Goal: Information Seeking & Learning: Learn about a topic

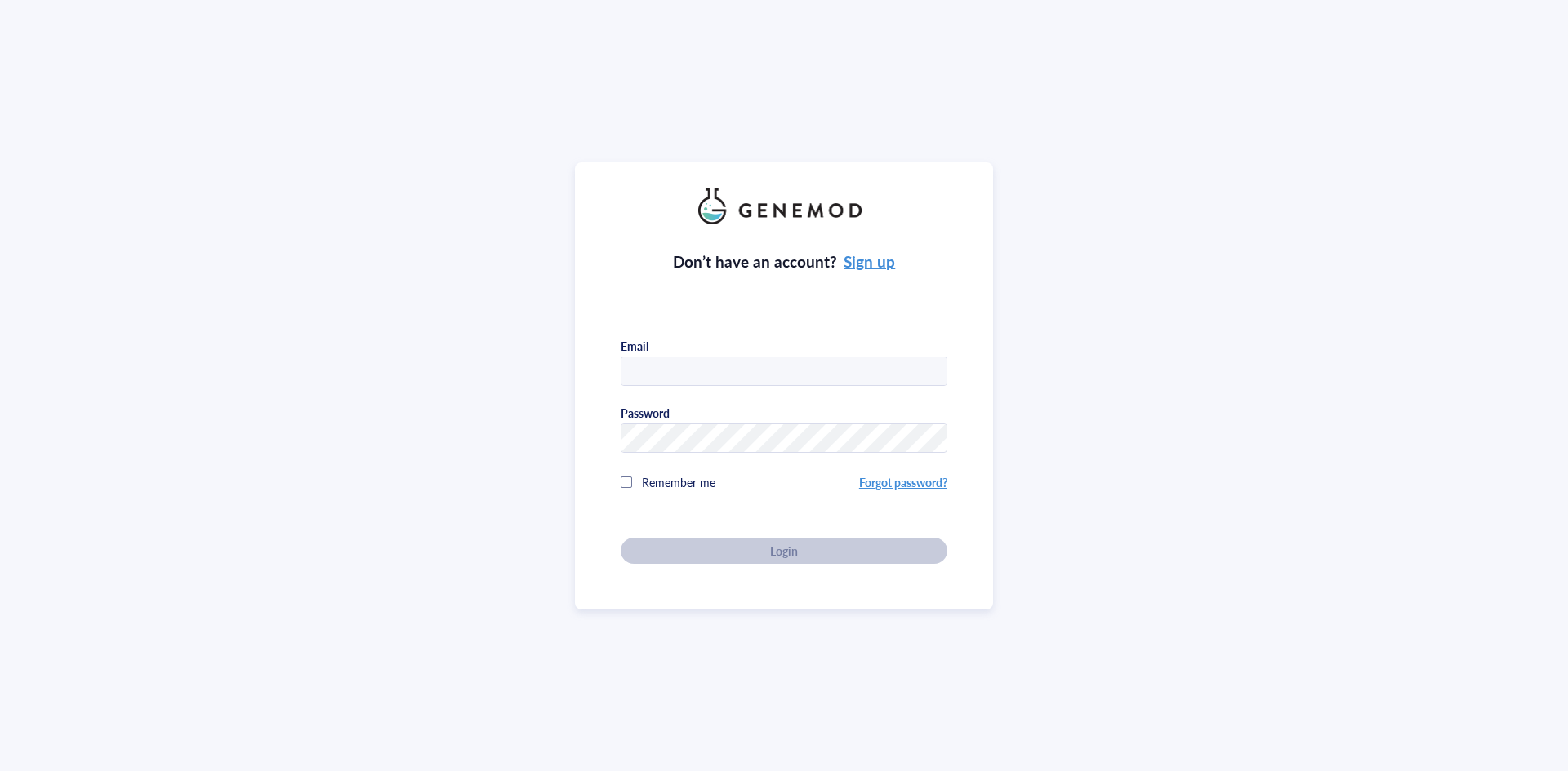
type input "[PERSON_NAME][EMAIL_ADDRESS][DOMAIN_NAME]"
click at [771, 546] on div "Don’t have an account? Sign up Email [PERSON_NAME][EMAIL_ADDRESS][DOMAIN_NAME] …" at bounding box center [783, 394] width 327 height 340
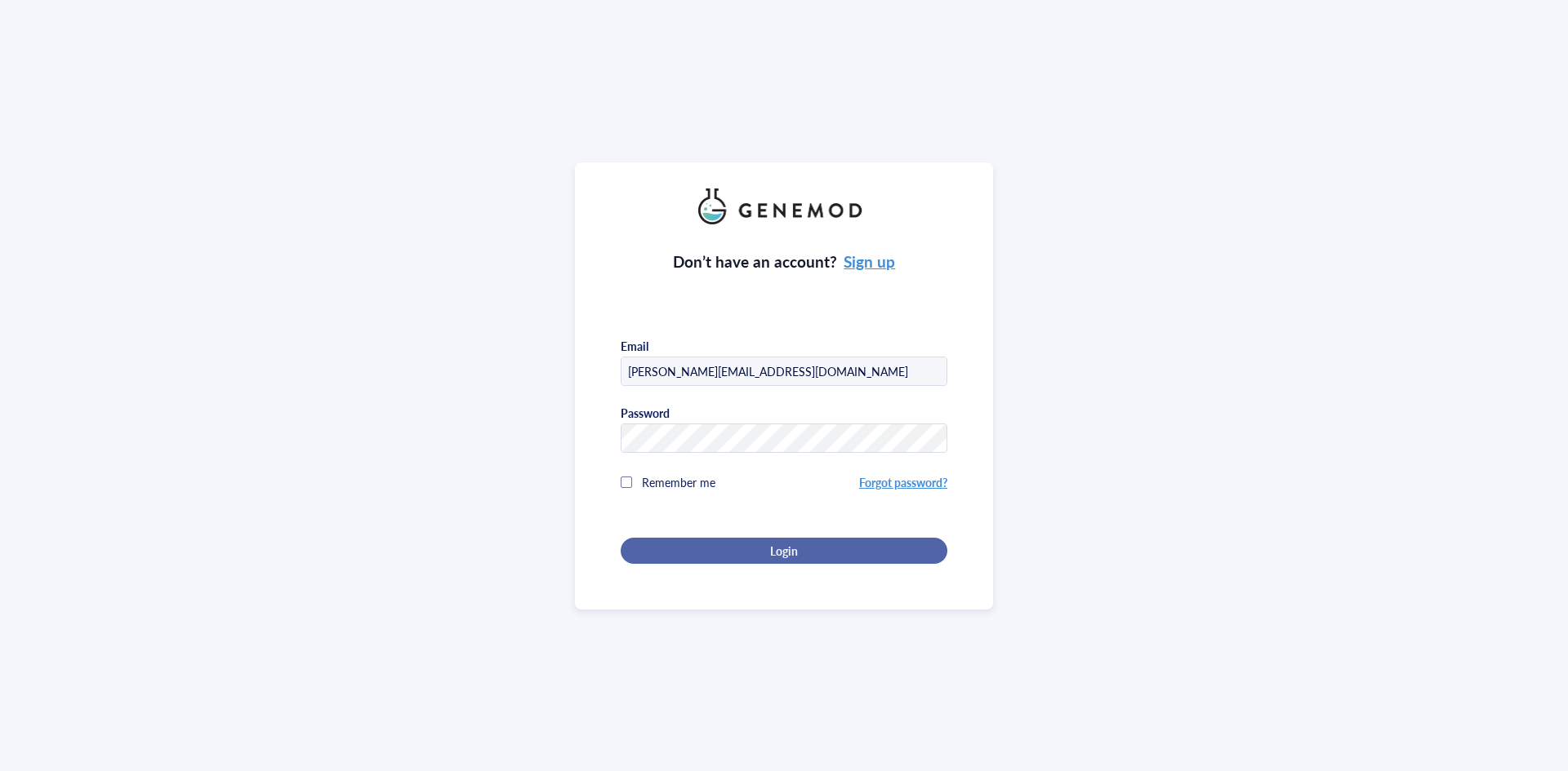
click at [790, 551] on span "Login" at bounding box center [783, 551] width 28 height 14
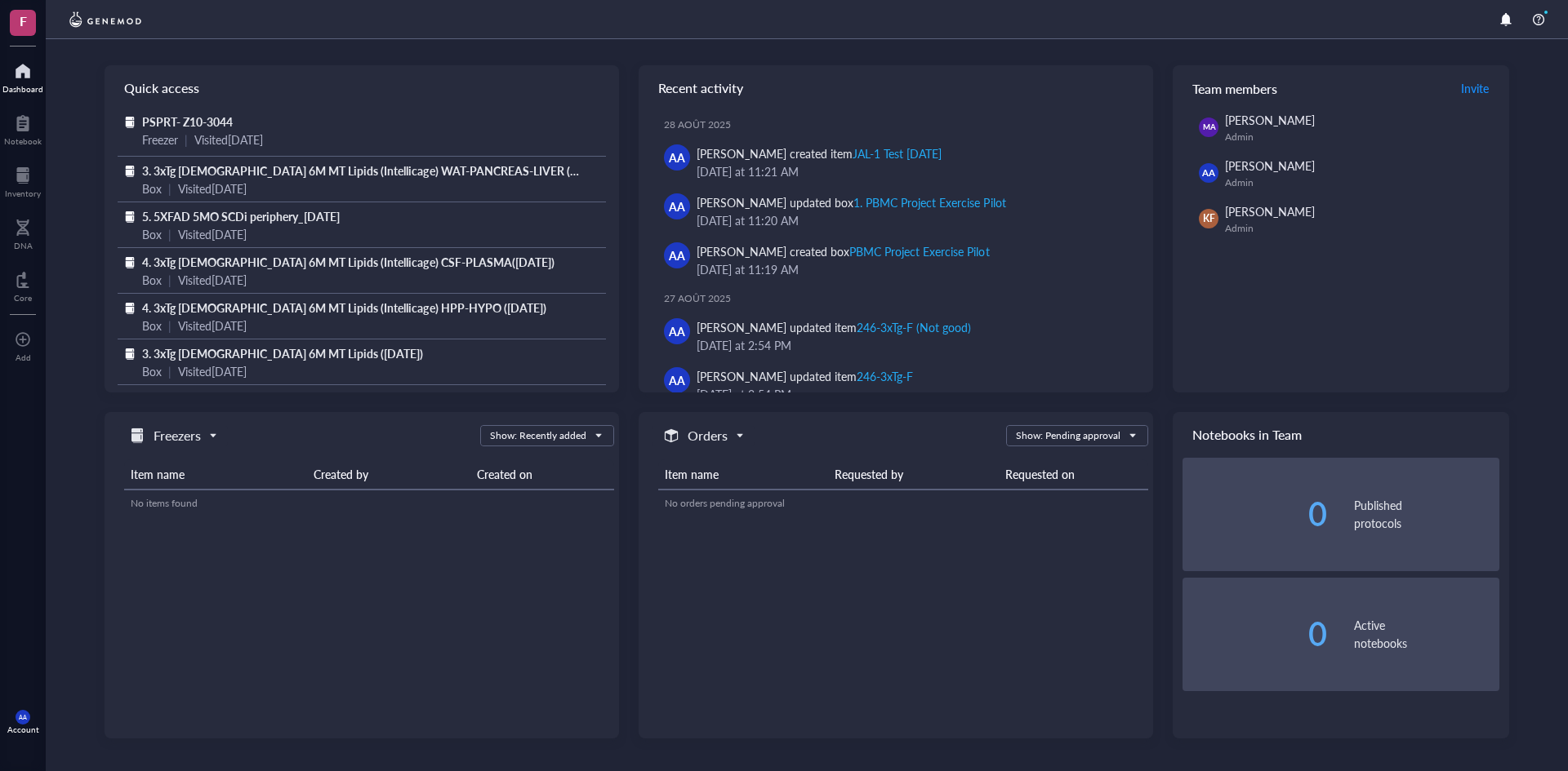
click at [23, 73] on div at bounding box center [23, 71] width 41 height 26
click at [23, 126] on div at bounding box center [23, 123] width 38 height 26
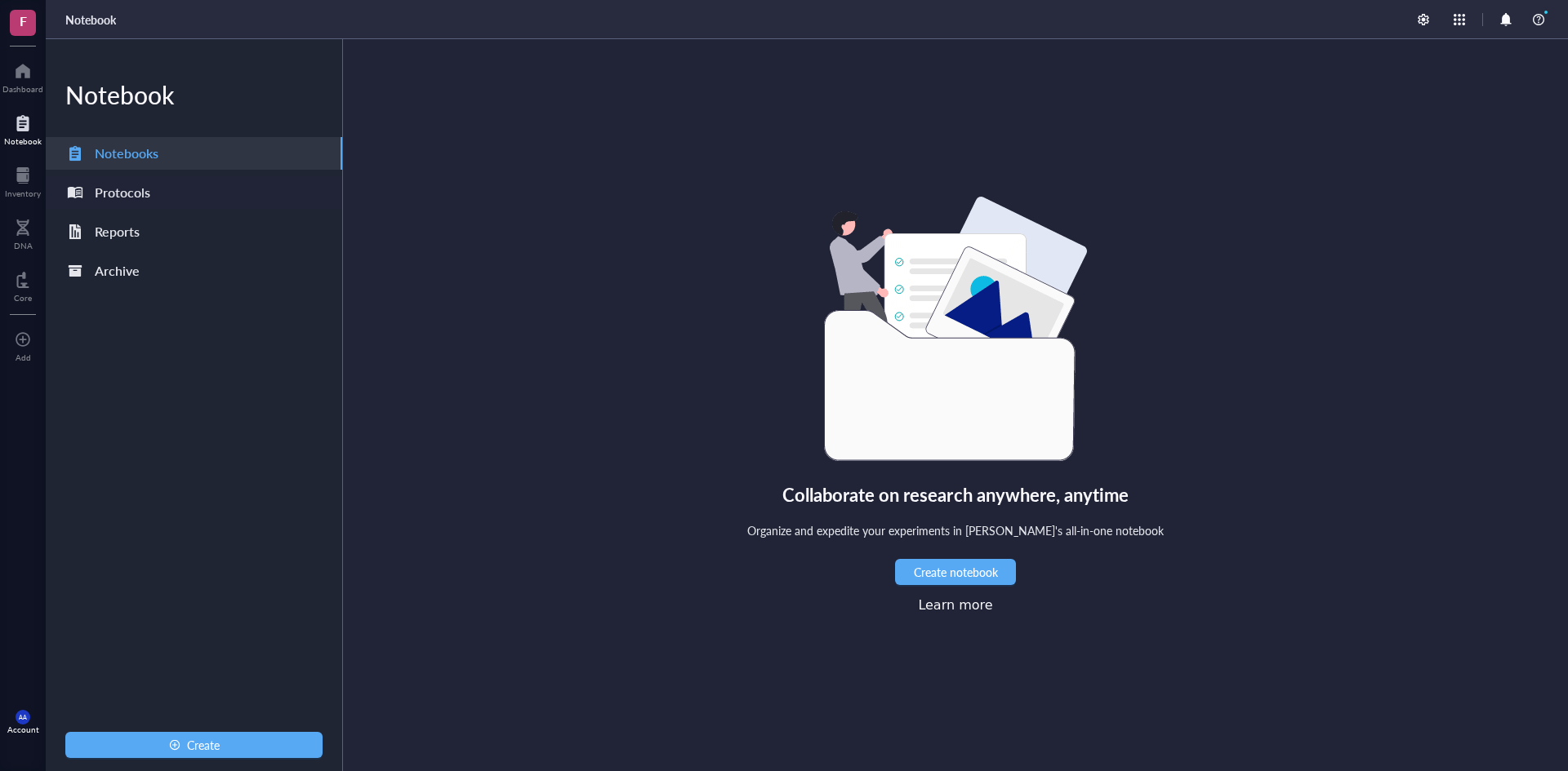
click at [120, 191] on div "Protocols" at bounding box center [123, 193] width 55 height 23
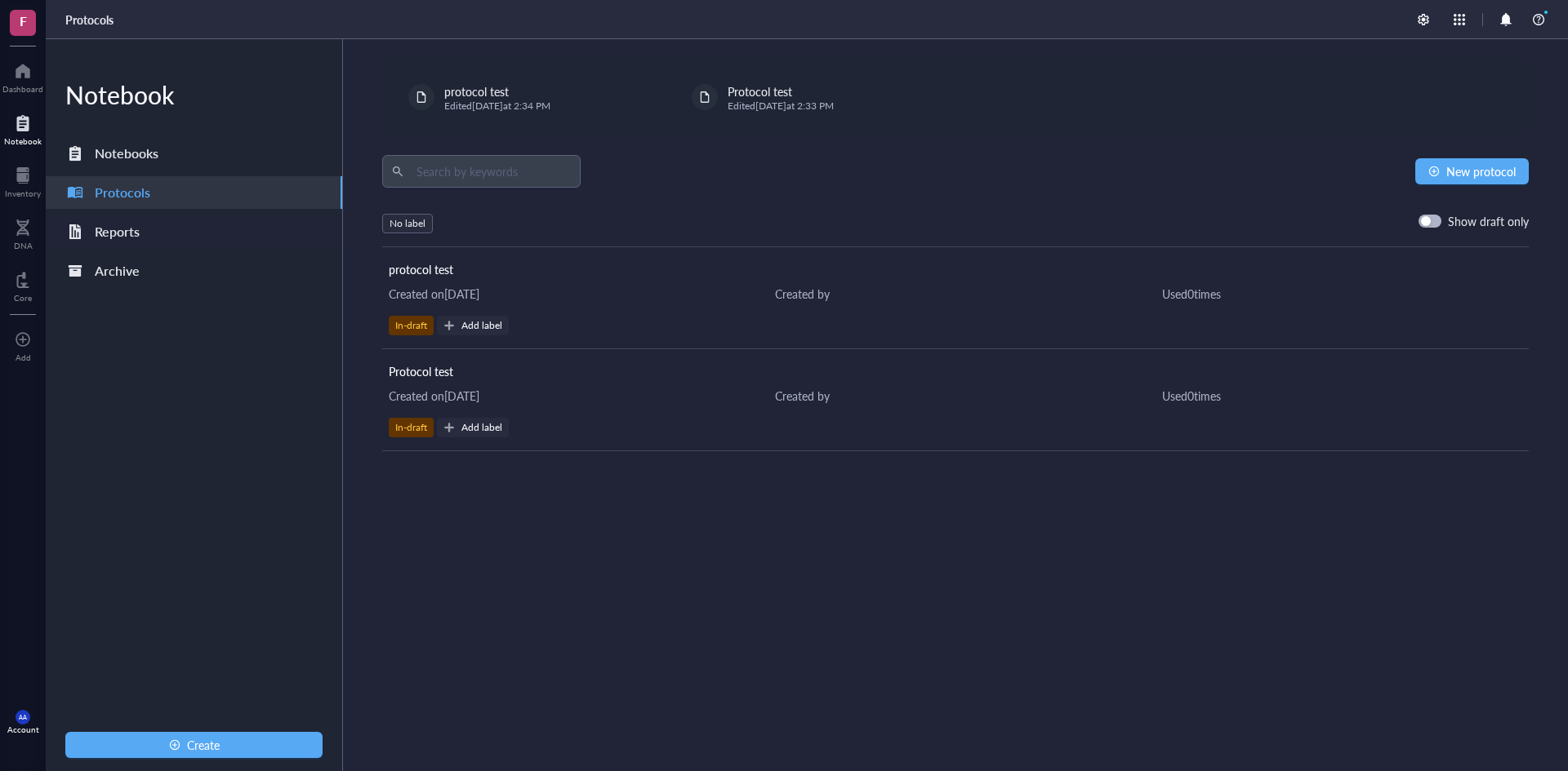
click at [123, 232] on div "Reports" at bounding box center [117, 232] width 45 height 23
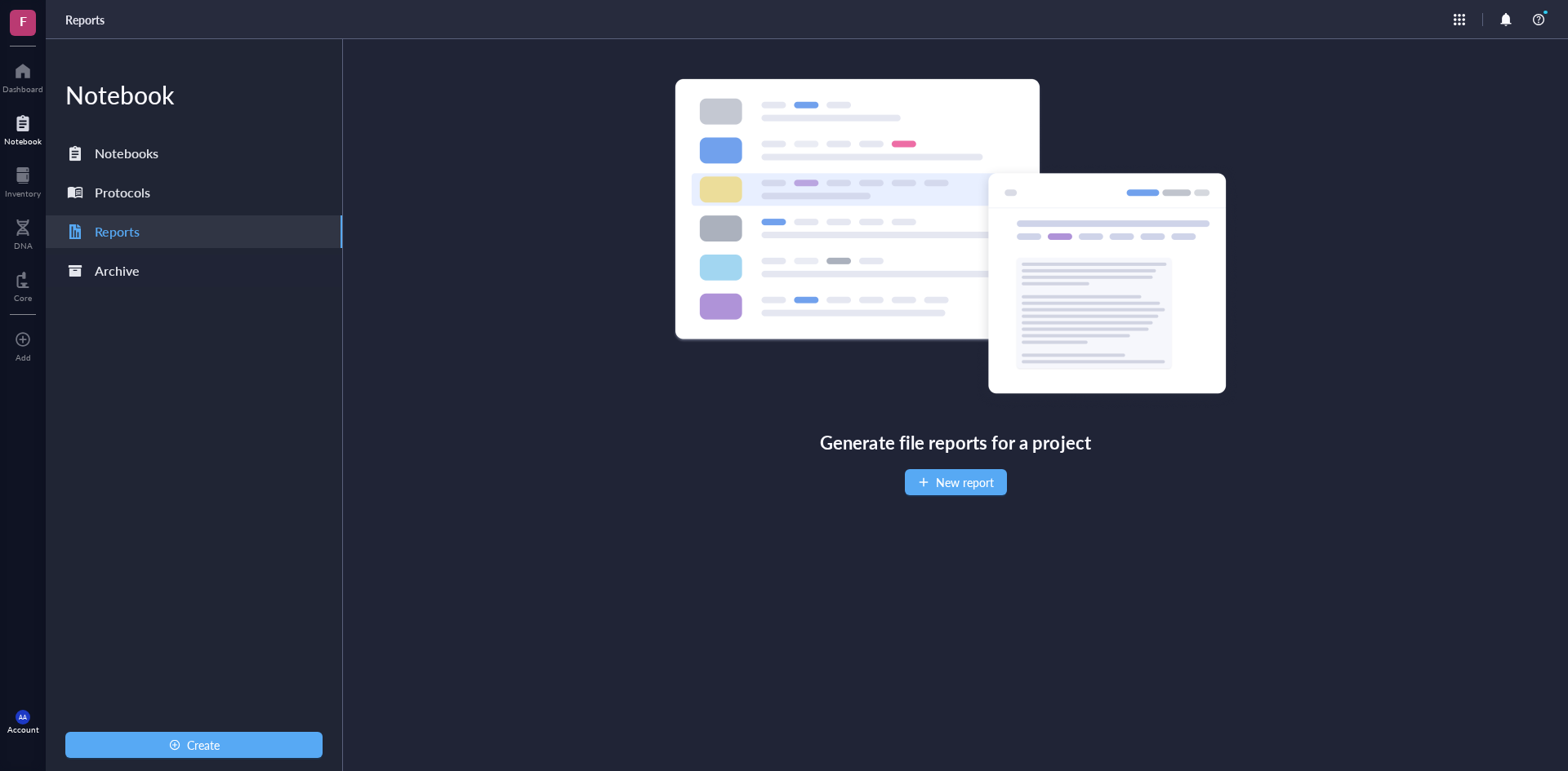
click at [116, 271] on div "Archive" at bounding box center [117, 271] width 45 height 23
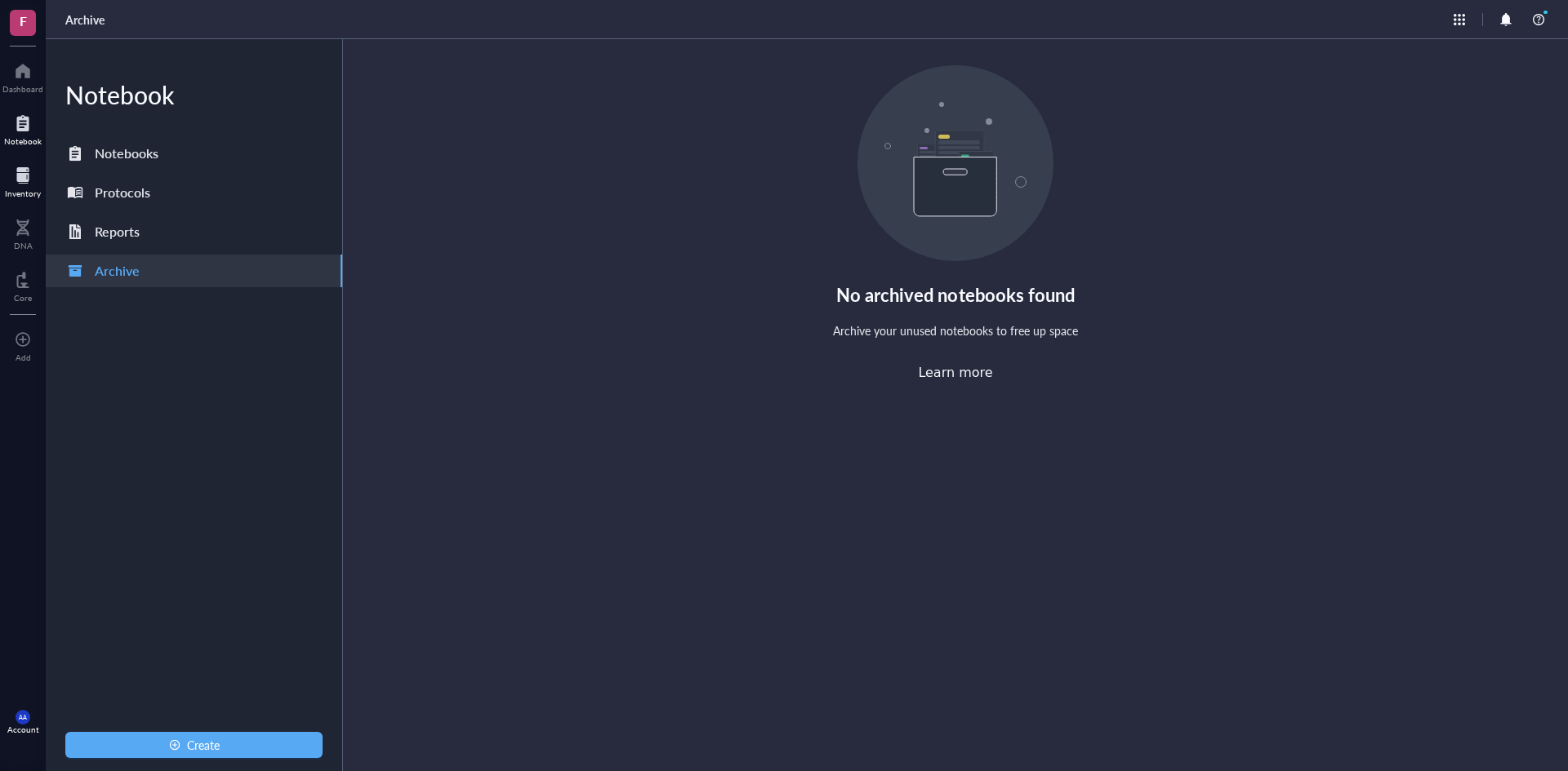
click at [20, 180] on div at bounding box center [22, 175] width 36 height 26
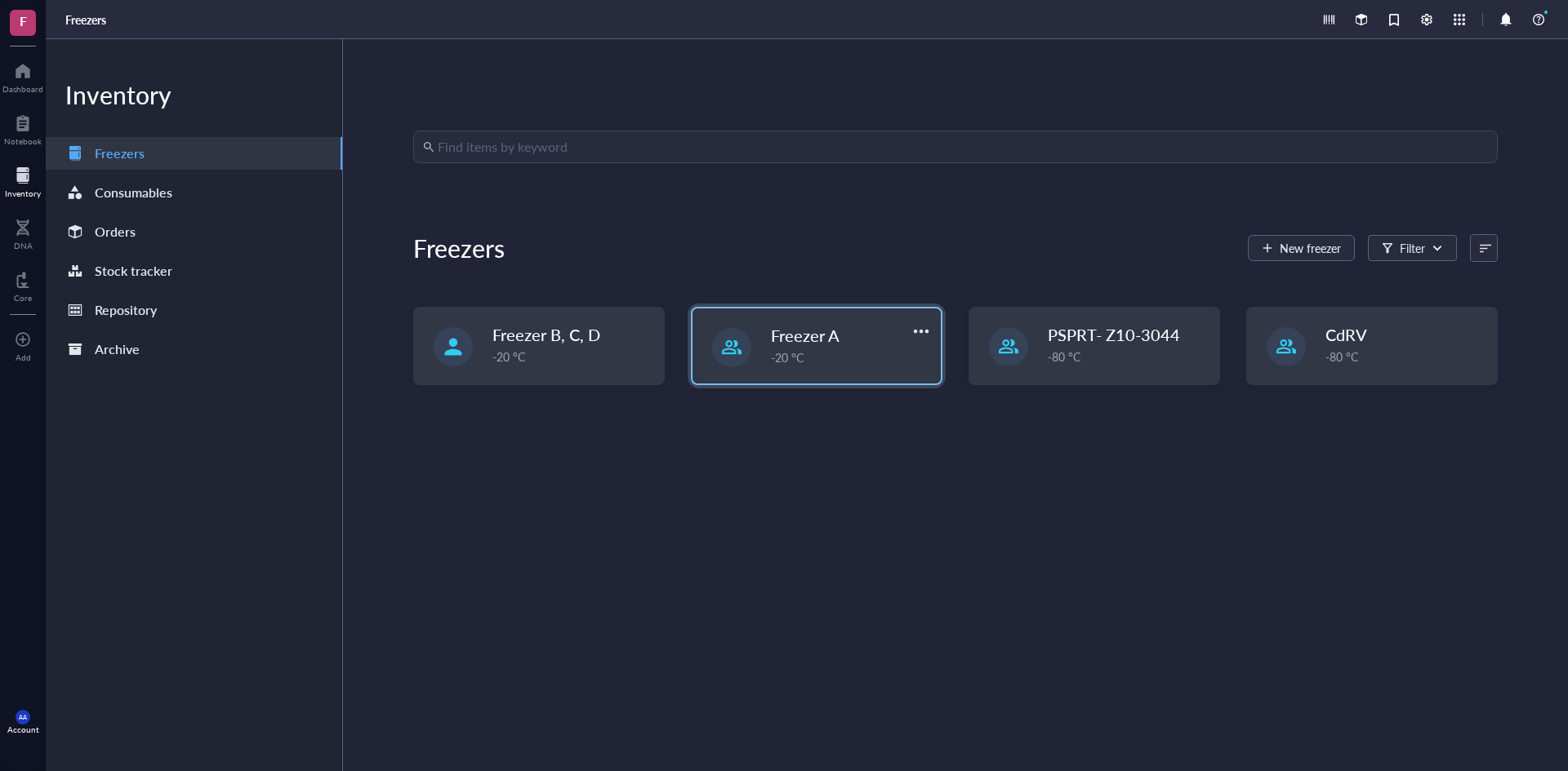
click at [842, 348] on div "Freezer A -20 °C" at bounding box center [850, 344] width 160 height 42
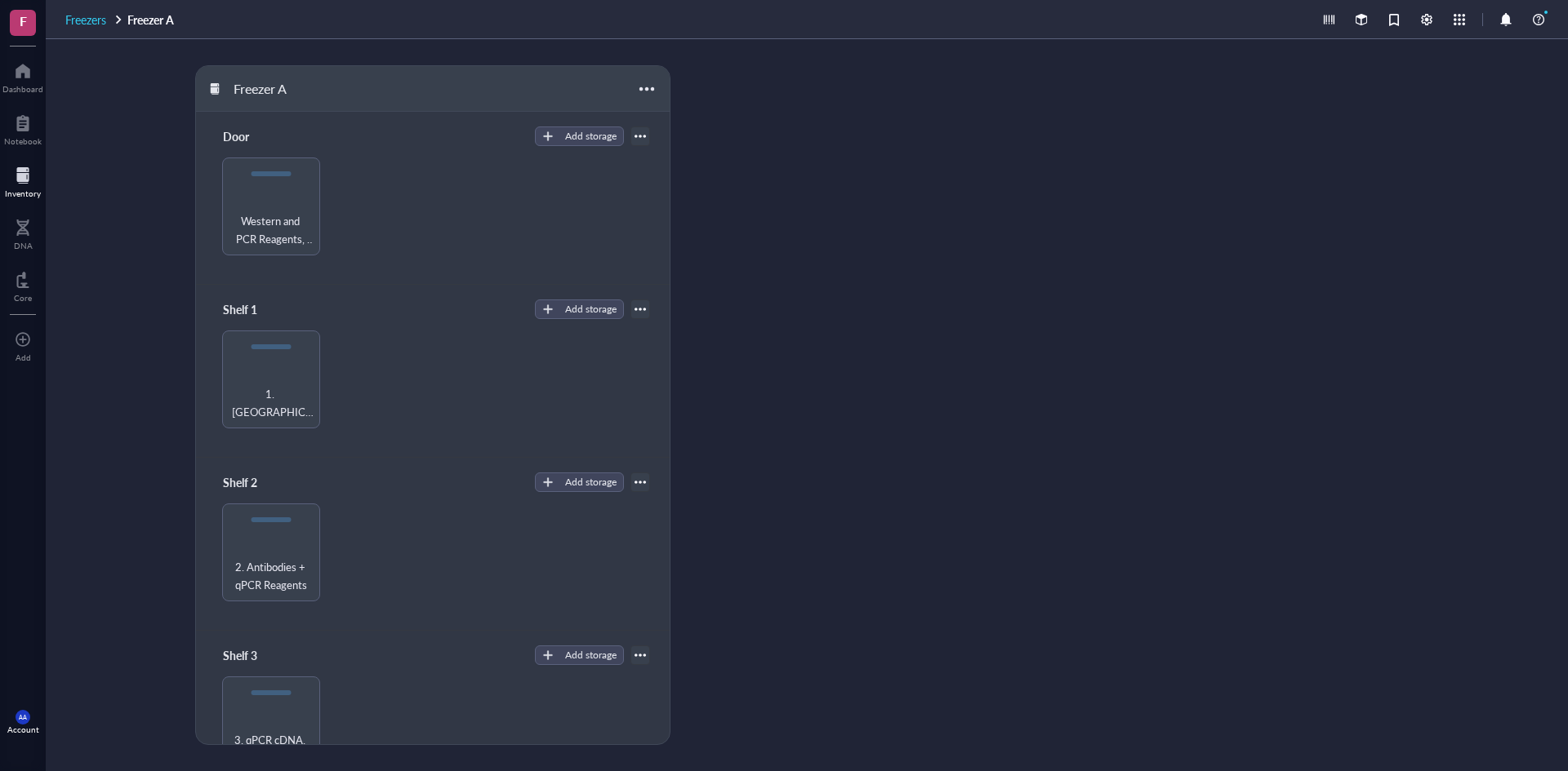
click at [90, 20] on span "Freezers" at bounding box center [86, 20] width 41 height 16
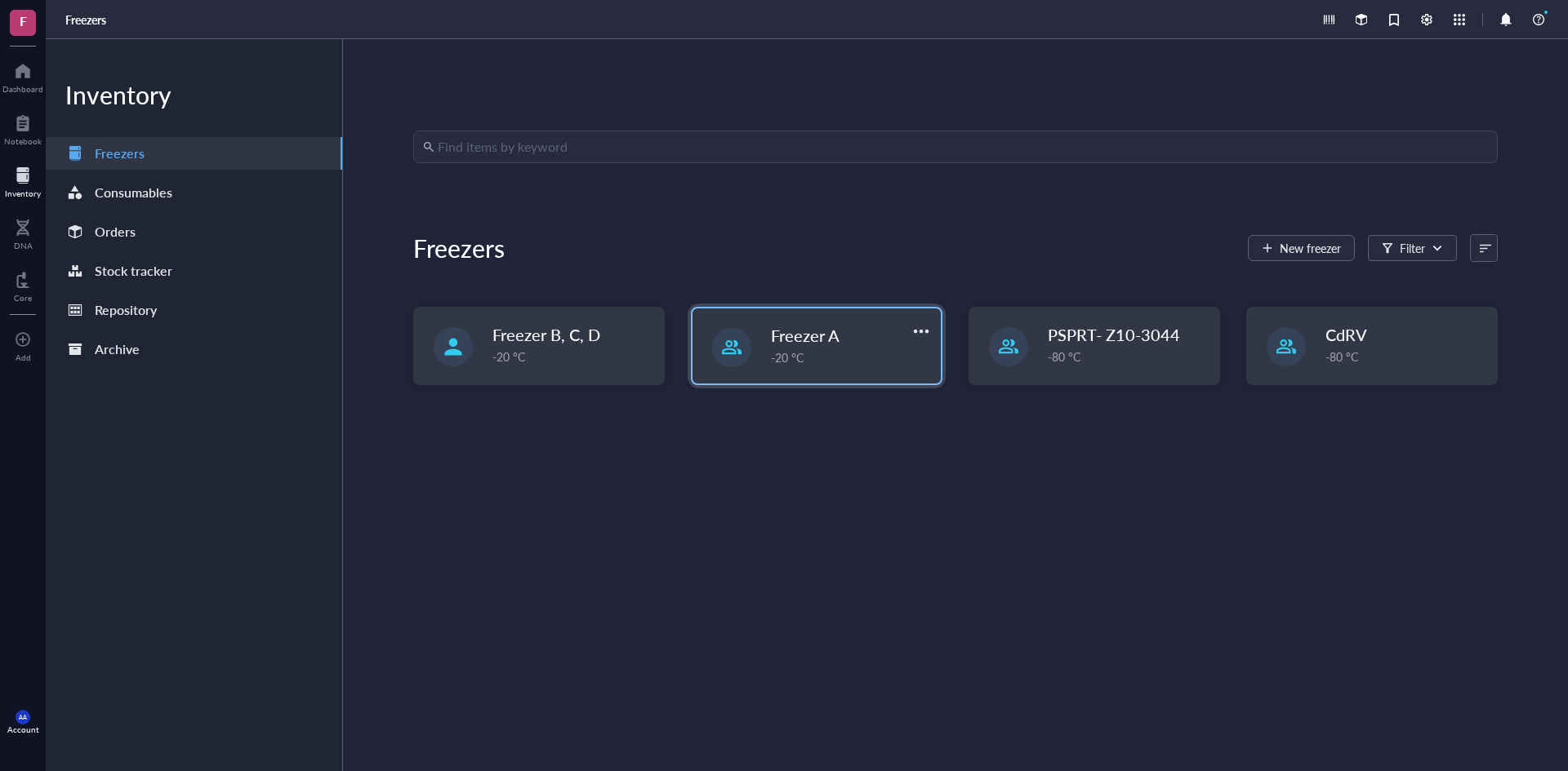
click at [805, 352] on div "-20 °C" at bounding box center [850, 358] width 160 height 18
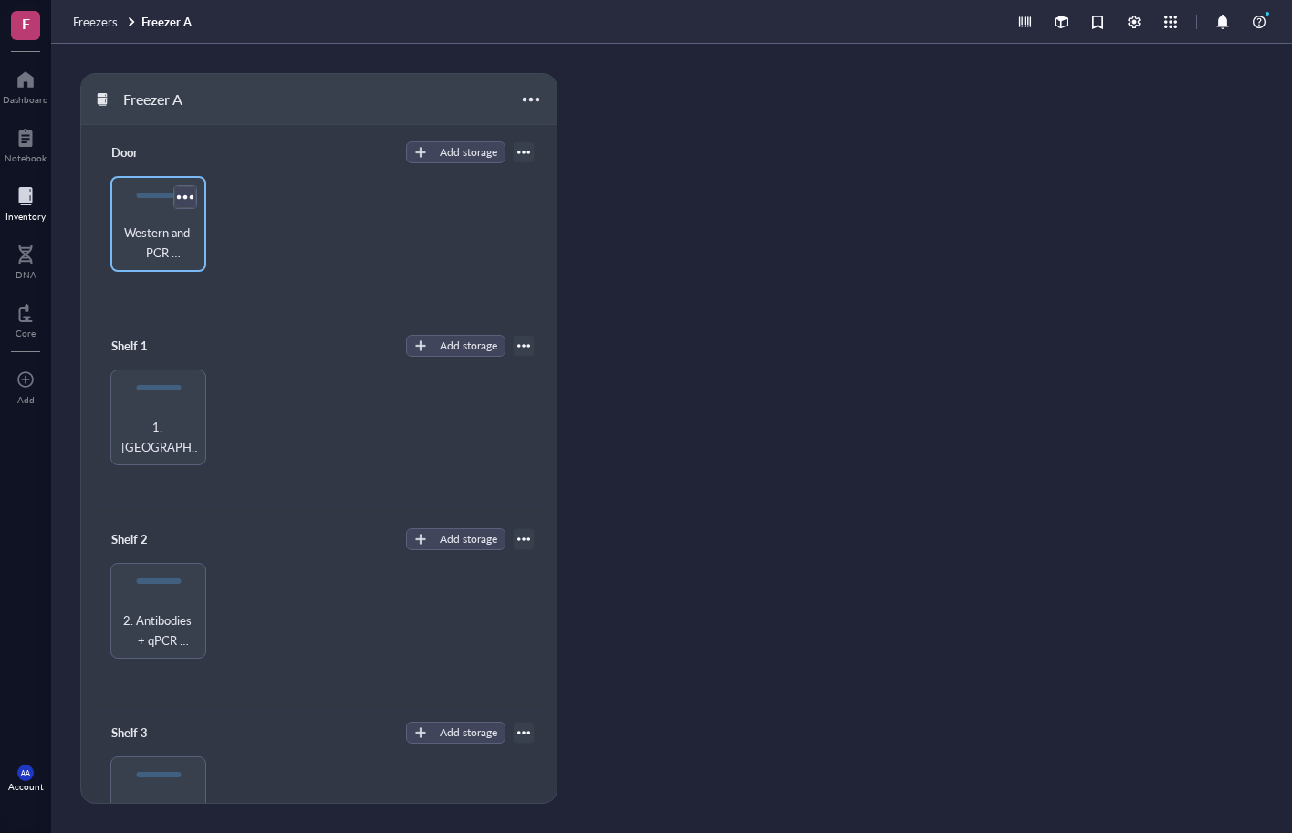
click at [185, 199] on div at bounding box center [185, 196] width 26 height 26
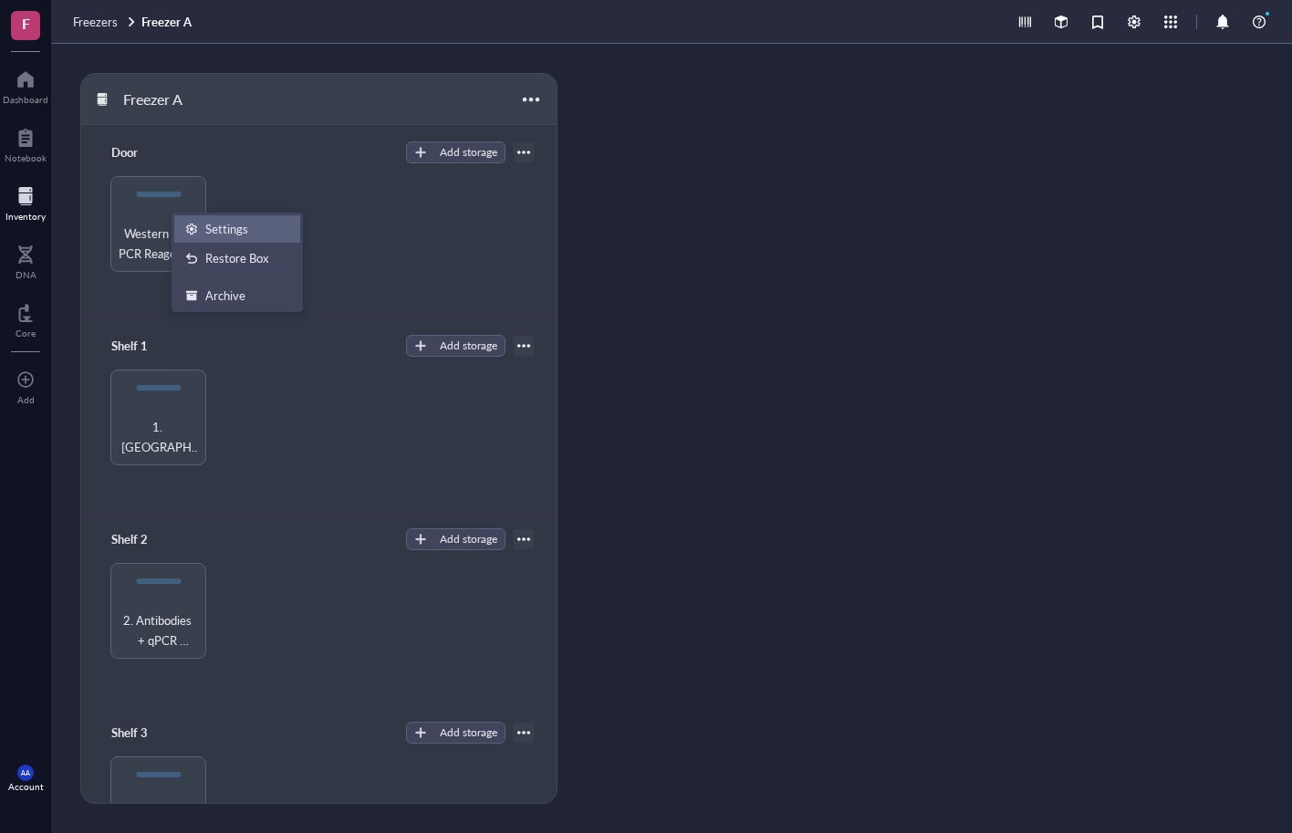
click at [217, 226] on div "Settings" at bounding box center [226, 229] width 43 height 16
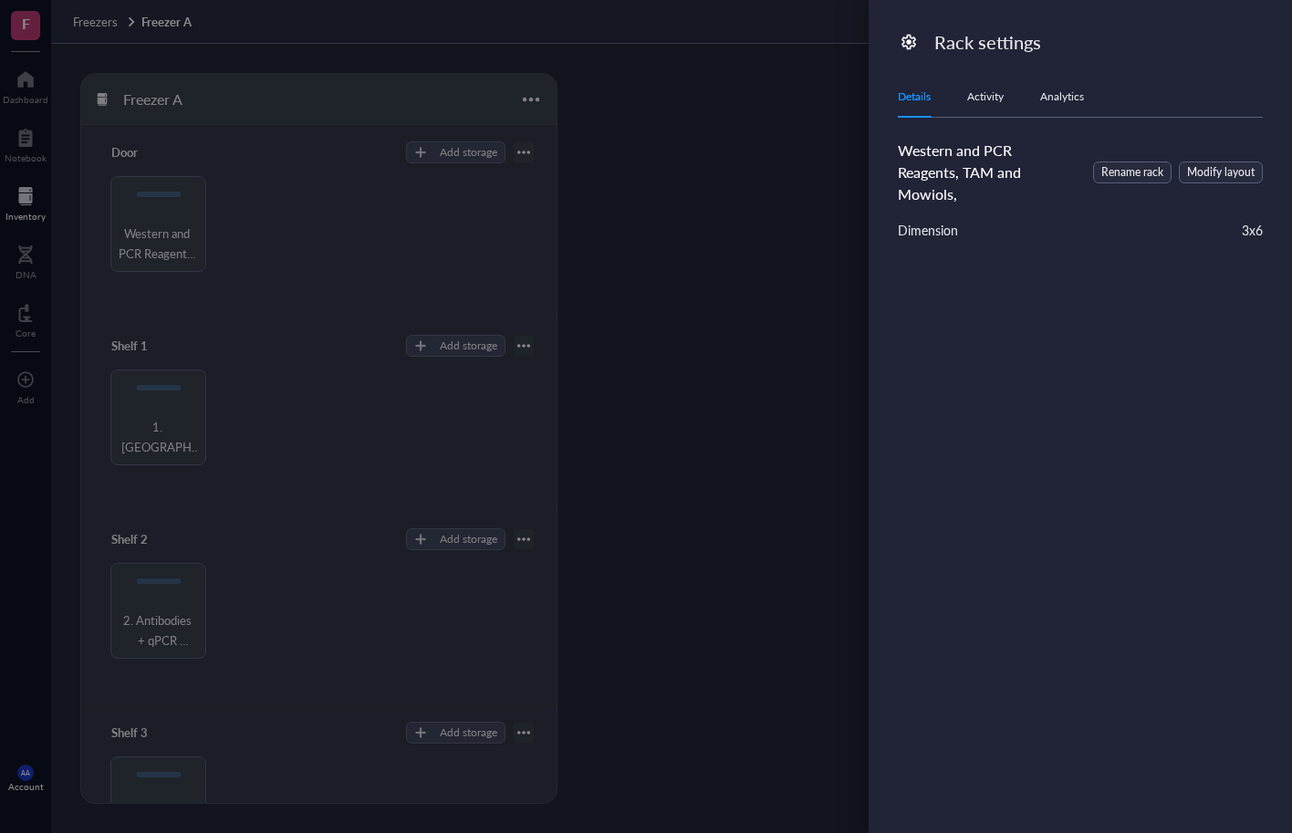
click at [188, 196] on div at bounding box center [646, 416] width 1292 height 833
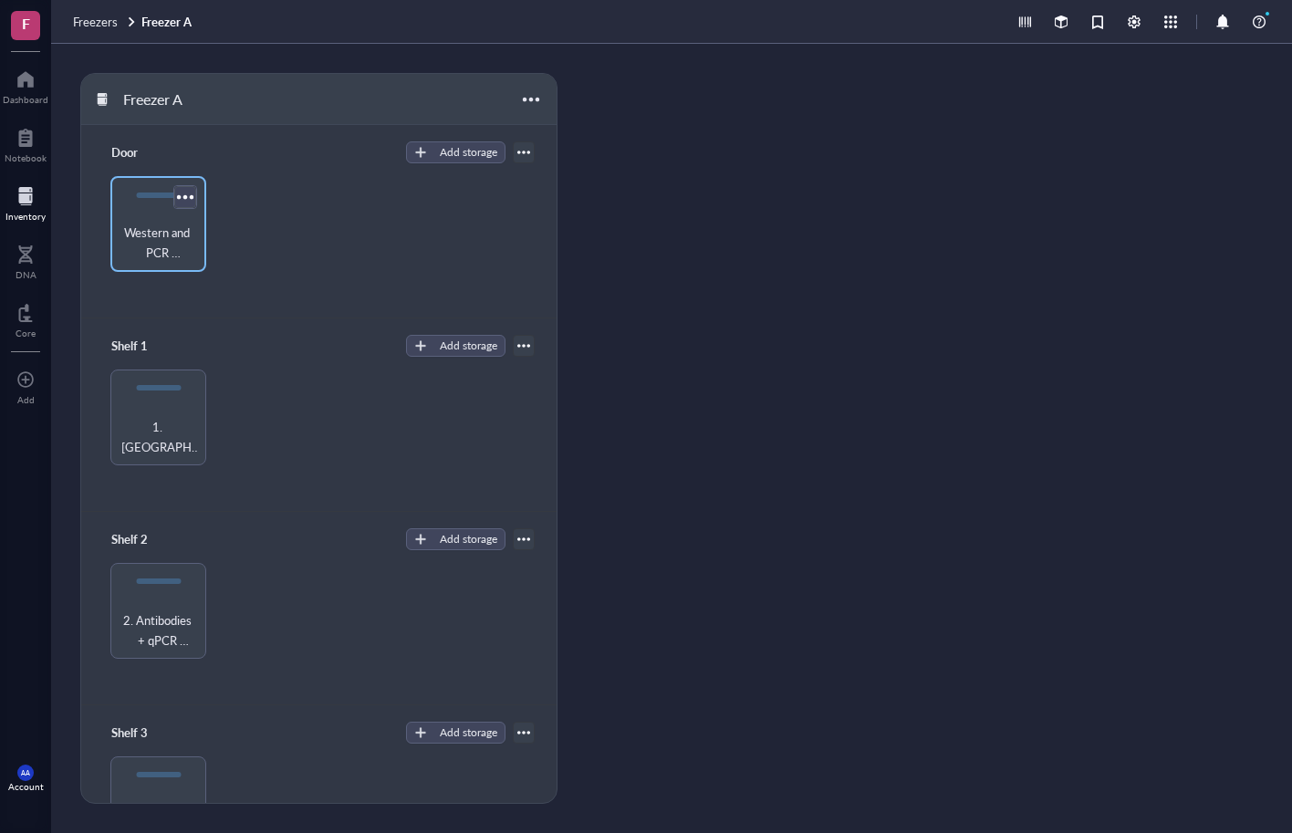
click at [189, 199] on div at bounding box center [185, 196] width 26 height 26
click at [164, 230] on span "Western and PCR Reagents, TAM and Mowiols," at bounding box center [159, 243] width 78 height 40
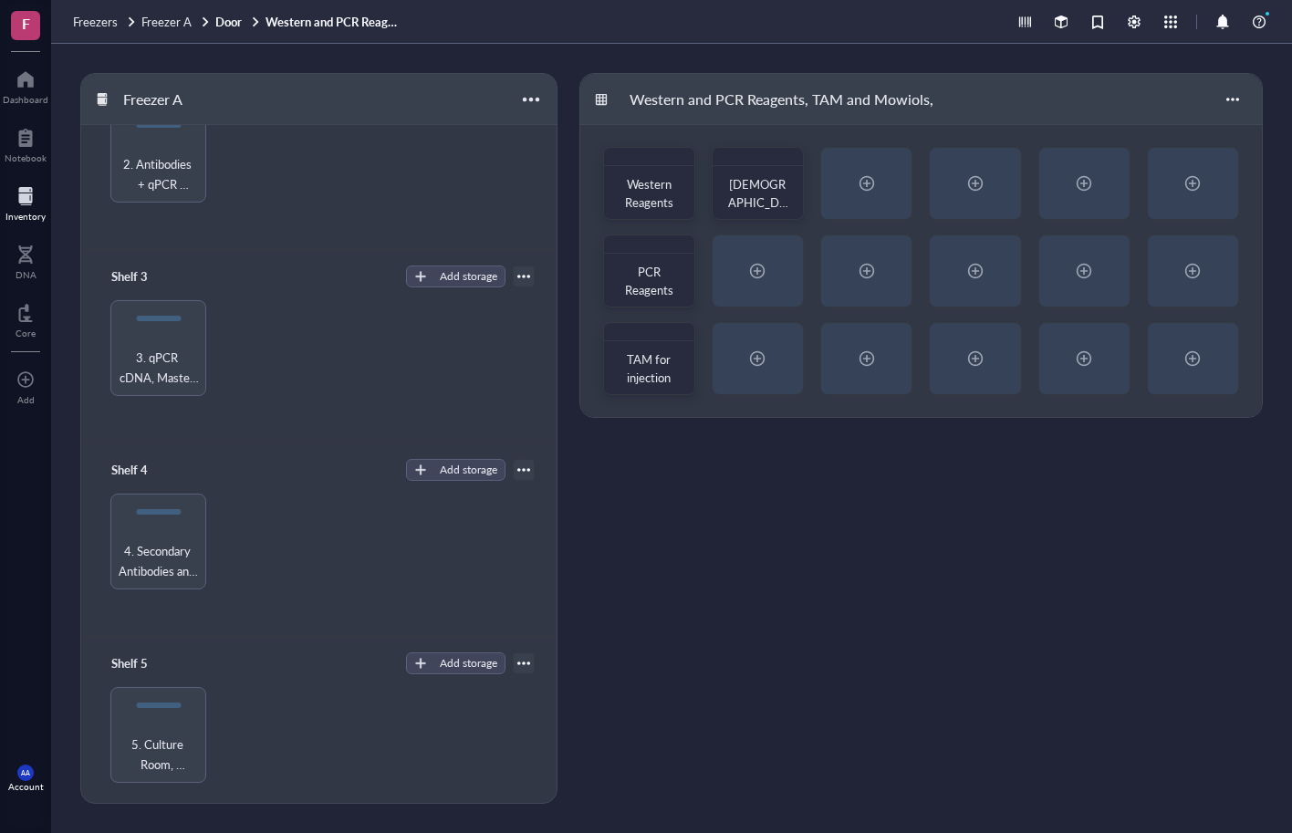
scroll to position [468, 0]
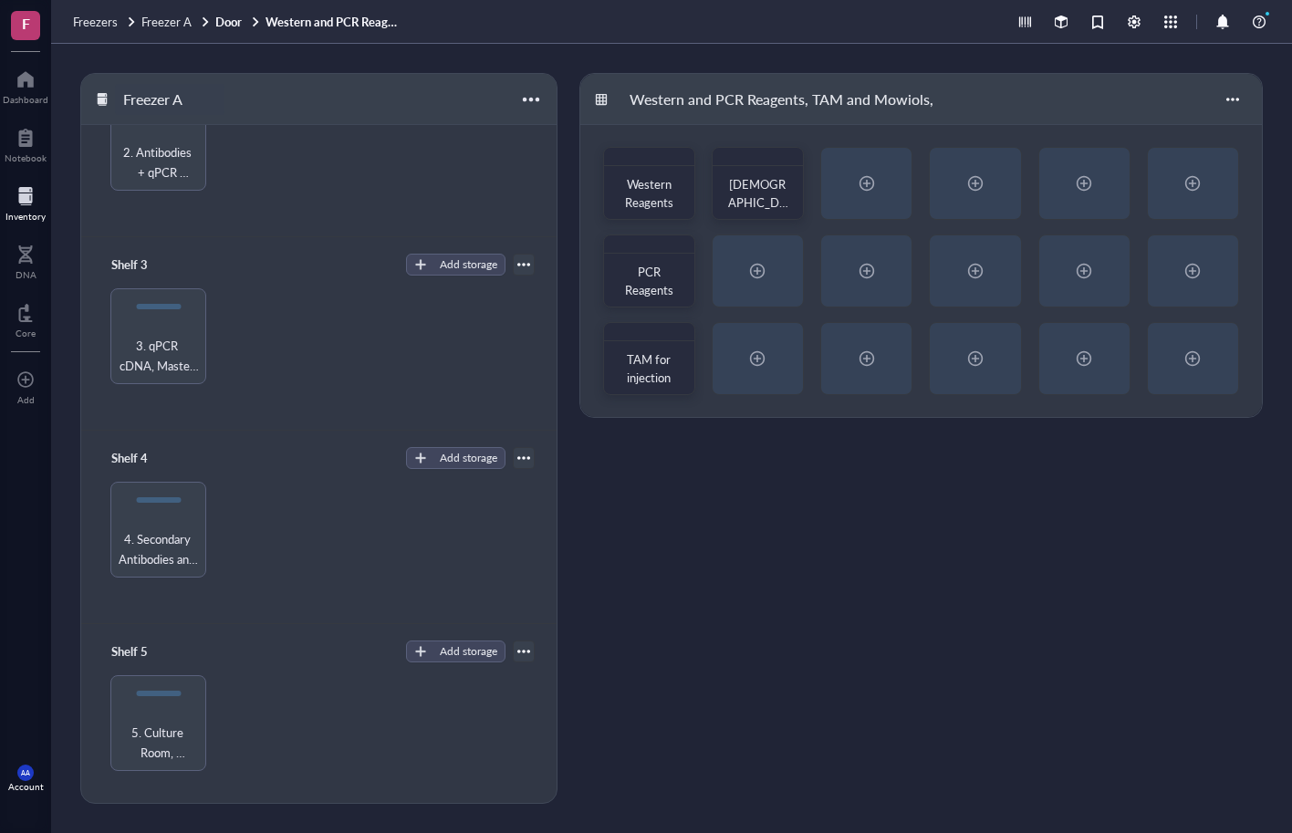
click at [154, 95] on div "Freezer A" at bounding box center [169, 99] width 109 height 31
click at [182, 17] on span "Freezer A" at bounding box center [166, 21] width 50 height 17
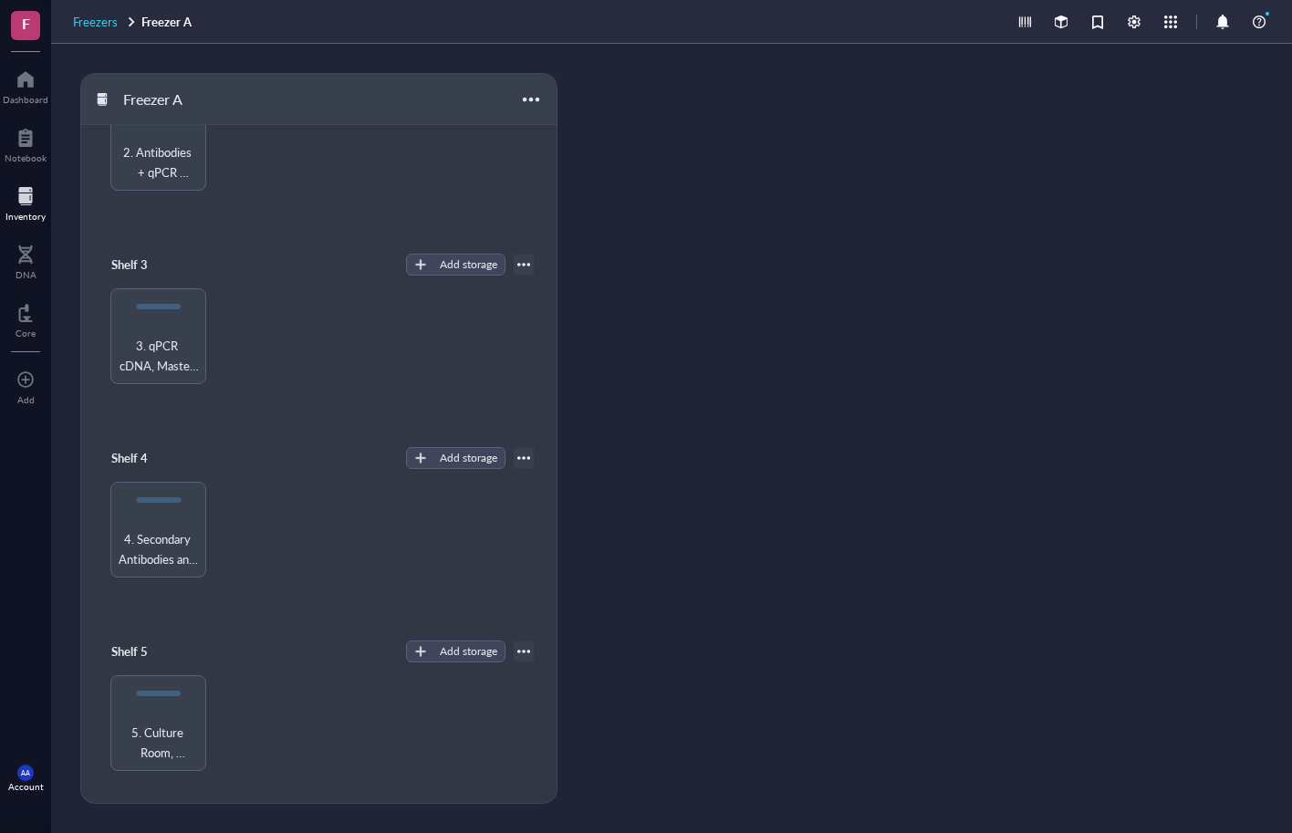
click at [103, 18] on span "Freezers" at bounding box center [95, 21] width 45 height 17
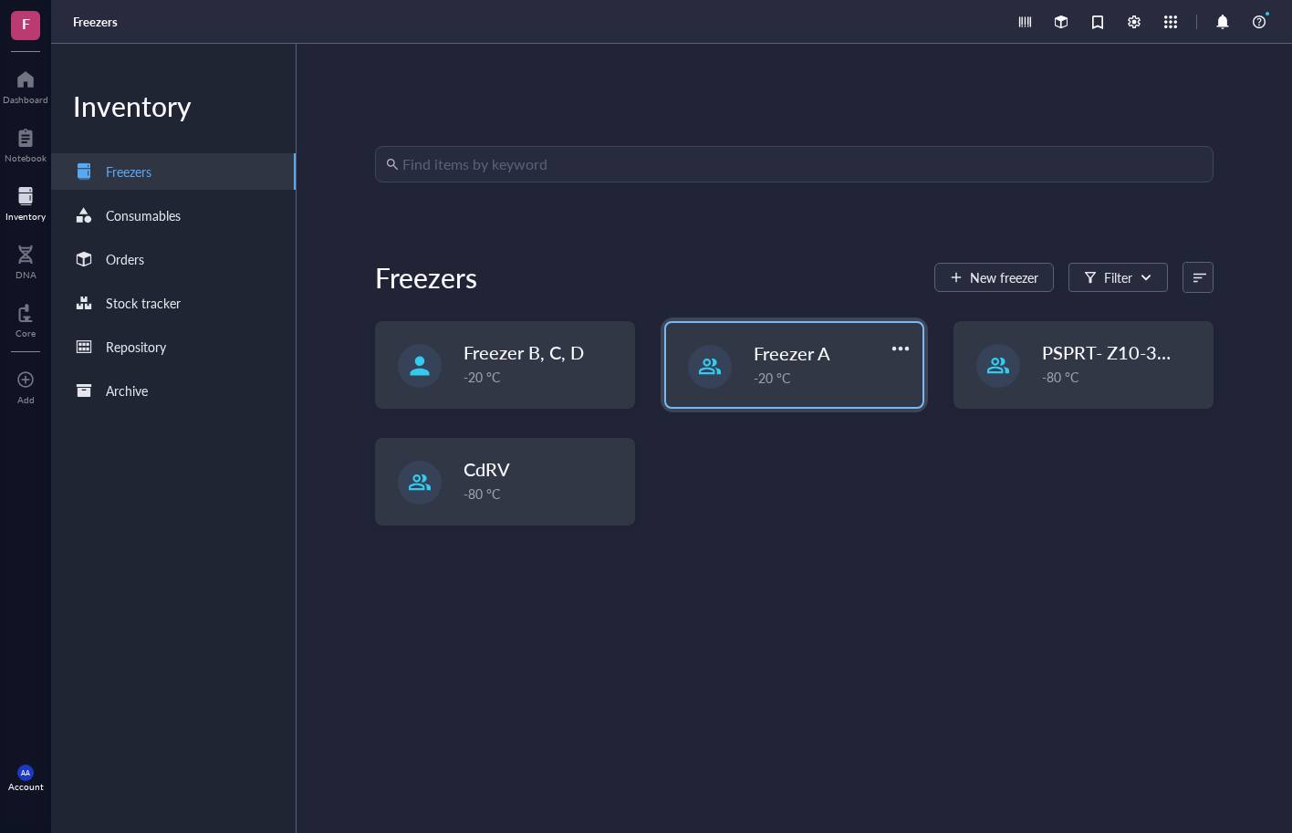
click at [787, 381] on div "-20 °C" at bounding box center [833, 378] width 158 height 20
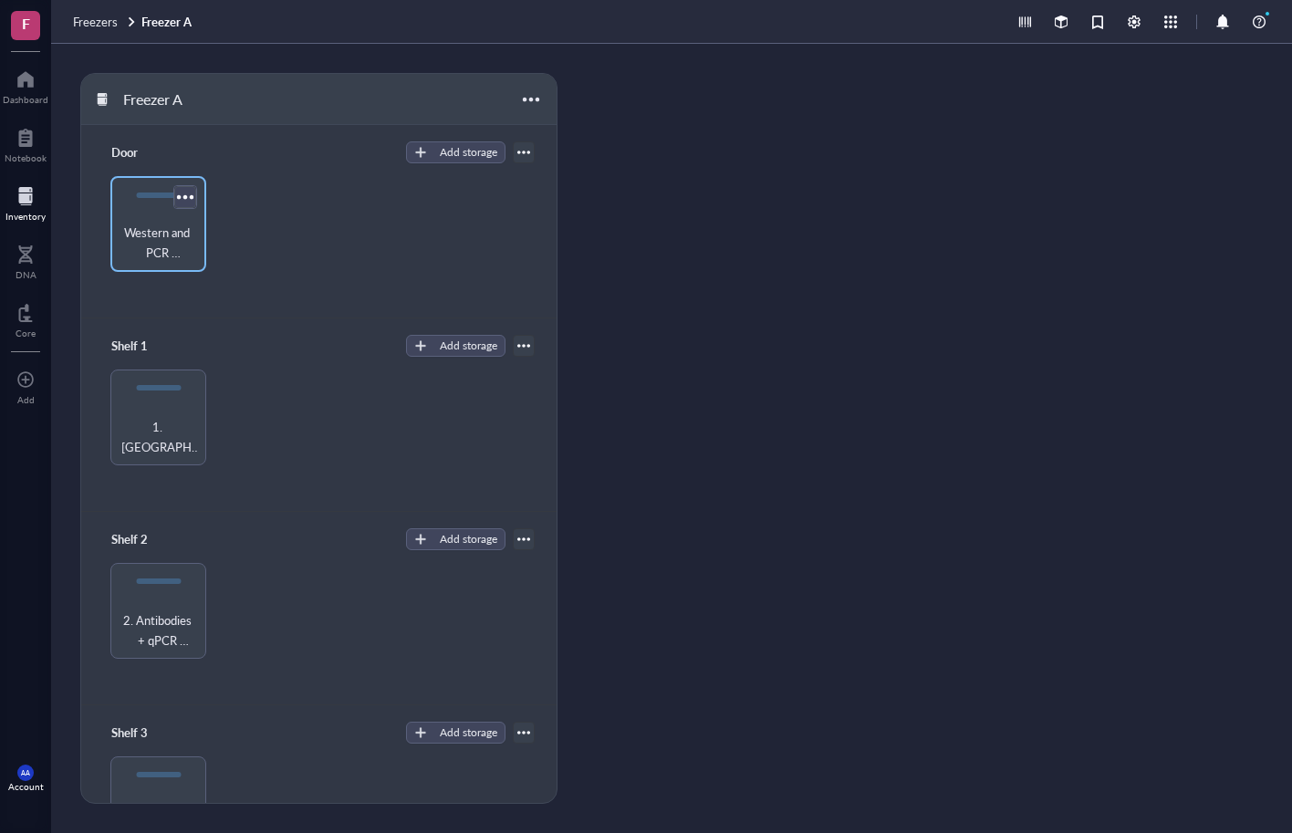
click at [184, 198] on div at bounding box center [185, 196] width 26 height 26
click at [147, 217] on div "Western and PCR Reagents, TAM and Mowiols," at bounding box center [158, 224] width 96 height 96
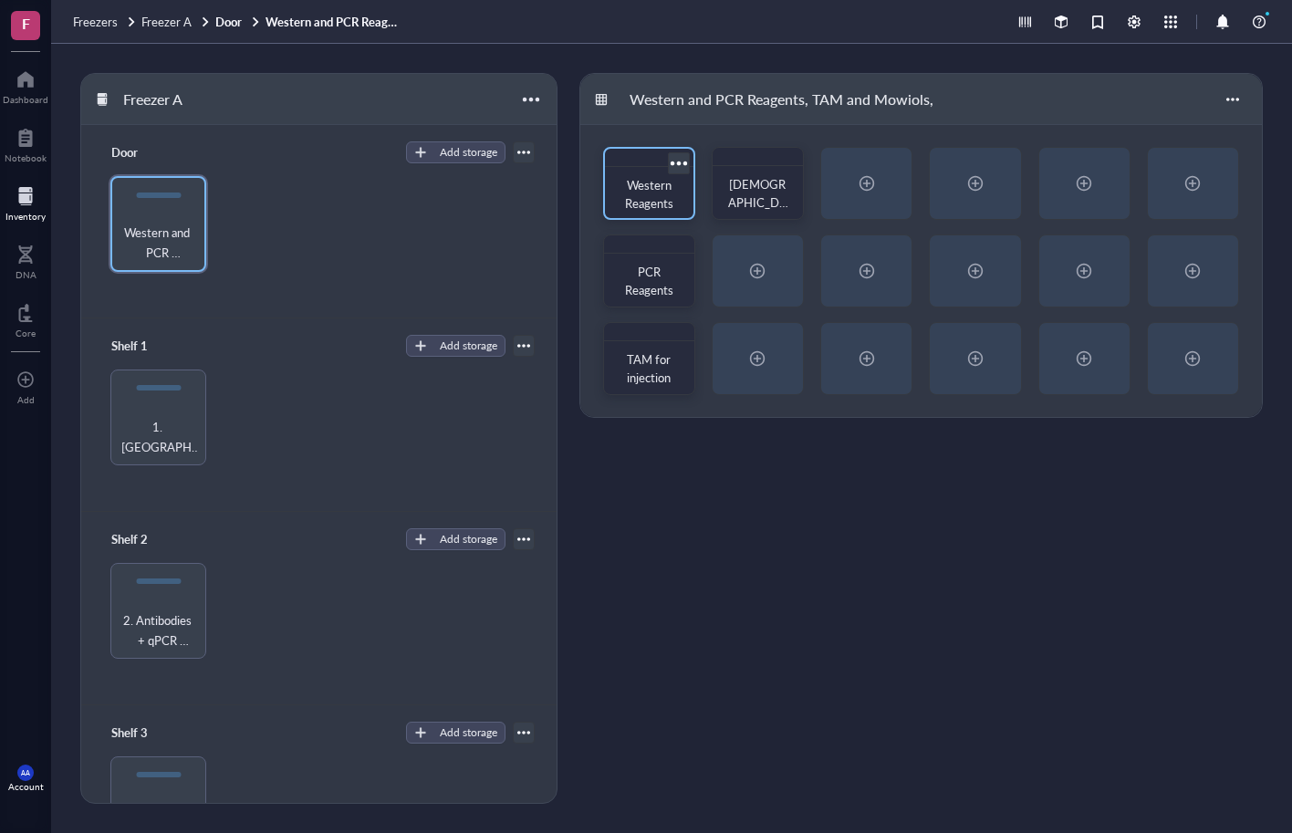
click at [651, 190] on span "Western Reagents" at bounding box center [649, 194] width 49 height 36
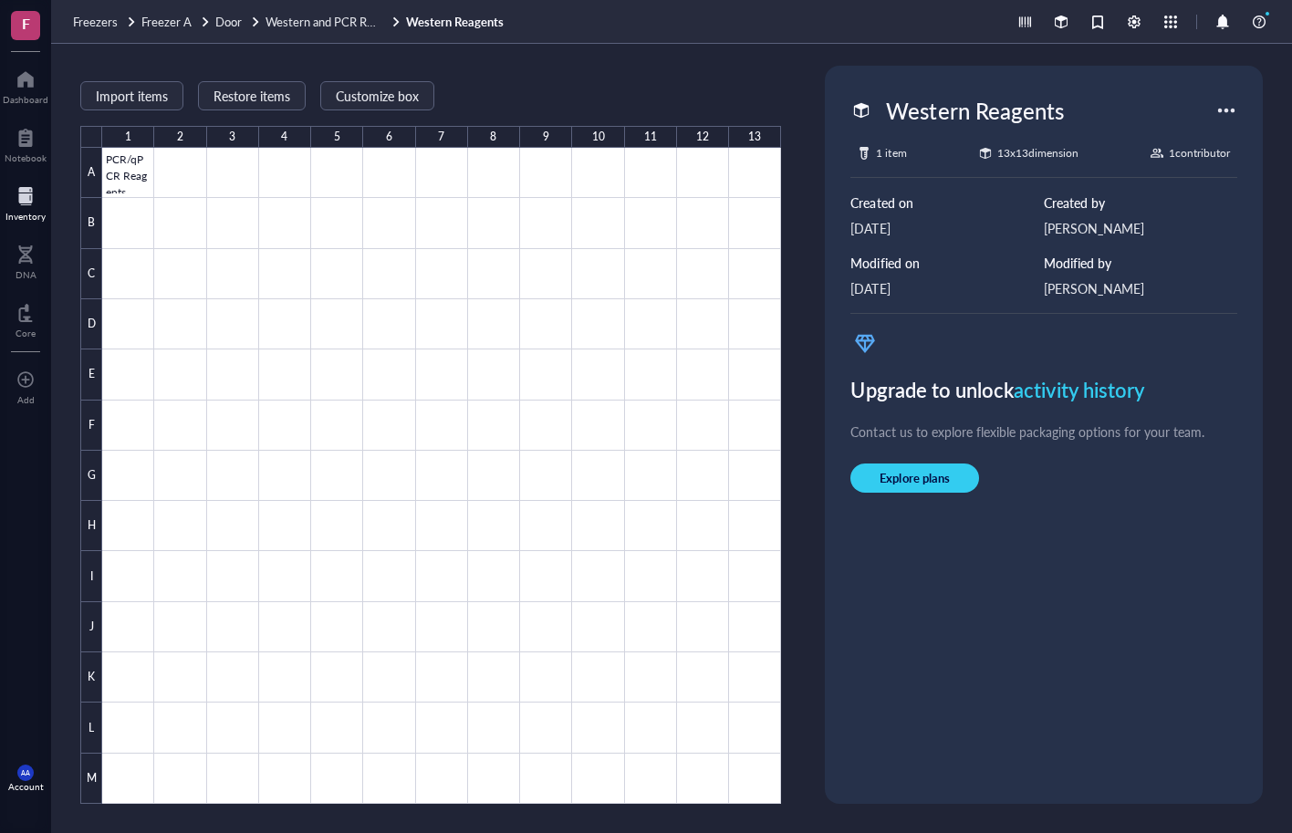
click at [1224, 111] on div at bounding box center [1226, 110] width 29 height 29
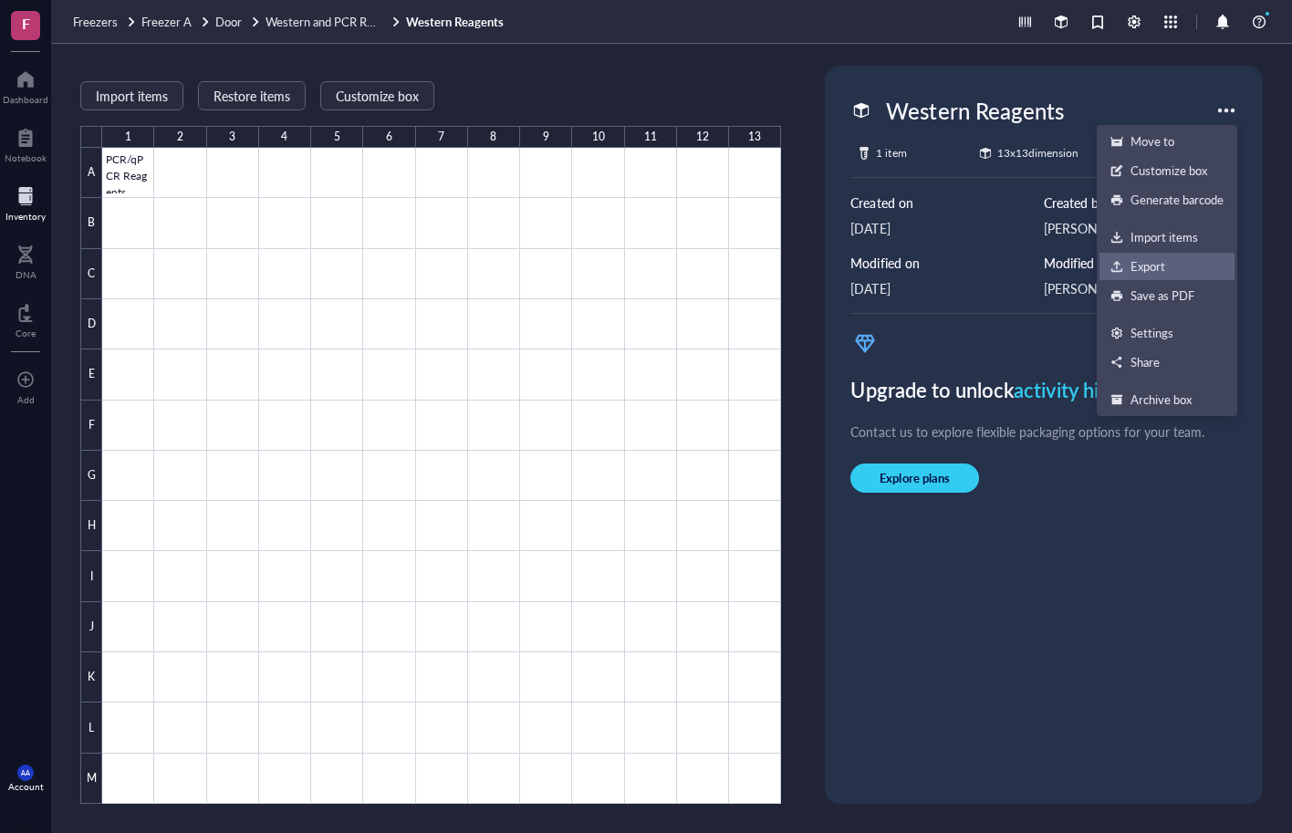
click at [1147, 262] on div "Export" at bounding box center [1148, 266] width 35 height 16
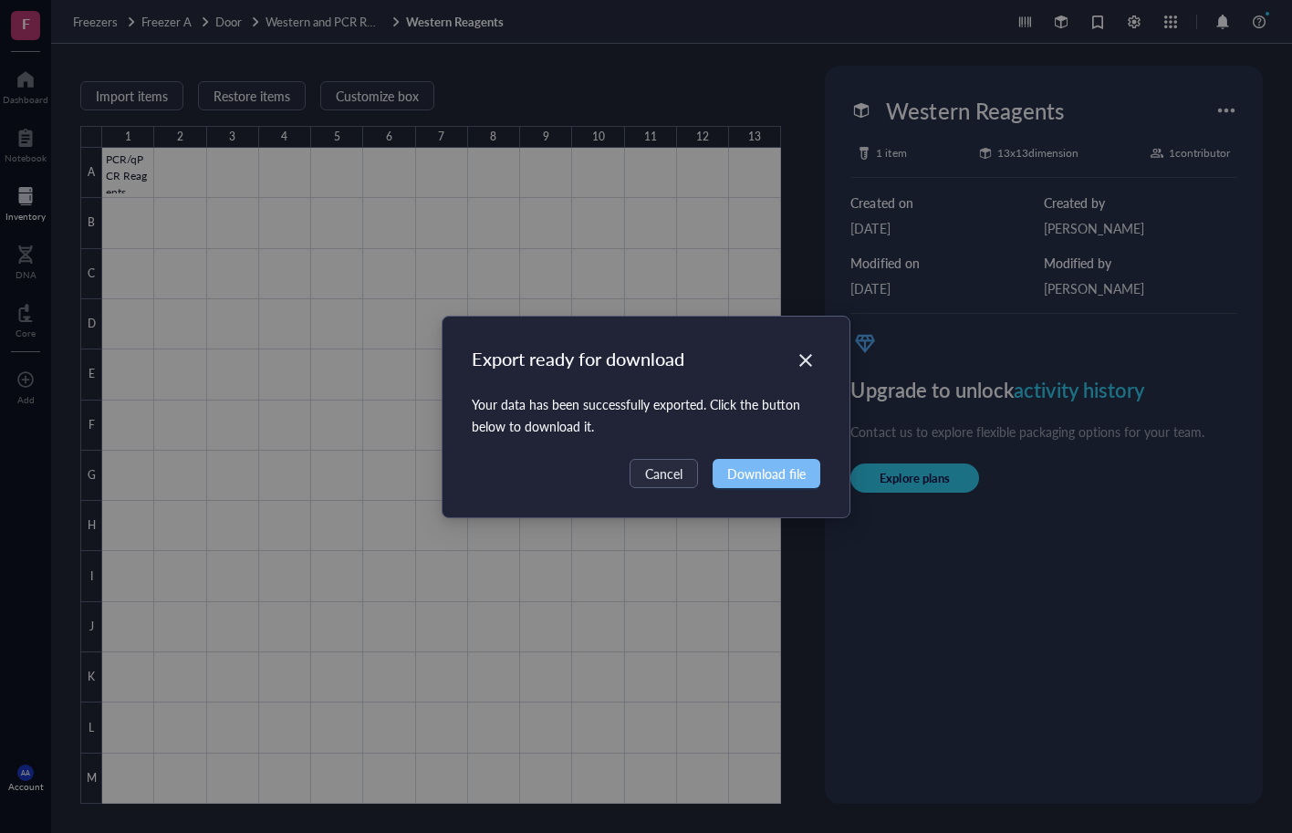
click at [776, 475] on span "Download file" at bounding box center [766, 474] width 78 height 20
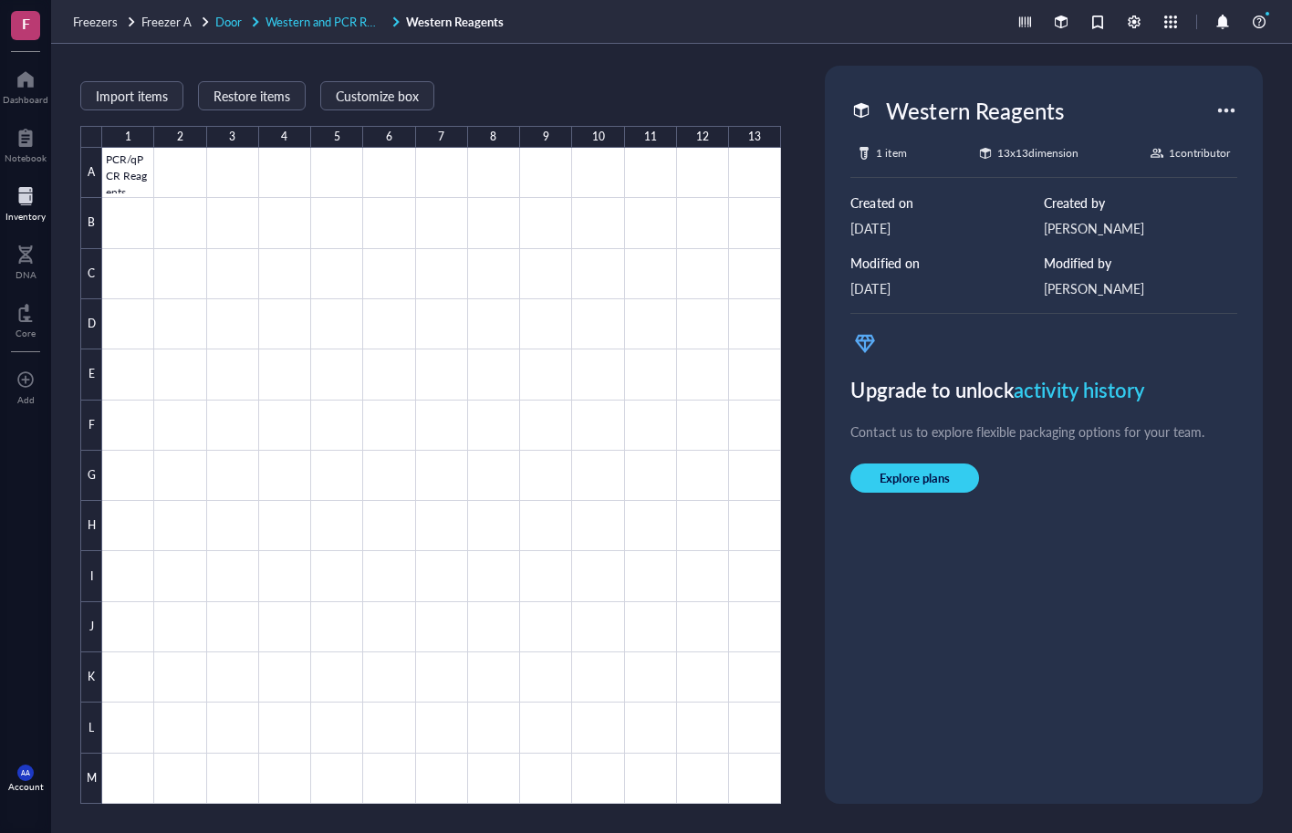
click at [224, 22] on span "Door" at bounding box center [228, 21] width 26 height 17
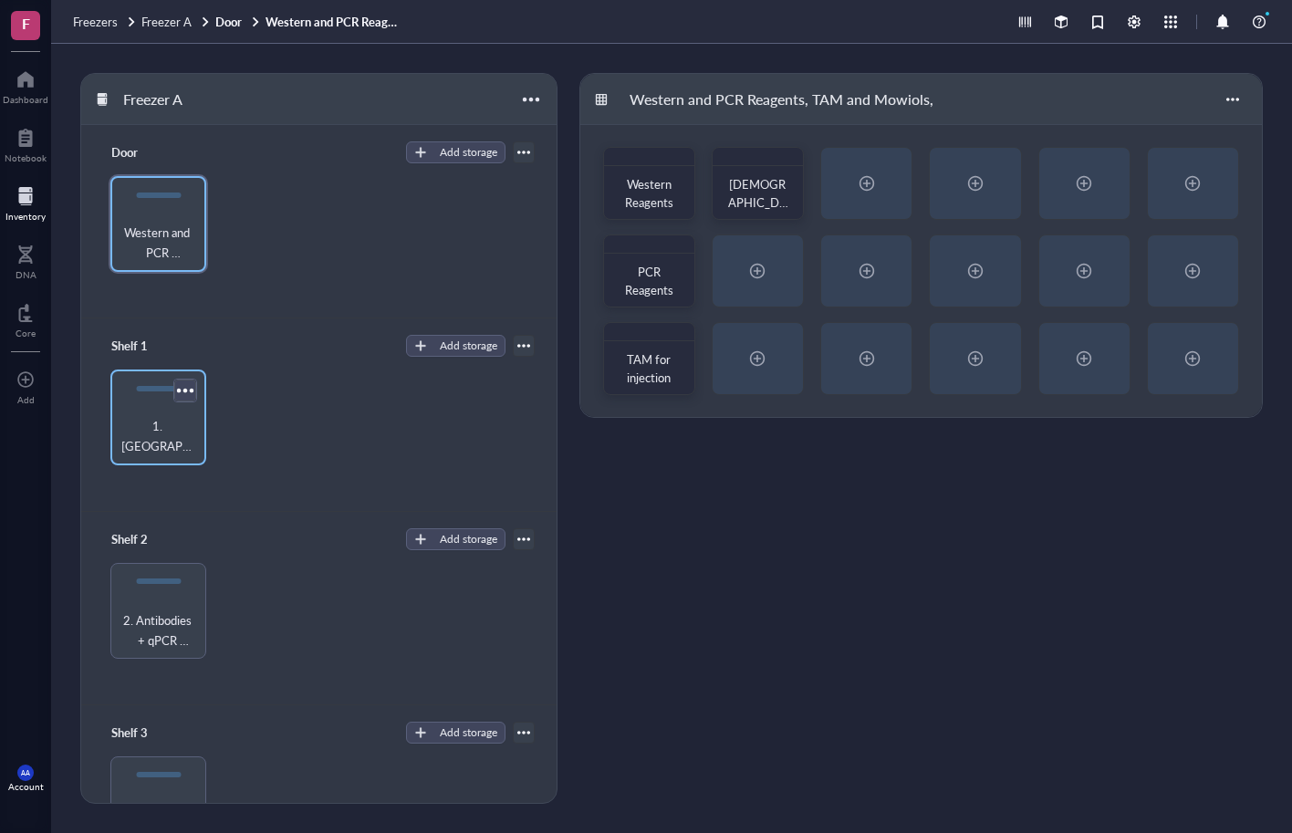
click at [186, 389] on div at bounding box center [185, 390] width 26 height 26
click at [186, 387] on div at bounding box center [185, 390] width 26 height 26
click at [160, 426] on div "1. [GEOGRAPHIC_DATA]" at bounding box center [159, 436] width 78 height 40
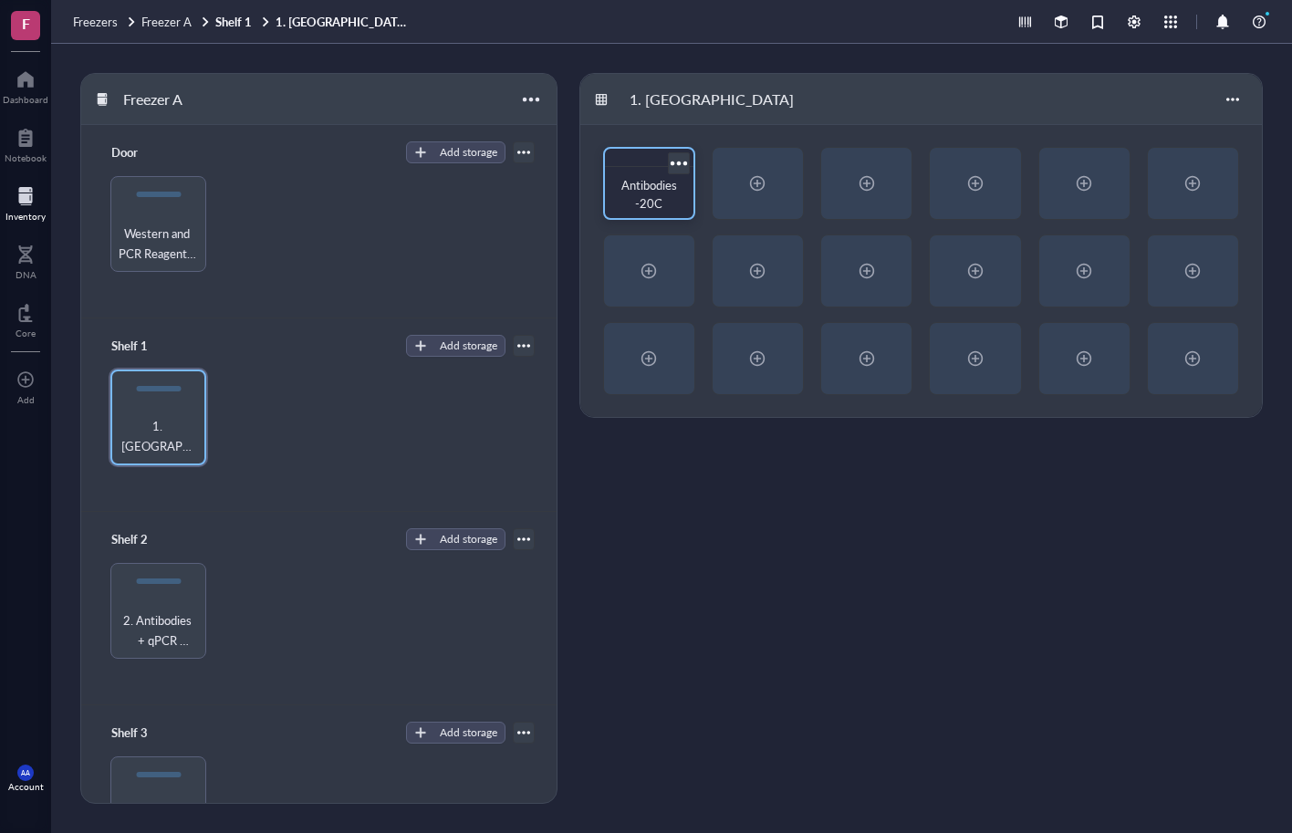
click at [688, 163] on div at bounding box center [678, 163] width 26 height 26
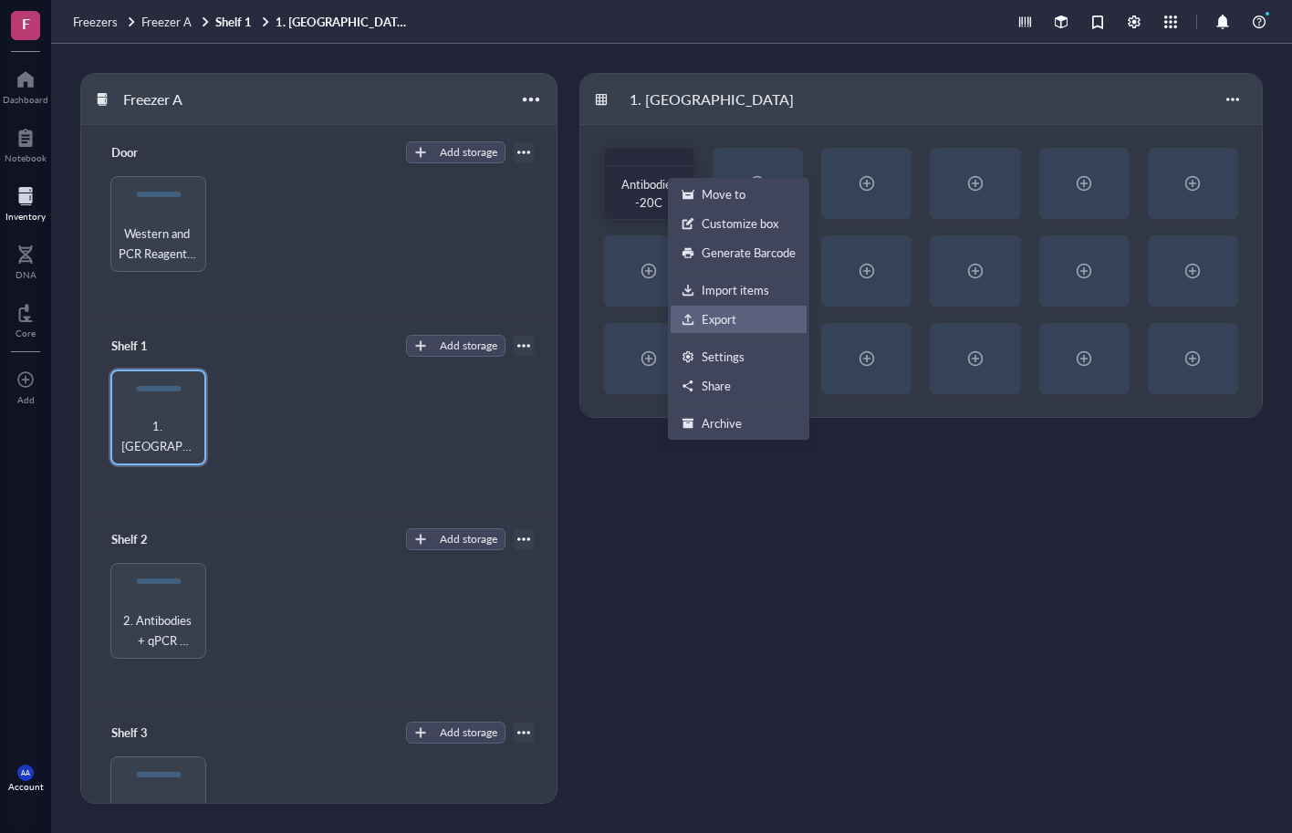
click at [711, 316] on div "Export" at bounding box center [719, 319] width 35 height 16
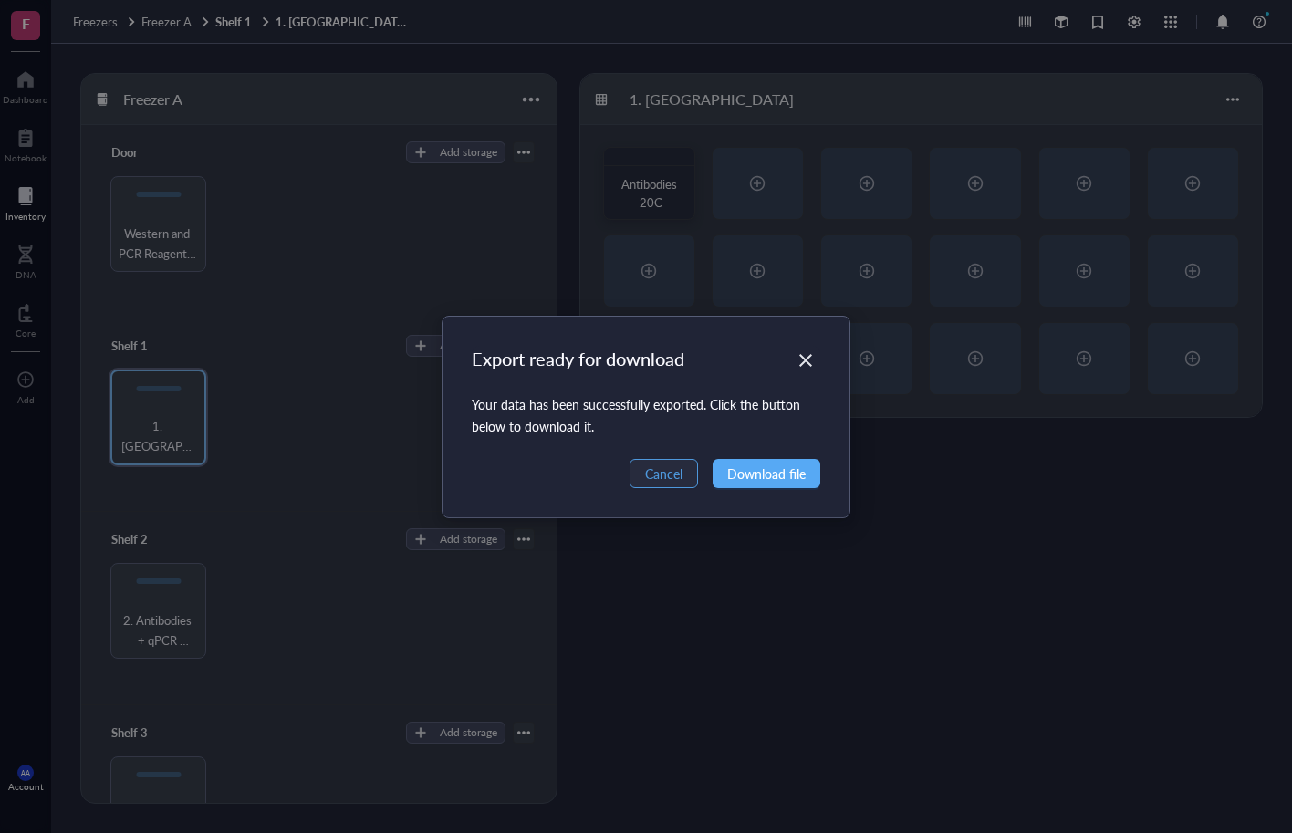
click at [685, 475] on button "Cancel" at bounding box center [664, 473] width 68 height 29
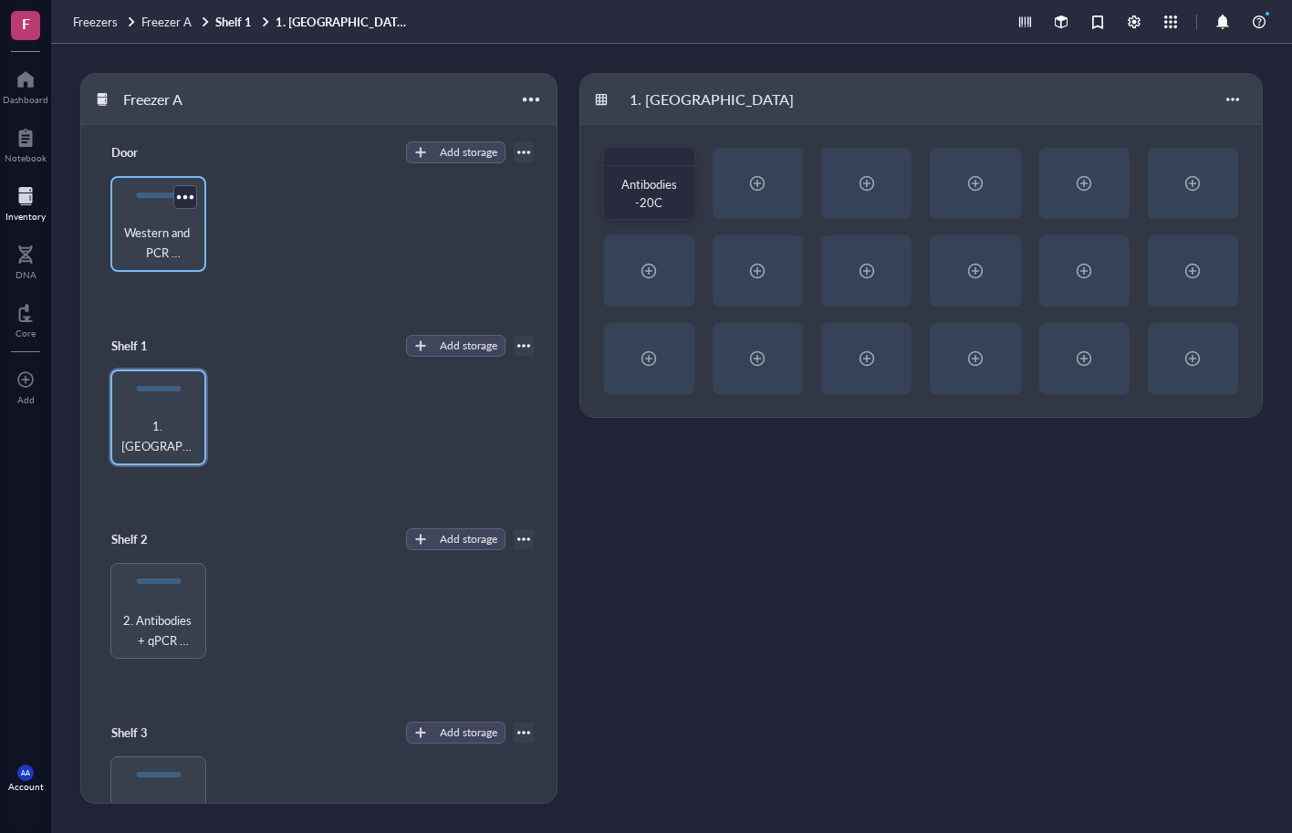
click at [172, 215] on div "Western and PCR Reagents, TAM and Mowiols," at bounding box center [158, 224] width 96 height 96
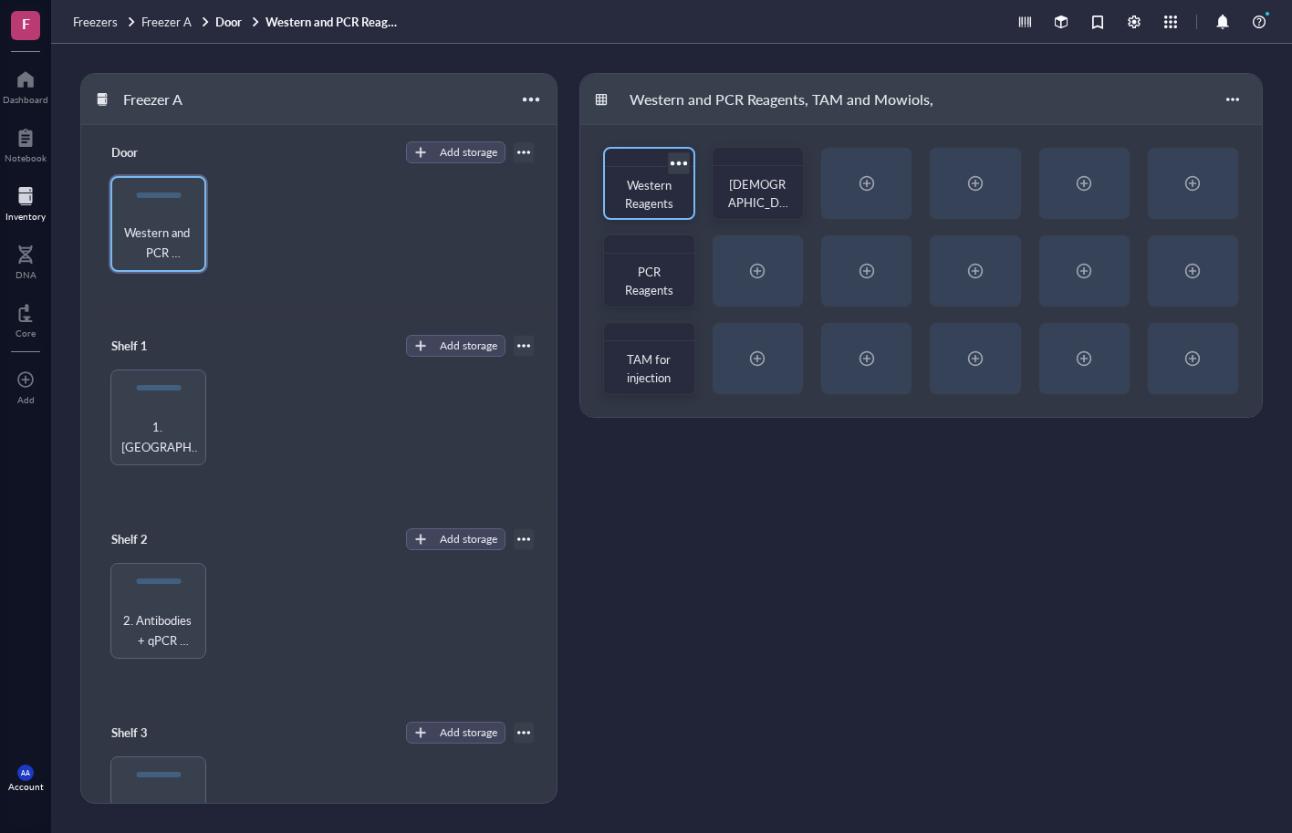
click at [652, 203] on span "Western Reagents" at bounding box center [649, 194] width 49 height 36
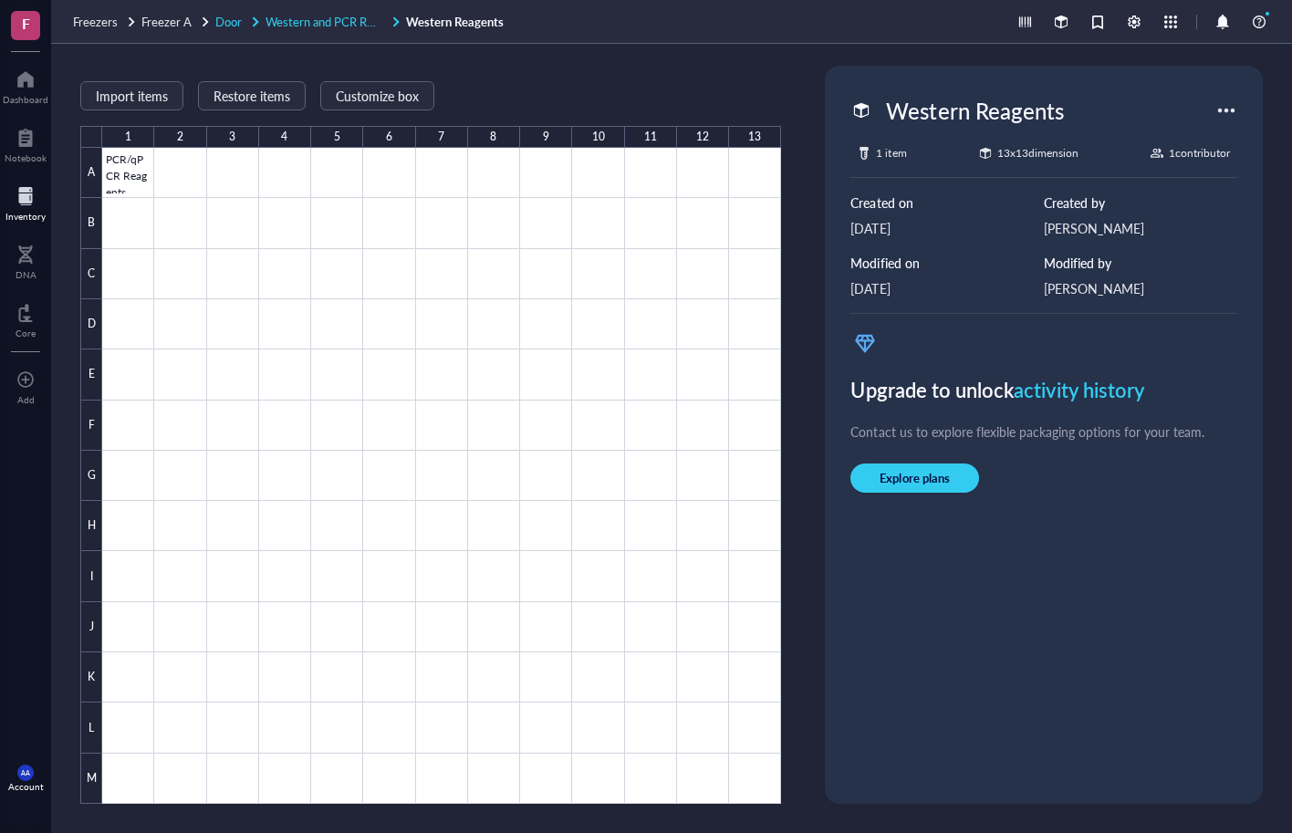
click at [348, 27] on span "Western and PCR Reagents, TAM and Mowiols," at bounding box center [388, 21] width 244 height 17
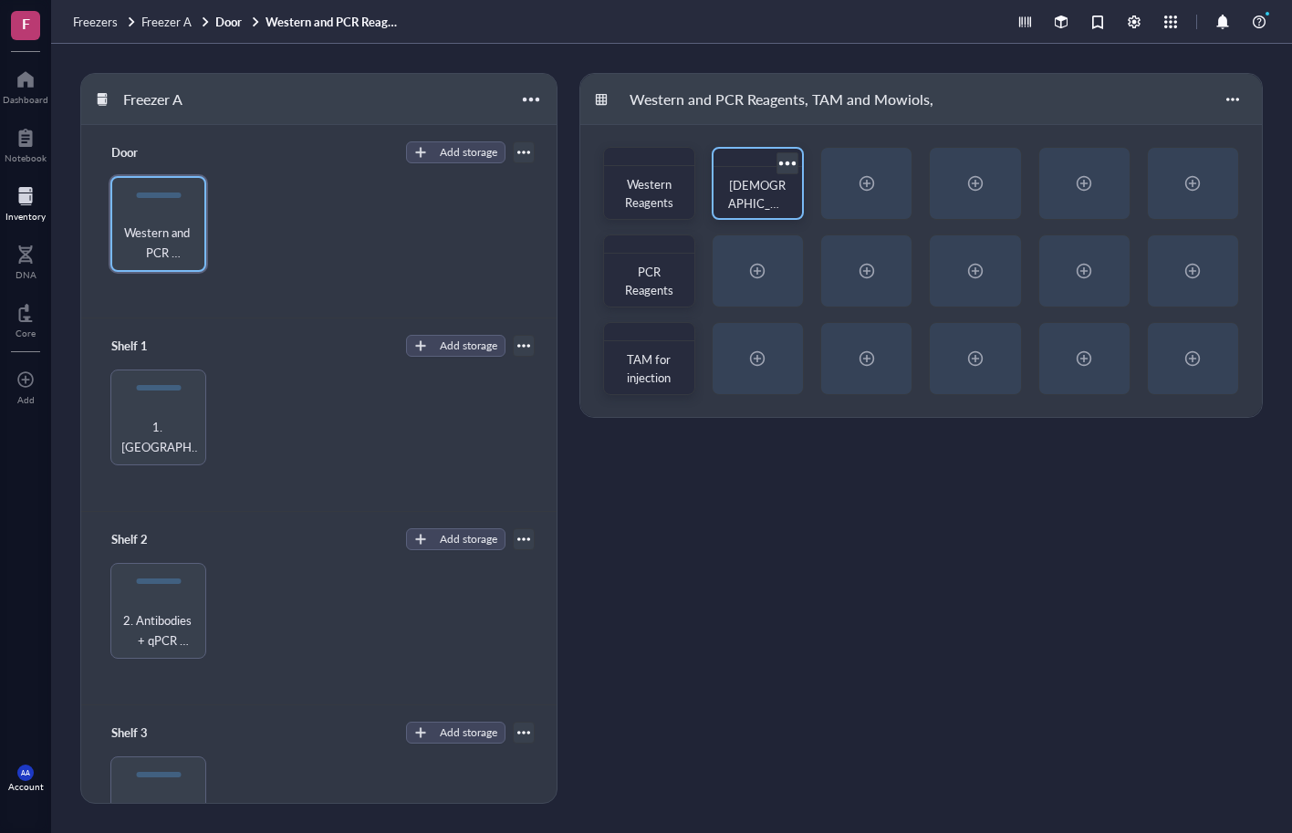
click at [745, 193] on span "[DEMOGRAPHIC_DATA]" at bounding box center [757, 203] width 59 height 54
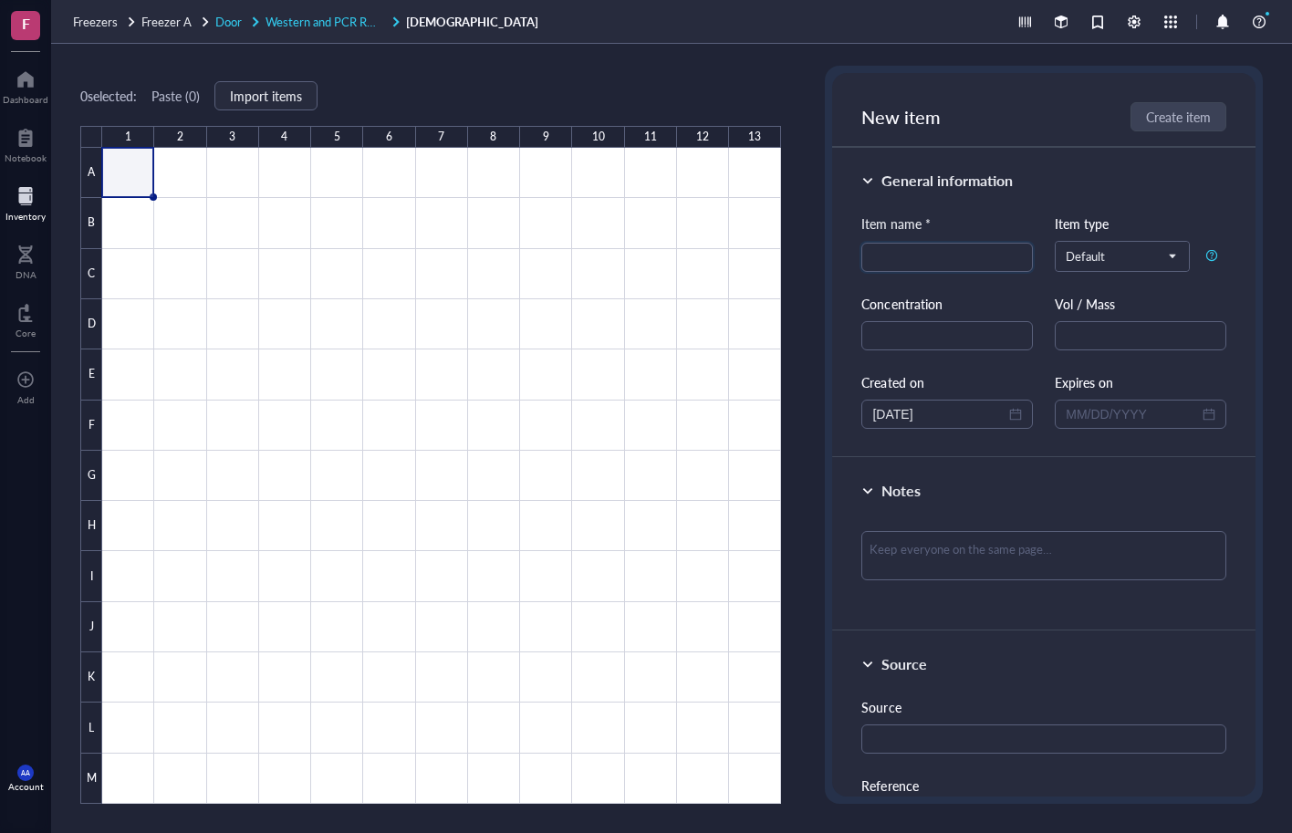
click at [329, 20] on span "Western and PCR Reagents, TAM and Mowiols," at bounding box center [388, 21] width 244 height 17
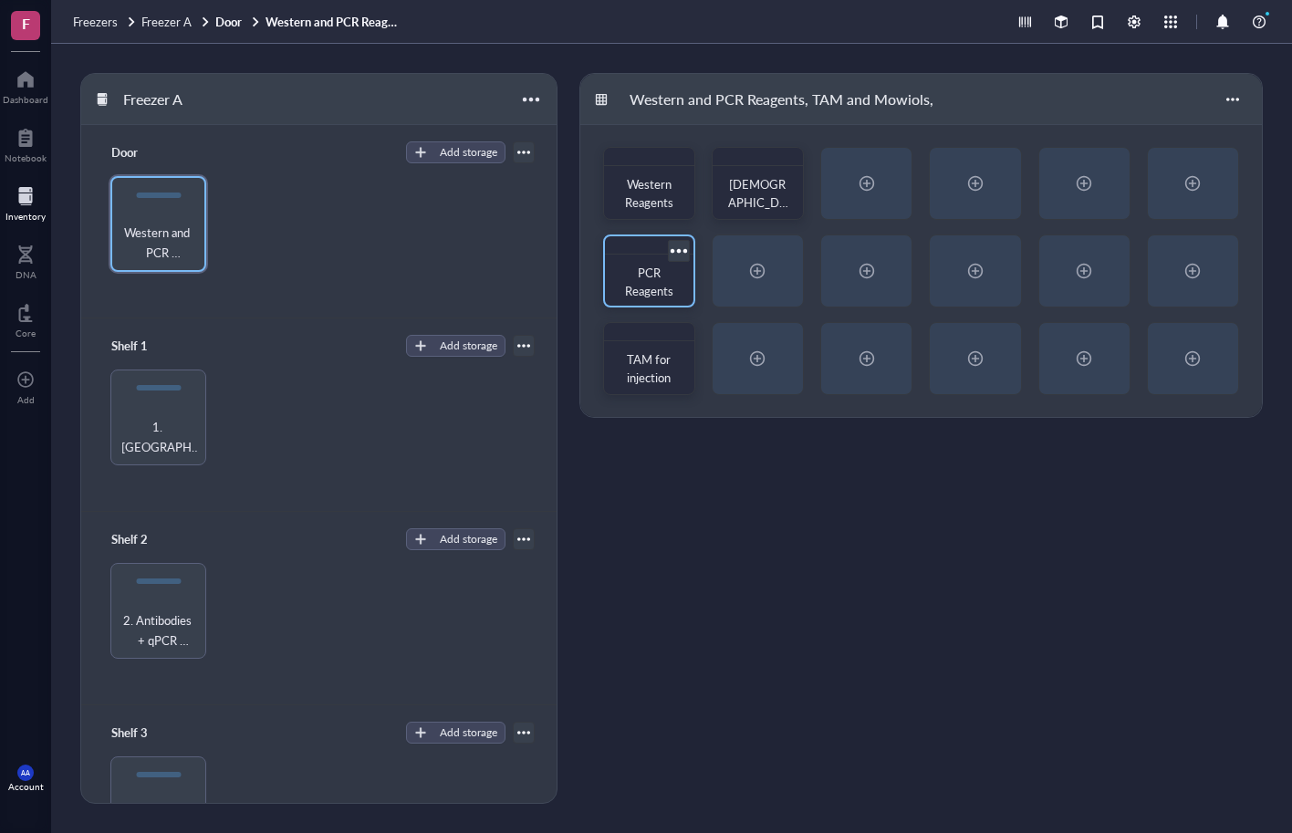
click at [650, 267] on span "PCR Reagents" at bounding box center [649, 282] width 48 height 36
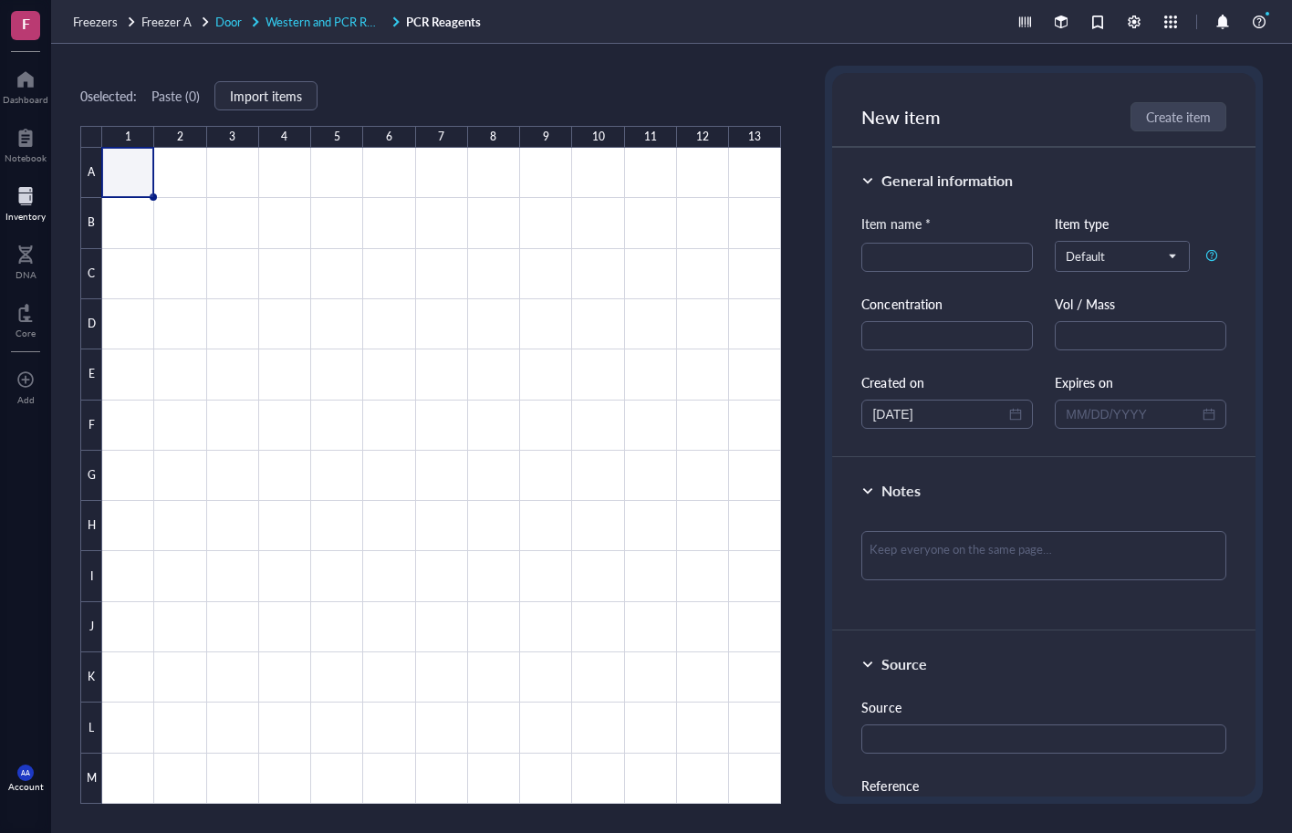
click at [306, 23] on span "Western and PCR Reagents, TAM and Mowiols," at bounding box center [388, 21] width 244 height 17
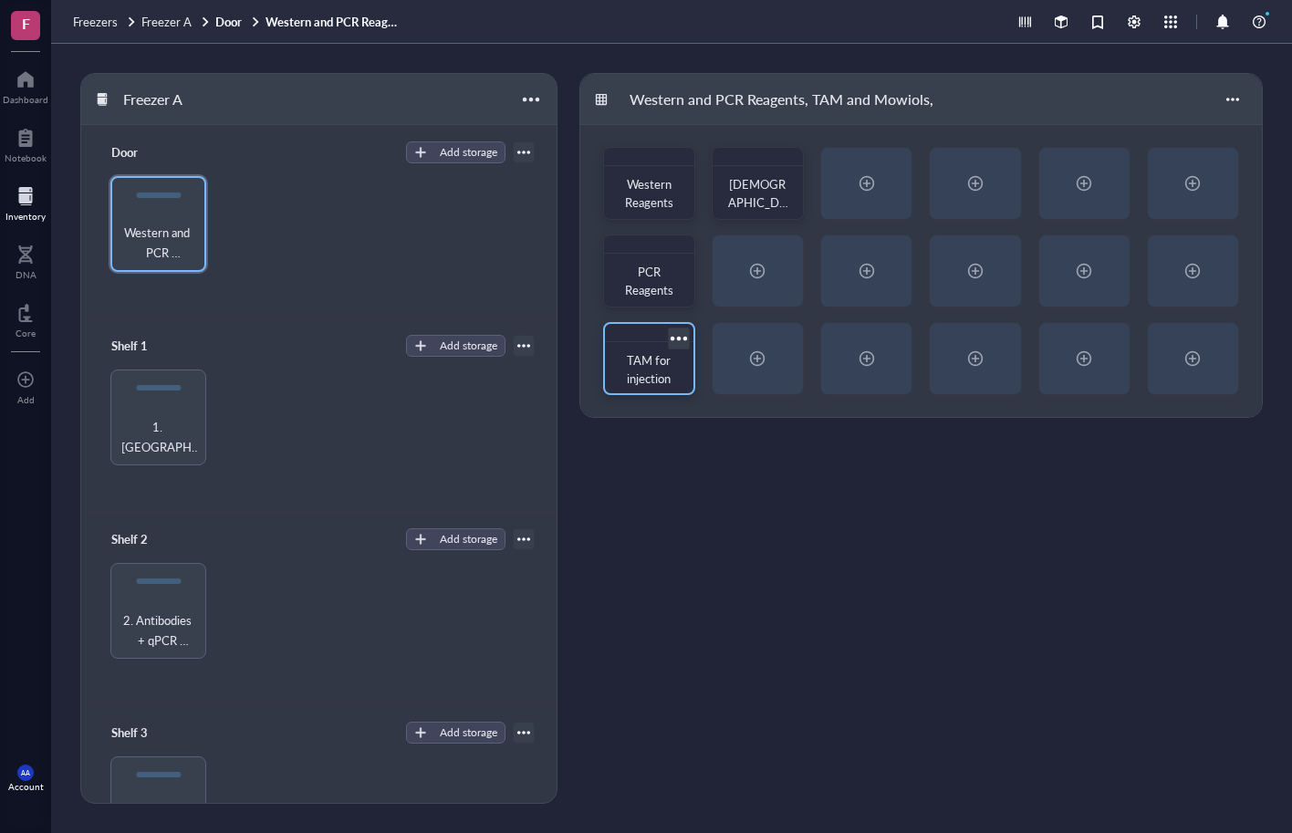
click at [656, 364] on span "TAM for injection" at bounding box center [650, 369] width 47 height 36
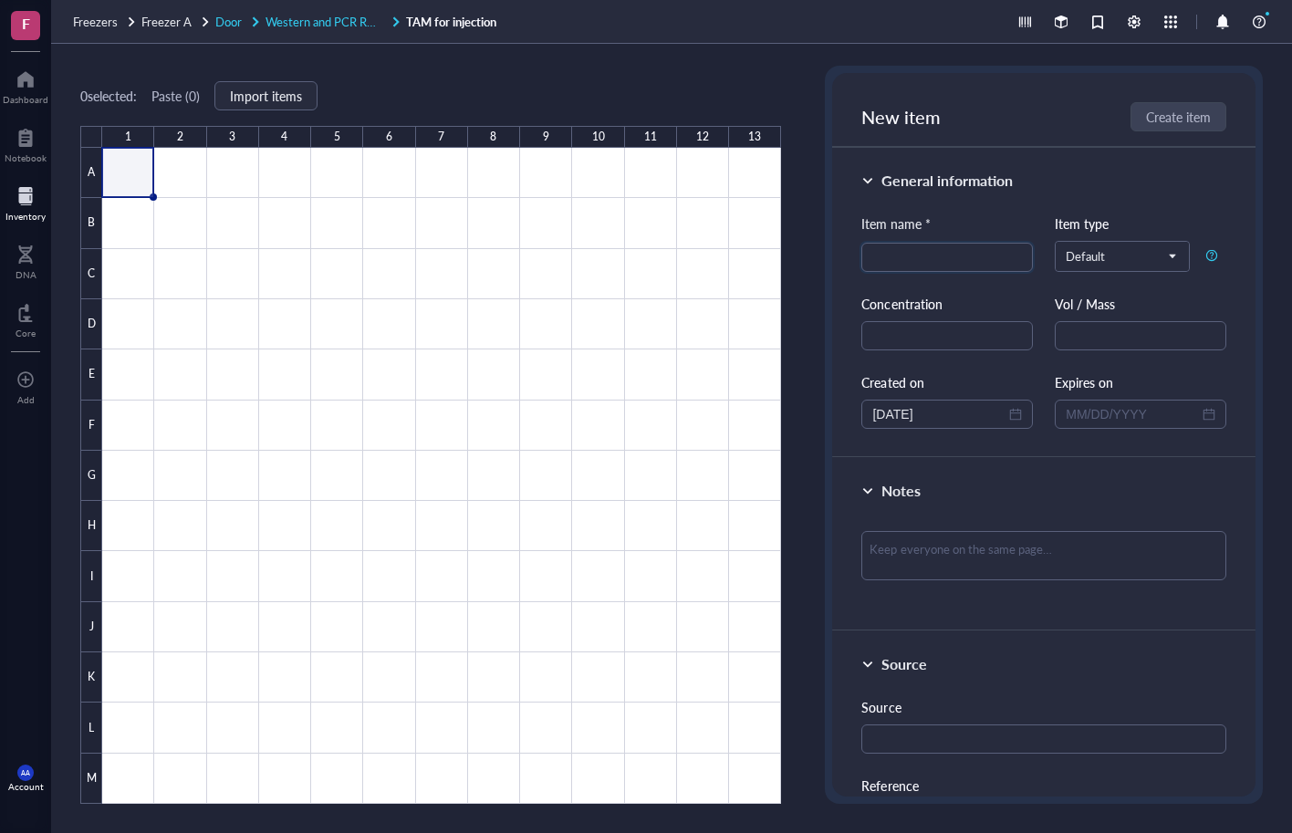
click at [318, 19] on span "Western and PCR Reagents, TAM and Mowiols," at bounding box center [388, 21] width 244 height 17
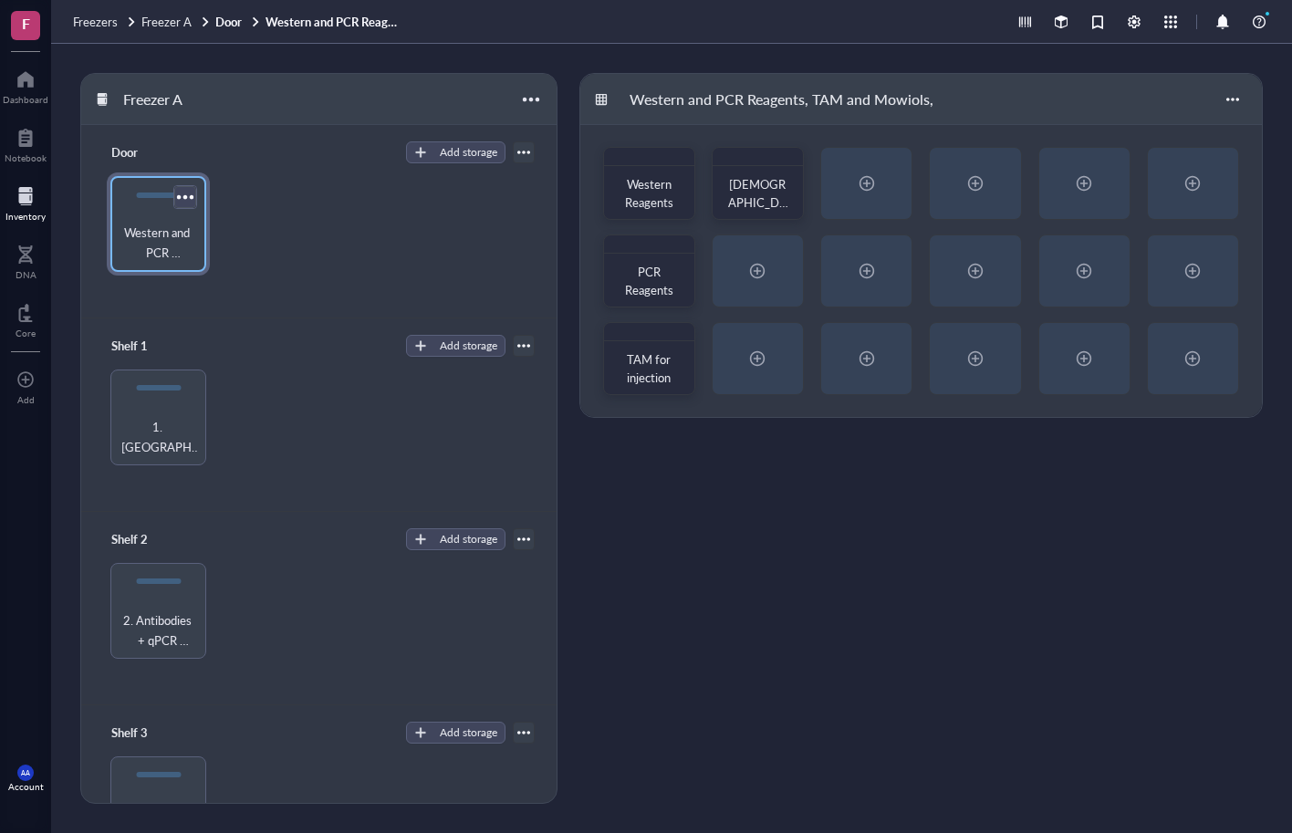
click at [187, 194] on div at bounding box center [185, 196] width 26 height 26
click at [1235, 99] on div at bounding box center [1232, 99] width 29 height 29
click at [292, 229] on div "Western and PCR Reagents, TAM and Mowiols," at bounding box center [319, 224] width 432 height 96
click at [187, 193] on div at bounding box center [185, 196] width 26 height 26
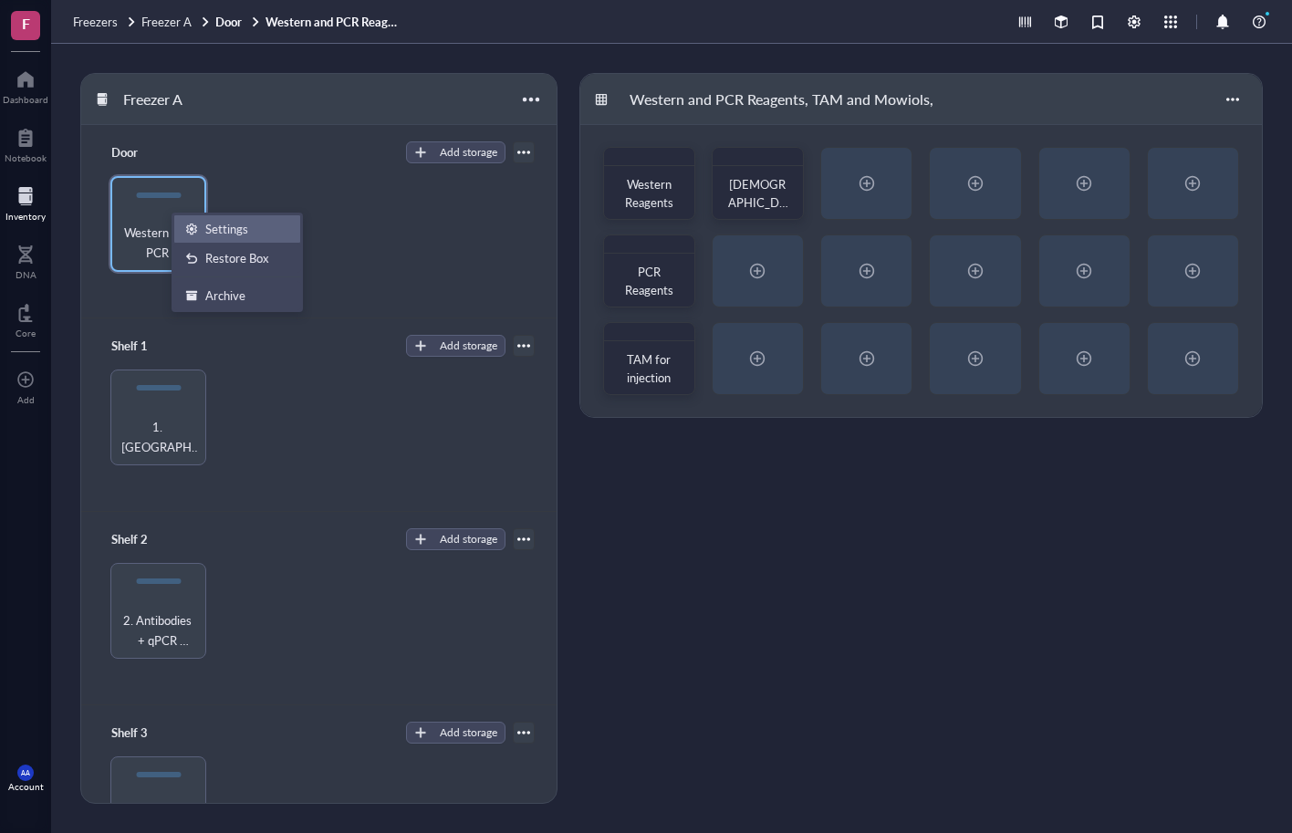
click at [214, 222] on div "Settings" at bounding box center [226, 229] width 43 height 16
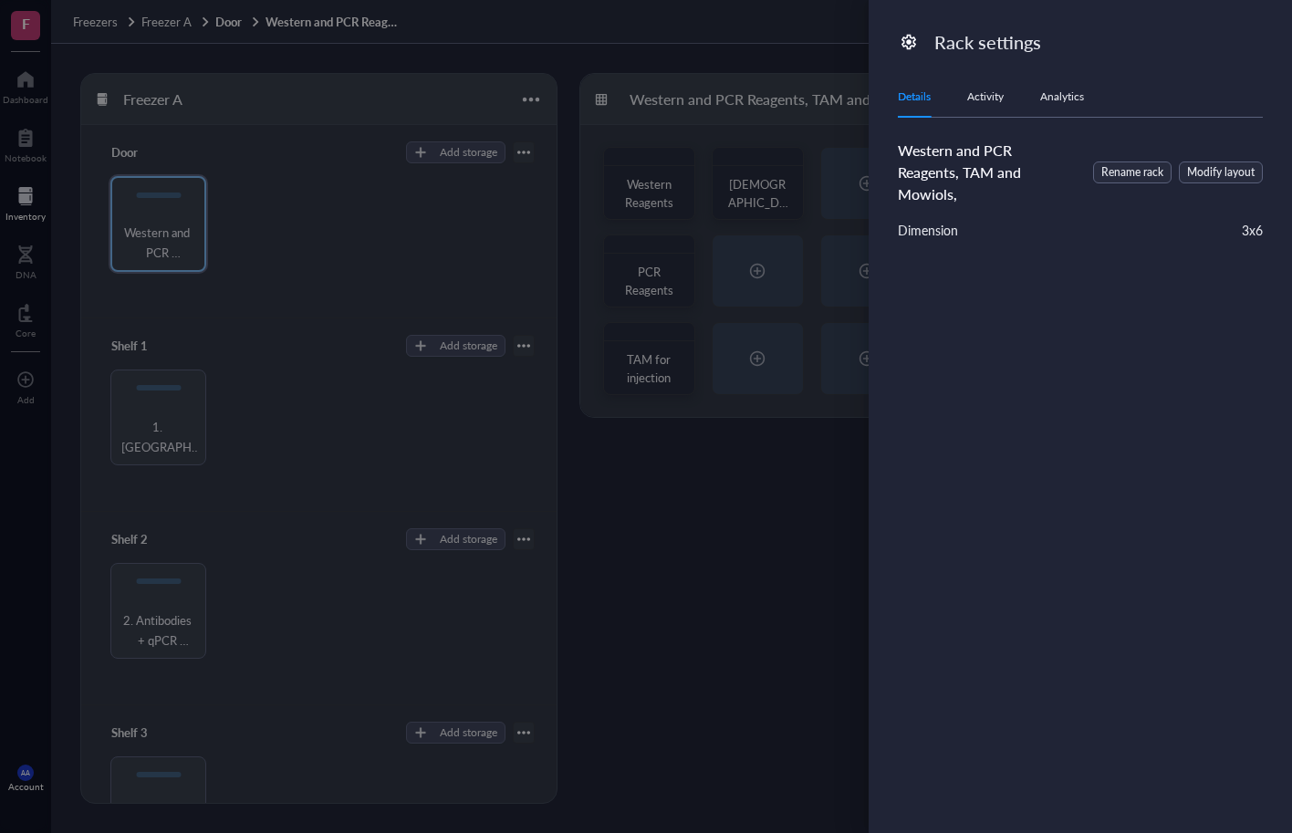
click at [274, 213] on div at bounding box center [646, 416] width 1292 height 833
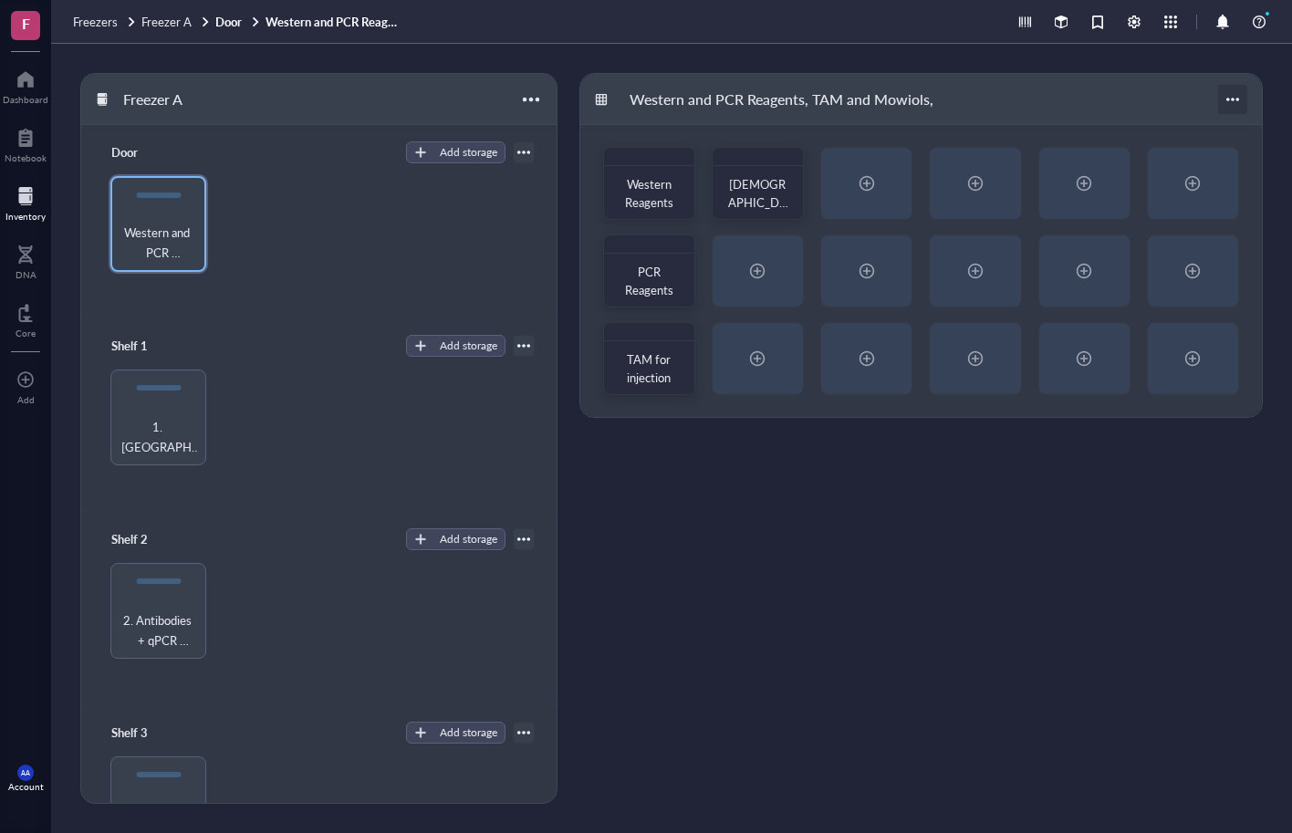
click at [1233, 98] on div at bounding box center [1232, 99] width 29 height 29
click at [169, 235] on span "Western and PCR Reagents, TAM and Mowiols," at bounding box center [159, 243] width 78 height 40
drag, startPoint x: 169, startPoint y: 235, endPoint x: 157, endPoint y: 235, distance: 11.9
click at [157, 235] on span "Western and PCR Reagents, TAM and Mowiols," at bounding box center [159, 243] width 78 height 40
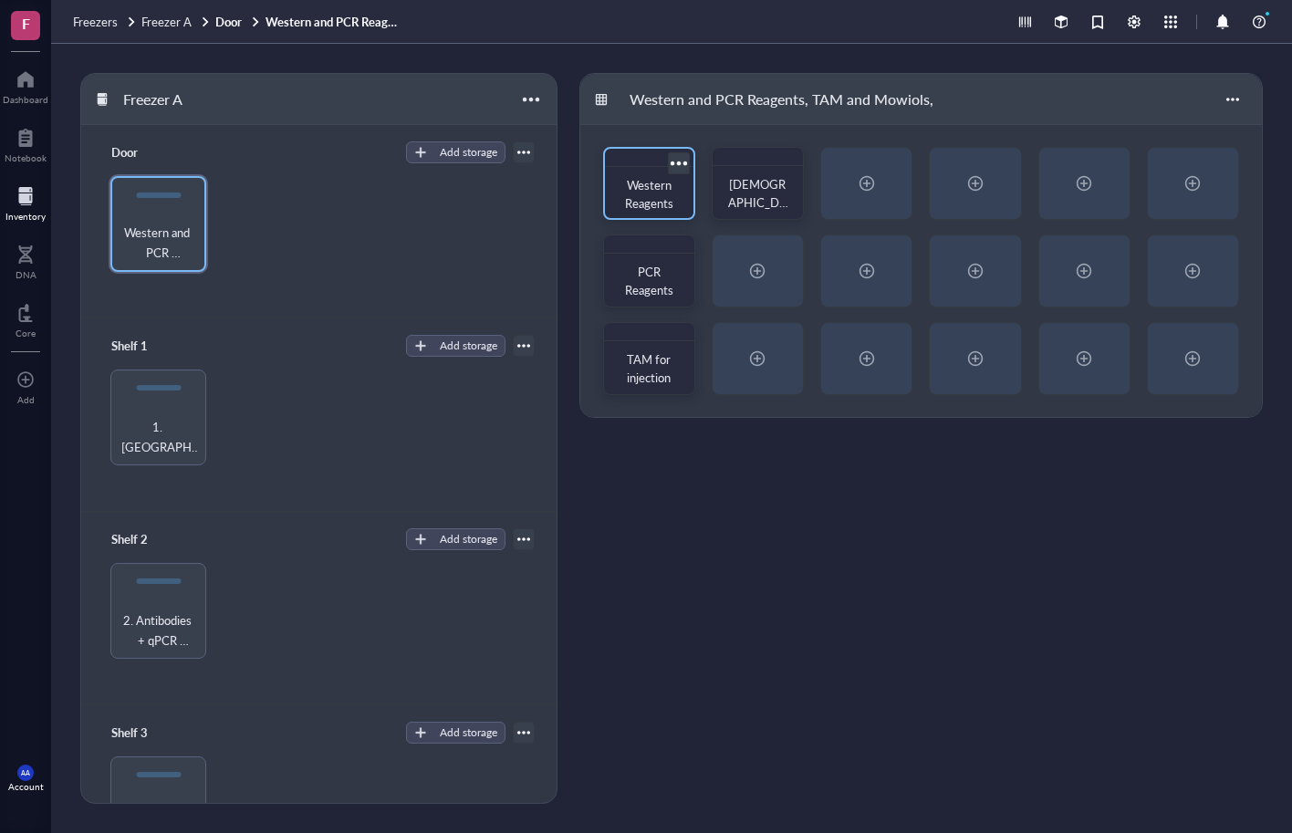
click at [679, 160] on div at bounding box center [678, 163] width 26 height 26
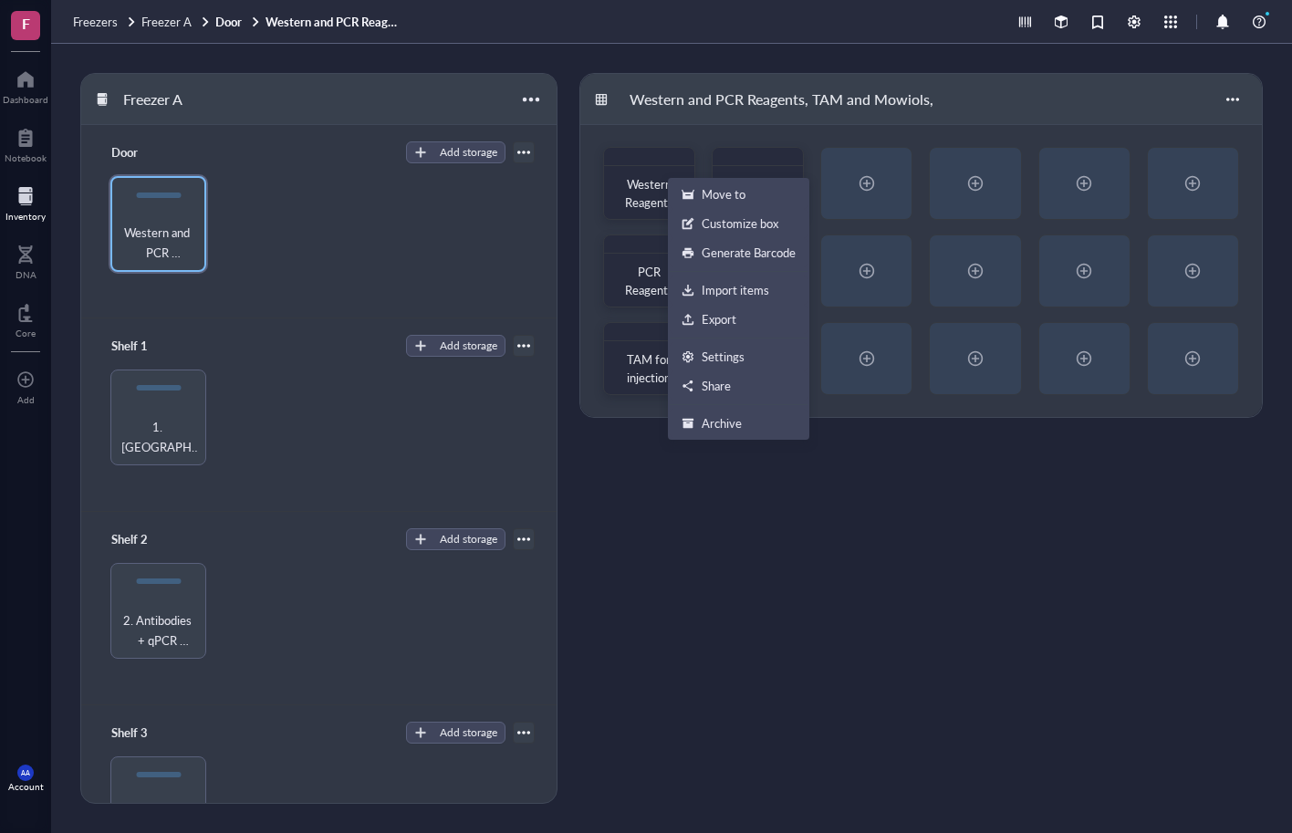
click at [562, 251] on div "Freezer A Door Add storage Western and PCR Reagents, TAM and Mowiols, Shelf 1 A…" at bounding box center [322, 438] width 485 height 731
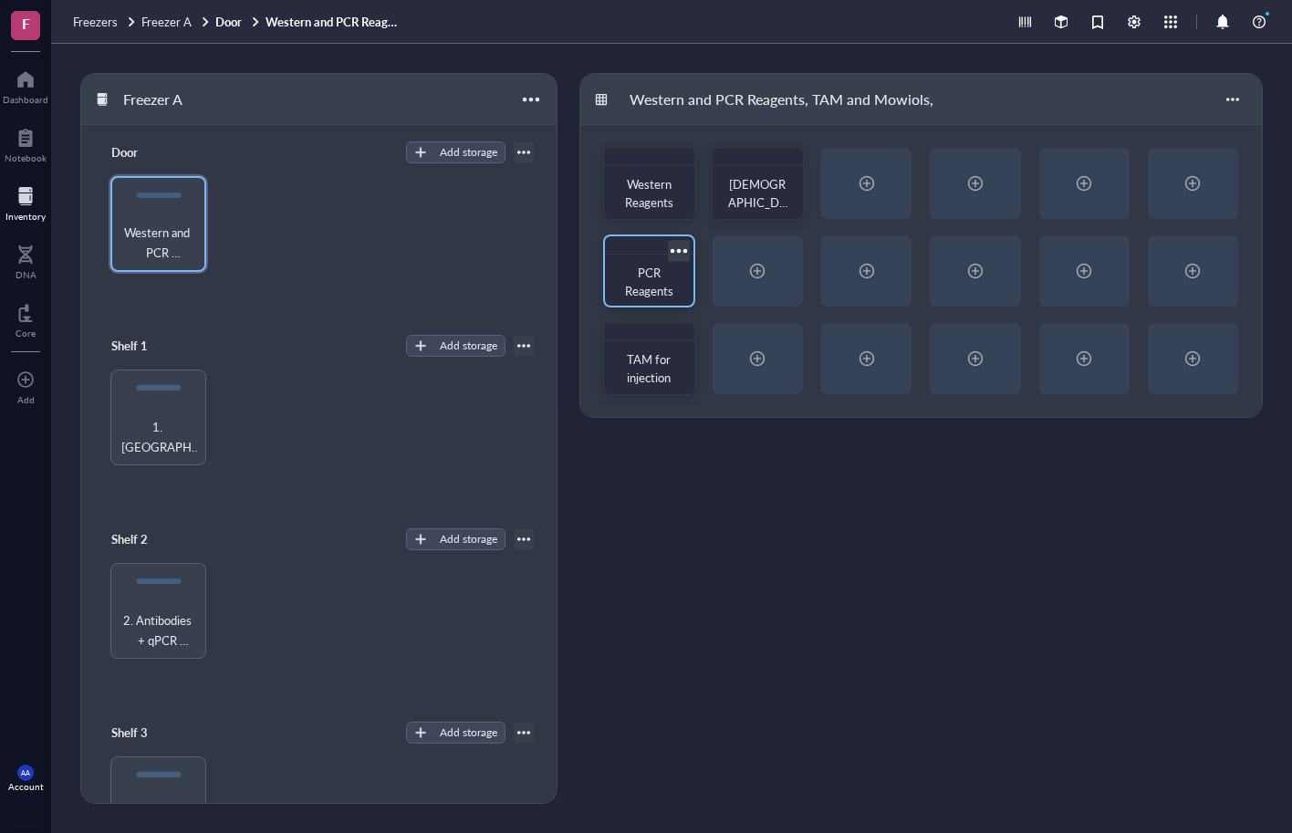
click at [679, 252] on div at bounding box center [678, 250] width 26 height 26
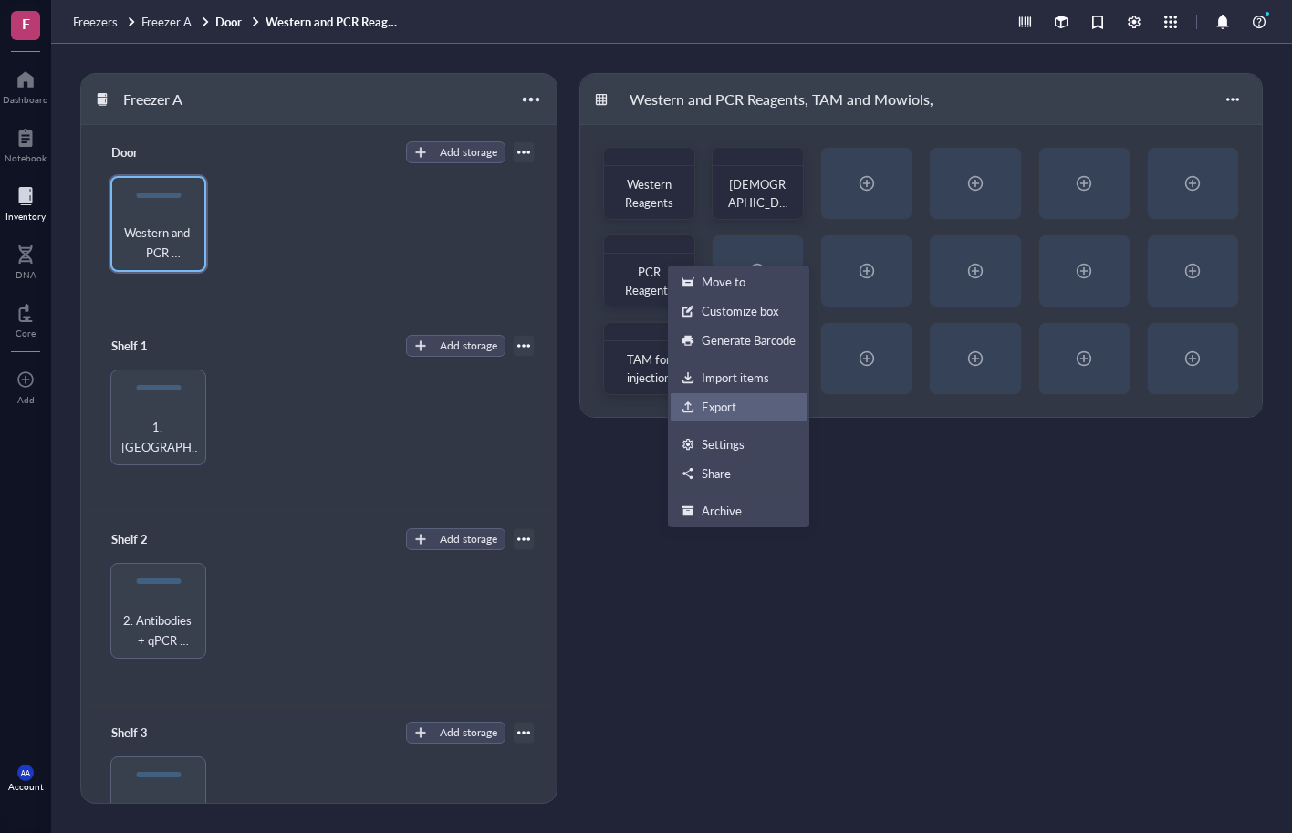
click at [714, 408] on div "Export" at bounding box center [719, 407] width 35 height 16
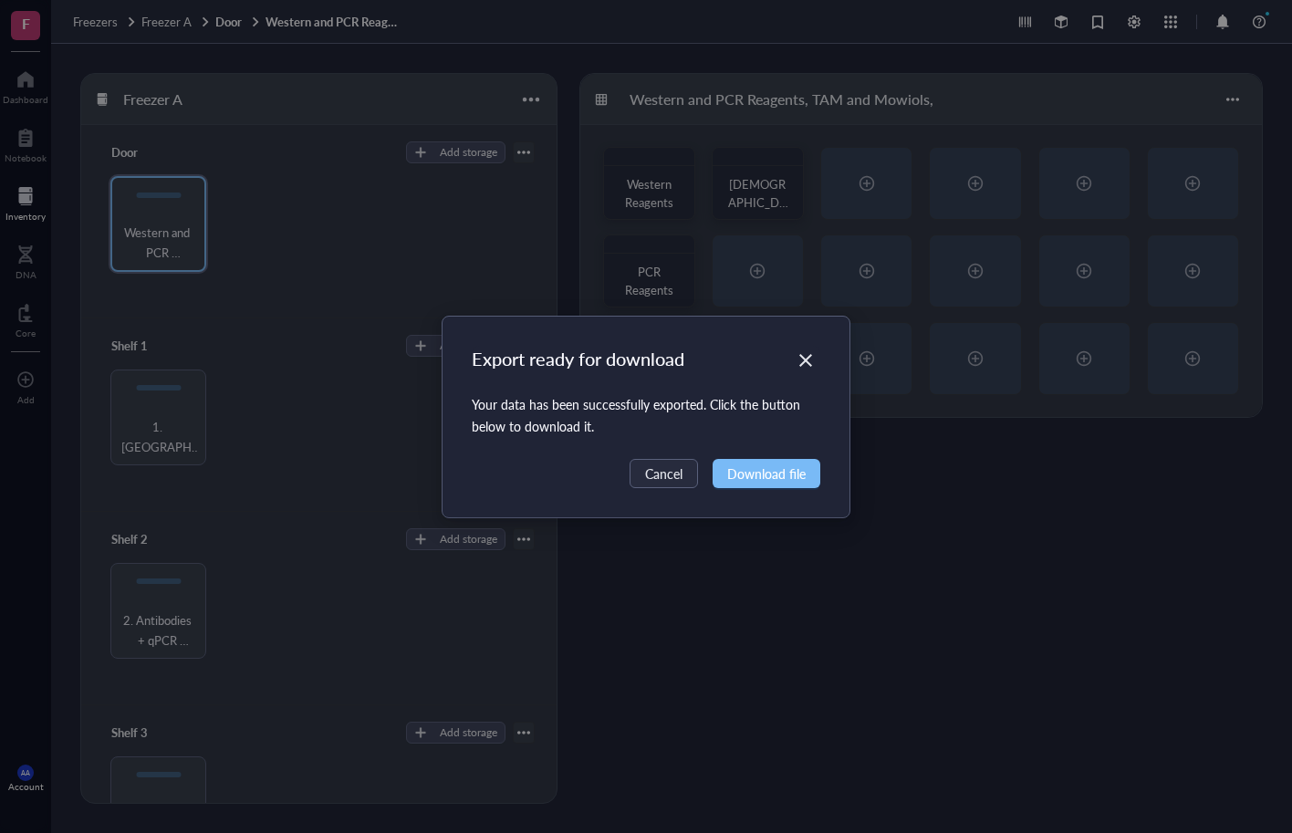
click at [760, 475] on span "Download file" at bounding box center [766, 474] width 78 height 20
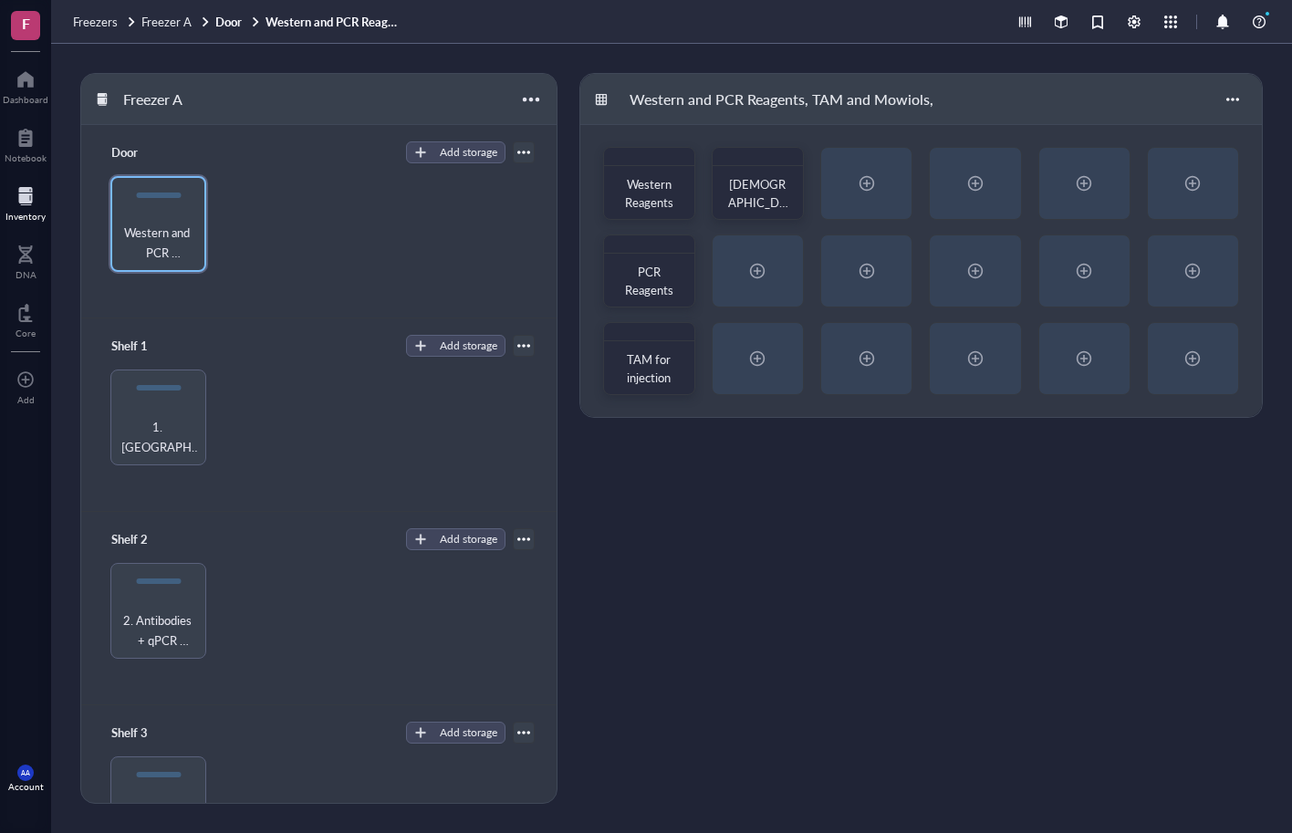
click at [589, 177] on div "Western Reagents Mowiol PCR Reagents TAM for injection" at bounding box center [921, 271] width 682 height 292
click at [676, 340] on div at bounding box center [678, 338] width 26 height 26
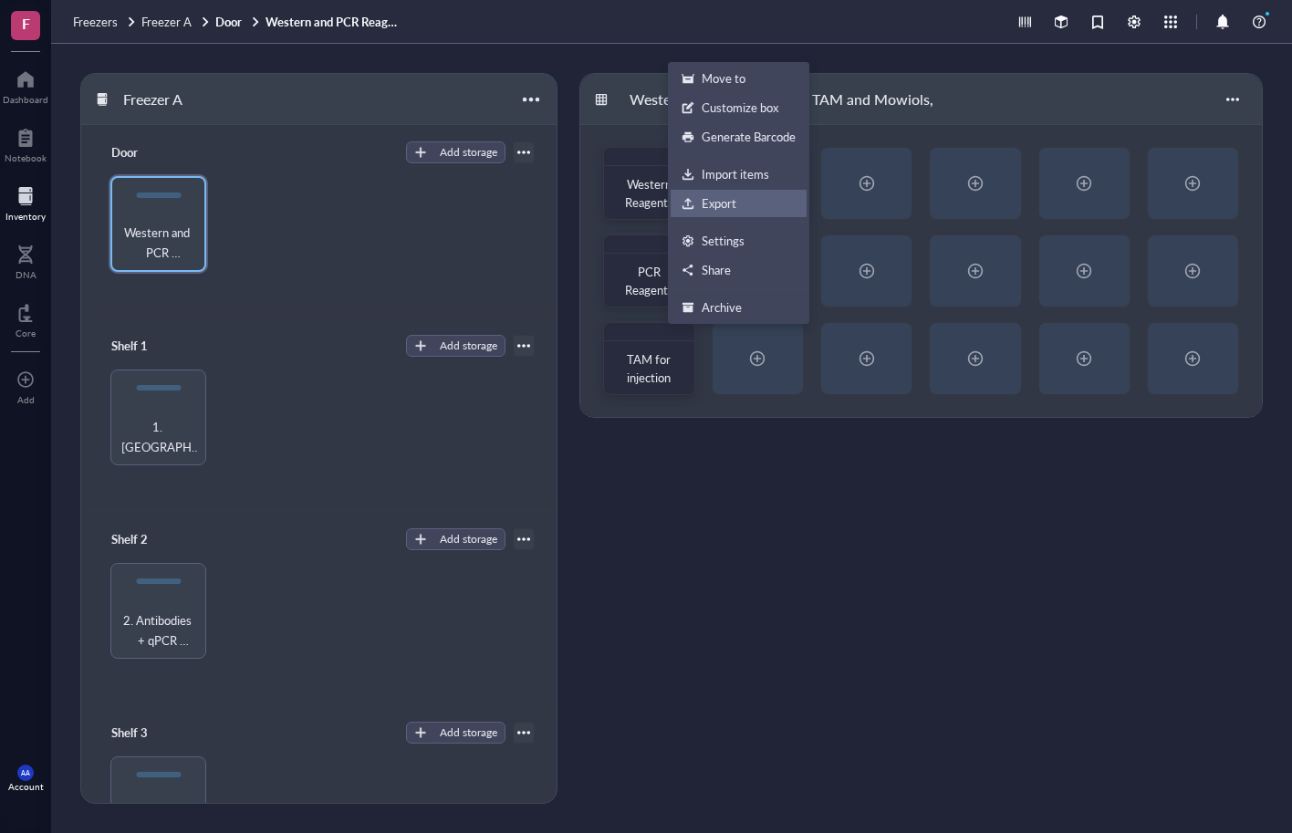
click at [727, 203] on div "Export" at bounding box center [719, 203] width 35 height 16
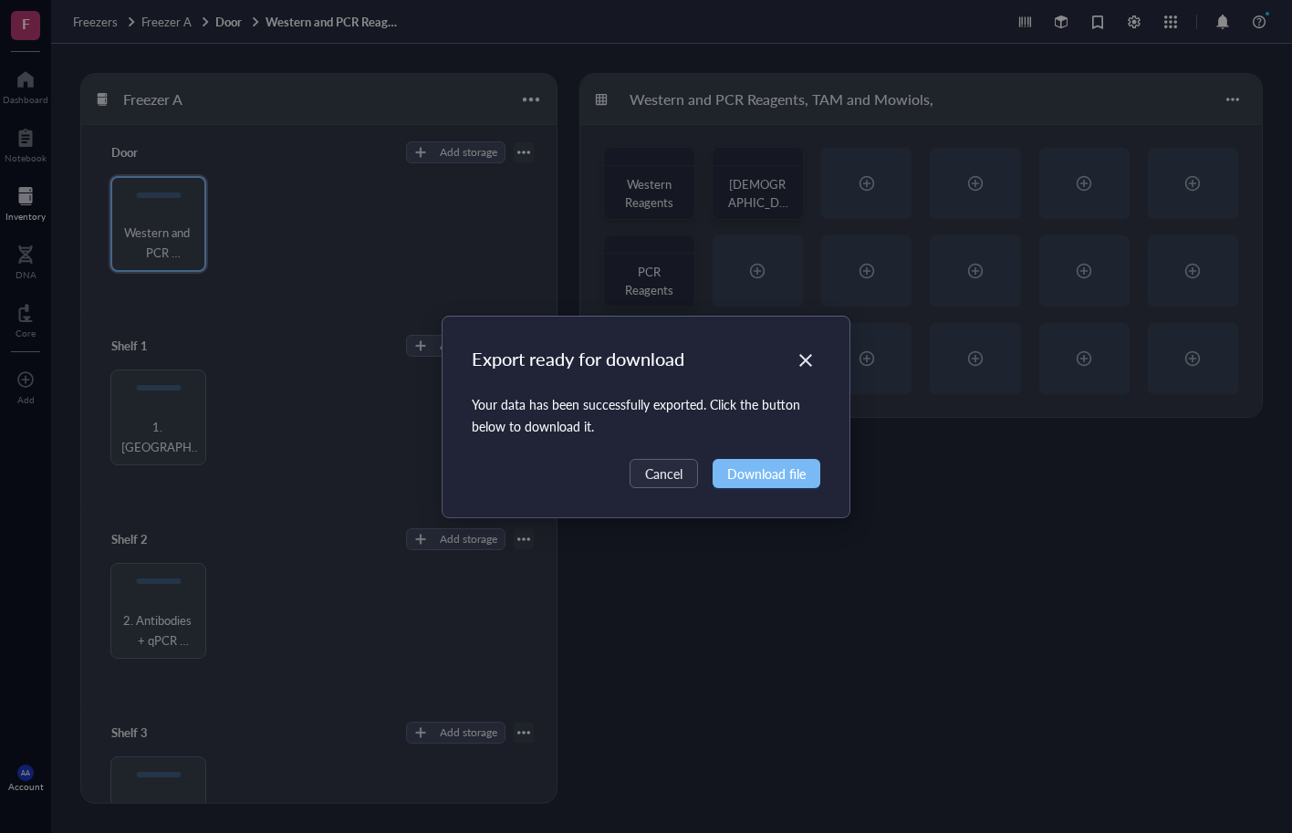
click at [756, 476] on span "Download file" at bounding box center [766, 474] width 78 height 20
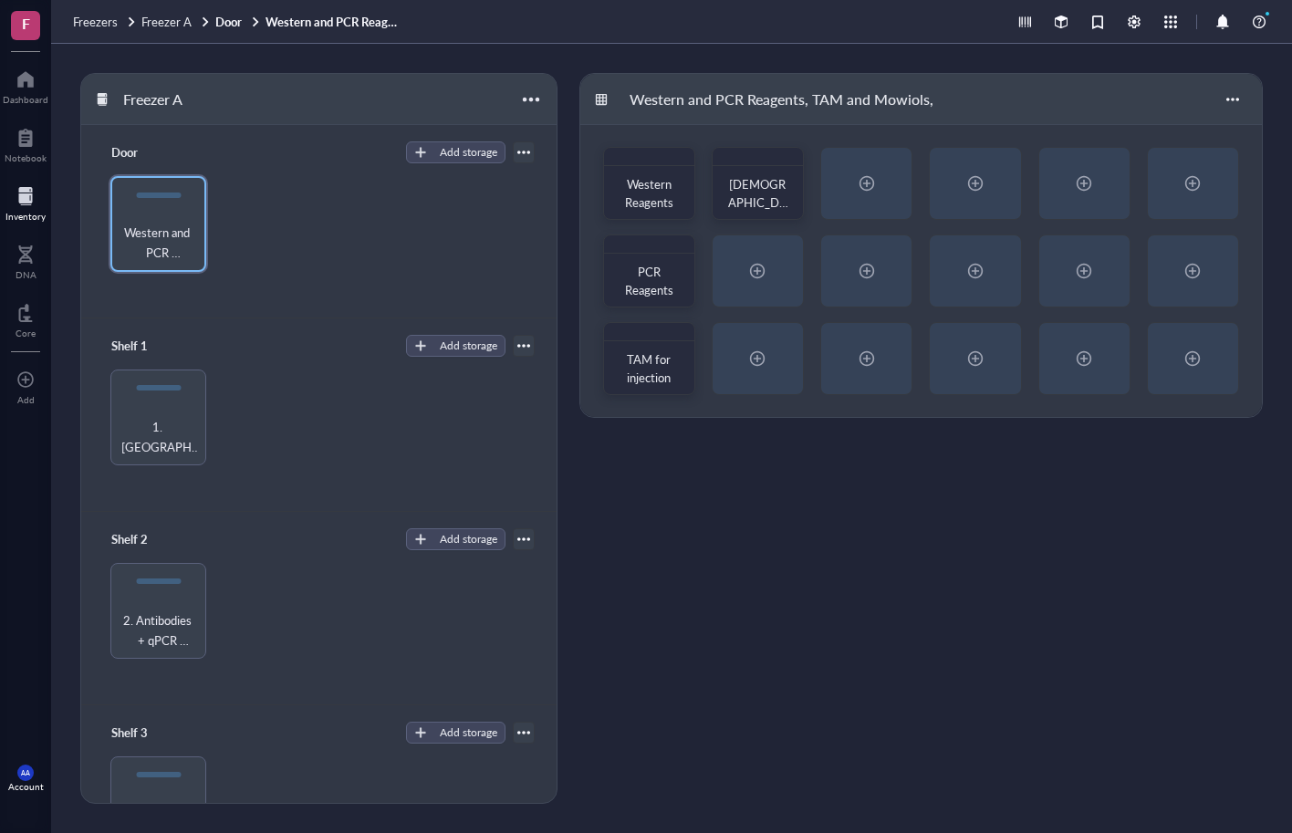
click at [265, 261] on div "Western and PCR Reagents, TAM and Mowiols," at bounding box center [319, 224] width 432 height 96
click at [794, 164] on div at bounding box center [787, 163] width 26 height 26
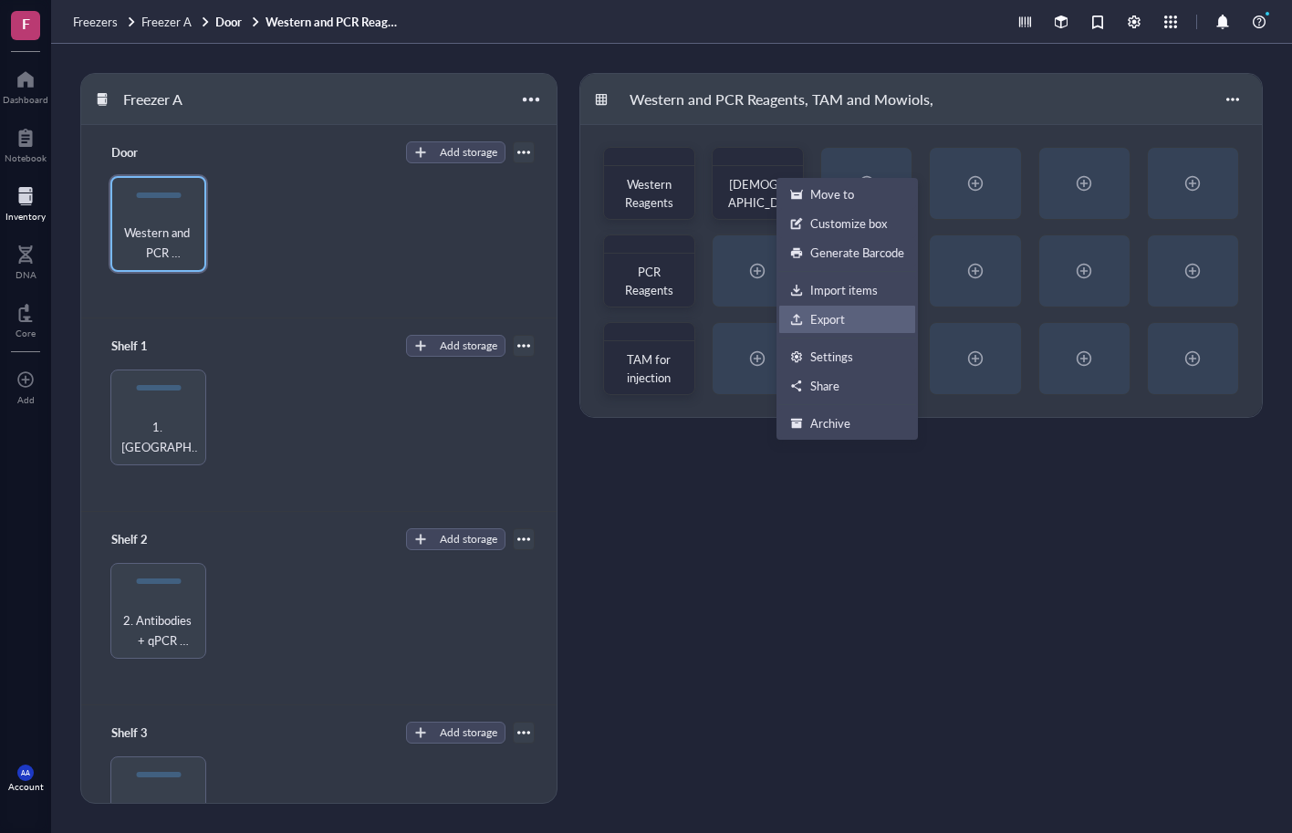
click at [822, 312] on div "Export" at bounding box center [827, 319] width 35 height 16
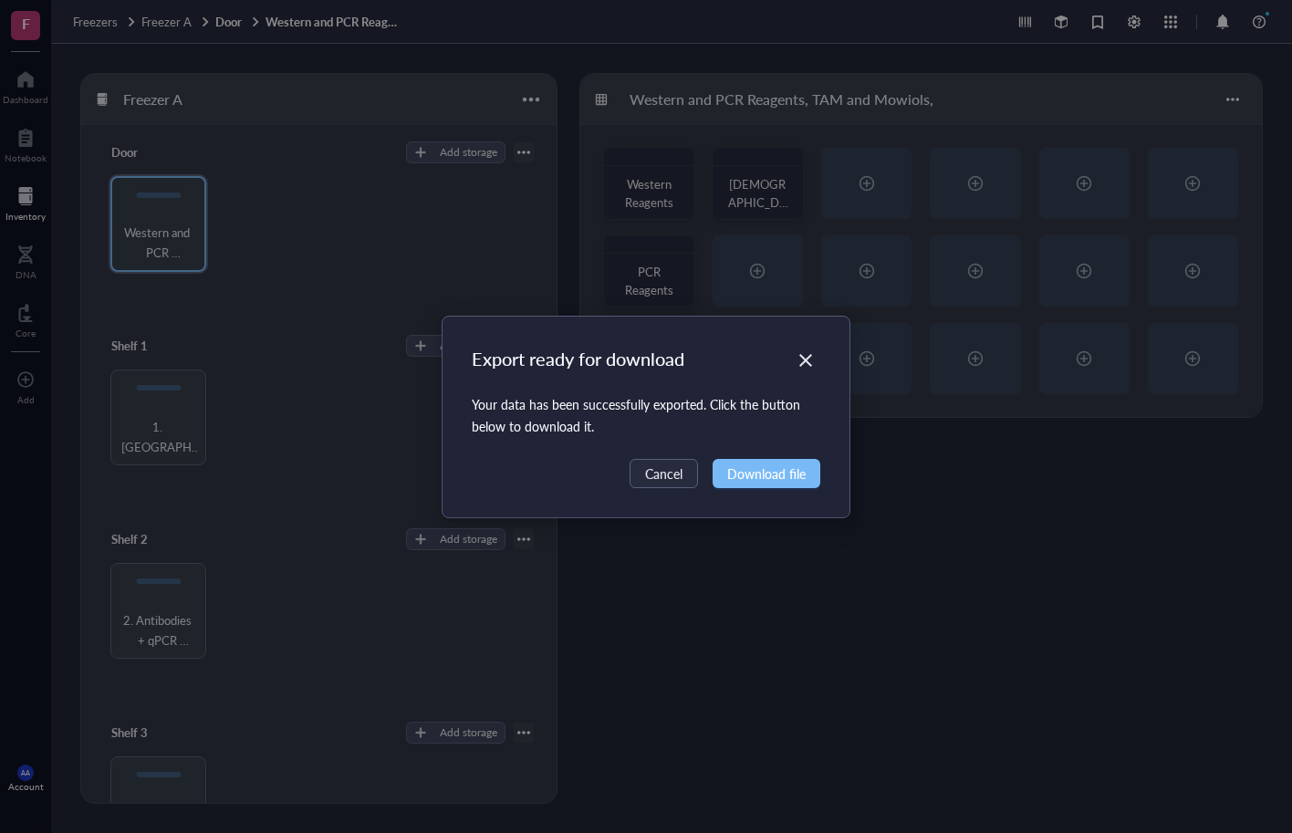
click at [773, 476] on span "Download file" at bounding box center [766, 474] width 78 height 20
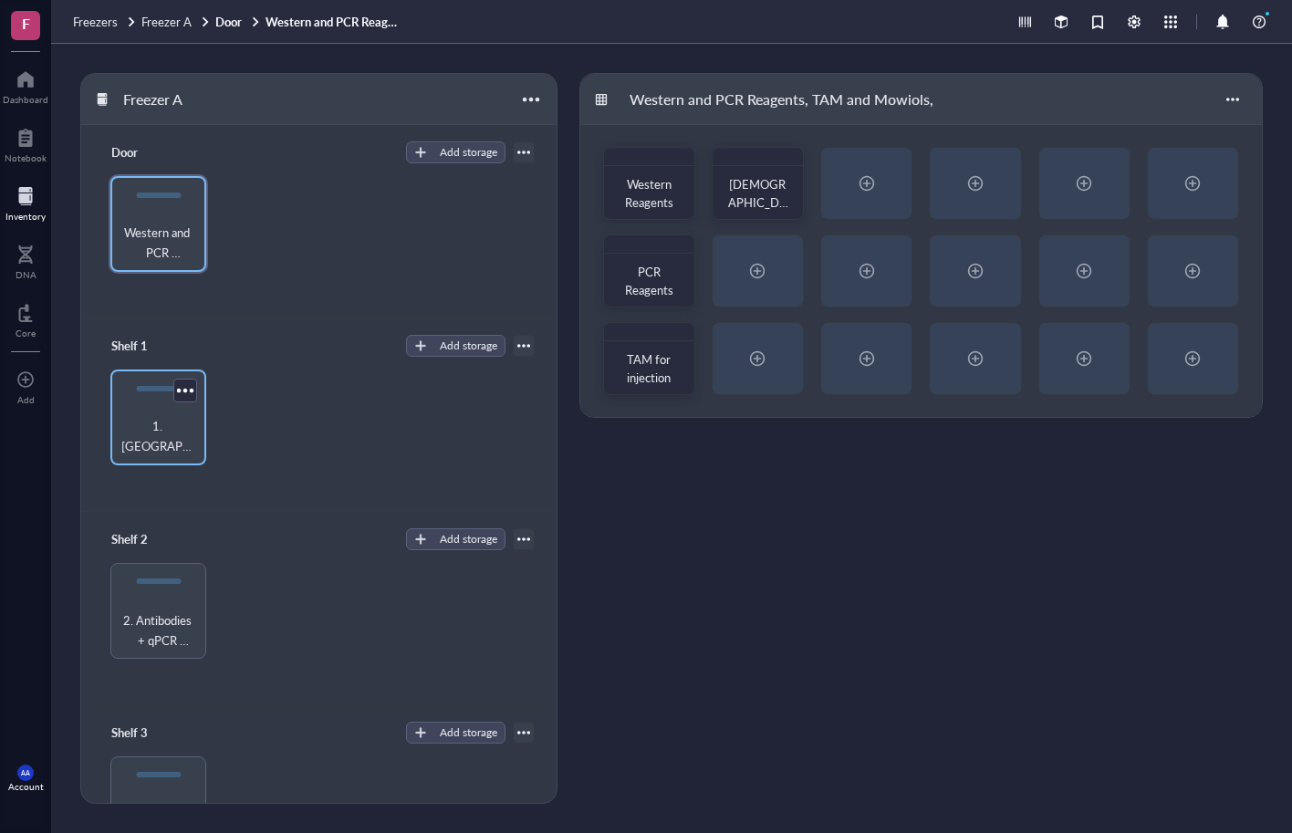
click at [156, 427] on div "1. [GEOGRAPHIC_DATA]" at bounding box center [159, 436] width 78 height 40
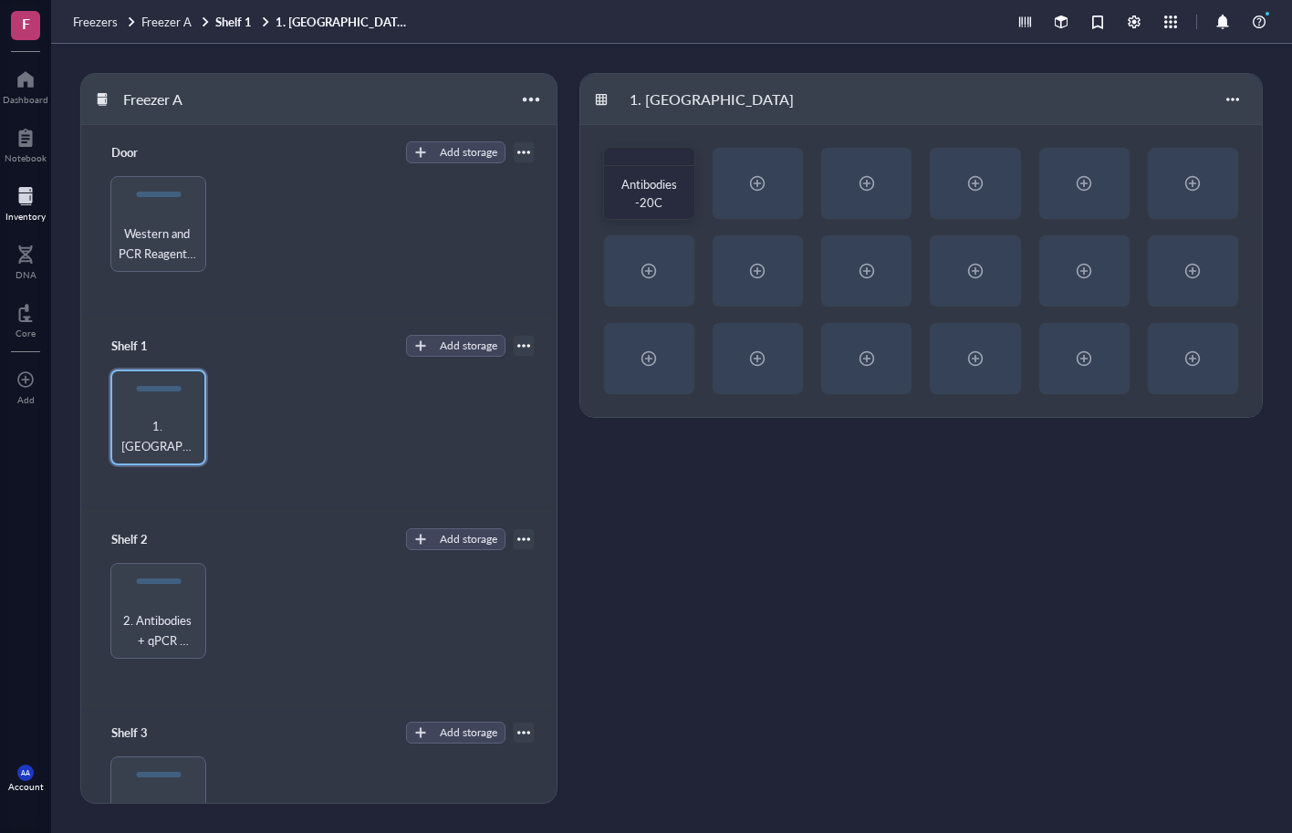
click at [1224, 686] on div "1. Antibodies Antibodies -20C" at bounding box center [920, 438] width 683 height 731
click at [166, 419] on div "1. [GEOGRAPHIC_DATA]" at bounding box center [159, 436] width 78 height 40
click at [683, 163] on div at bounding box center [678, 163] width 26 height 26
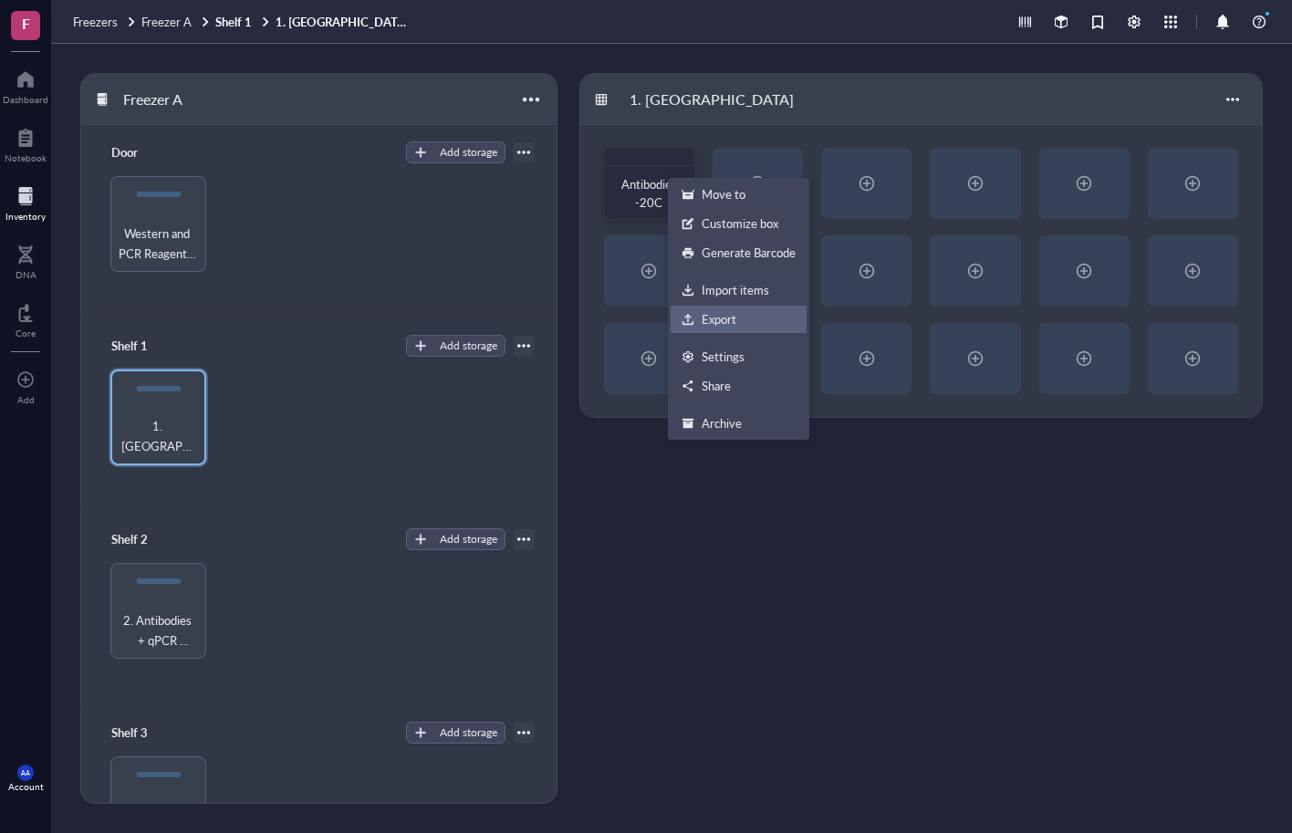
click at [720, 318] on div "Export" at bounding box center [719, 319] width 35 height 16
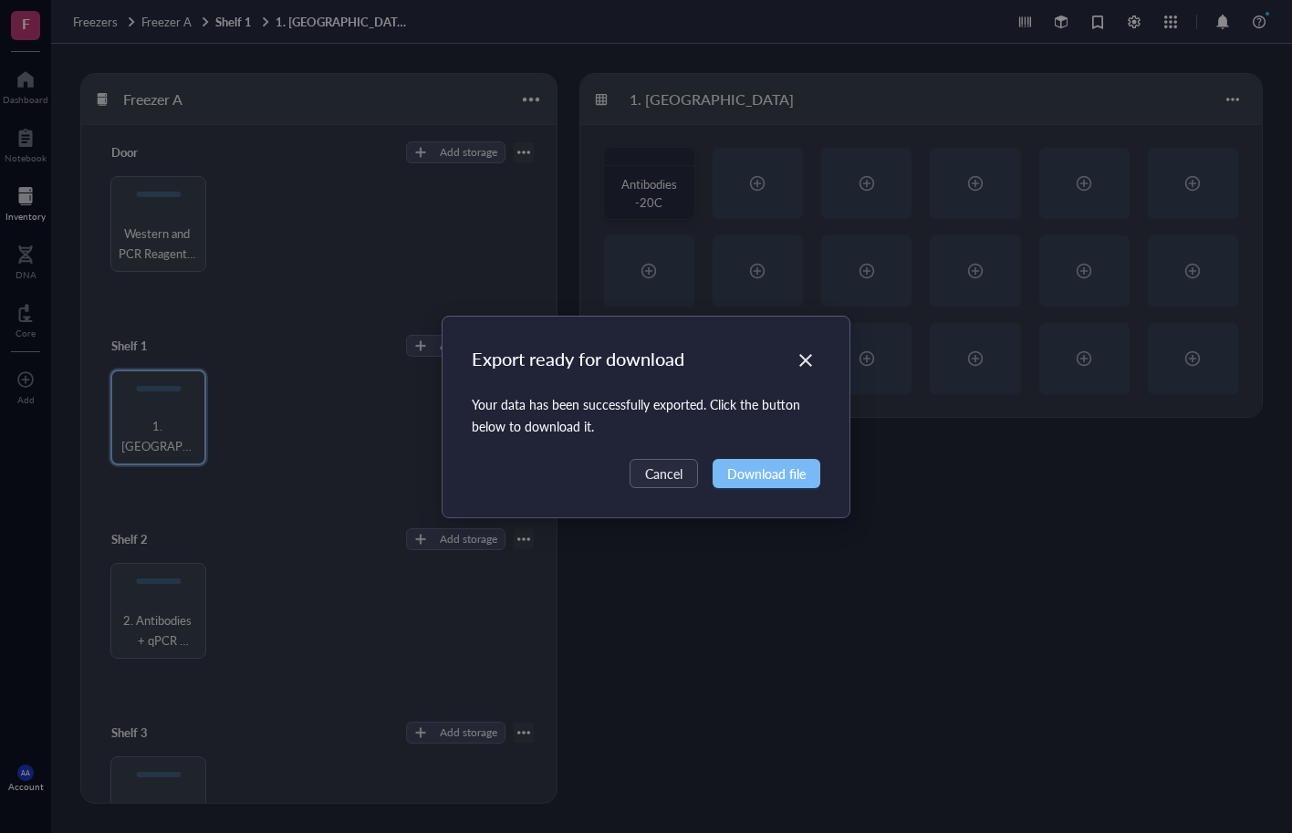
click at [774, 475] on span "Download file" at bounding box center [766, 474] width 78 height 20
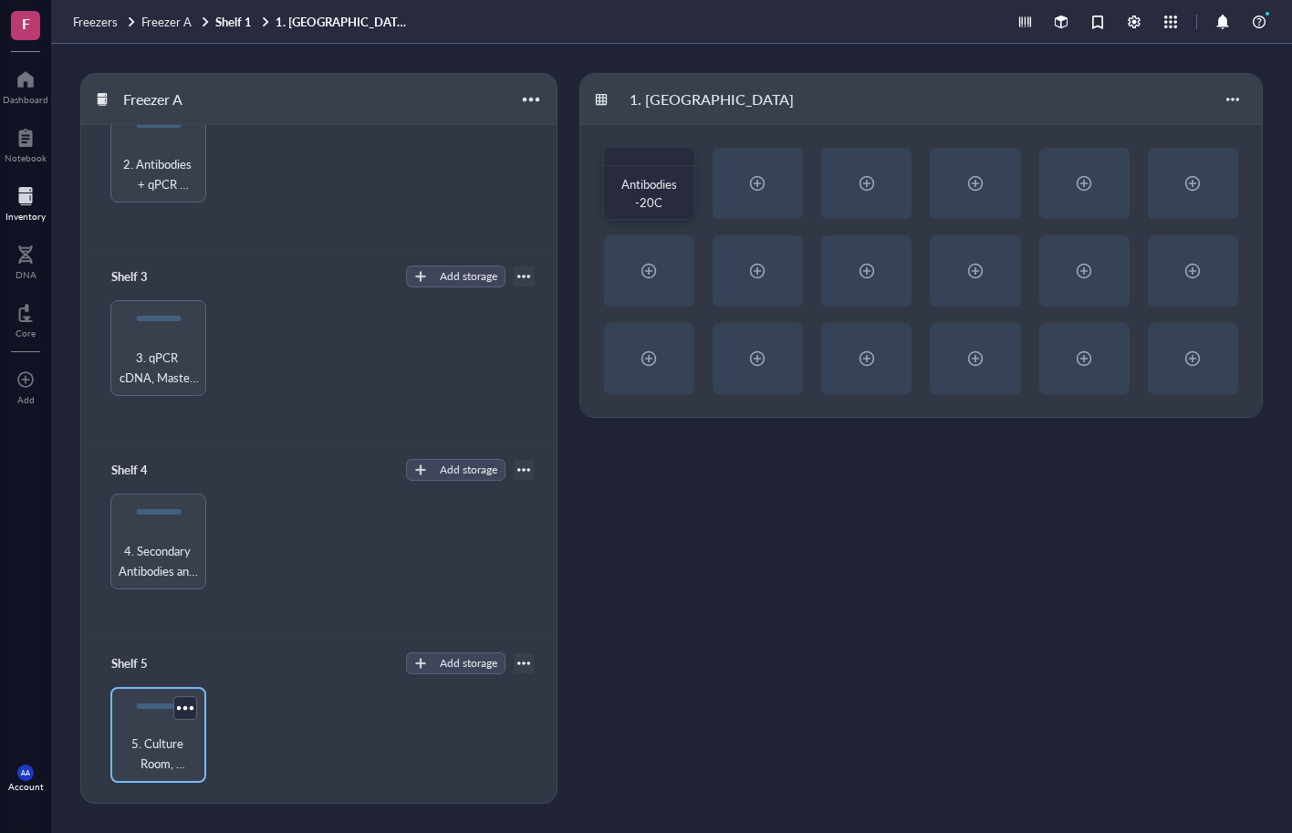
scroll to position [468, 0]
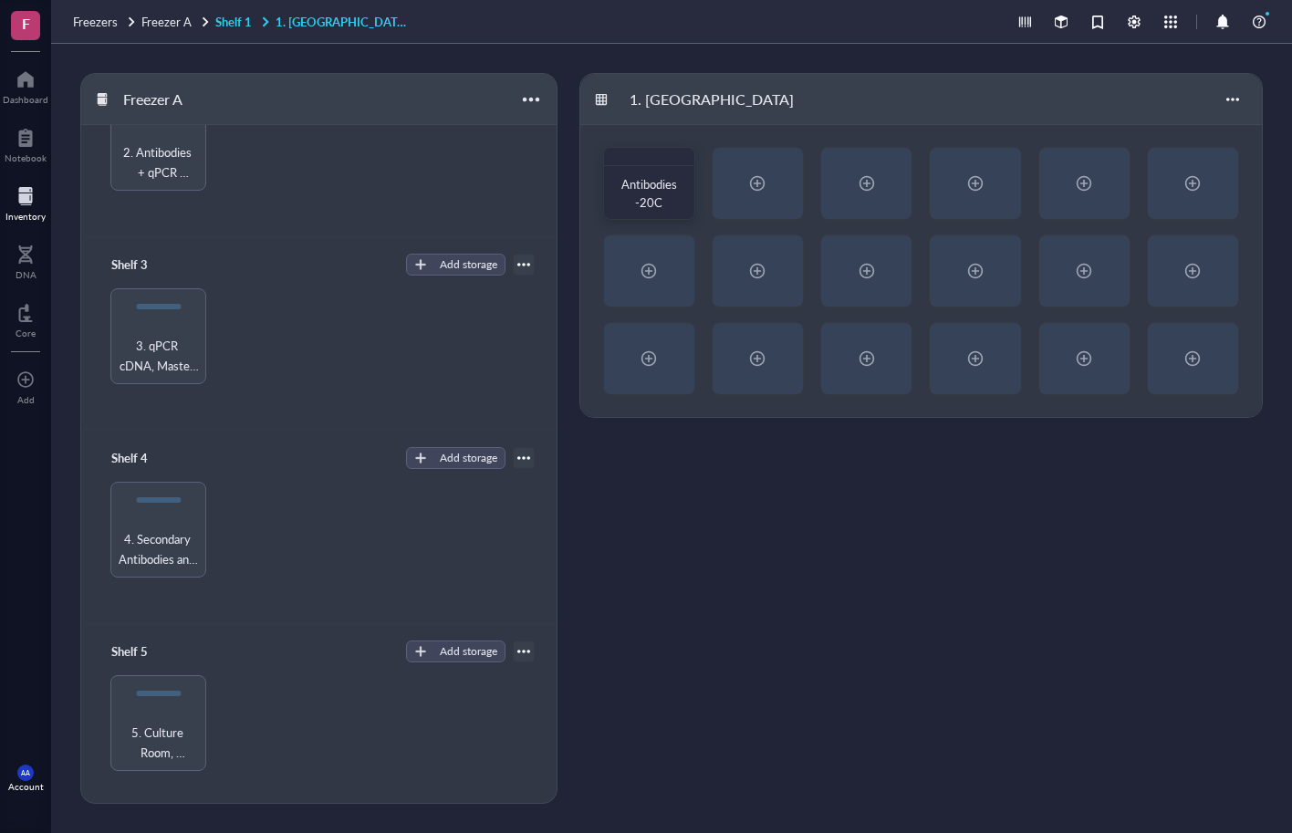
click at [239, 21] on link "Shelf 1 1. [GEOGRAPHIC_DATA]" at bounding box center [313, 22] width 197 height 16
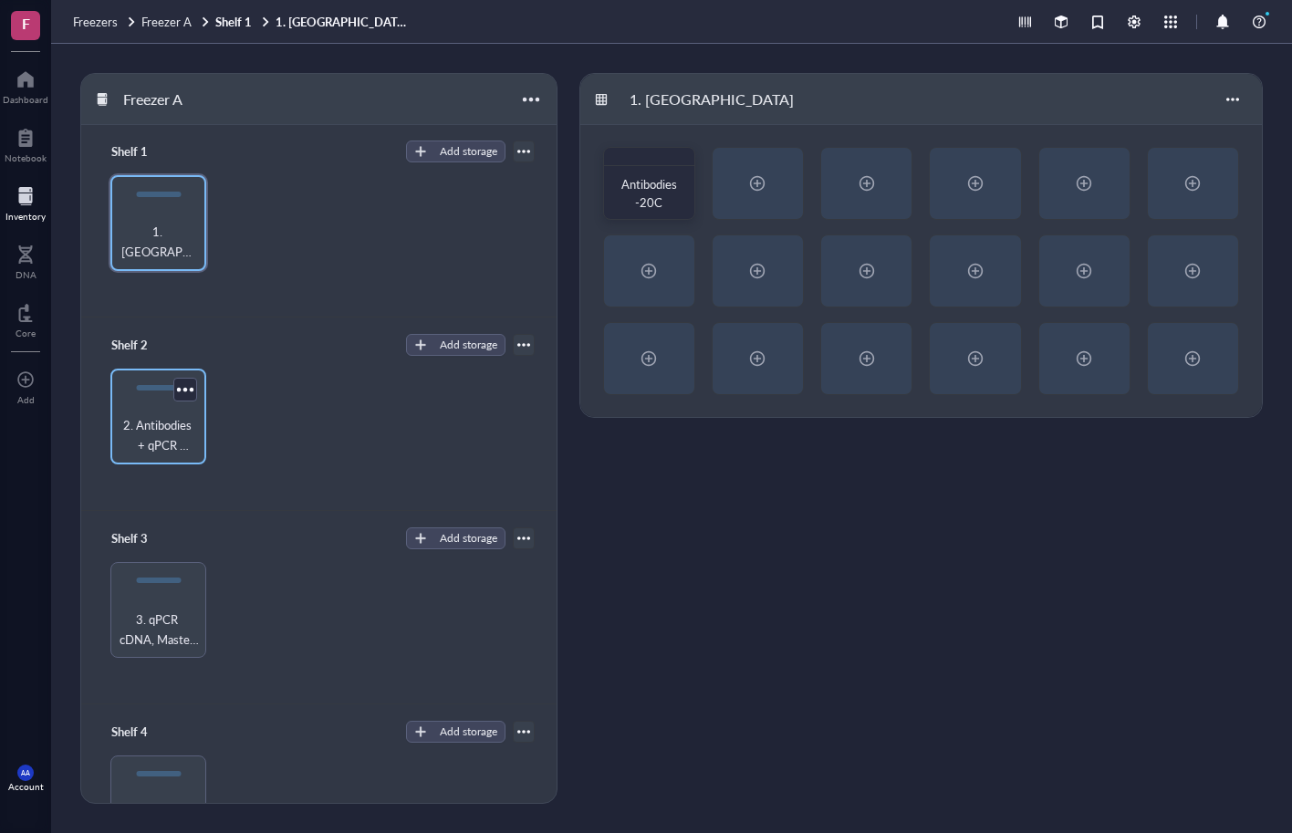
click at [176, 418] on span "2. Antibodies + qPCR Reagents" at bounding box center [159, 435] width 78 height 40
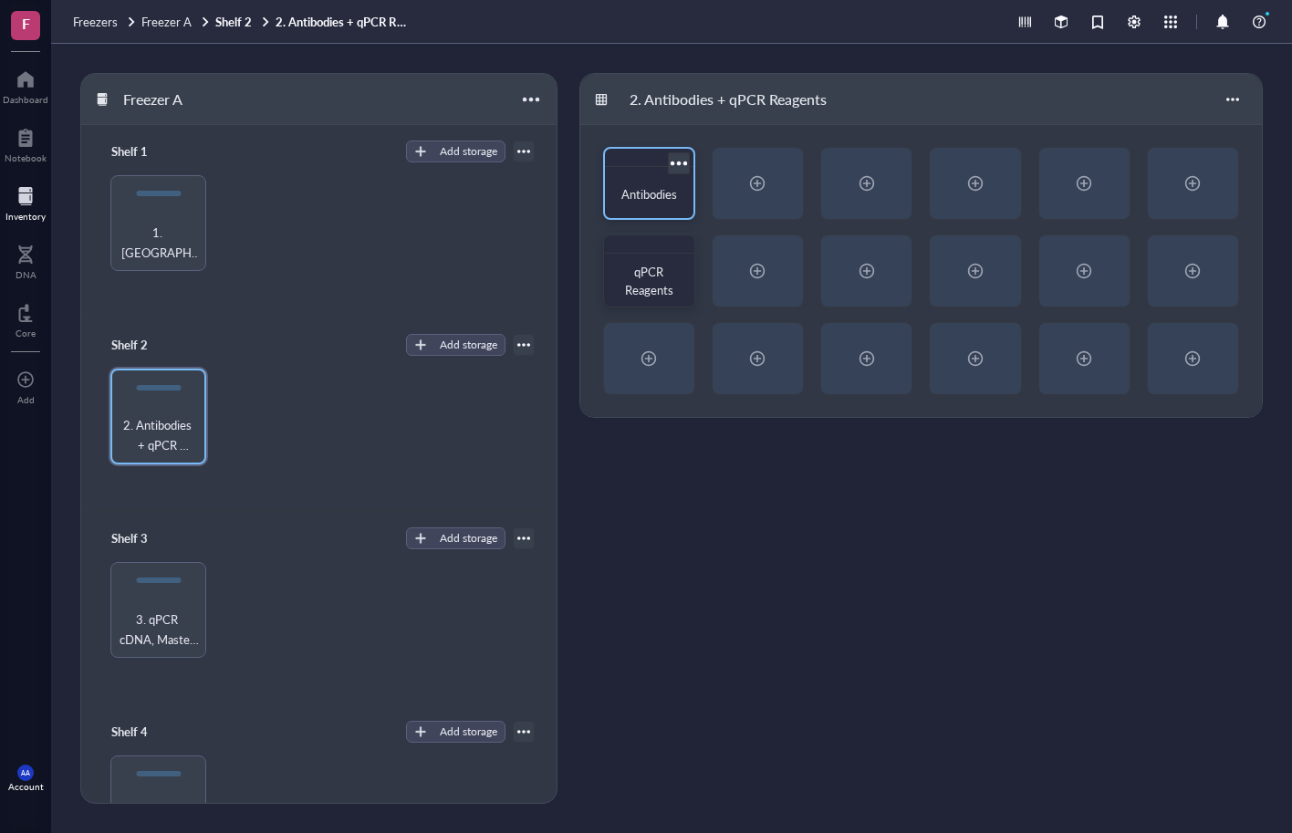
click at [682, 163] on div at bounding box center [678, 163] width 26 height 26
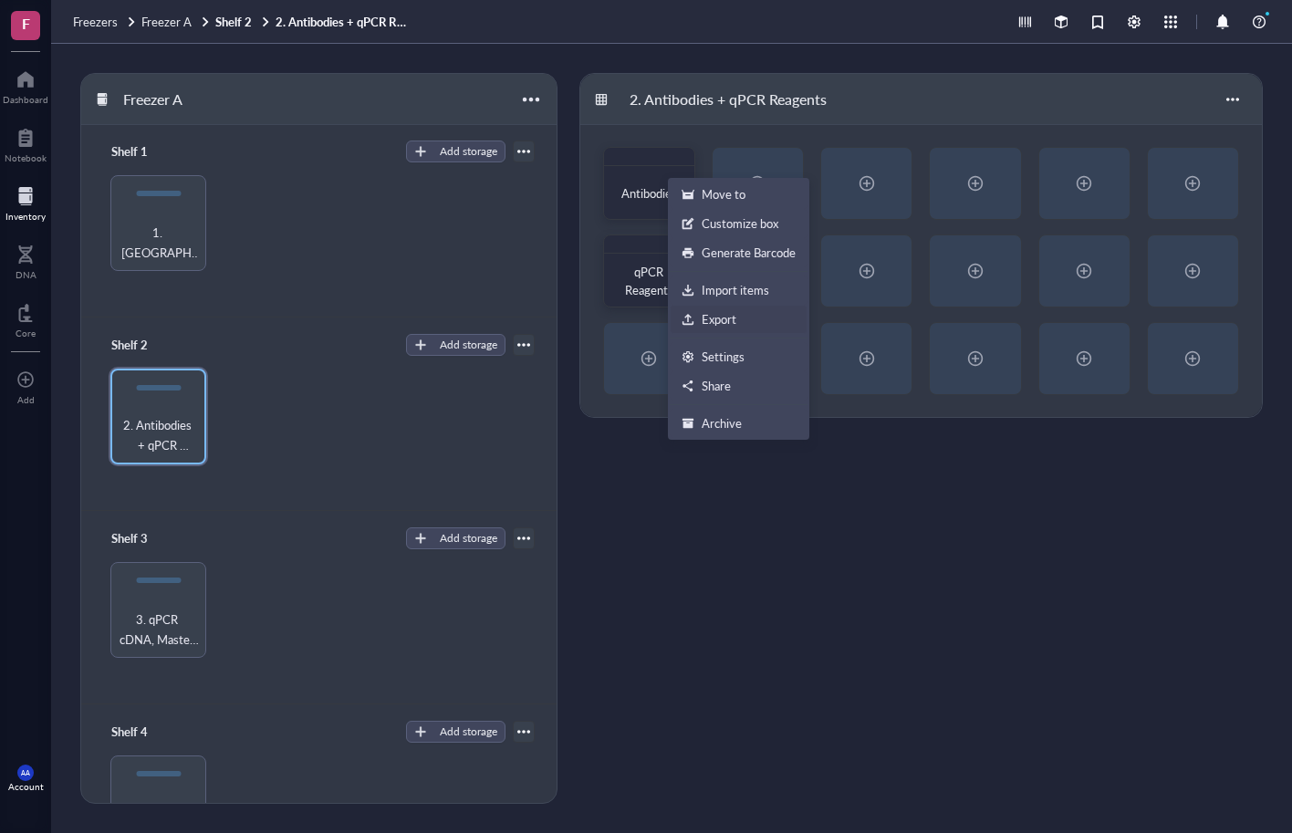
click at [725, 317] on div "Export" at bounding box center [719, 319] width 35 height 16
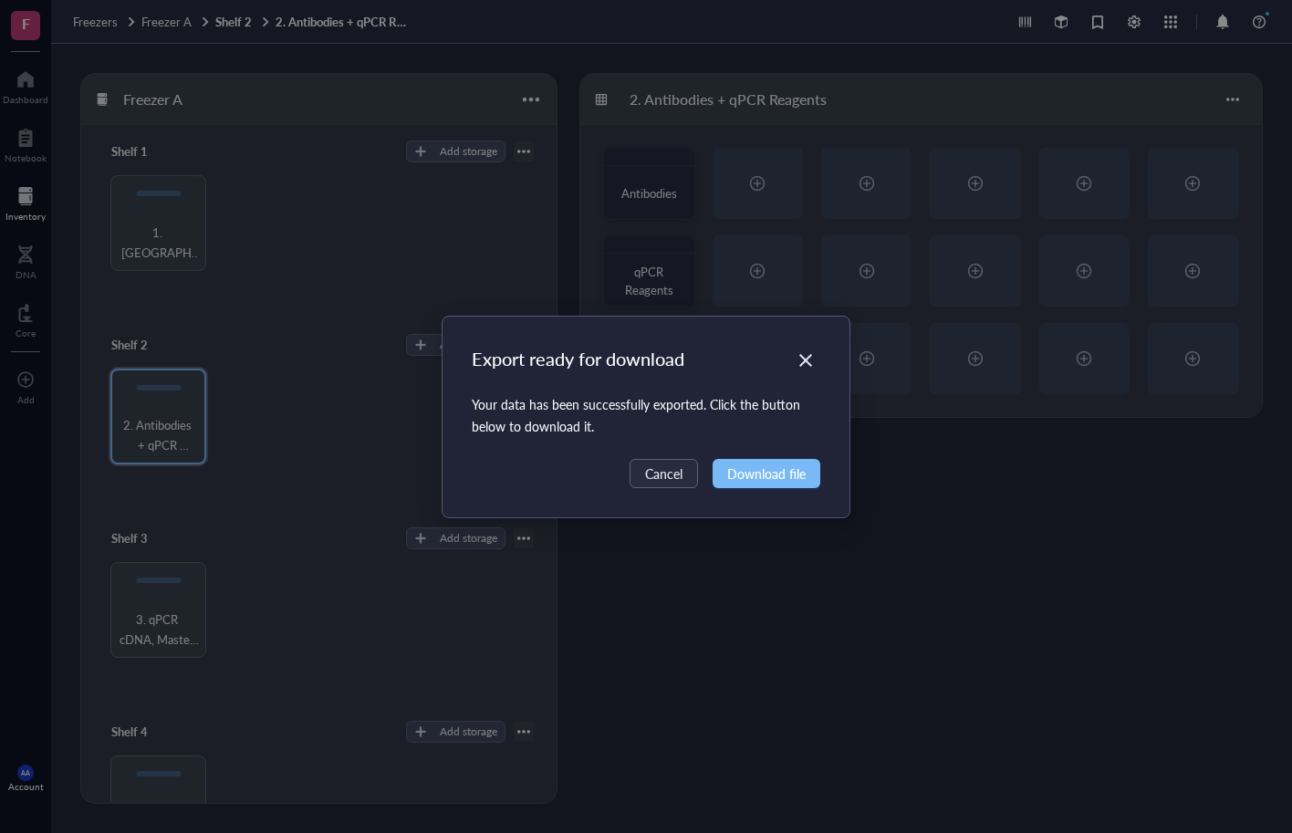
click at [769, 473] on span "Download file" at bounding box center [766, 474] width 78 height 20
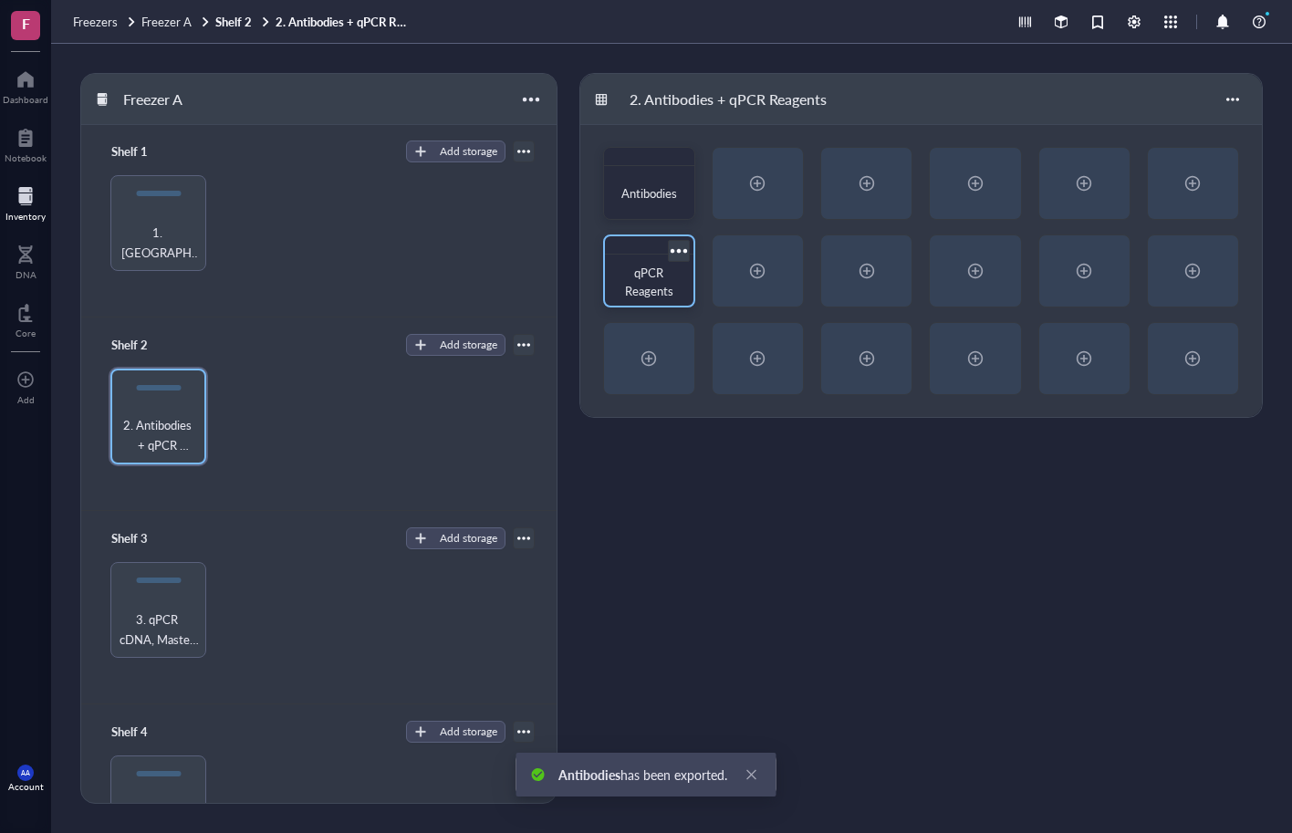
click at [681, 252] on div at bounding box center [678, 250] width 26 height 26
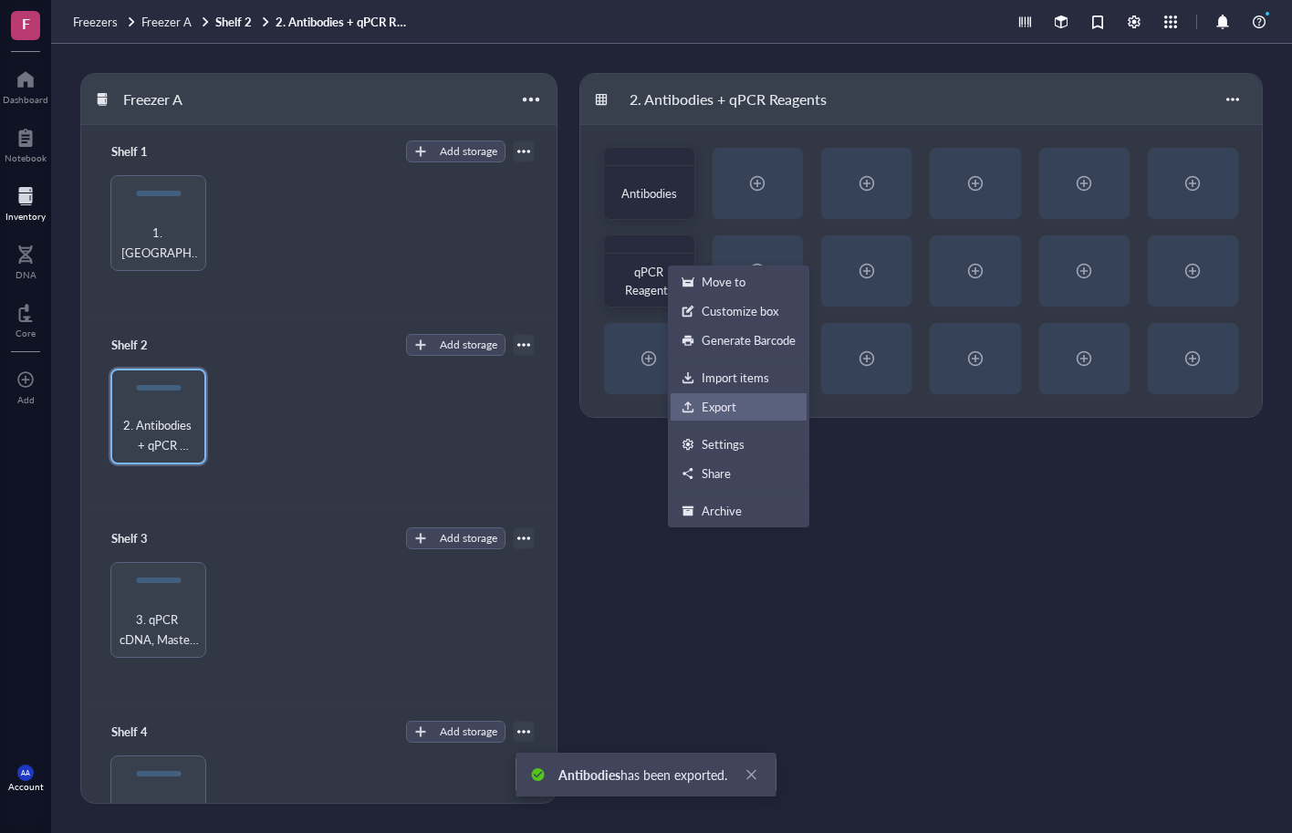
click at [719, 401] on div "Export" at bounding box center [719, 407] width 35 height 16
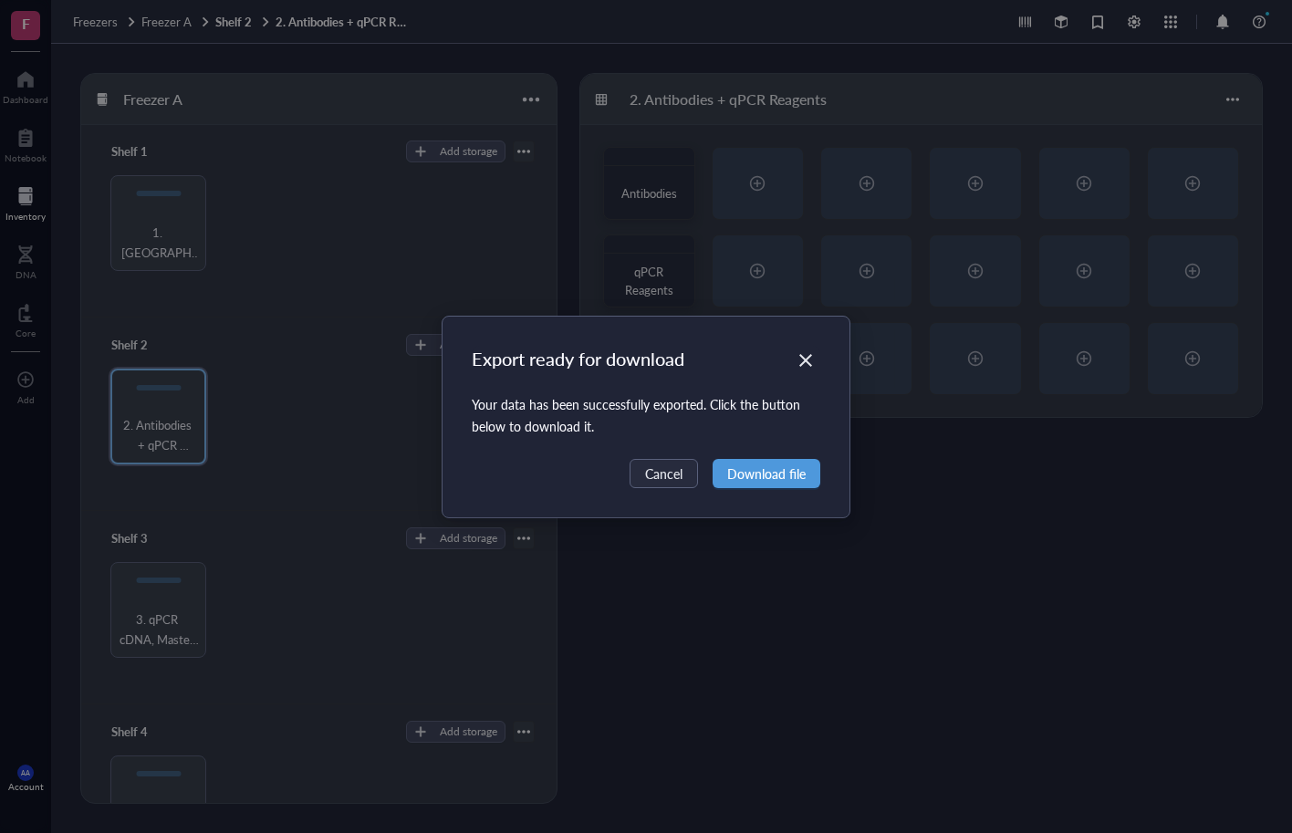
click at [761, 476] on span "Download file" at bounding box center [766, 474] width 78 height 20
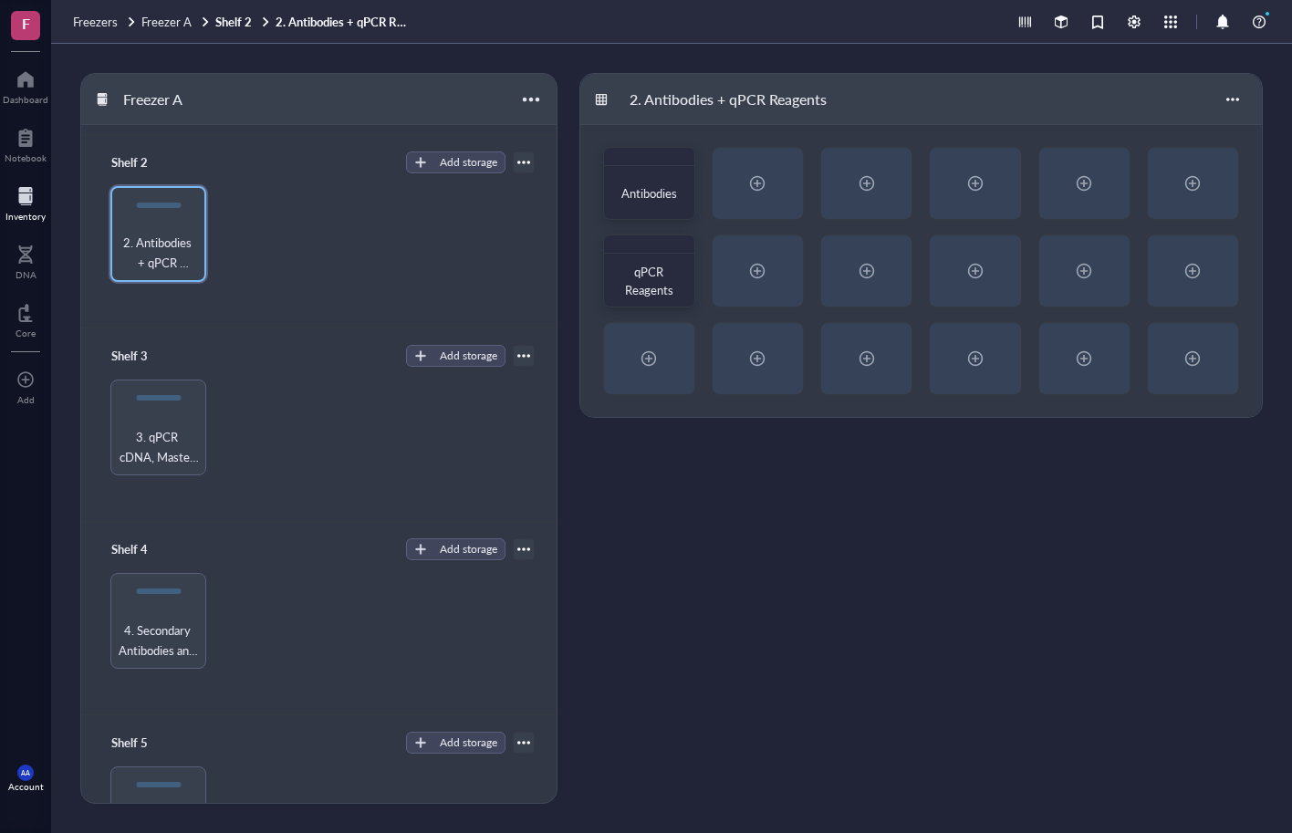
scroll to position [468, 0]
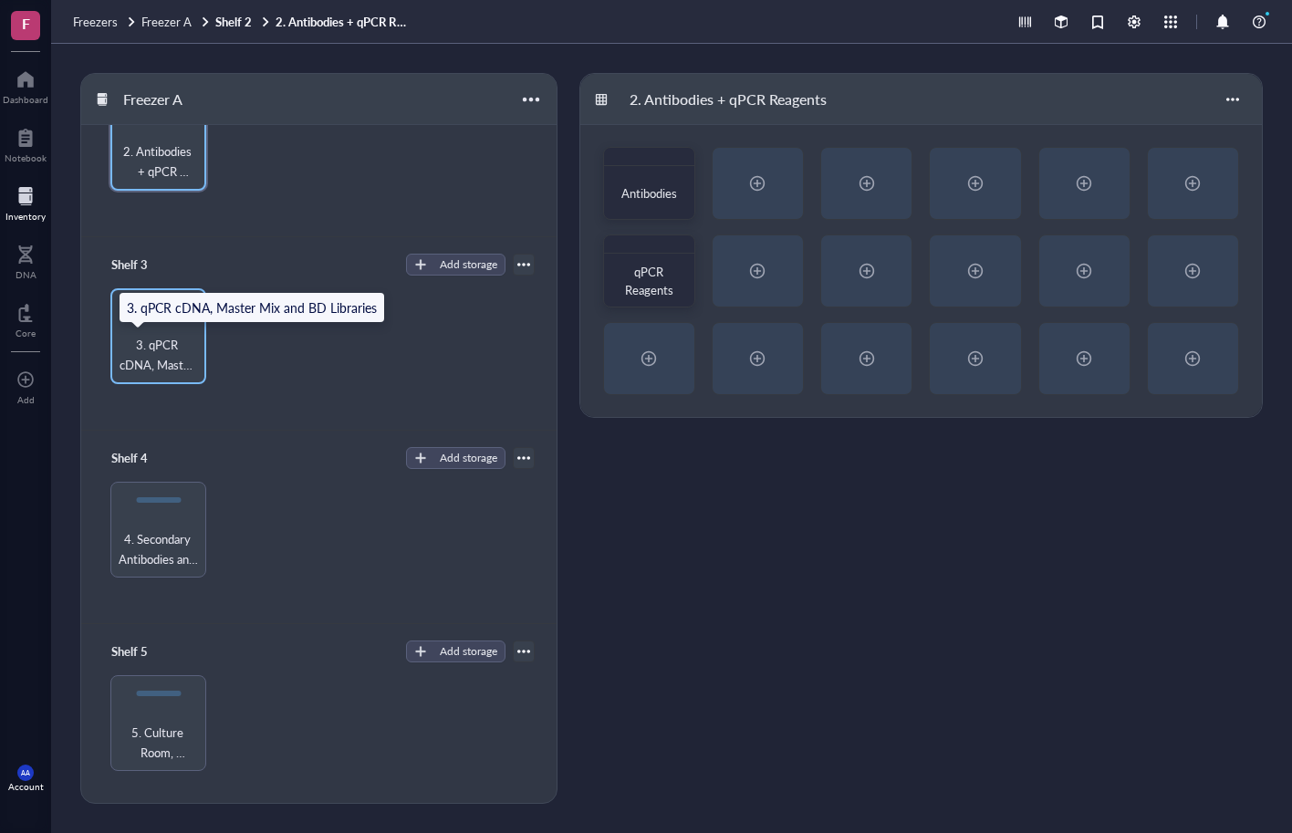
click at [159, 353] on span "3. qPCR cDNA, Master Mix and BD Libraries" at bounding box center [159, 355] width 78 height 40
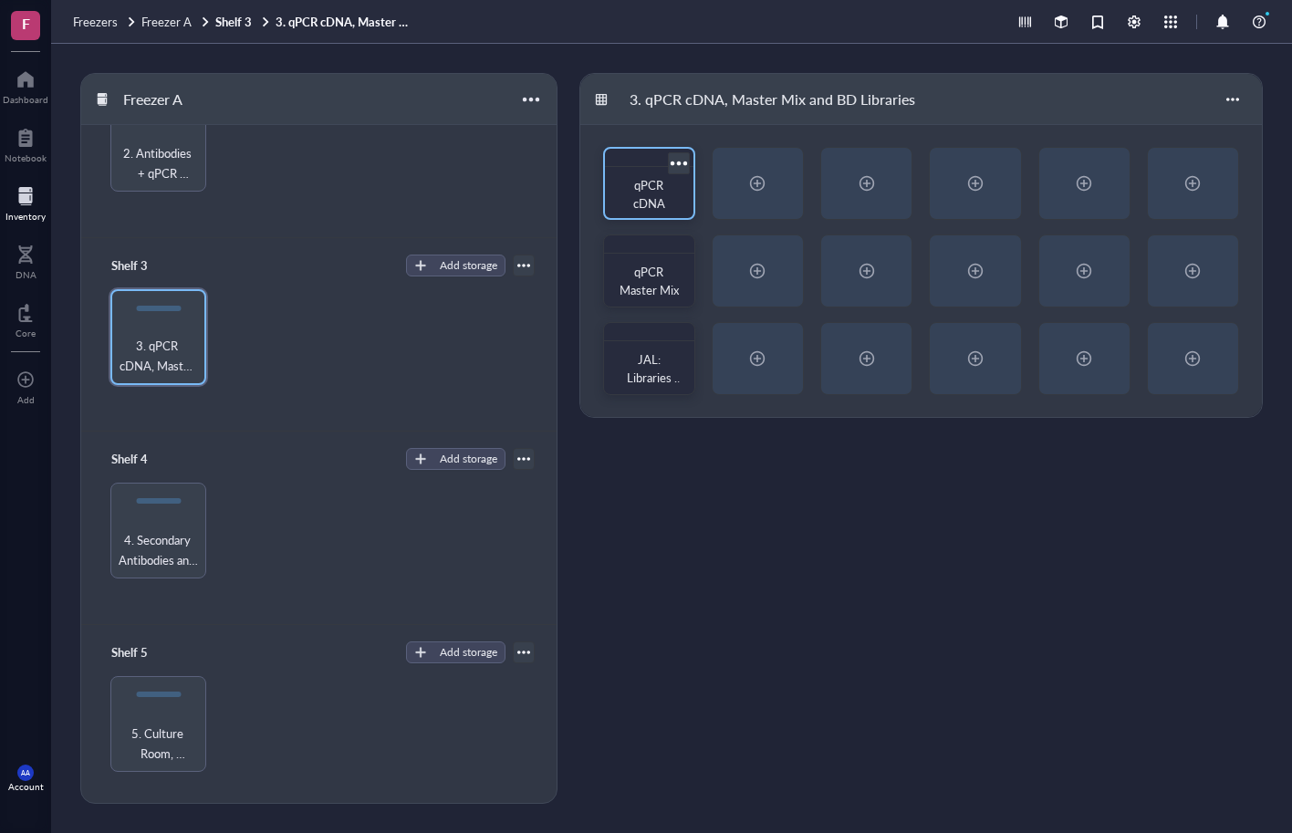
click at [676, 165] on div at bounding box center [678, 163] width 26 height 26
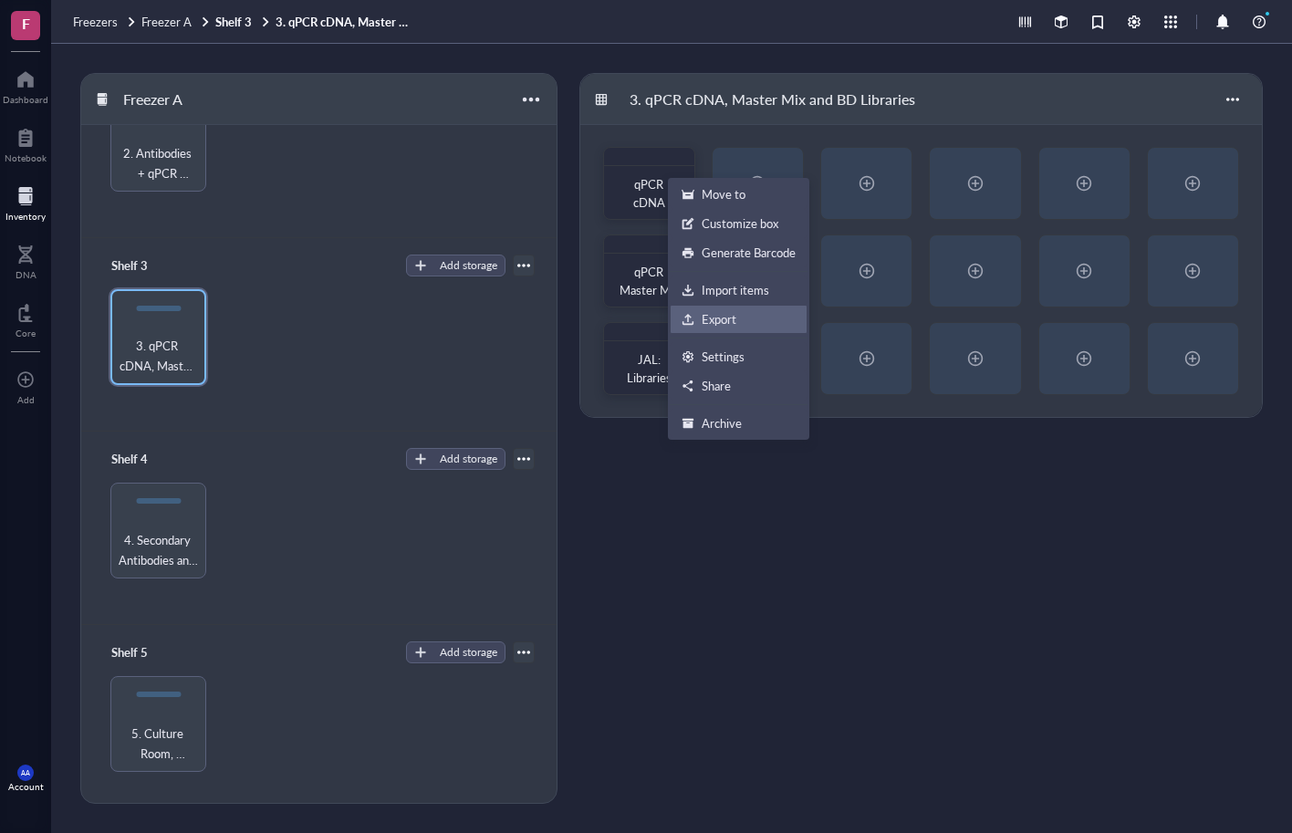
click at [716, 314] on div "Export" at bounding box center [719, 319] width 35 height 16
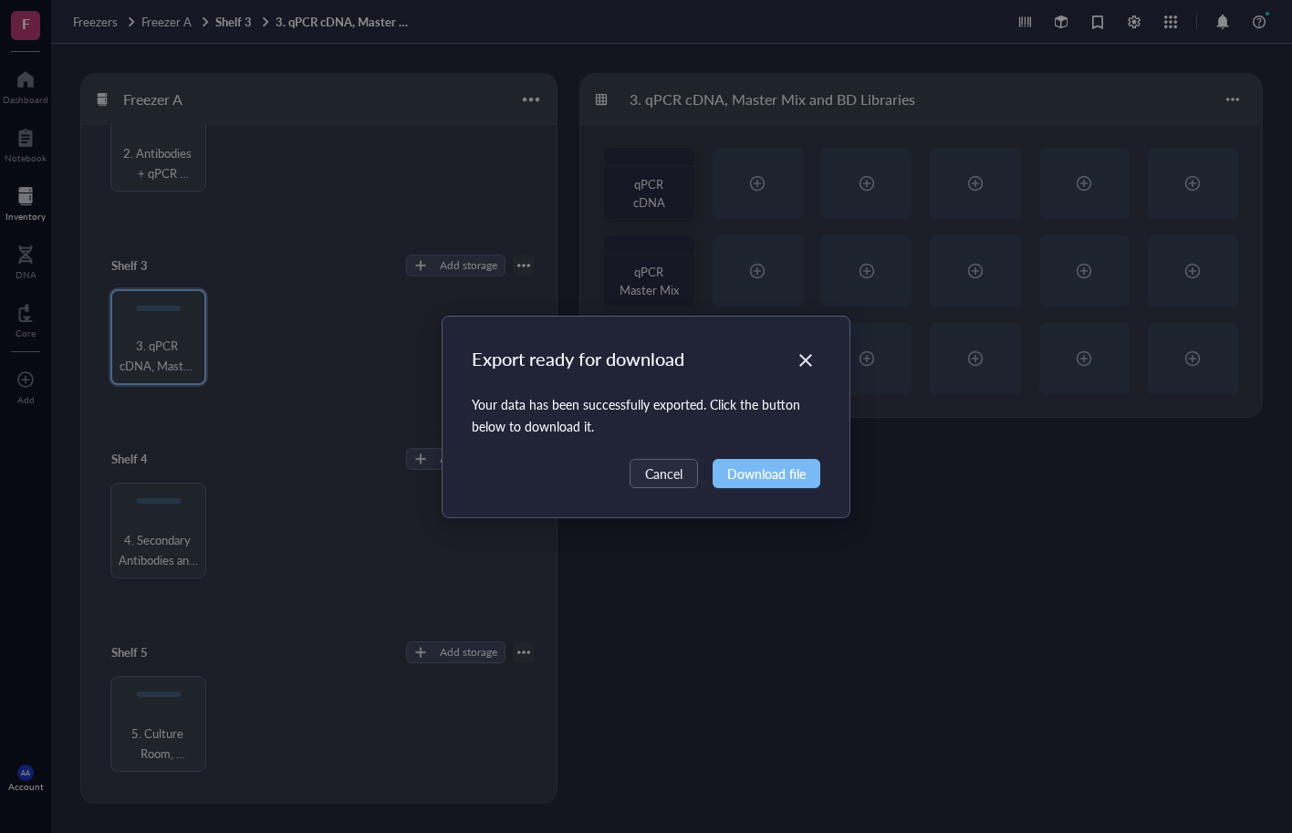
click at [756, 475] on span "Download file" at bounding box center [766, 474] width 78 height 20
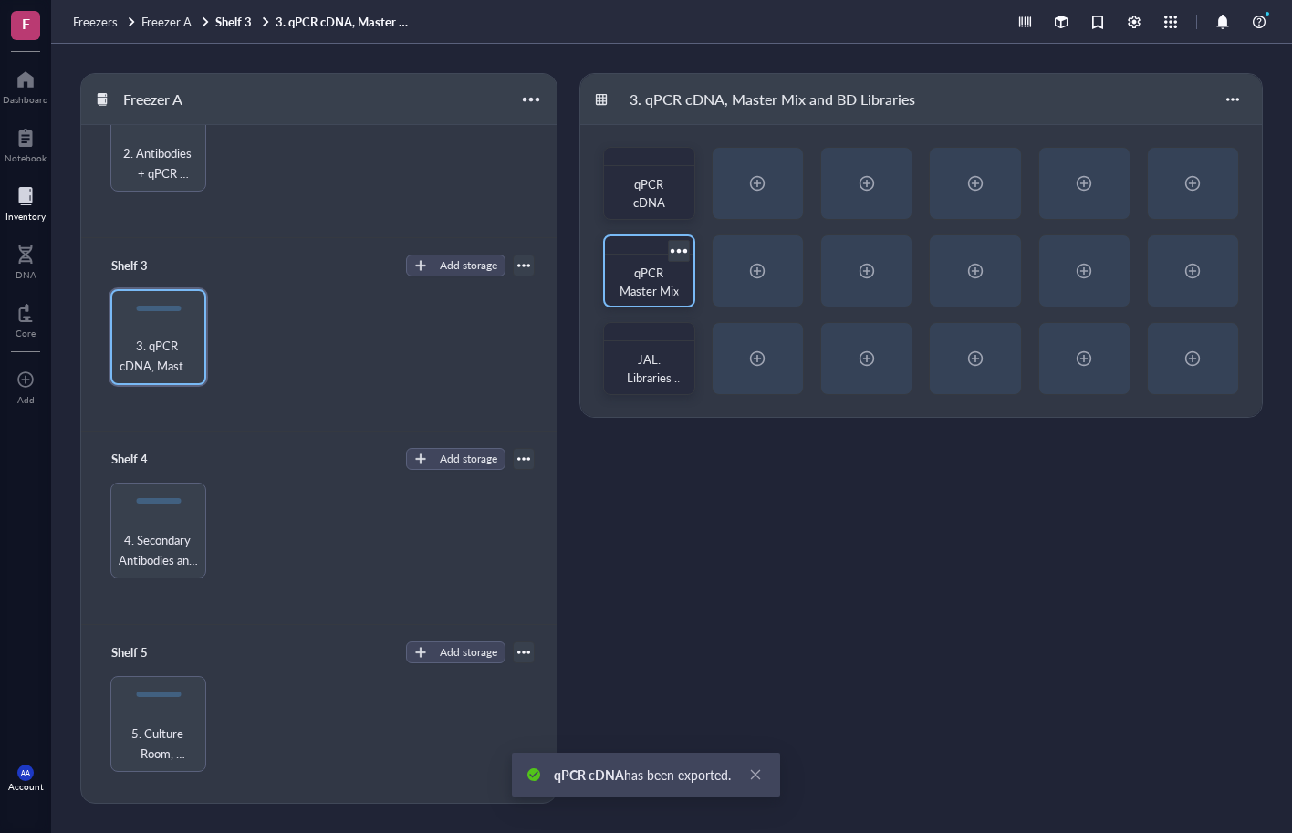
click at [681, 255] on div at bounding box center [678, 250] width 26 height 26
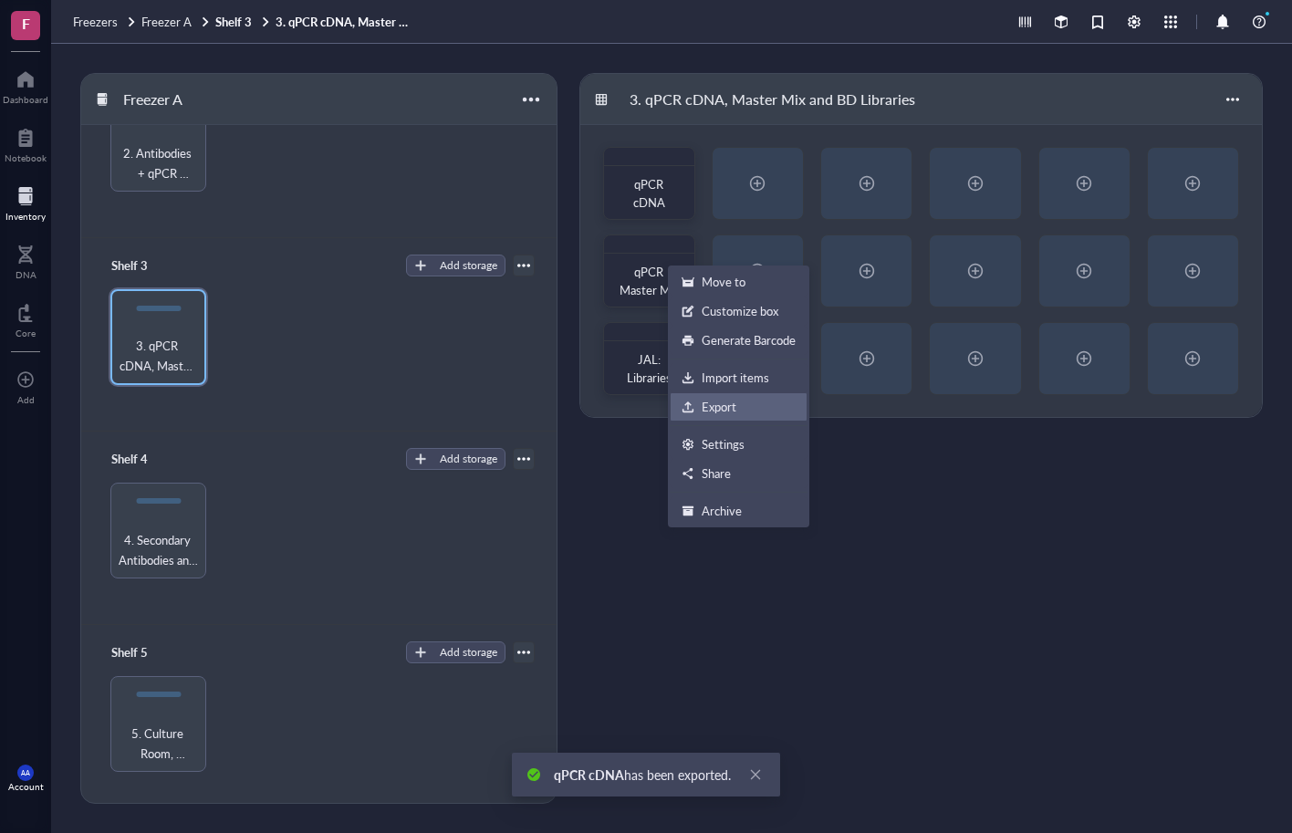
click at [722, 399] on div "Export" at bounding box center [719, 407] width 35 height 16
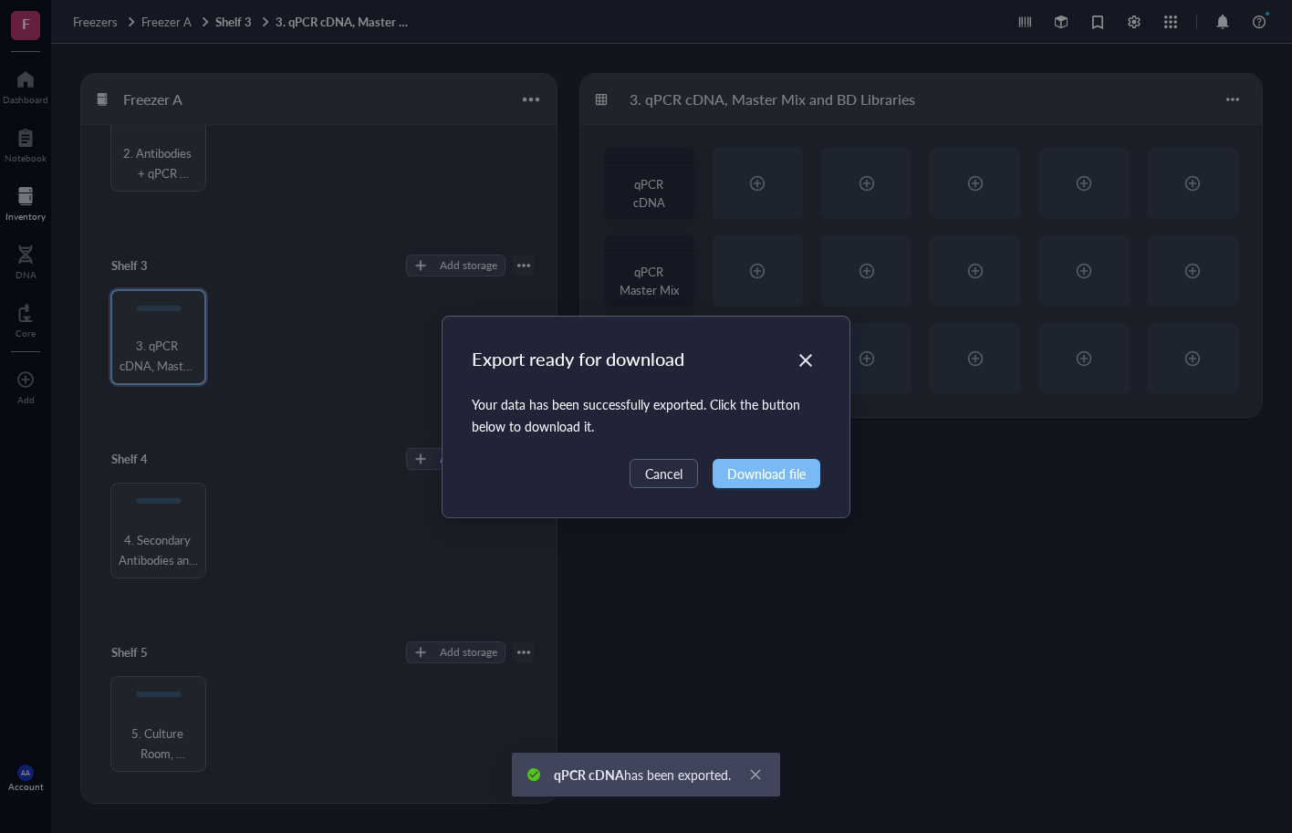
click at [741, 465] on span "Download file" at bounding box center [766, 474] width 78 height 20
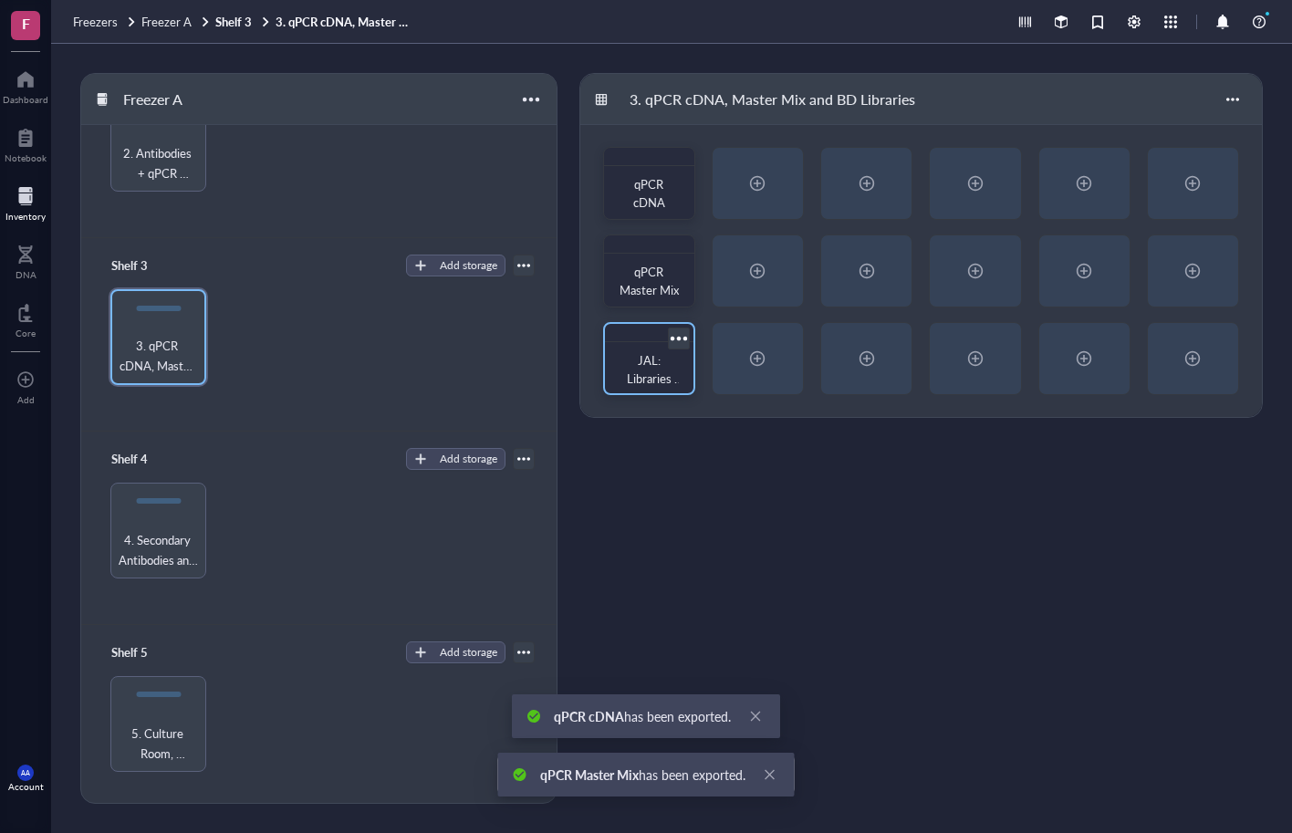
click at [685, 334] on div at bounding box center [678, 338] width 26 height 26
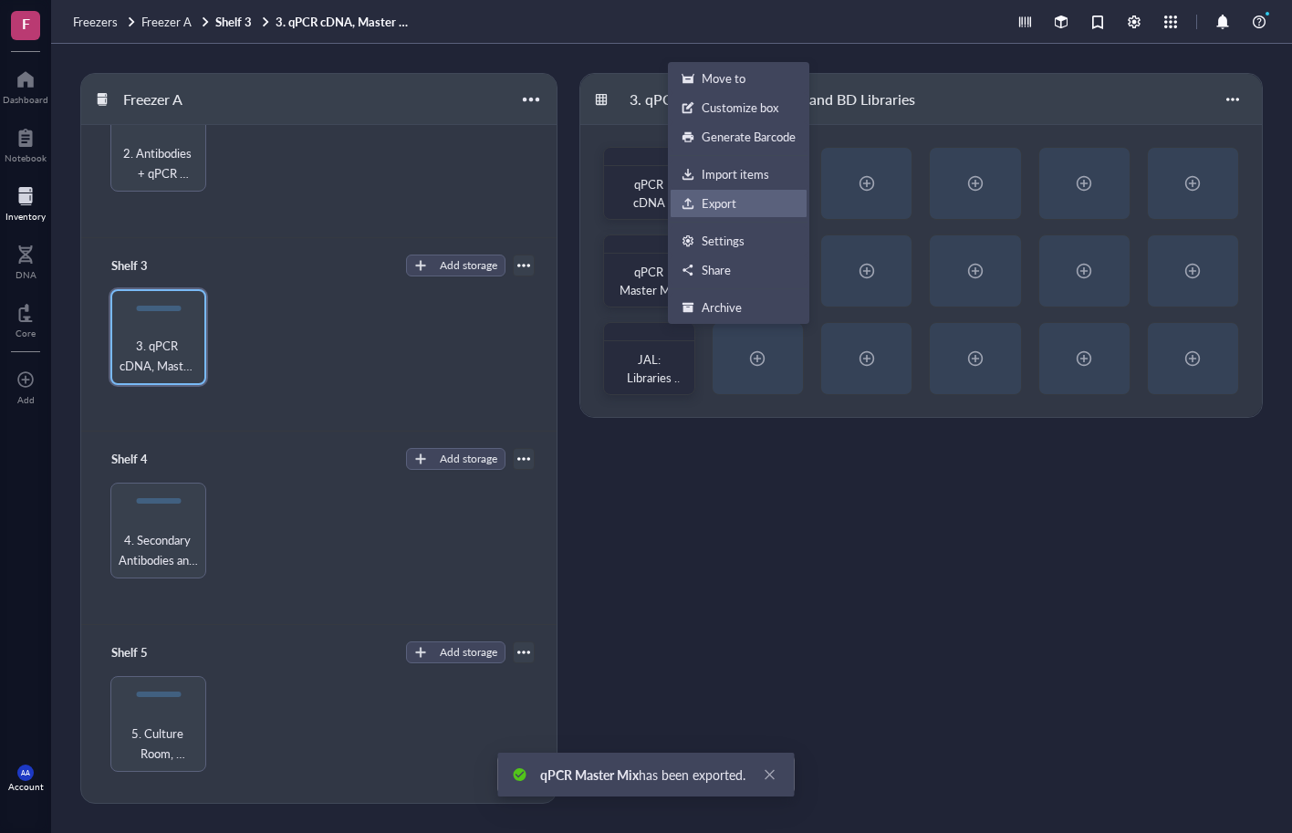
click at [722, 207] on div "Export" at bounding box center [719, 203] width 35 height 16
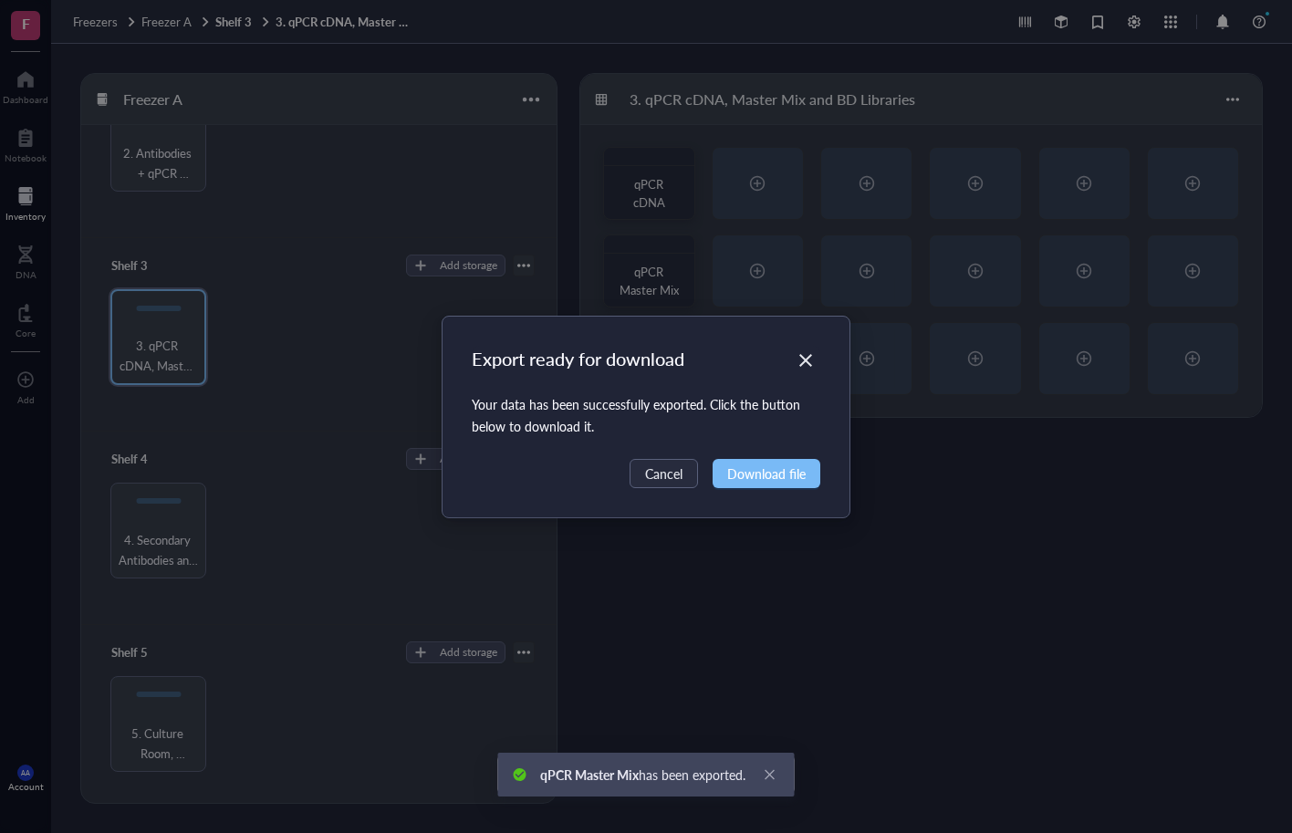
click at [768, 469] on span "Download file" at bounding box center [766, 474] width 78 height 20
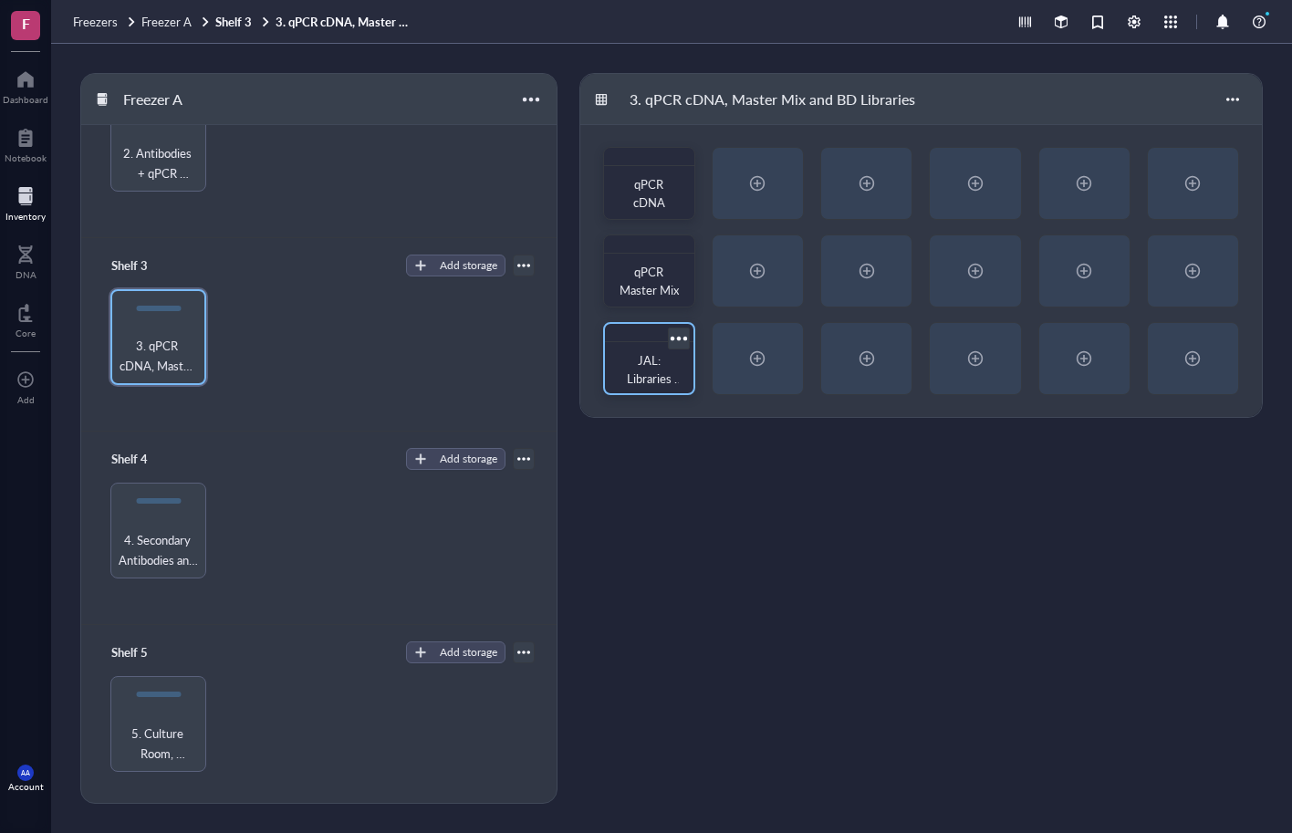
click at [686, 339] on div at bounding box center [678, 338] width 26 height 26
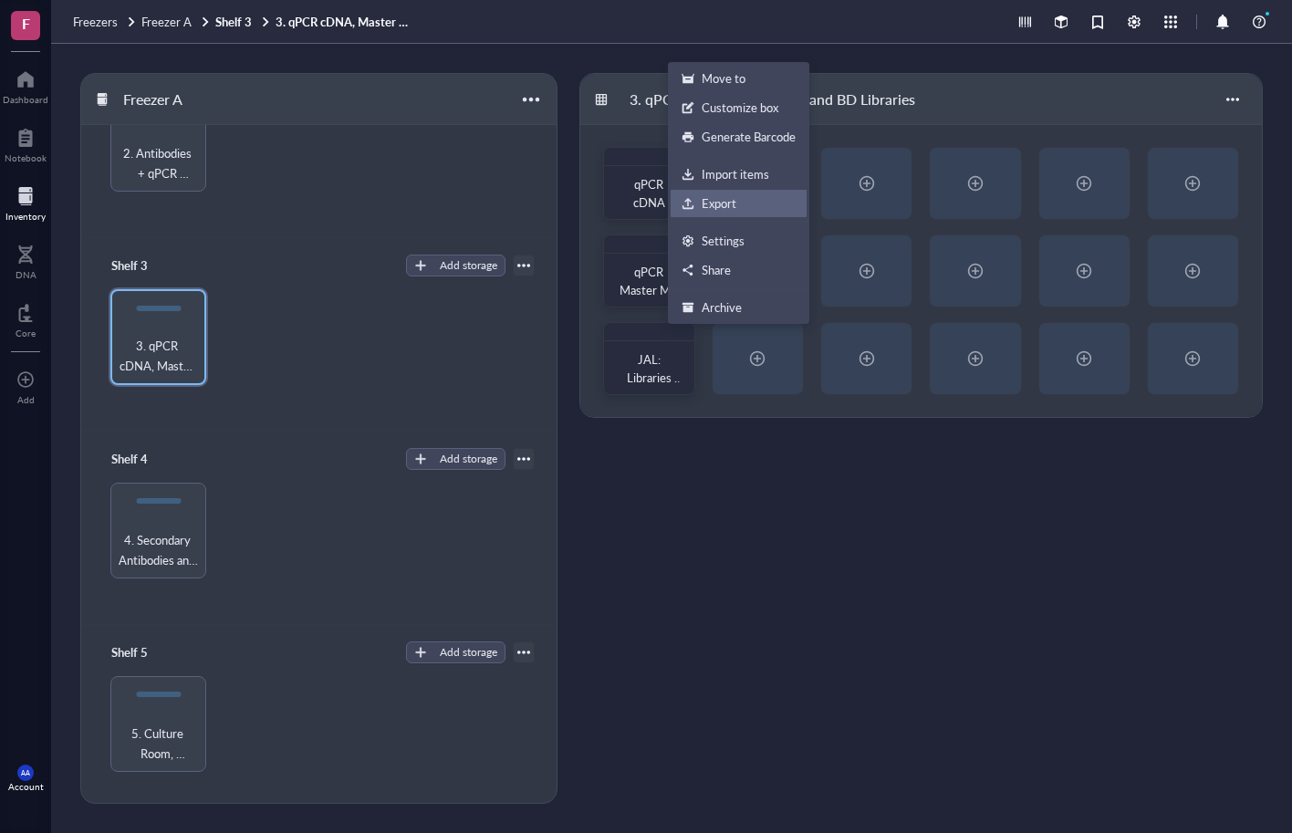
click at [725, 203] on div "Export" at bounding box center [719, 203] width 35 height 16
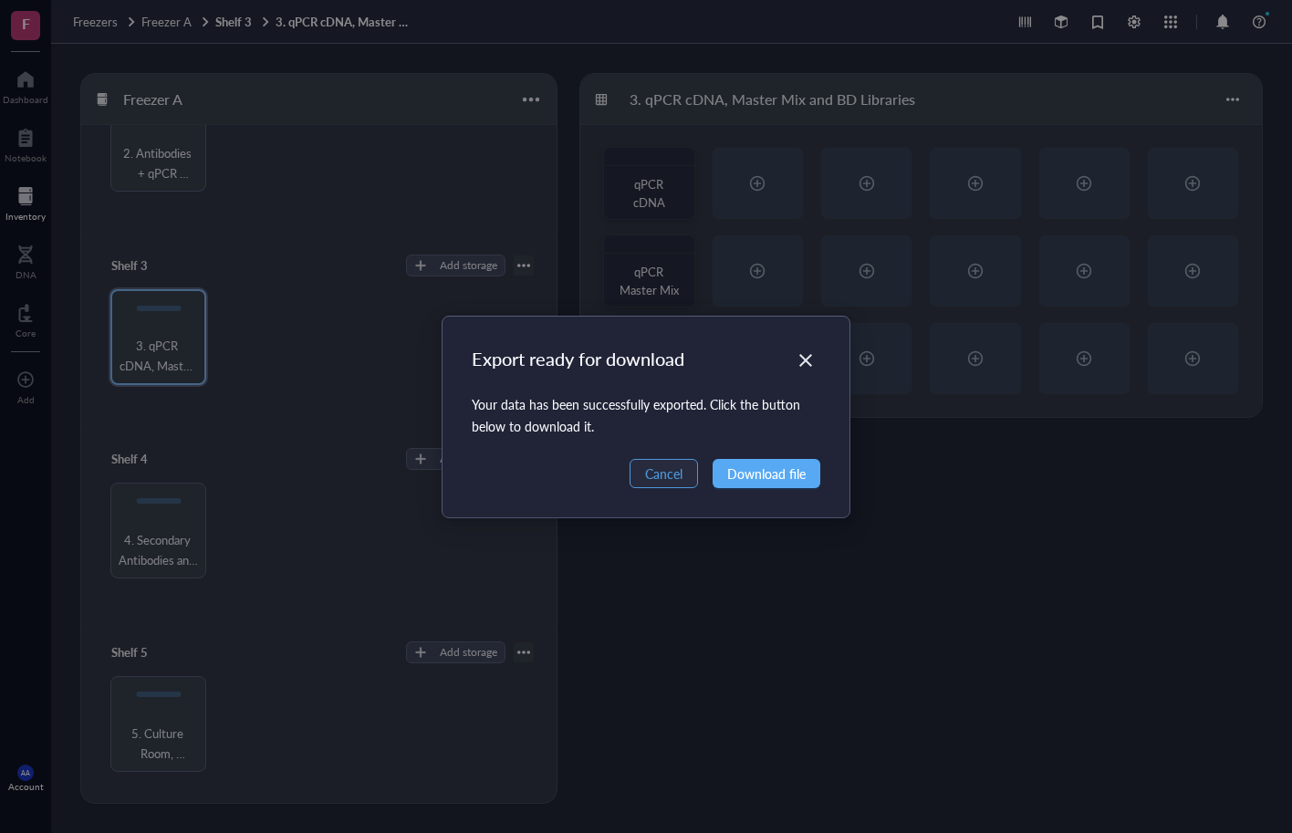
click at [679, 476] on span "Cancel" at bounding box center [663, 474] width 37 height 20
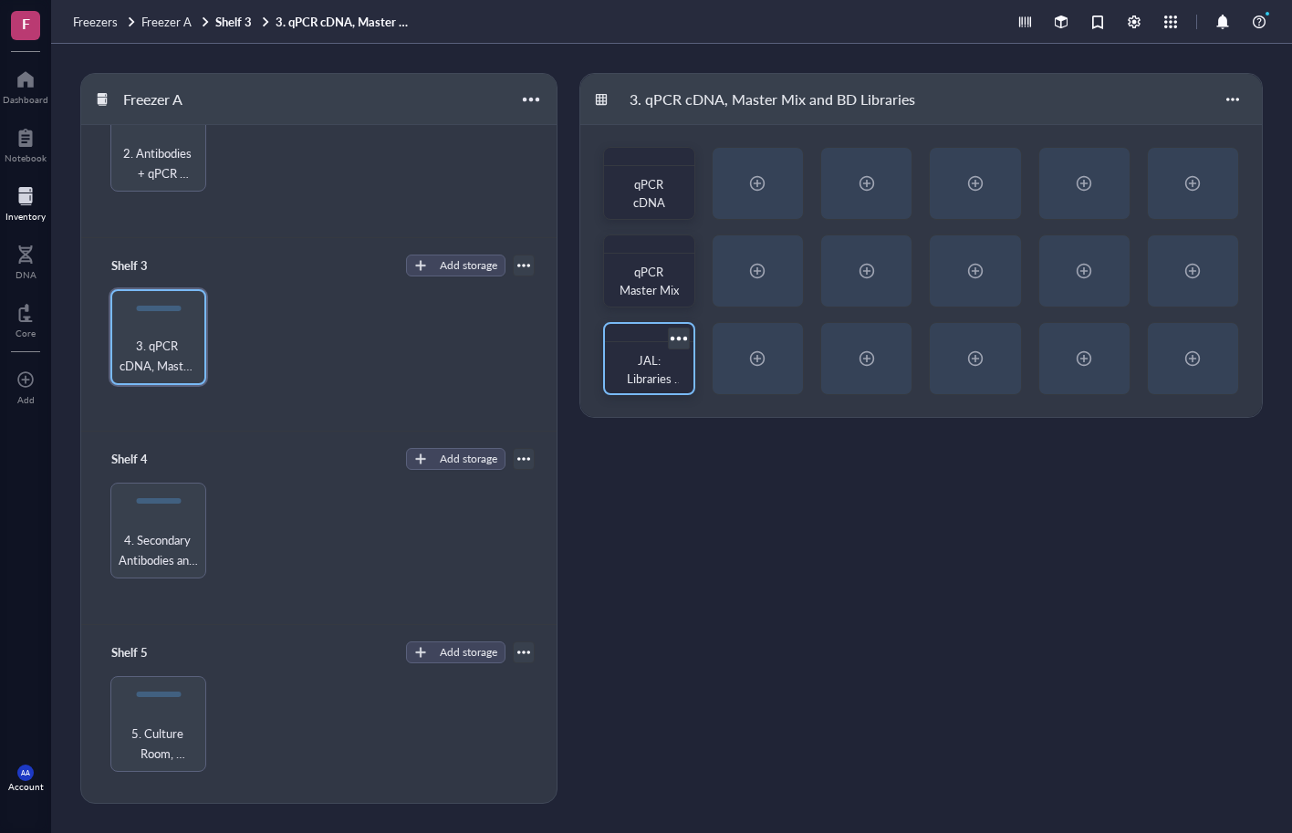
click at [655, 362] on span "JAL: Libraries Single Nuclei 2 weeks exercise [DEMOGRAPHIC_DATA] 3Mo, 5xFAD-[GE…" at bounding box center [652, 469] width 64 height 236
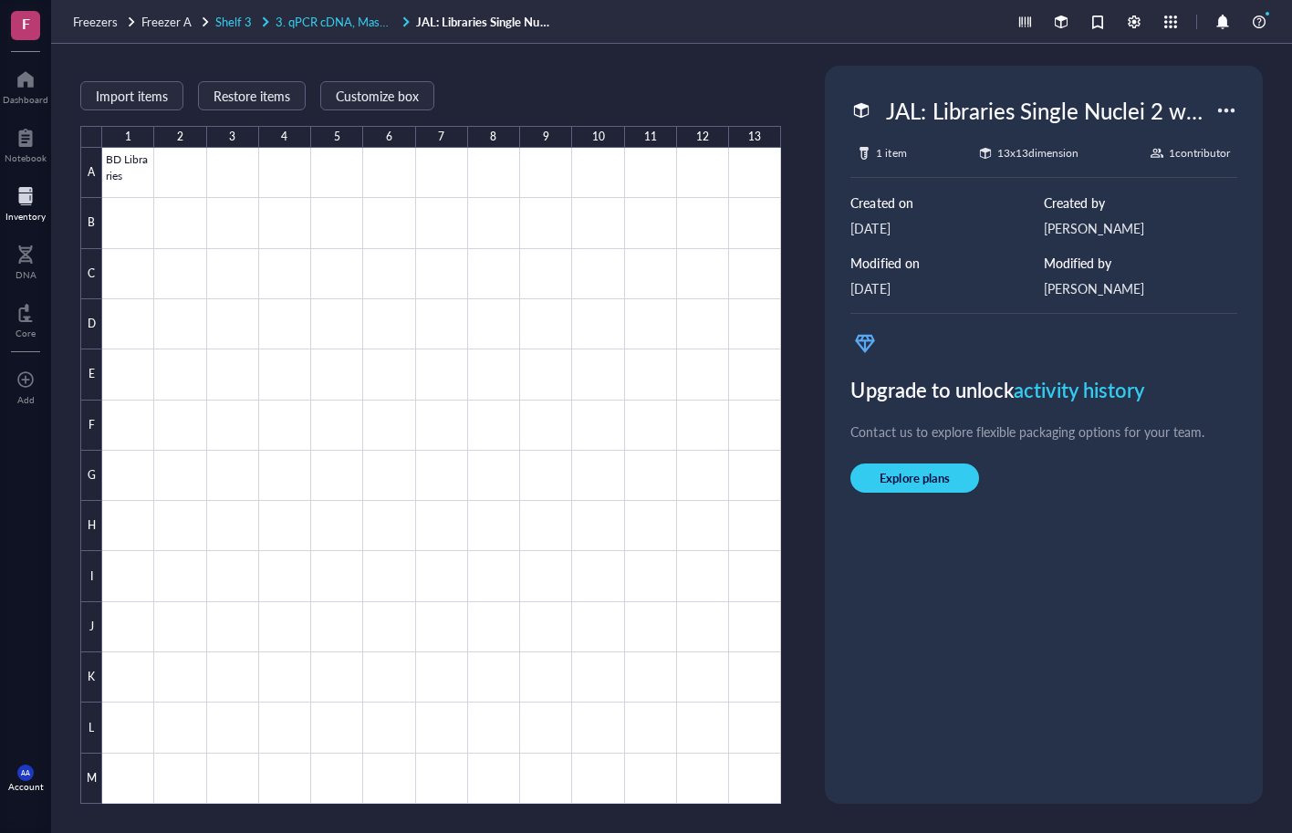
click at [350, 24] on span "3. qPCR cDNA, Master Mix and BD Libraries" at bounding box center [390, 21] width 229 height 17
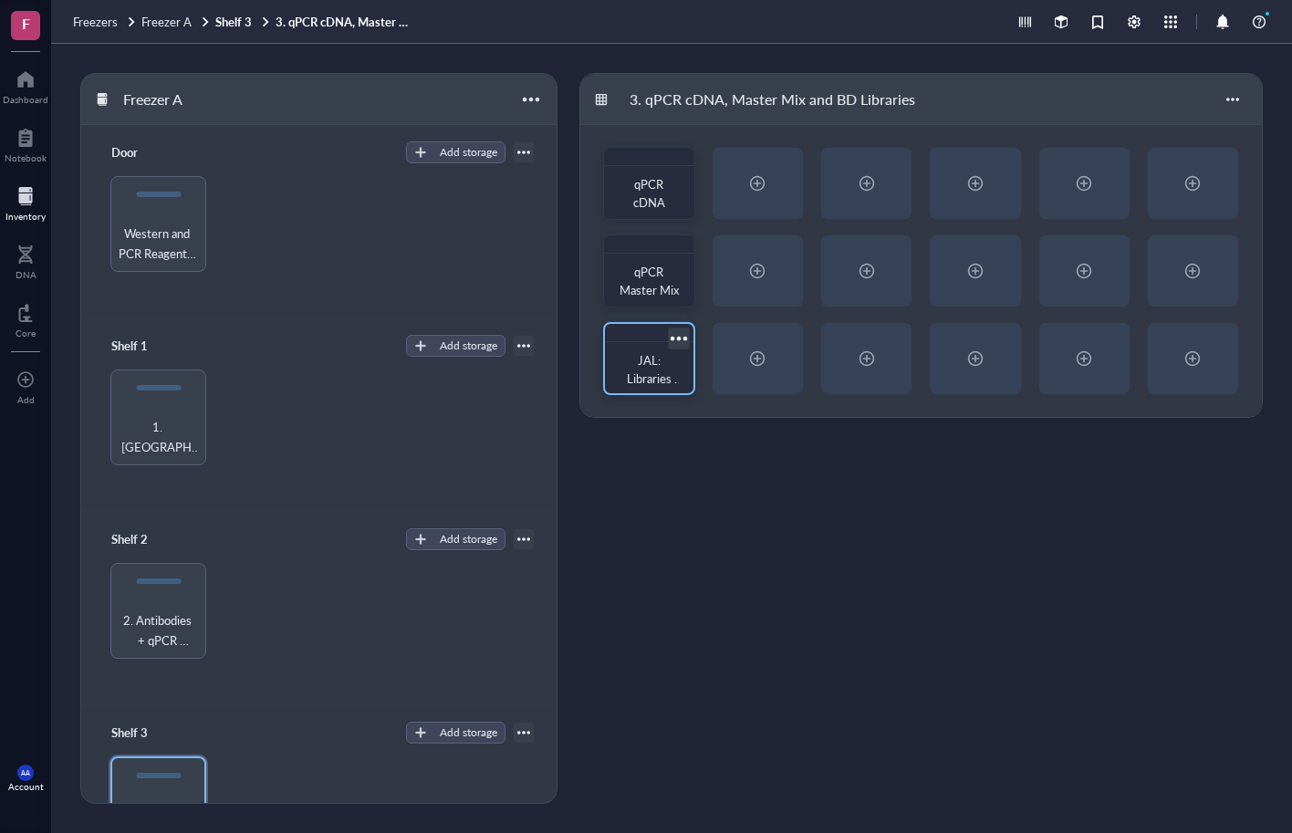
click at [683, 339] on div at bounding box center [678, 338] width 26 height 26
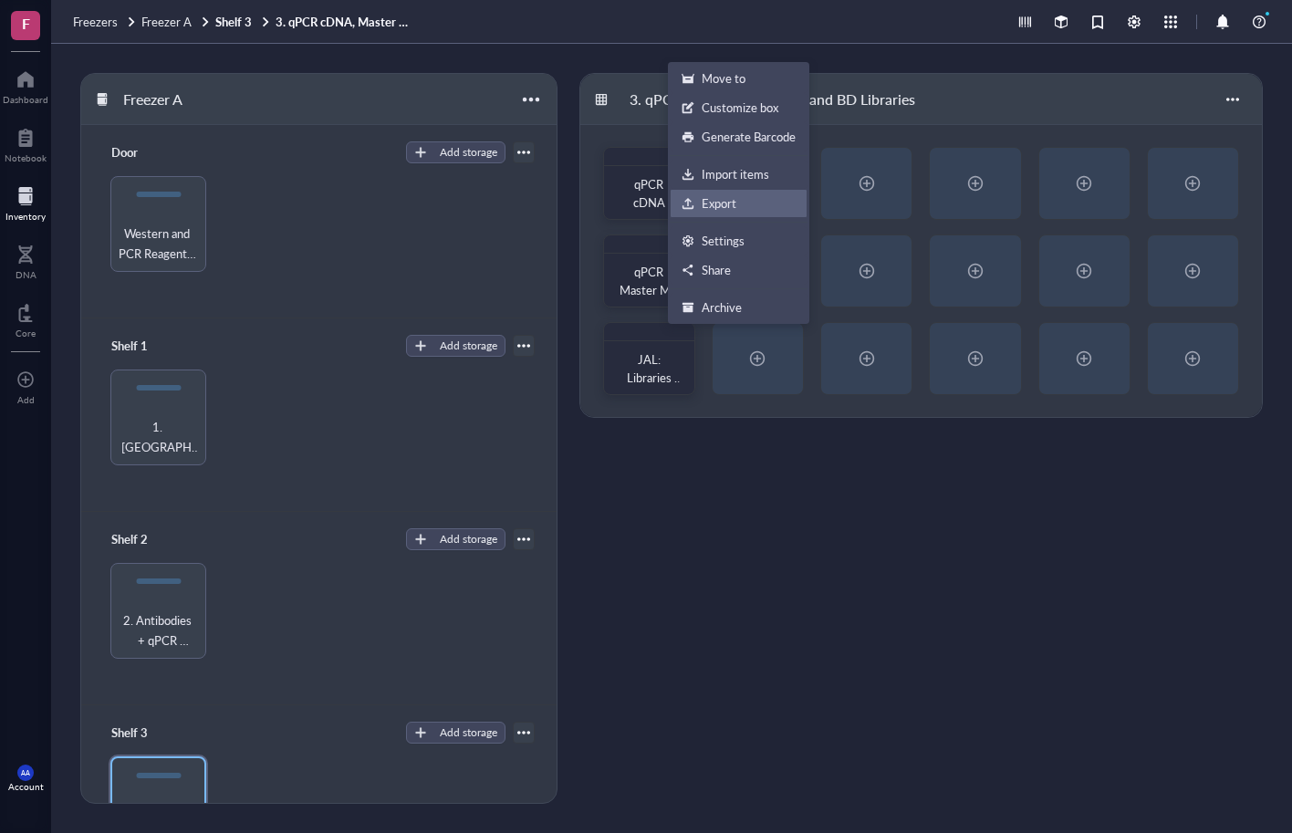
click at [732, 202] on div "Export" at bounding box center [719, 203] width 35 height 16
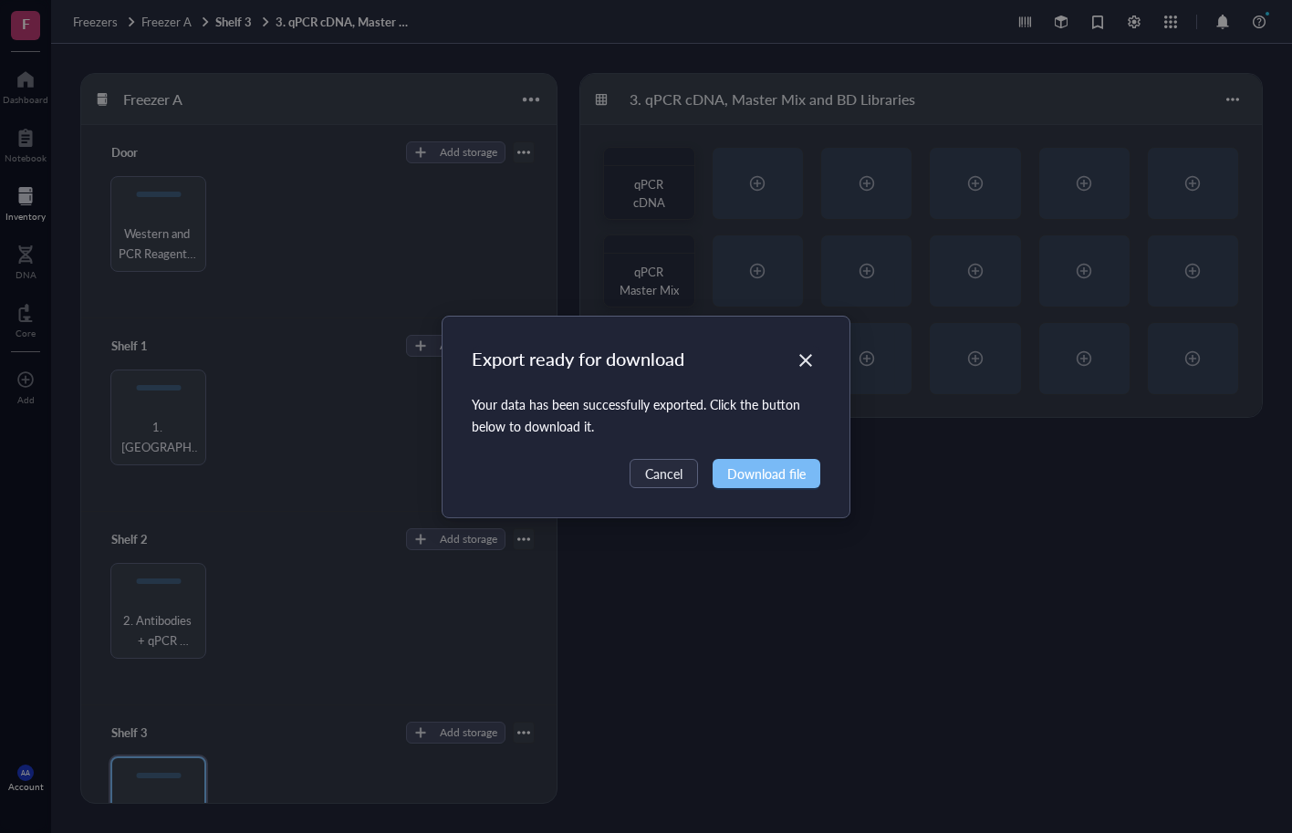
click at [772, 473] on span "Download file" at bounding box center [766, 474] width 78 height 20
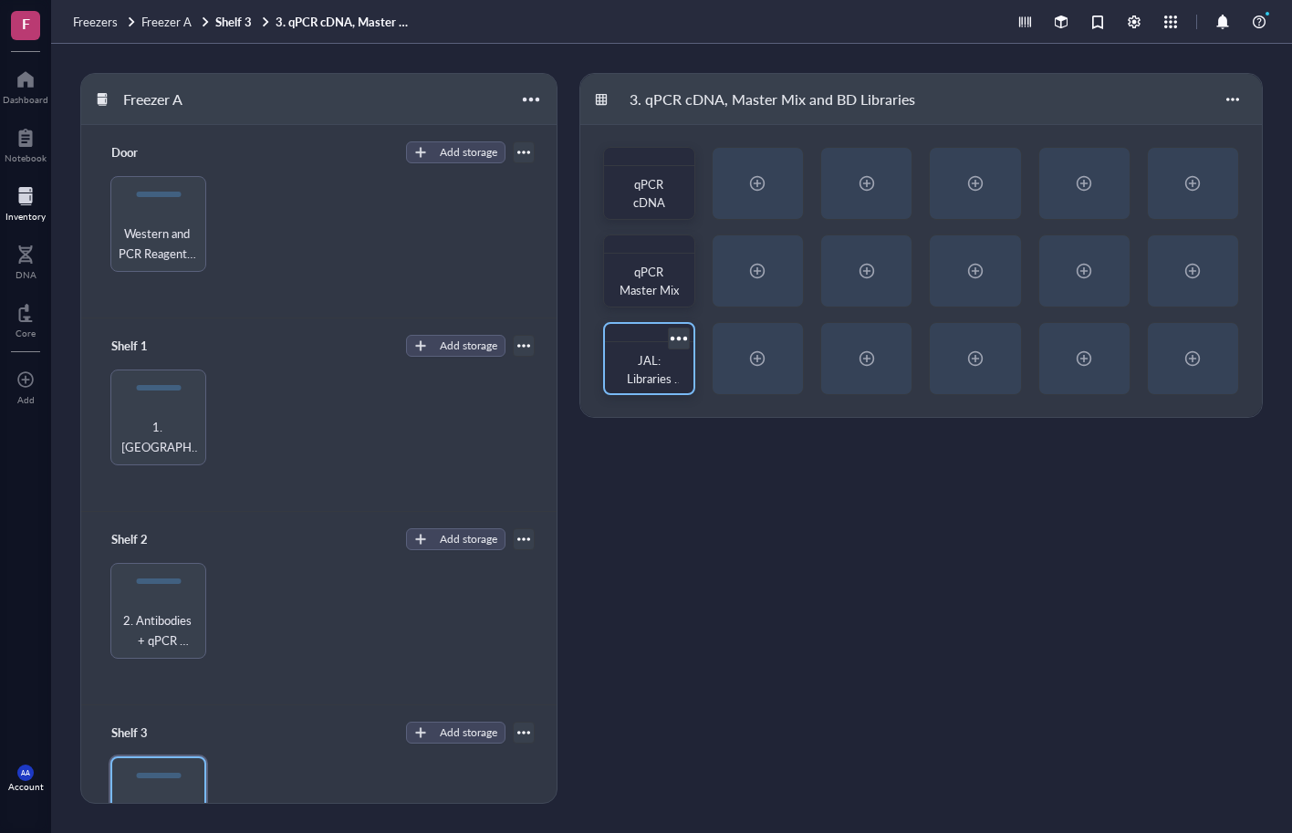
click at [683, 339] on div at bounding box center [678, 338] width 26 height 26
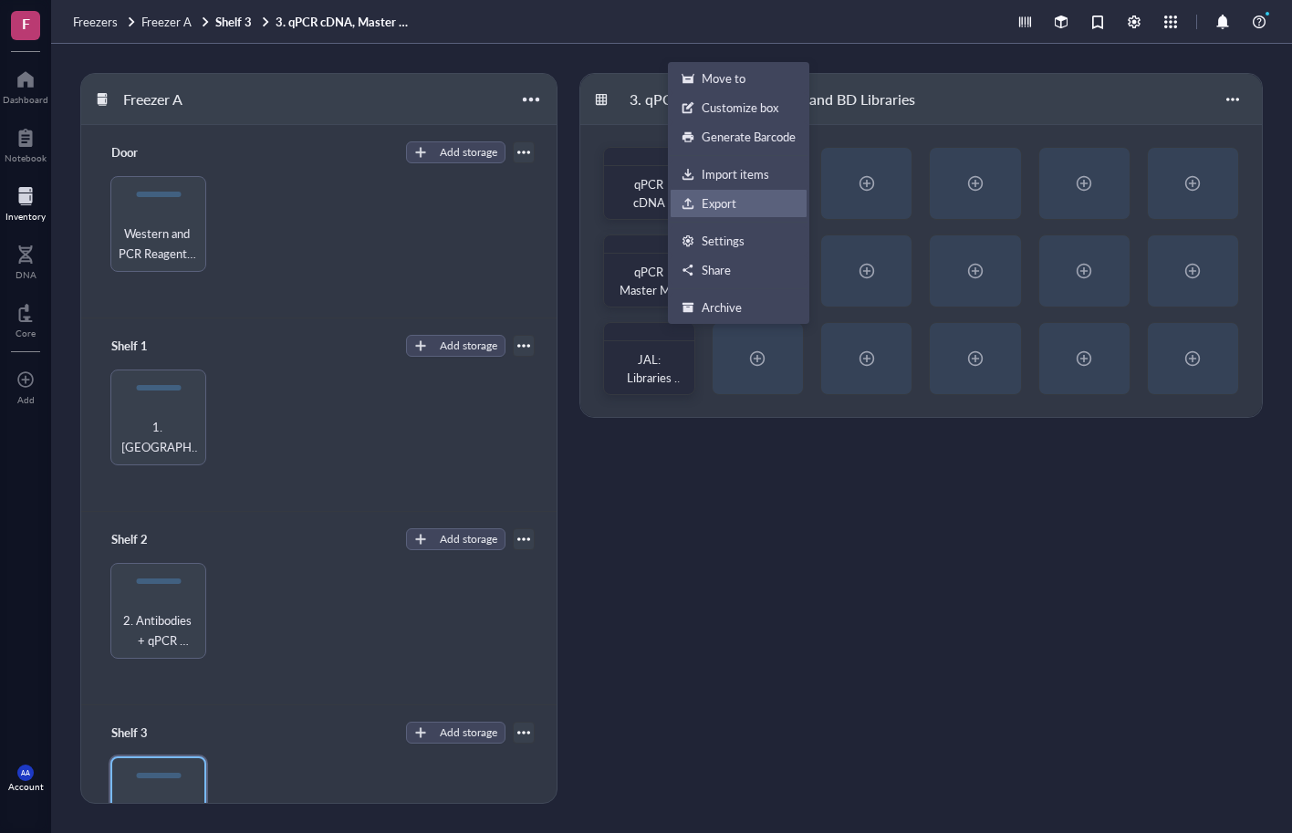
click at [722, 197] on div "Export" at bounding box center [719, 203] width 35 height 16
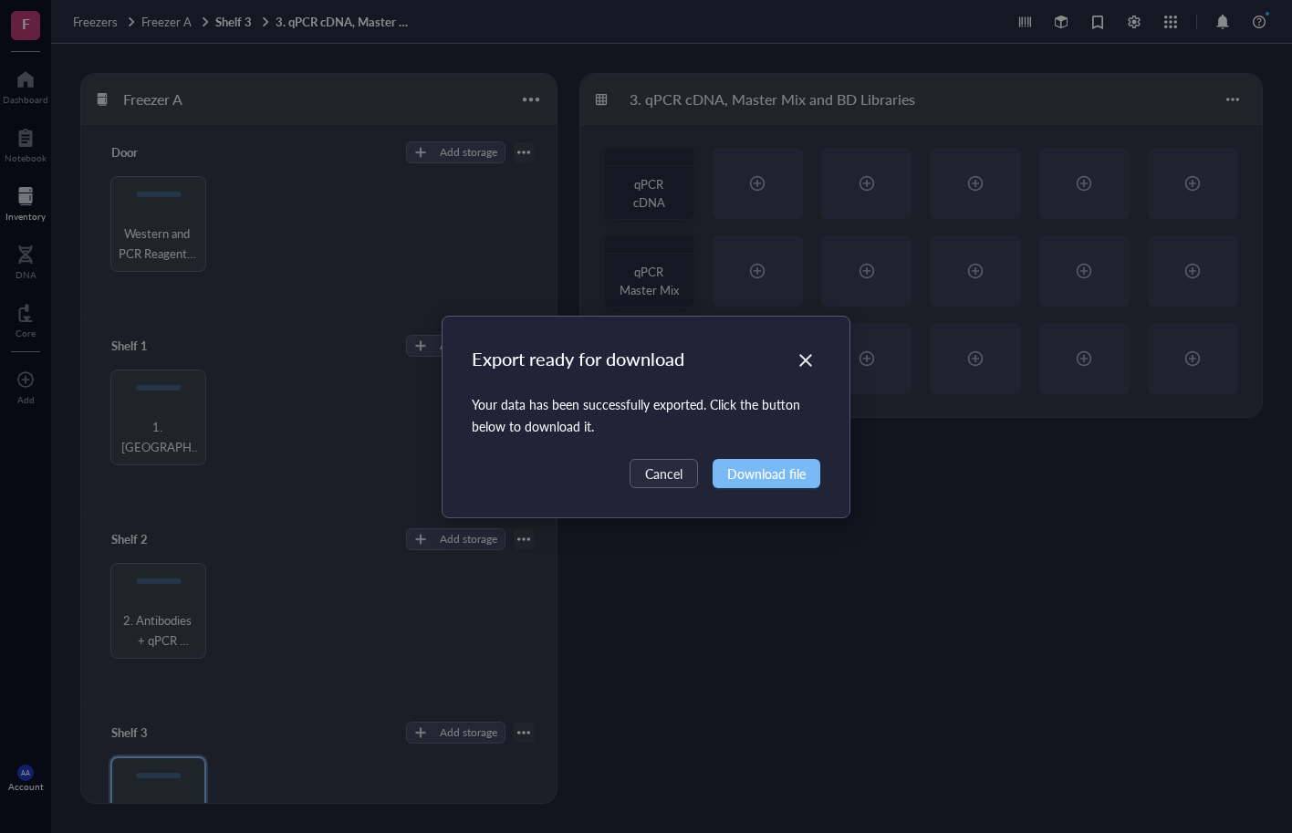
click at [774, 475] on span "Download file" at bounding box center [766, 474] width 78 height 20
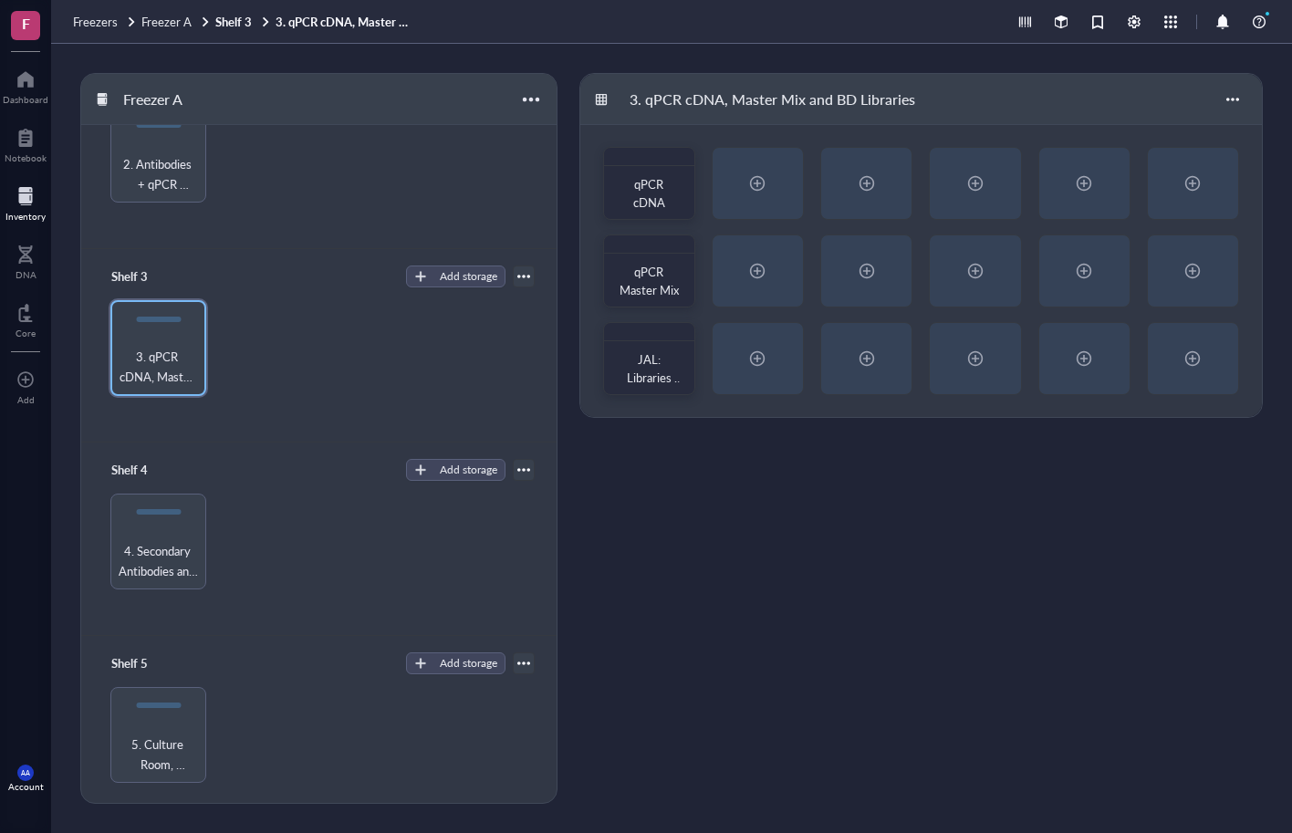
scroll to position [468, 0]
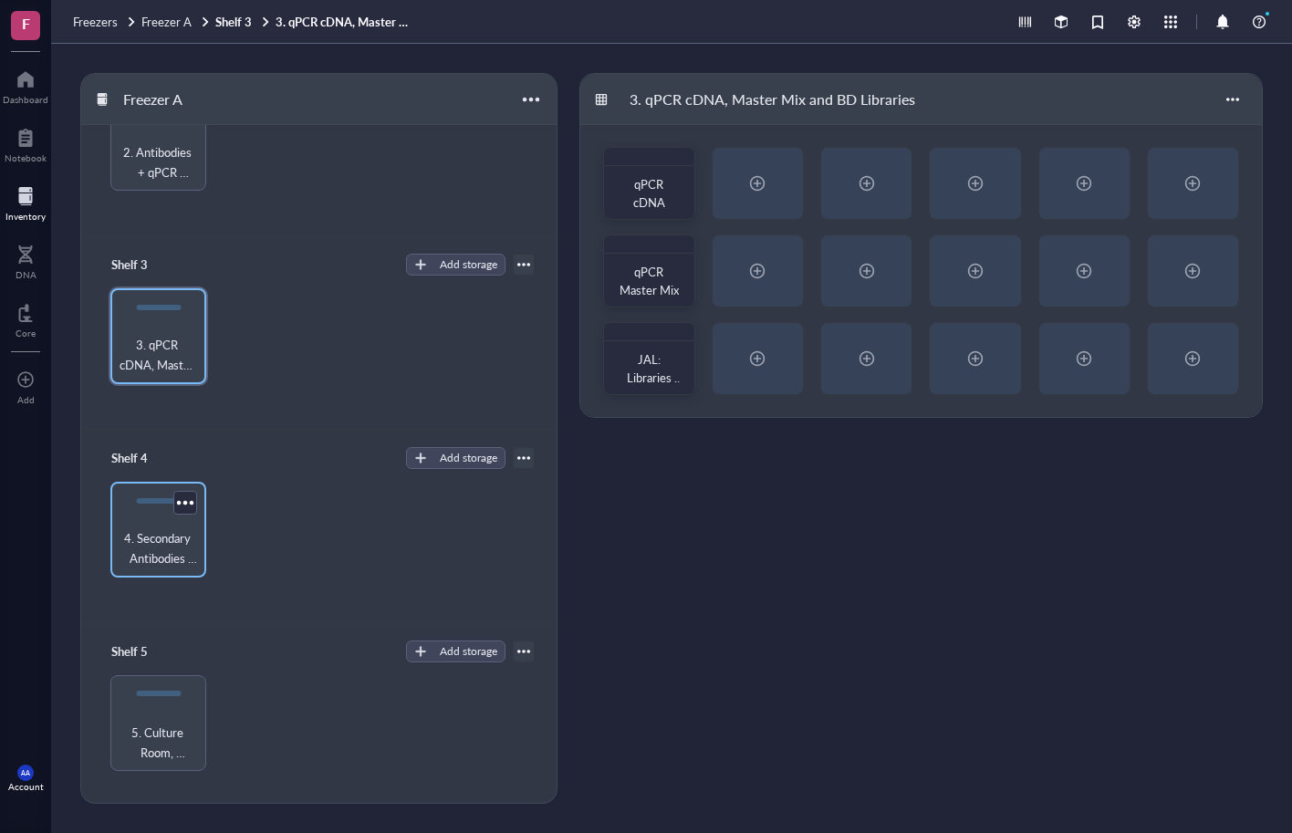
click at [143, 503] on div at bounding box center [158, 500] width 45 height 5
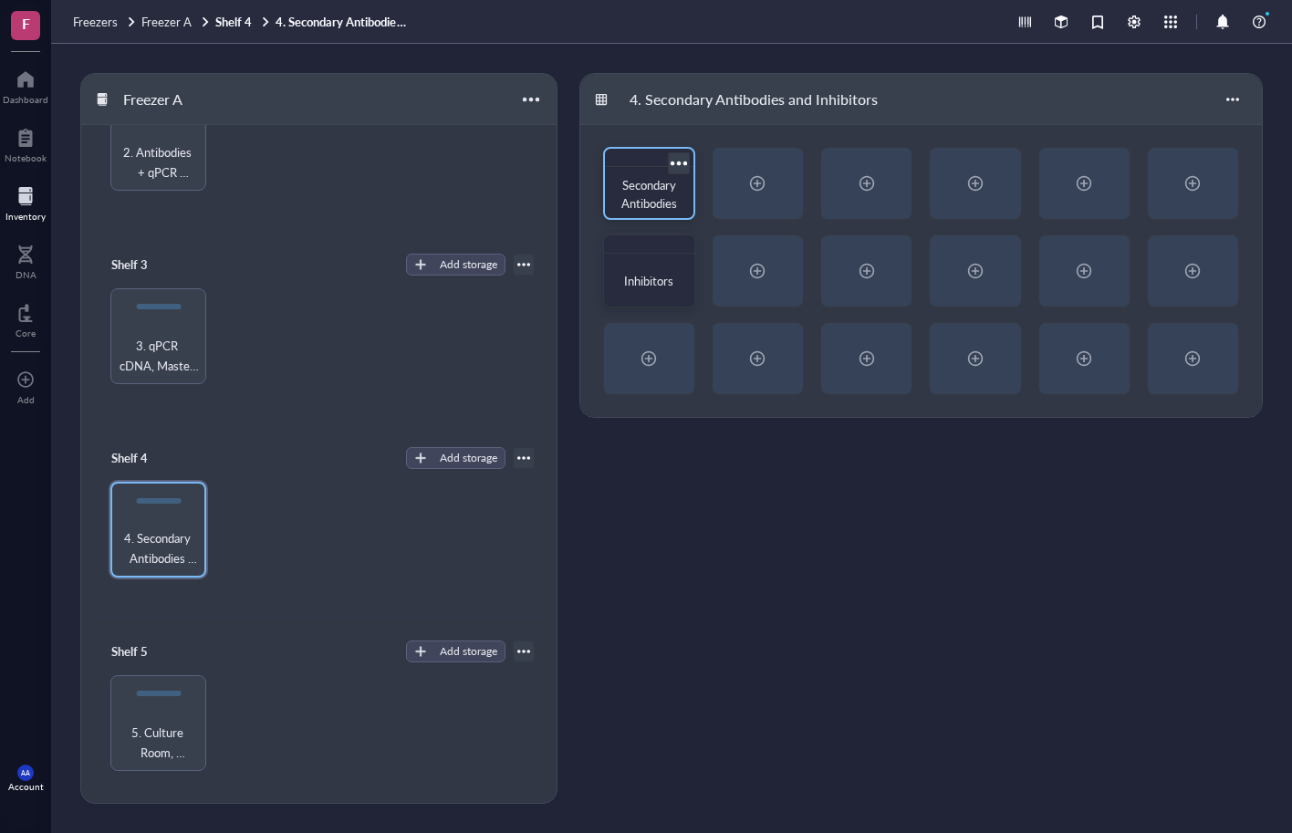
click at [683, 167] on div at bounding box center [678, 163] width 26 height 26
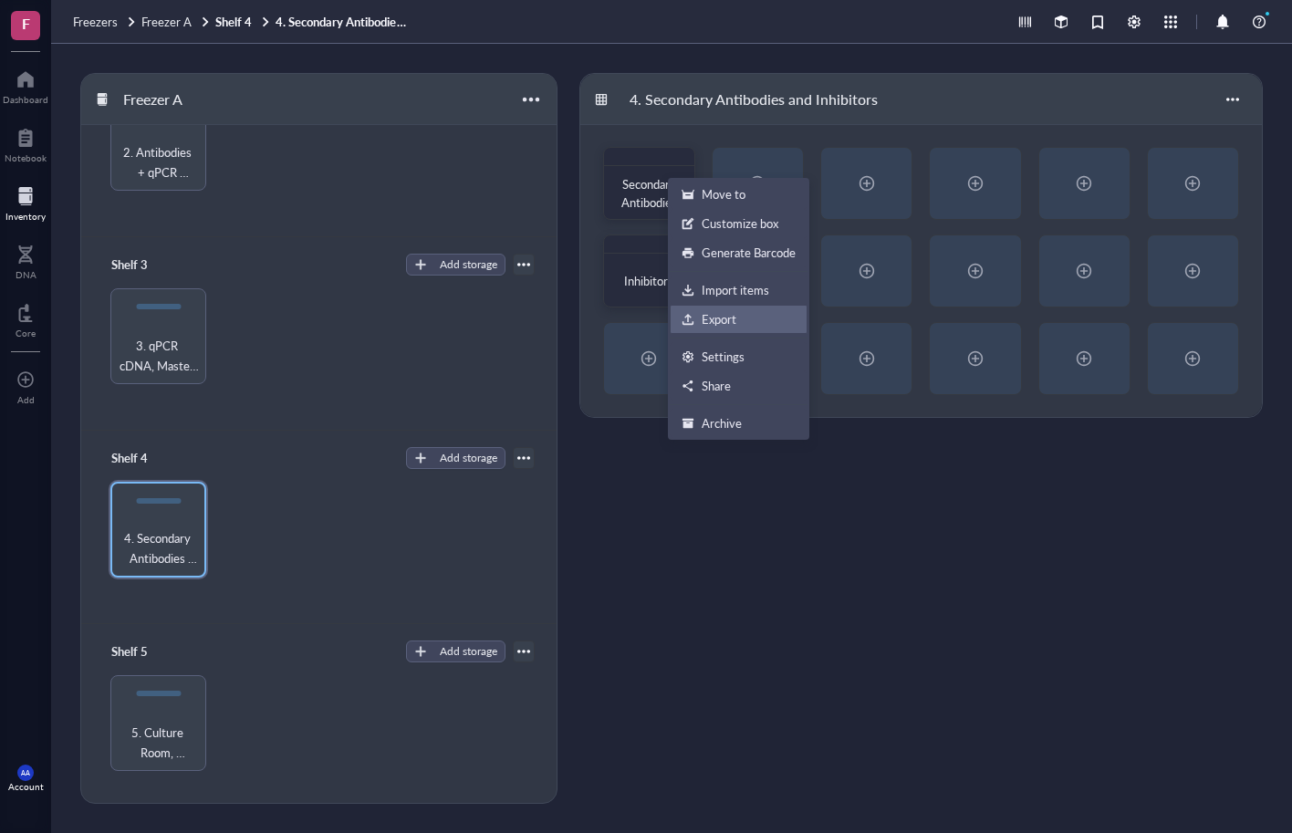
click at [726, 318] on div "Export" at bounding box center [719, 319] width 35 height 16
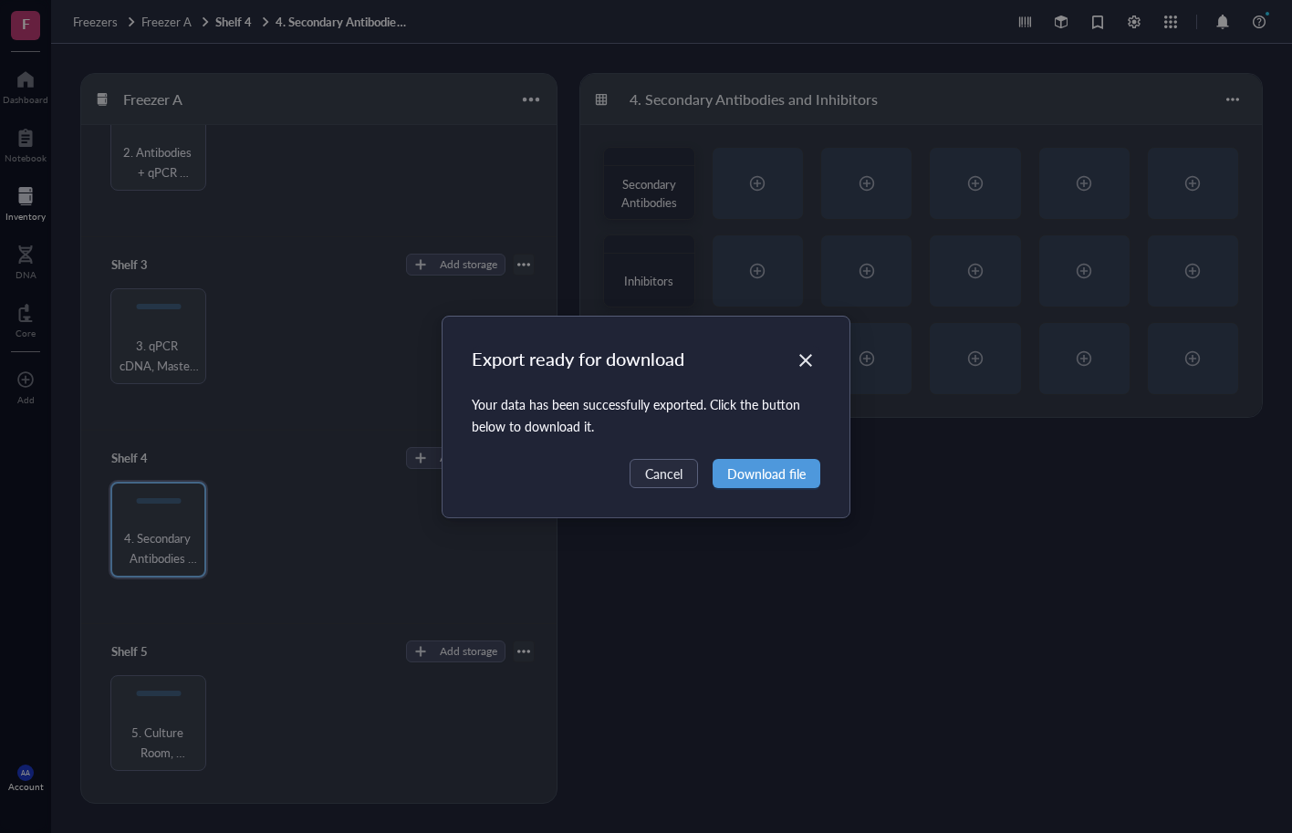
click at [753, 472] on span "Download file" at bounding box center [766, 474] width 78 height 20
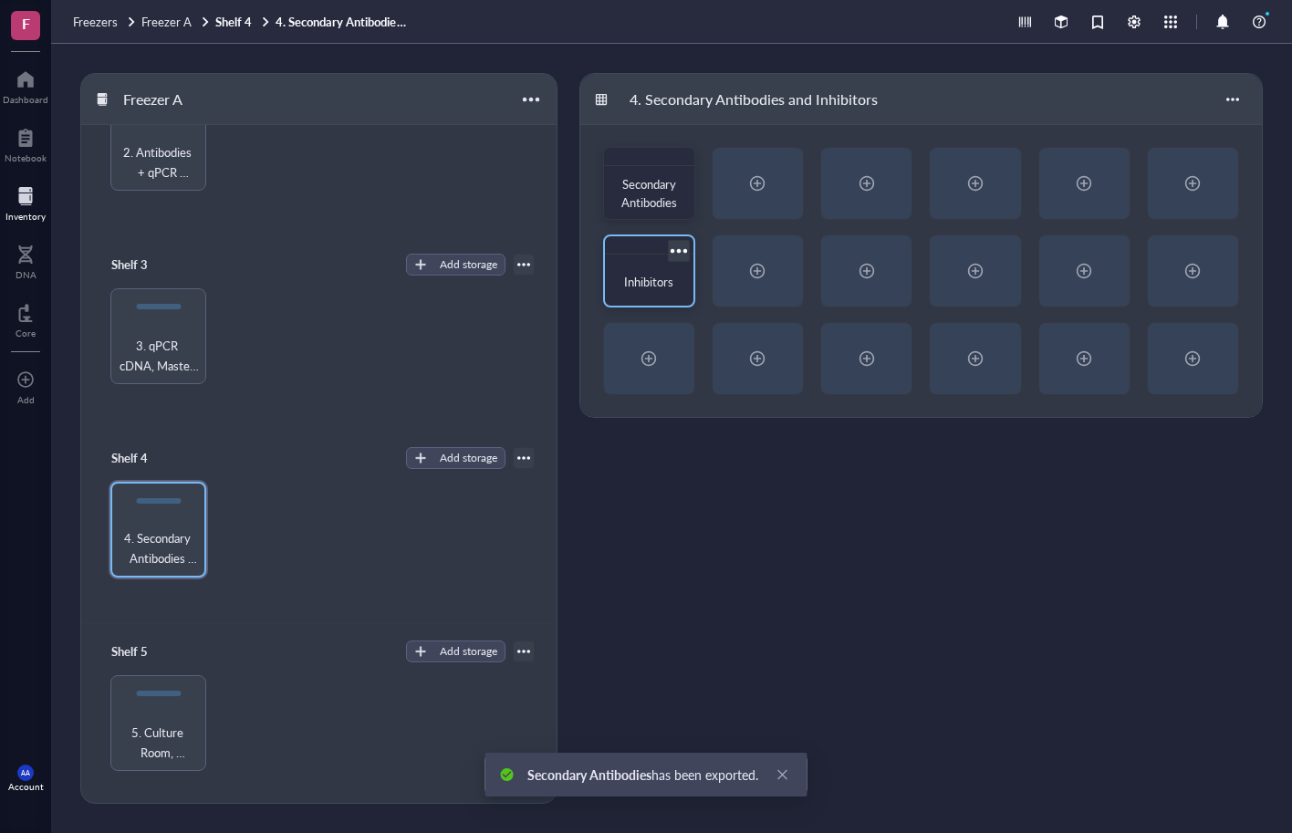
click at [684, 254] on div at bounding box center [678, 250] width 26 height 26
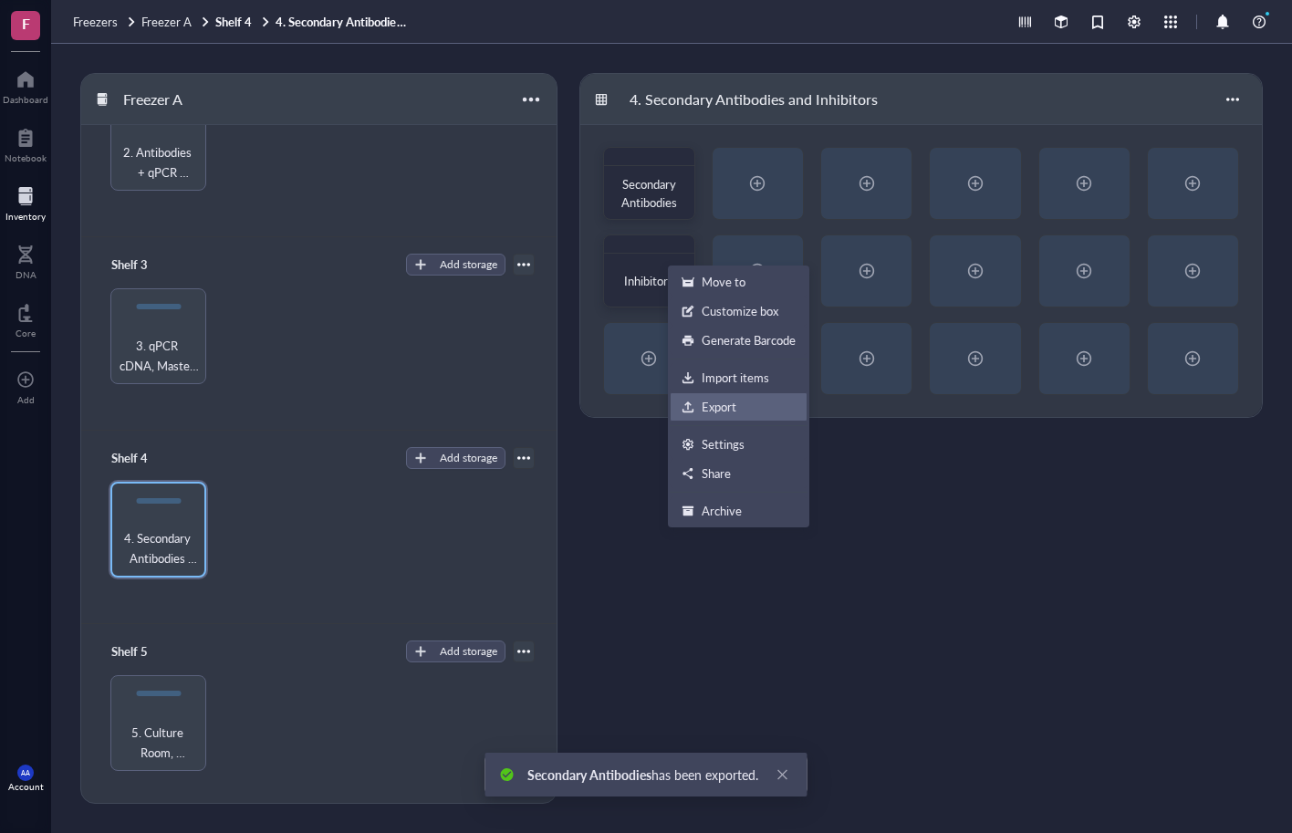
click at [719, 399] on div "Export" at bounding box center [719, 407] width 35 height 16
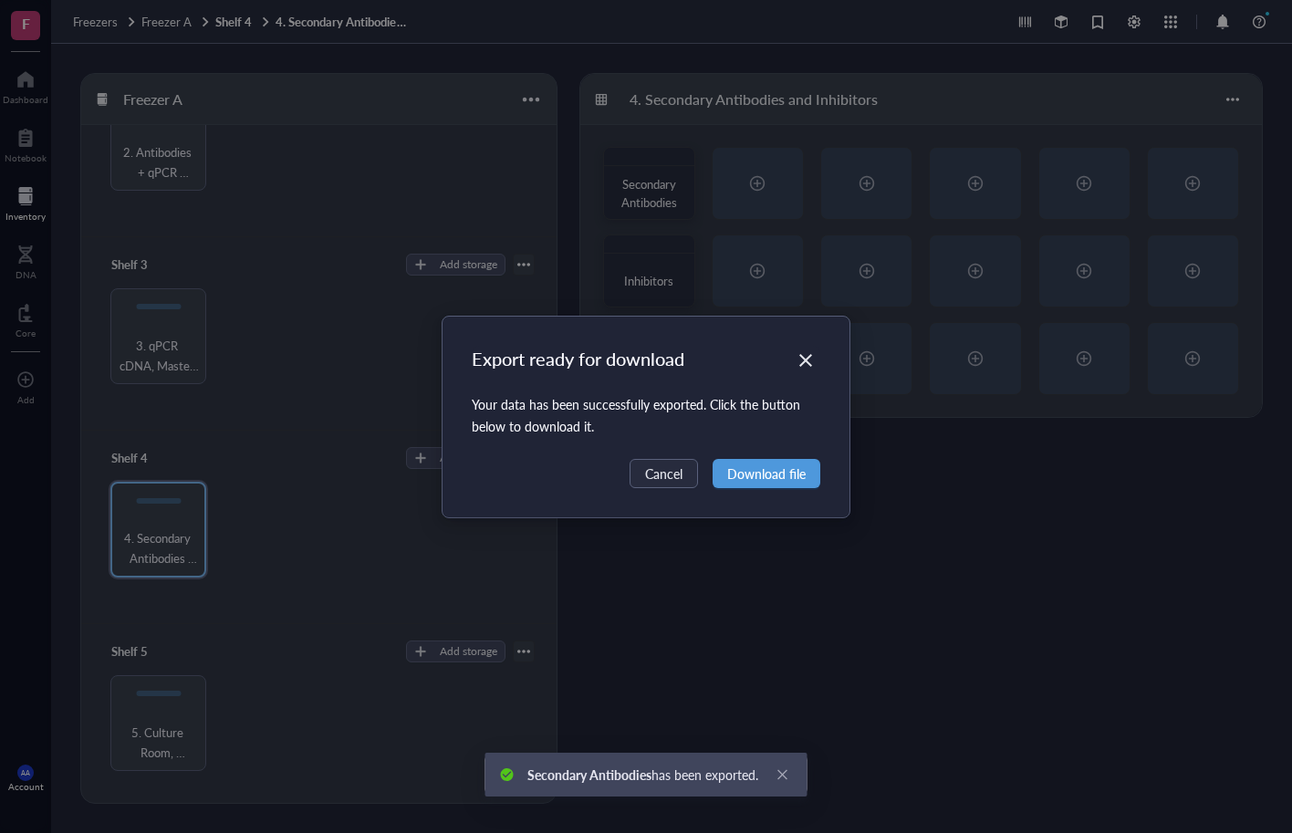
click at [748, 473] on span "Download file" at bounding box center [766, 474] width 78 height 20
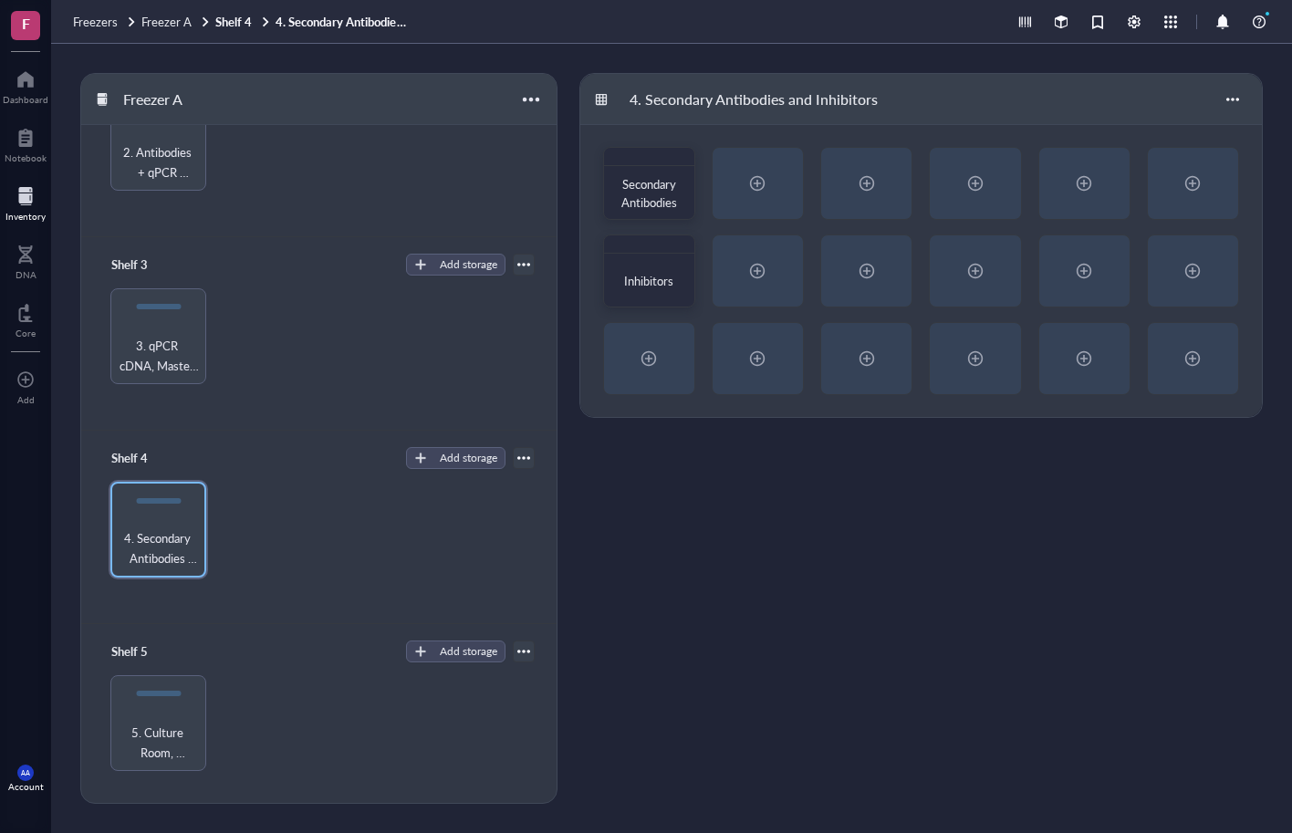
click at [1032, 112] on div "4. Secondary Antibodies and Inhibitors" at bounding box center [921, 99] width 682 height 51
click at [644, 277] on span "Inhibitors" at bounding box center [648, 281] width 49 height 17
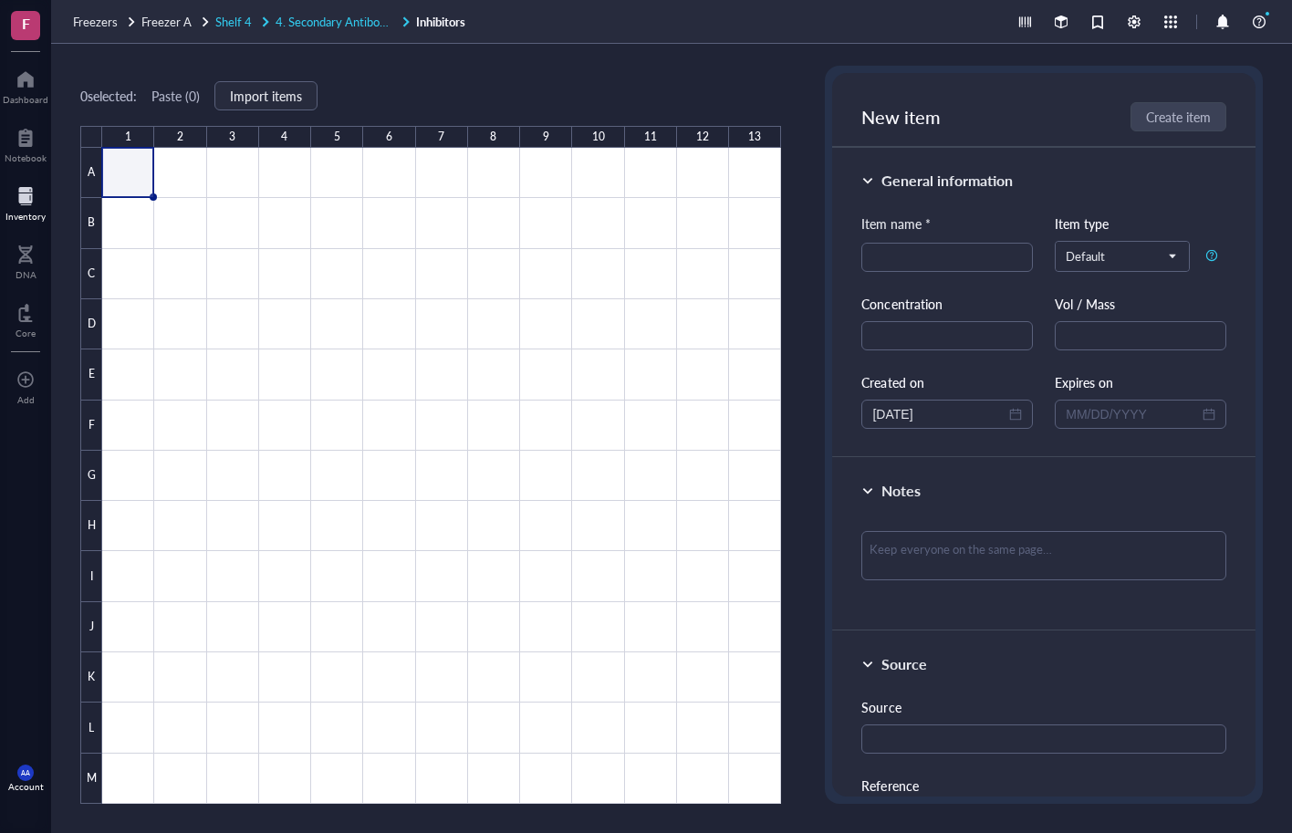
click at [357, 21] on span "4. Secondary Antibodies and Inhibitors" at bounding box center [375, 21] width 198 height 17
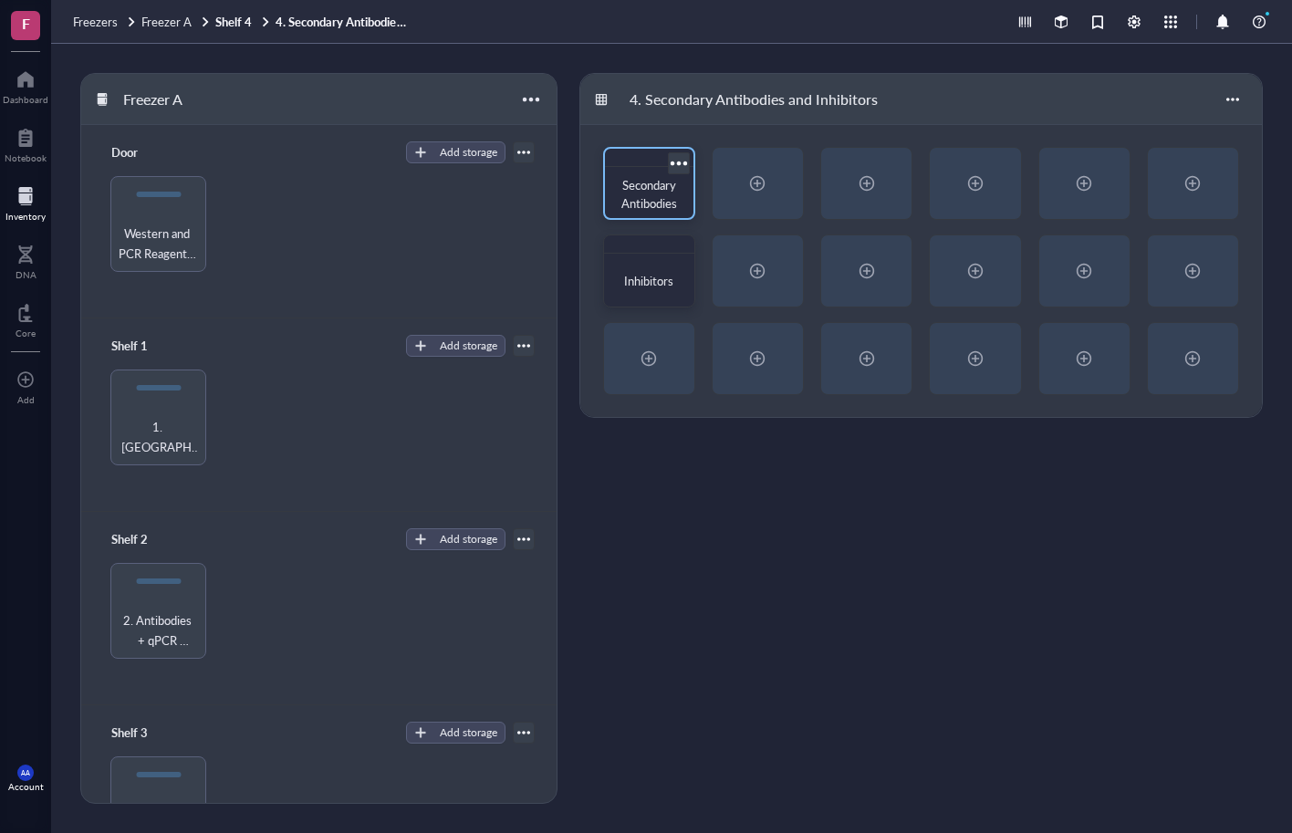
click at [641, 209] on span "Secondary Antibodies" at bounding box center [649, 194] width 57 height 36
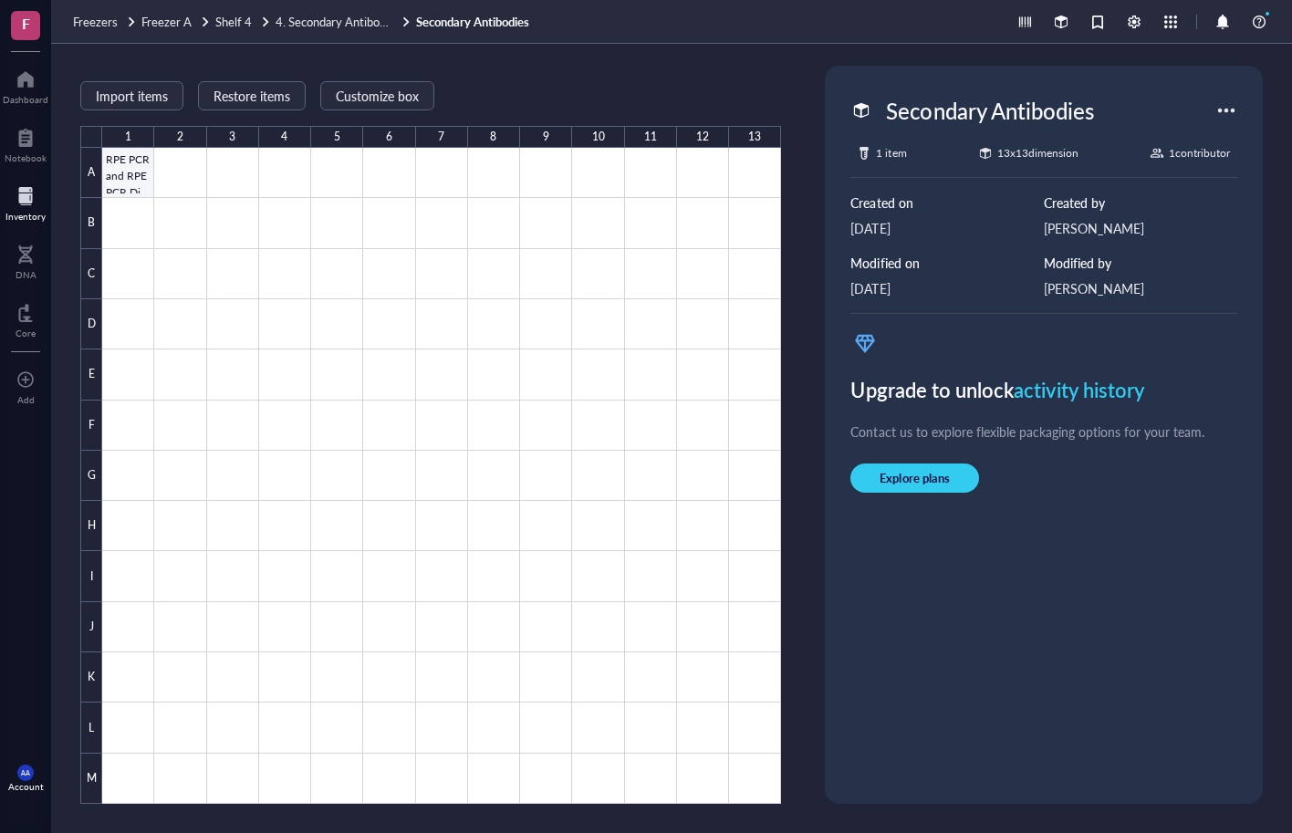
click at [133, 166] on div at bounding box center [441, 476] width 679 height 656
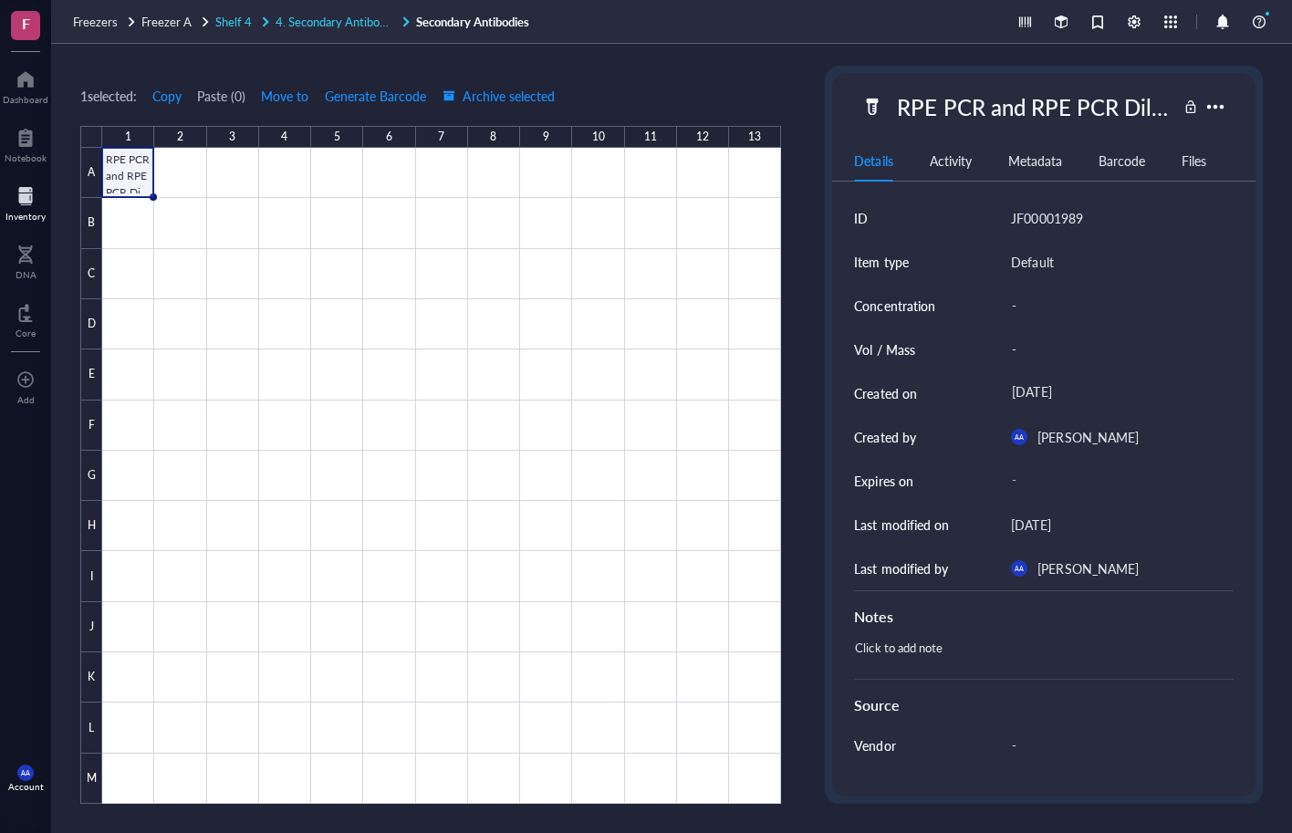
click at [324, 29] on span "4. Secondary Antibodies and Inhibitors" at bounding box center [375, 21] width 198 height 17
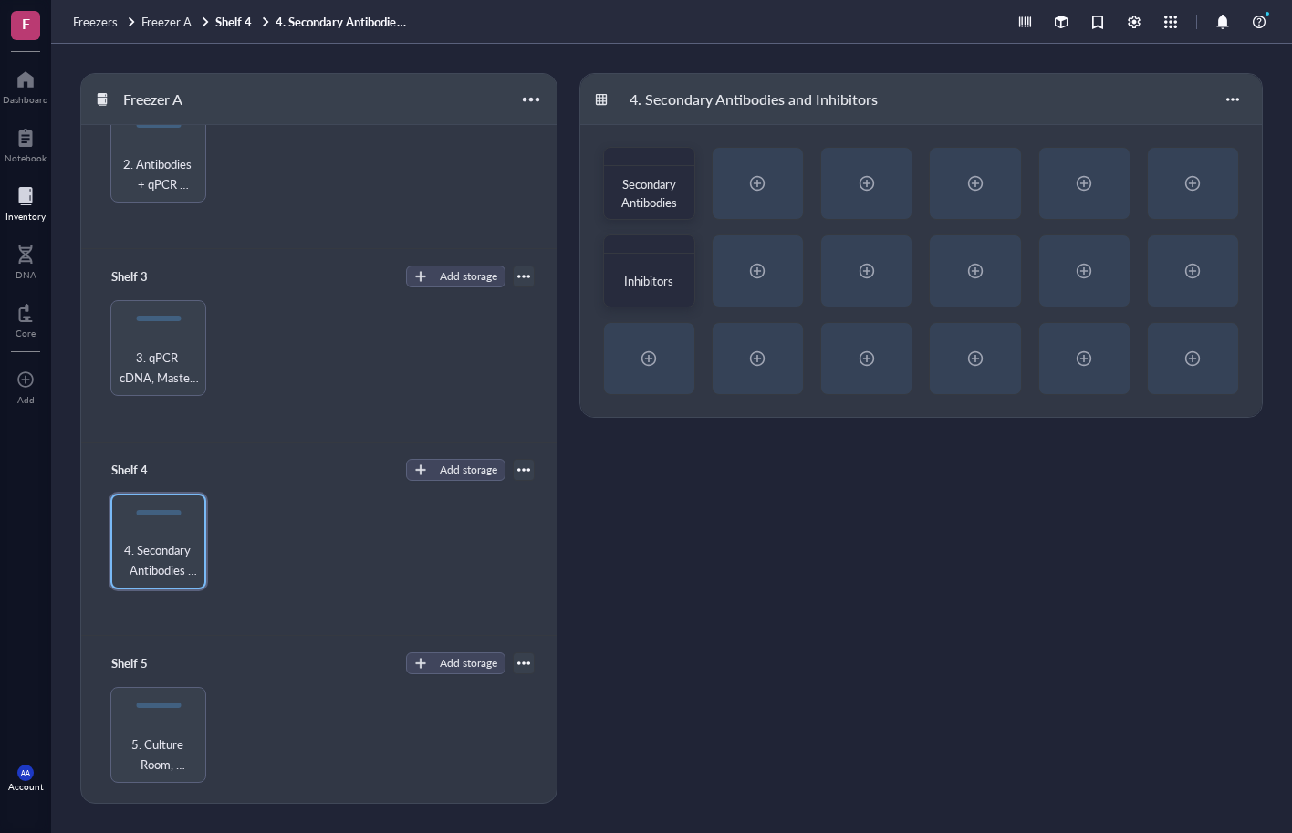
scroll to position [468, 0]
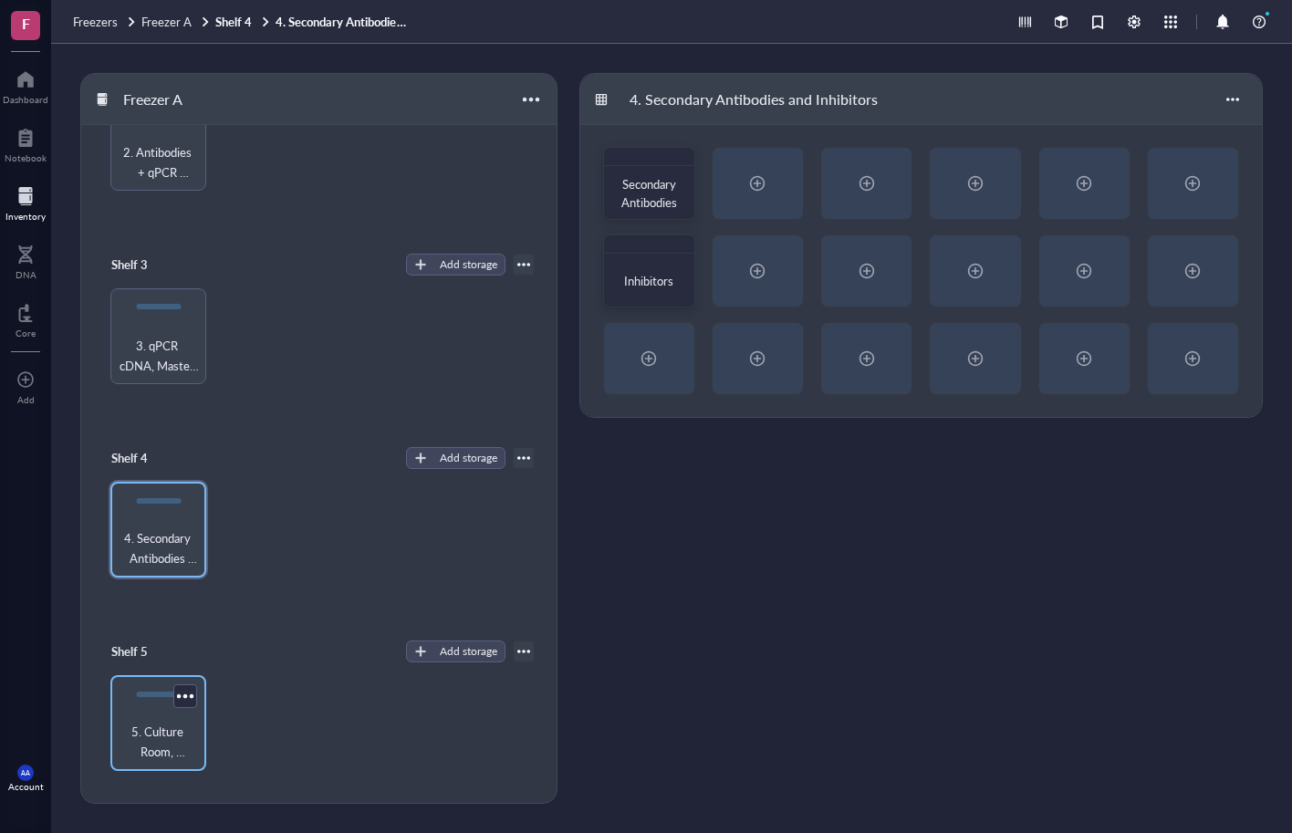
click at [163, 718] on div "5. Culture Room, Enzymes, Plasmids, Bodipy and DAB" at bounding box center [158, 723] width 96 height 96
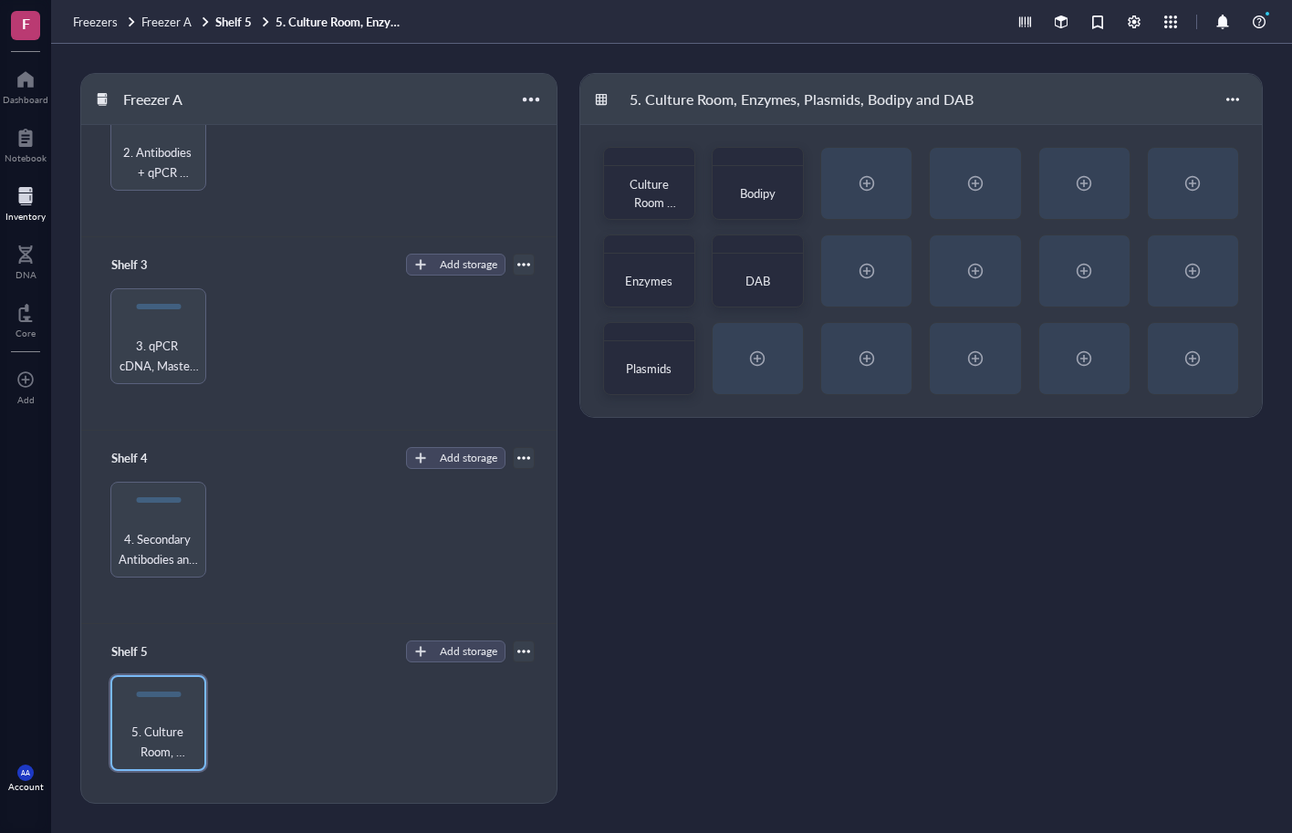
drag, startPoint x: 663, startPoint y: 18, endPoint x: 579, endPoint y: 6, distance: 84.8
click at [579, 6] on div "Freezers Freezer A Shelf 5 5. Culture Room, Enzymes, Plasmids, Bodipy and DAB" at bounding box center [671, 22] width 1241 height 44
drag, startPoint x: 661, startPoint y: 20, endPoint x: 596, endPoint y: 6, distance: 66.2
click at [576, 6] on div "Freezers Freezer A Shelf 5 5. Culture Room, Enzymes, Plasmids, Bodipy and DAB" at bounding box center [671, 22] width 1241 height 44
click at [681, 164] on div at bounding box center [678, 163] width 26 height 26
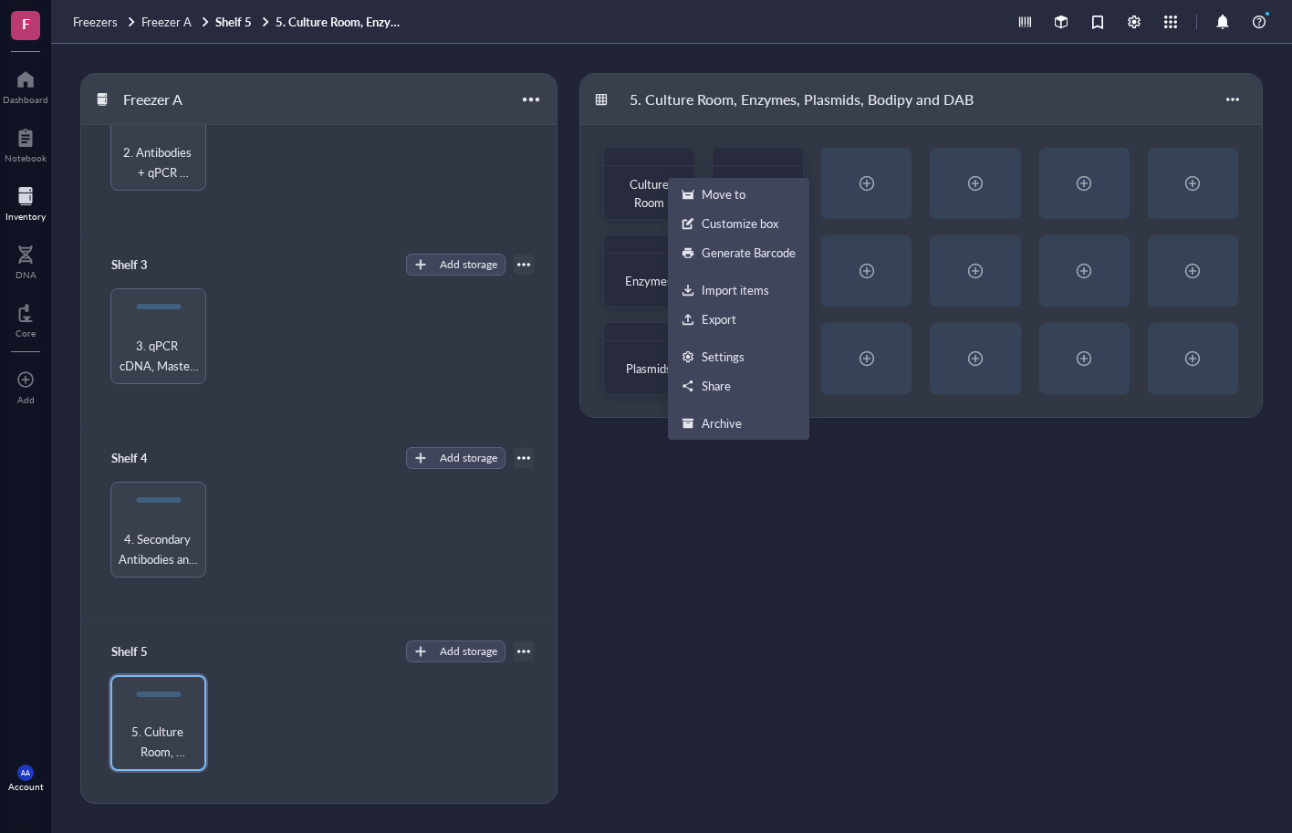
drag, startPoint x: 929, startPoint y: 540, endPoint x: 852, endPoint y: 432, distance: 132.9
click at [929, 534] on div "5. Culture Room, Enzymes, Plasmids, Bodipy and DAB Culture Room Reagents Bodipy…" at bounding box center [920, 438] width 683 height 731
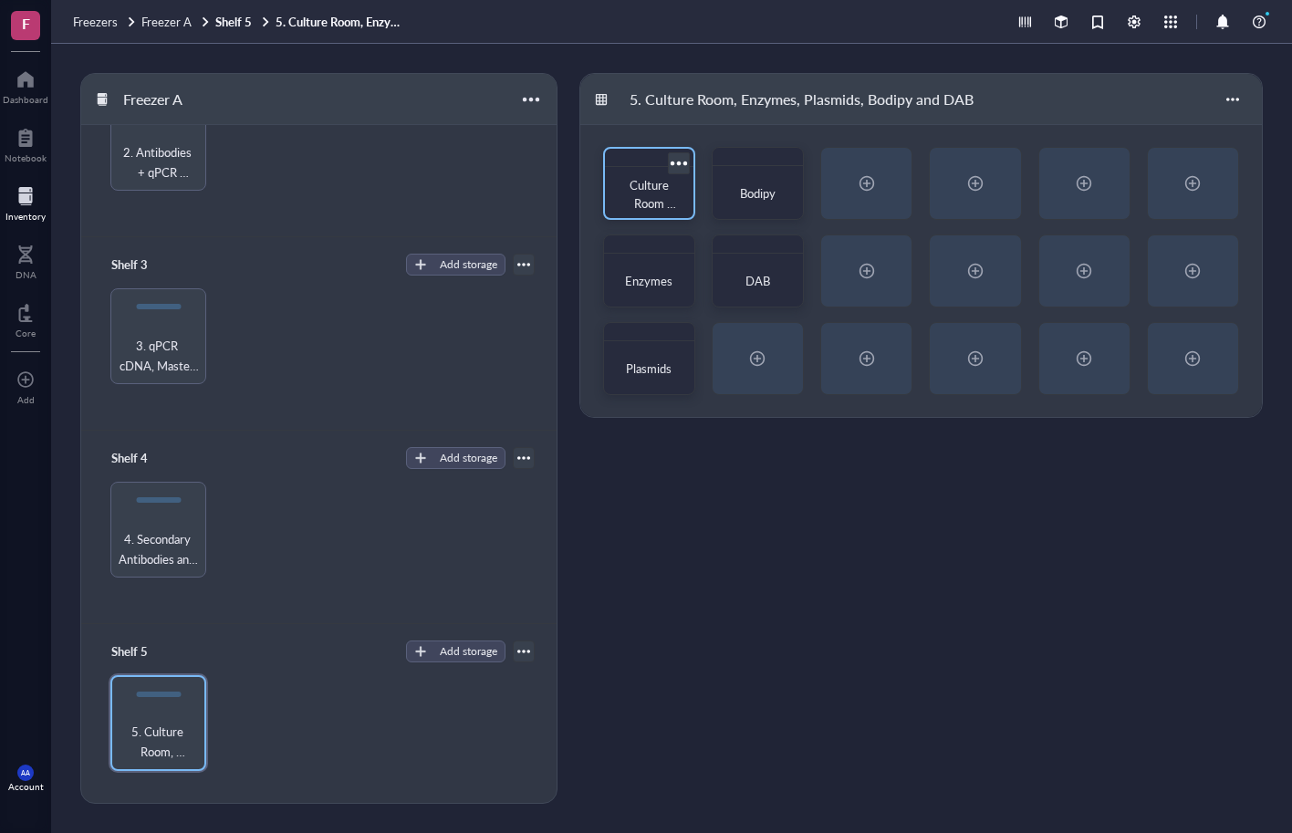
click at [668, 185] on span "Culture Room Reagents" at bounding box center [650, 203] width 51 height 54
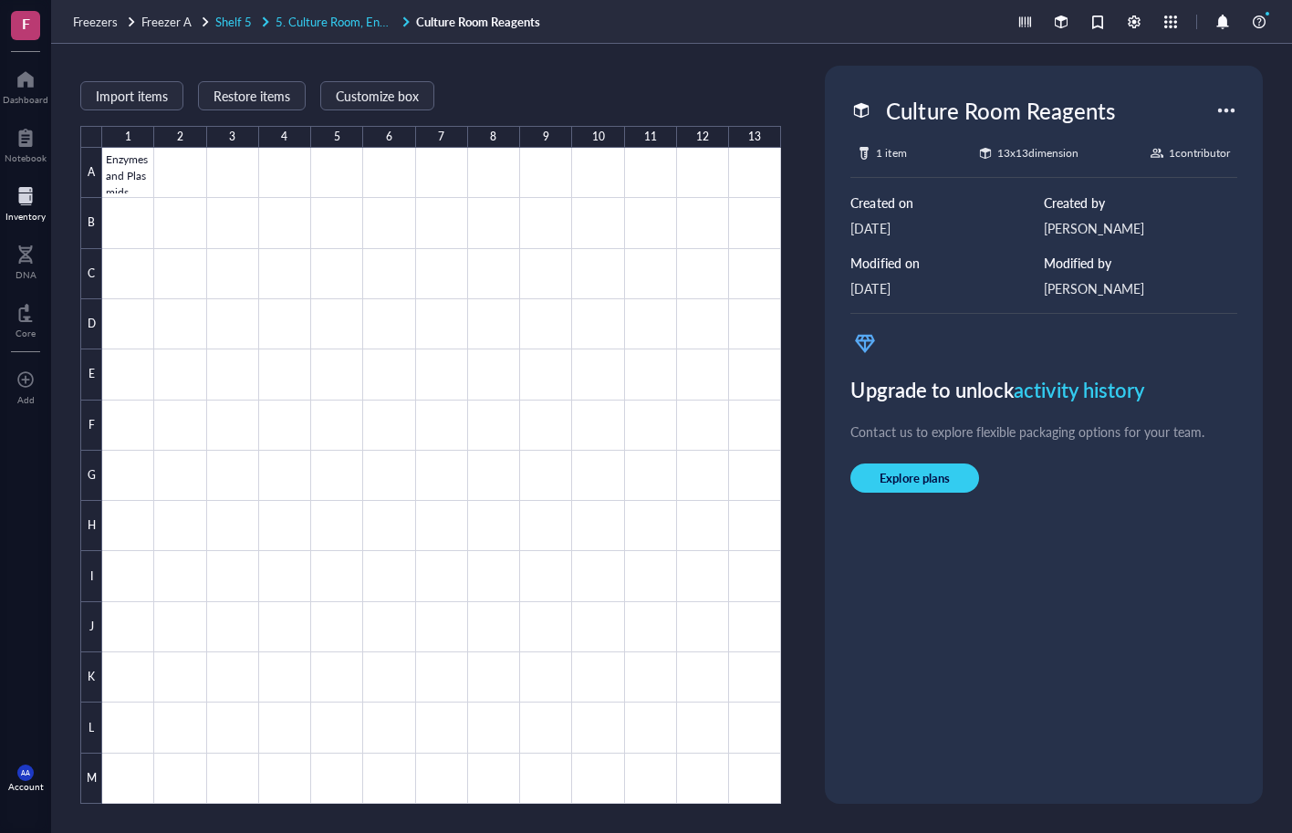
click at [350, 18] on span "5. Culture Room, Enzymes, Plasmids, Bodipy and DAB" at bounding box center [415, 21] width 279 height 17
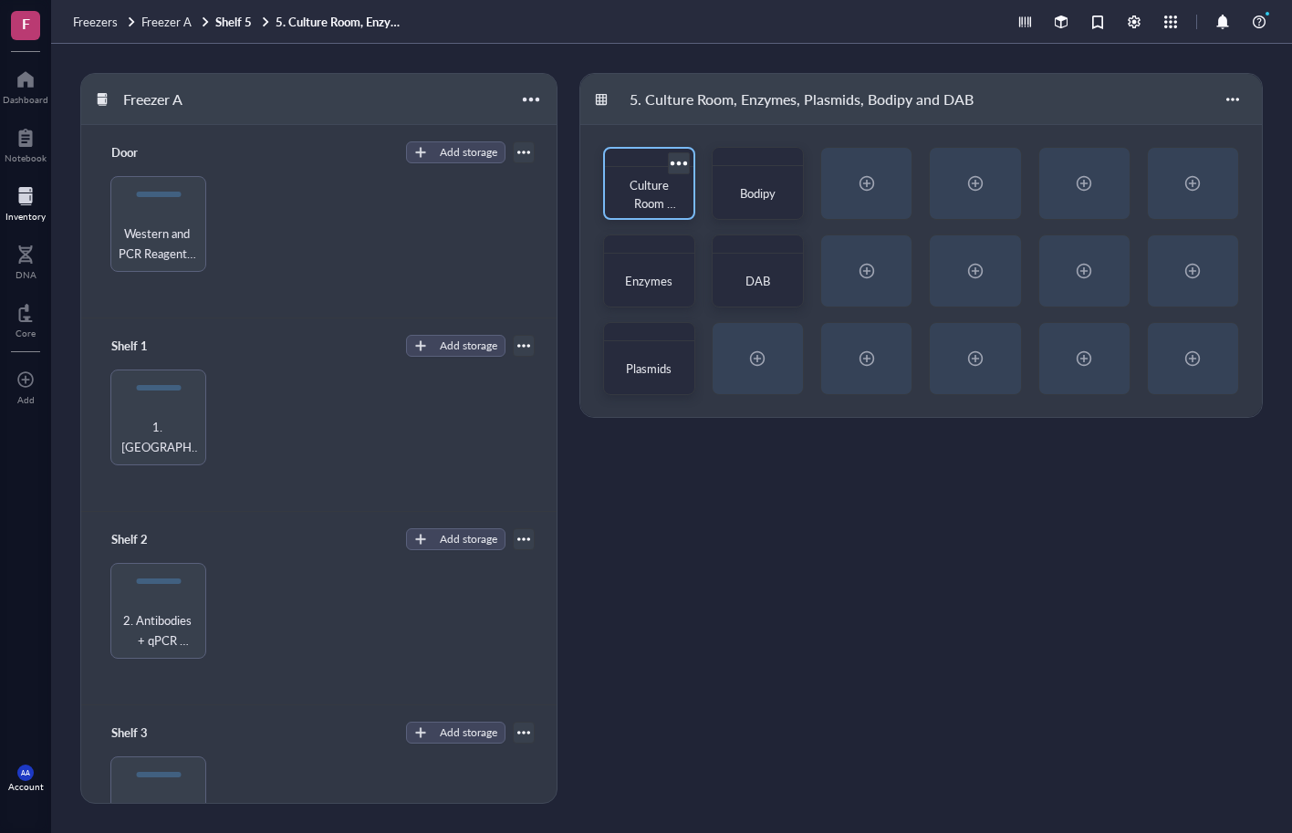
click at [683, 160] on div at bounding box center [678, 163] width 26 height 26
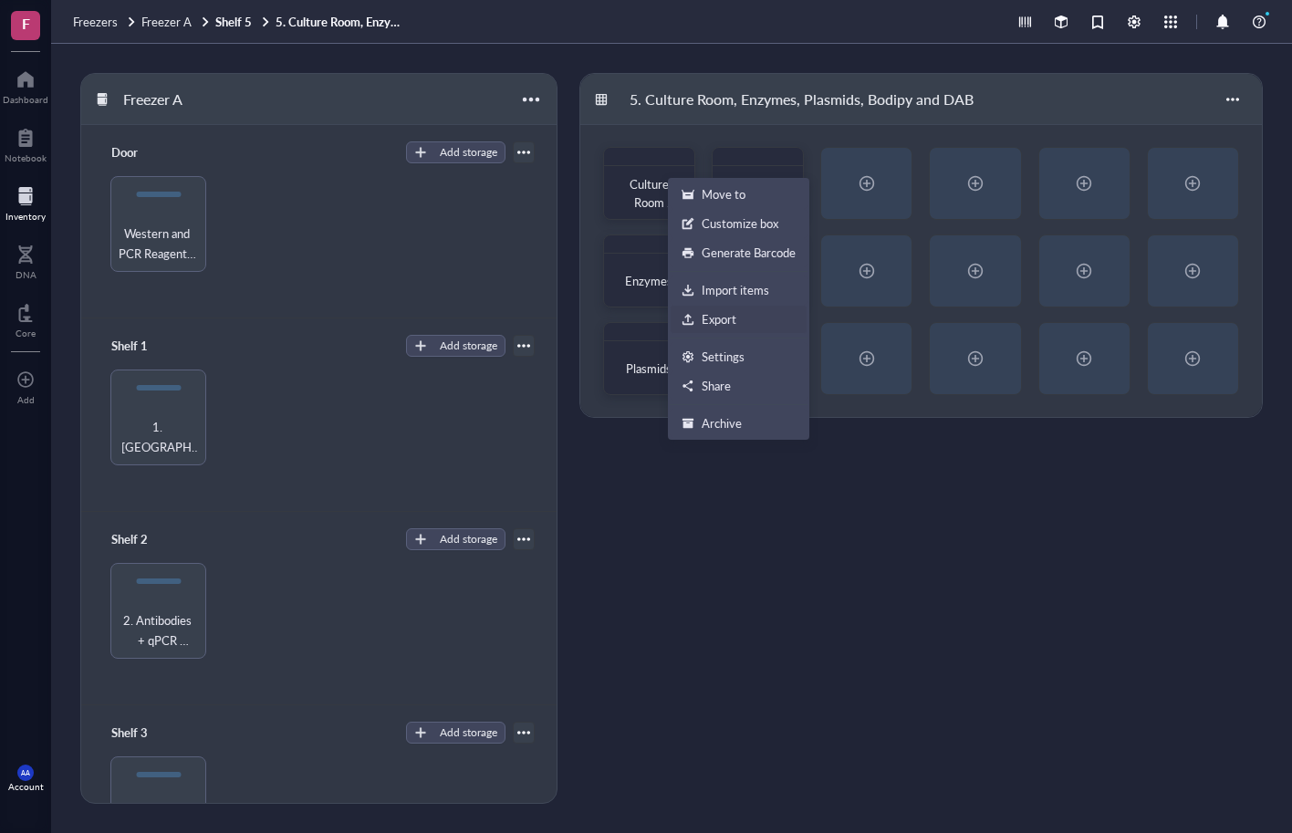
click at [711, 320] on div "Export" at bounding box center [719, 319] width 35 height 16
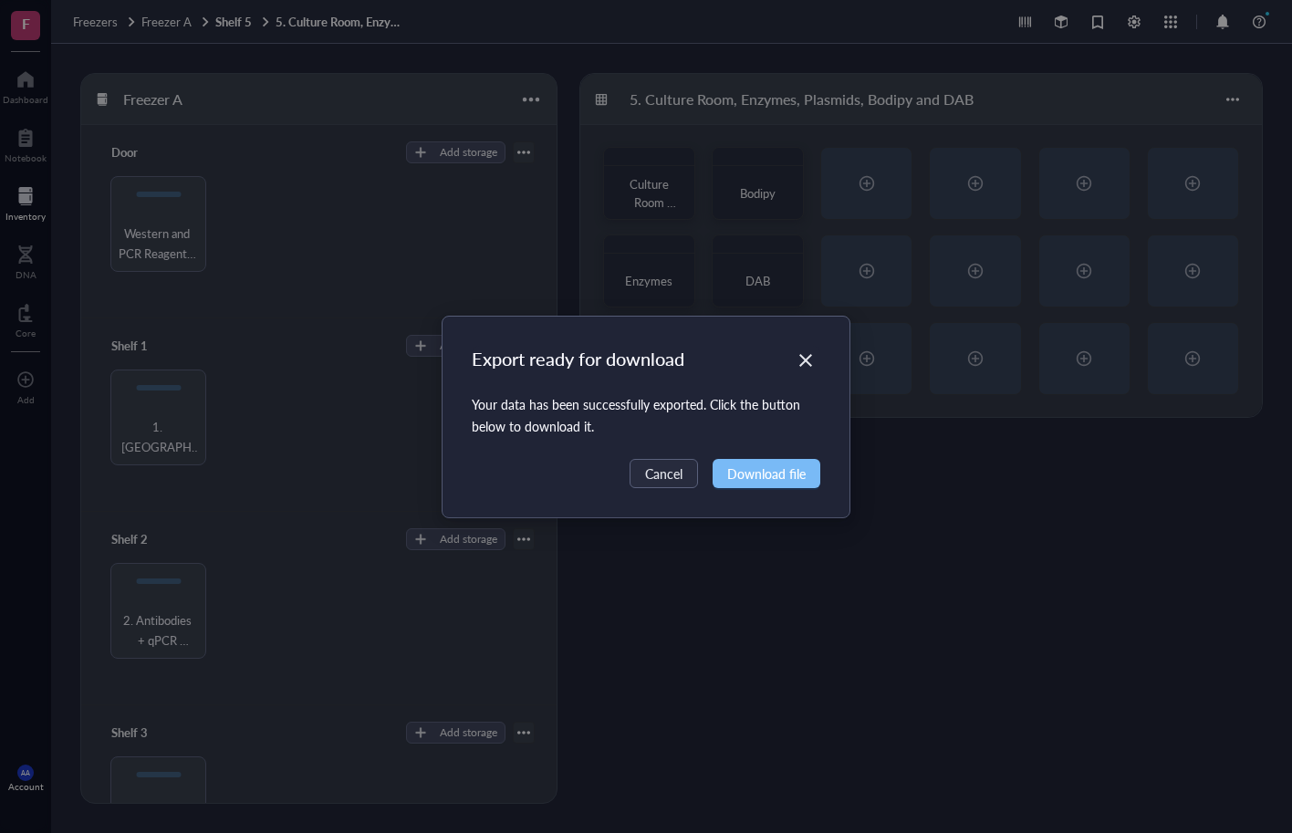
click at [752, 478] on span "Download file" at bounding box center [766, 474] width 78 height 20
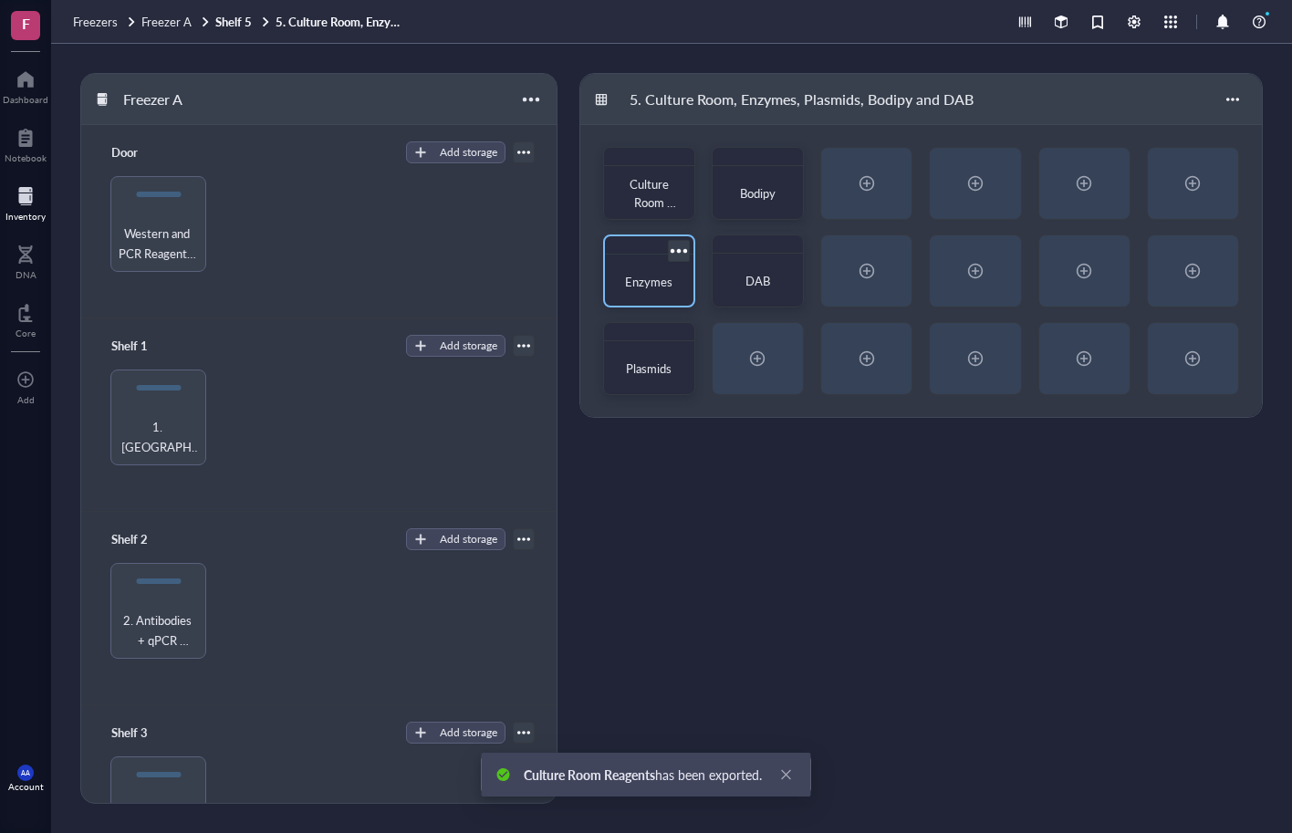
click at [681, 252] on div at bounding box center [678, 250] width 26 height 26
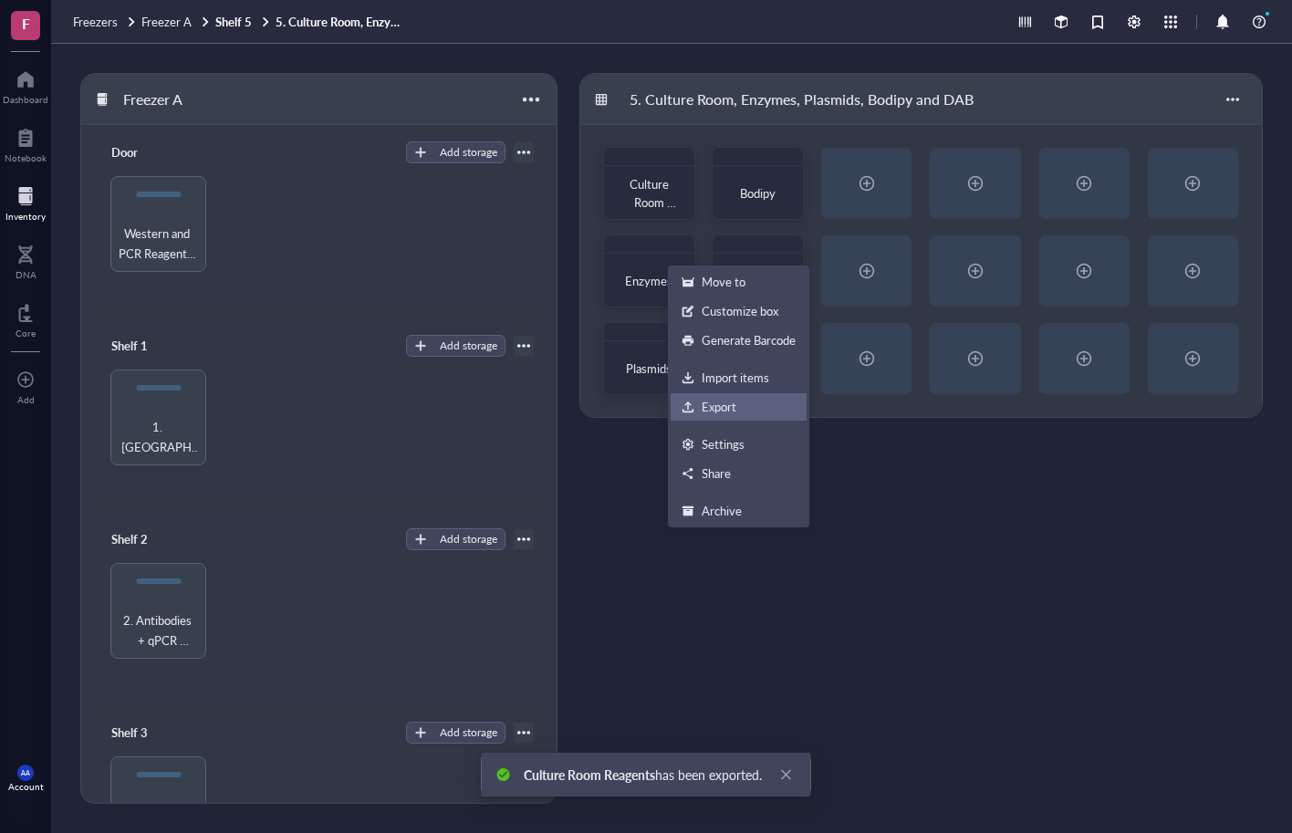
click at [719, 409] on div "Export" at bounding box center [719, 407] width 35 height 16
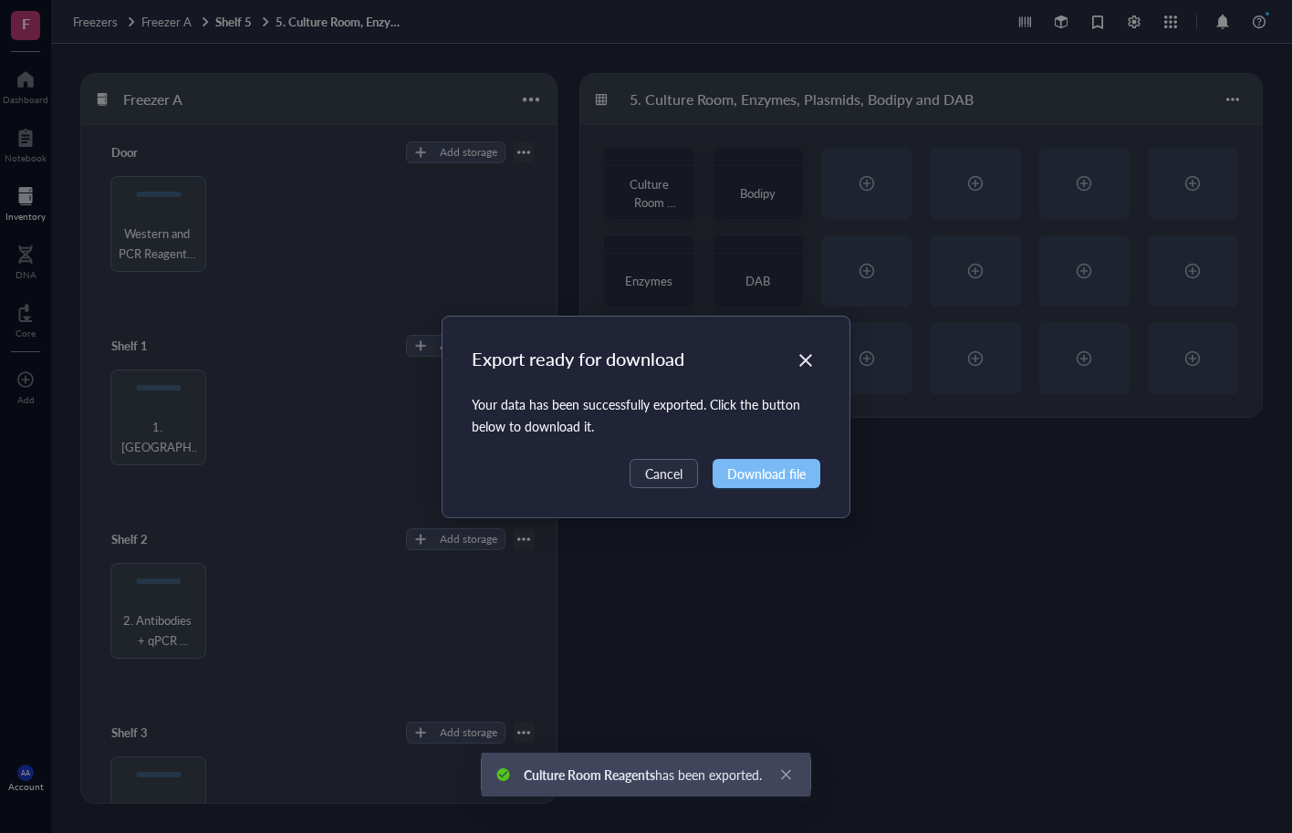
click at [746, 471] on span "Download file" at bounding box center [766, 474] width 78 height 20
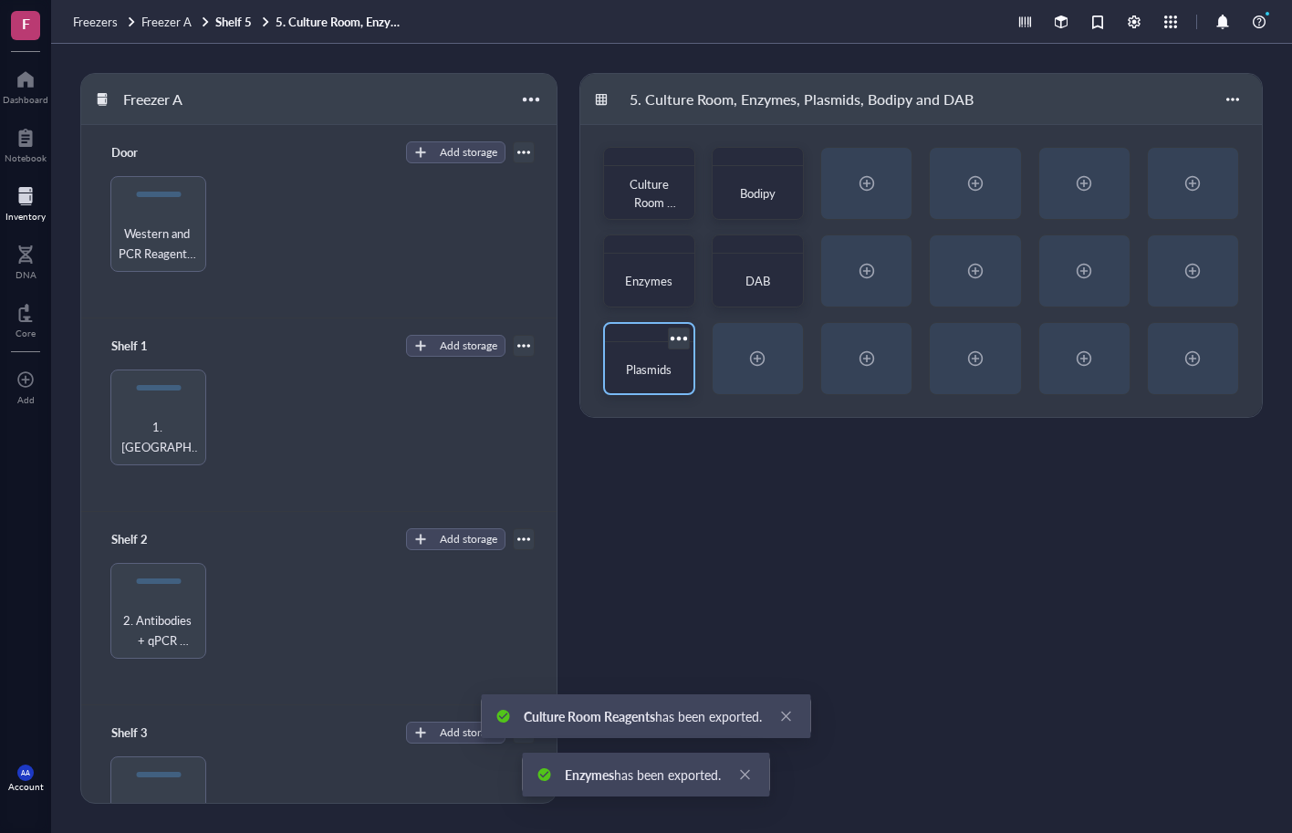
click at [686, 336] on div at bounding box center [678, 338] width 26 height 26
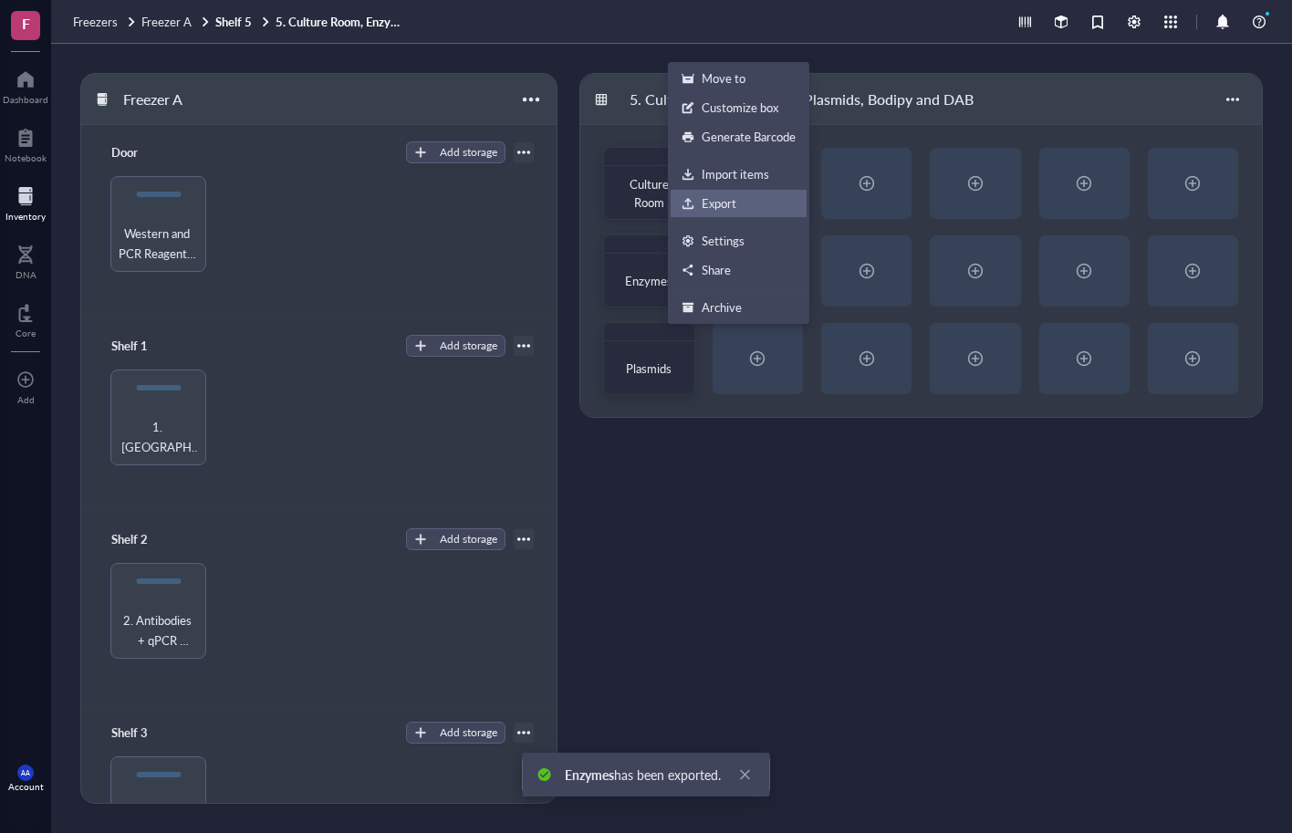
click at [721, 205] on div "Export" at bounding box center [719, 203] width 35 height 16
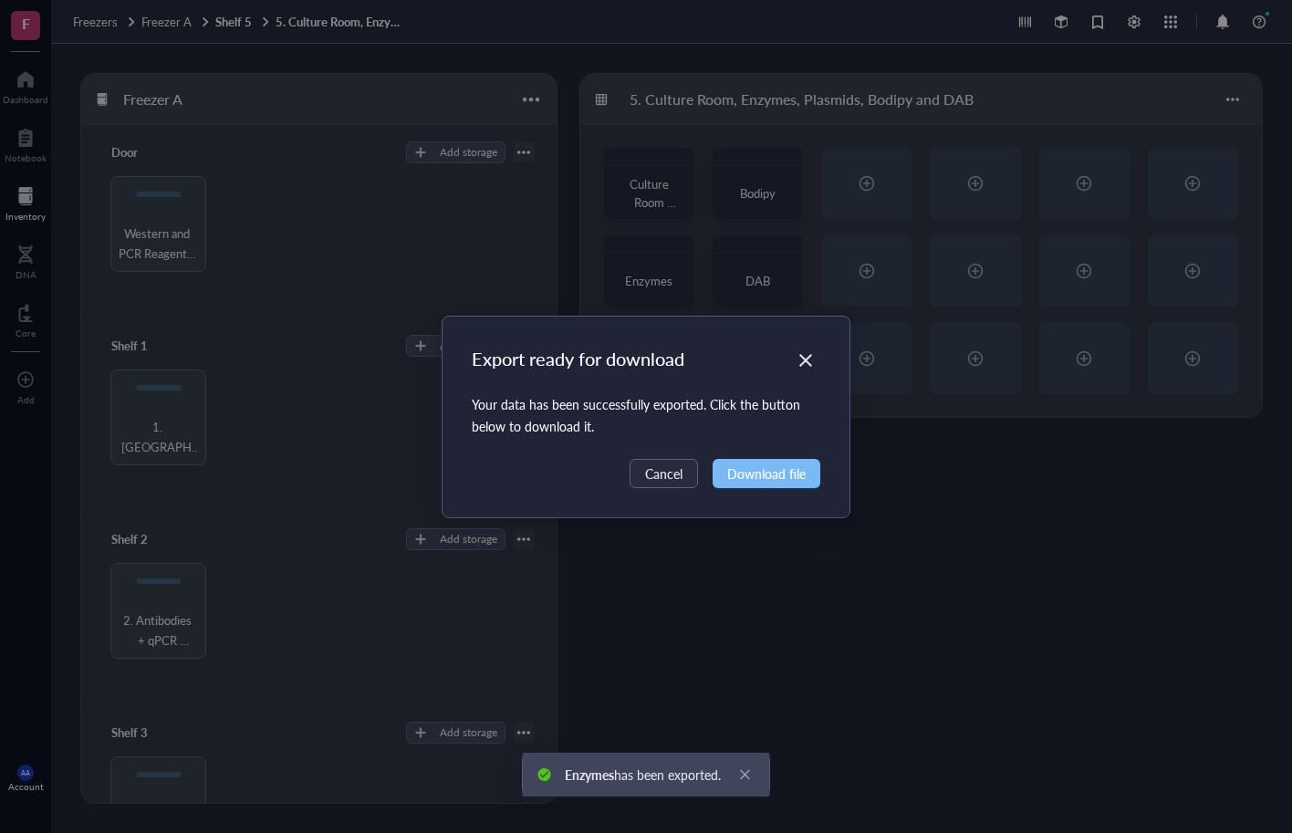
click at [758, 466] on span "Download file" at bounding box center [766, 474] width 78 height 20
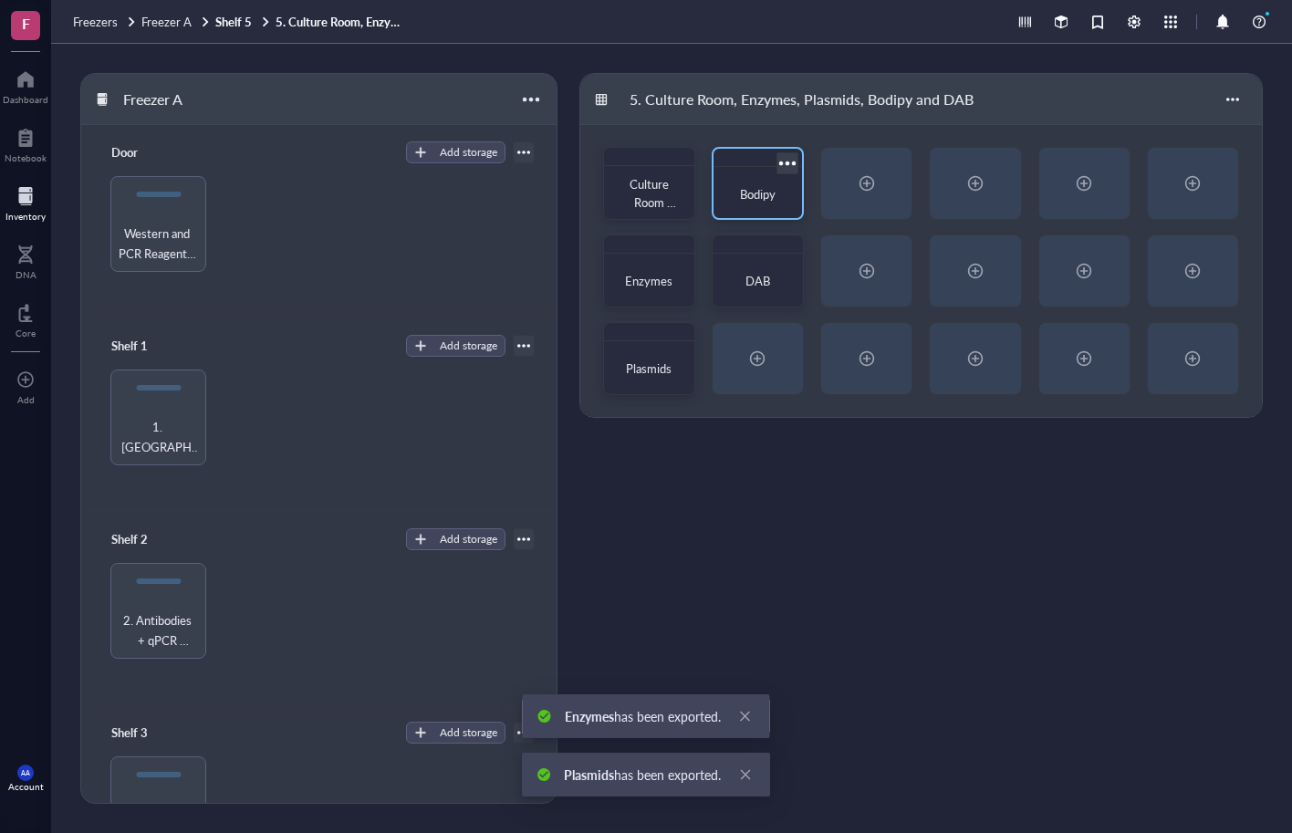
click at [788, 162] on div at bounding box center [787, 163] width 26 height 26
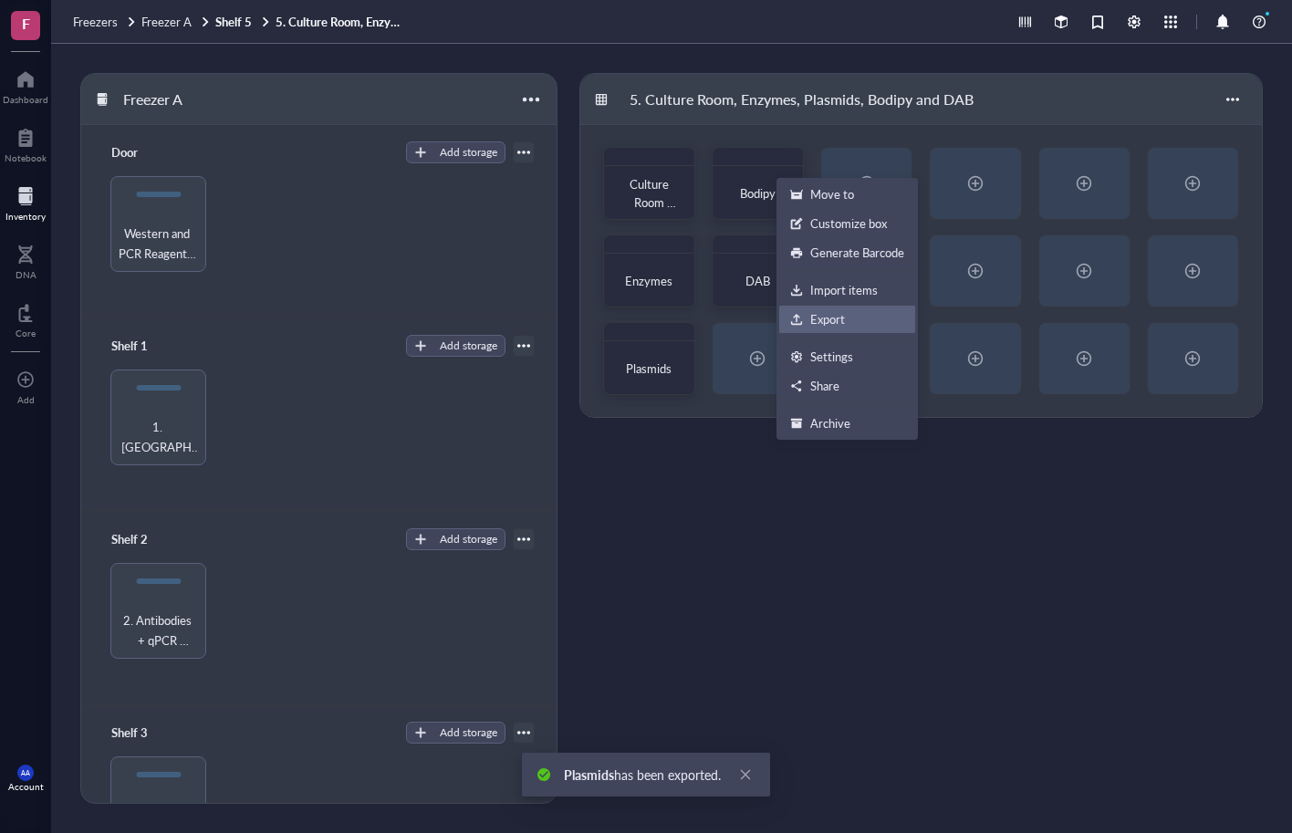
click at [798, 315] on div at bounding box center [796, 319] width 13 height 13
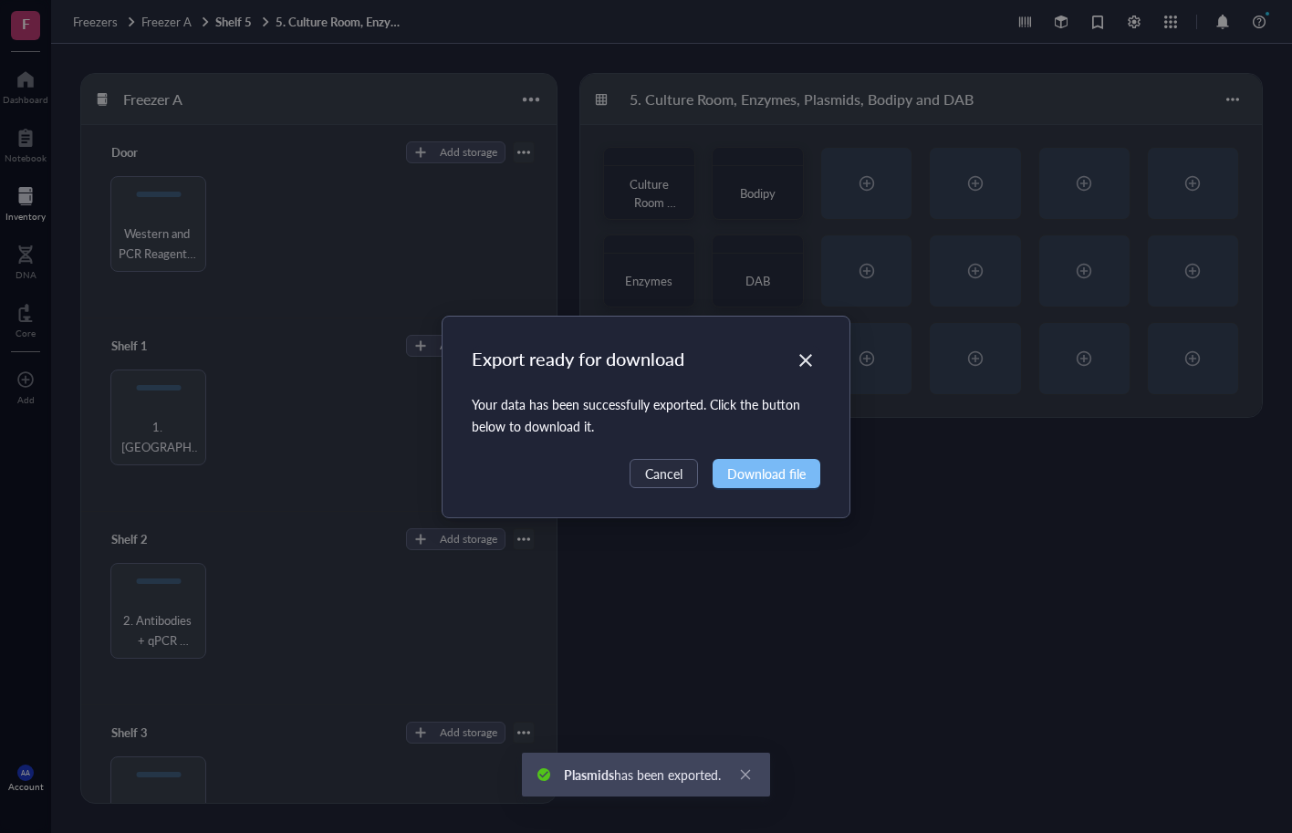
click at [756, 467] on span "Download file" at bounding box center [766, 474] width 78 height 20
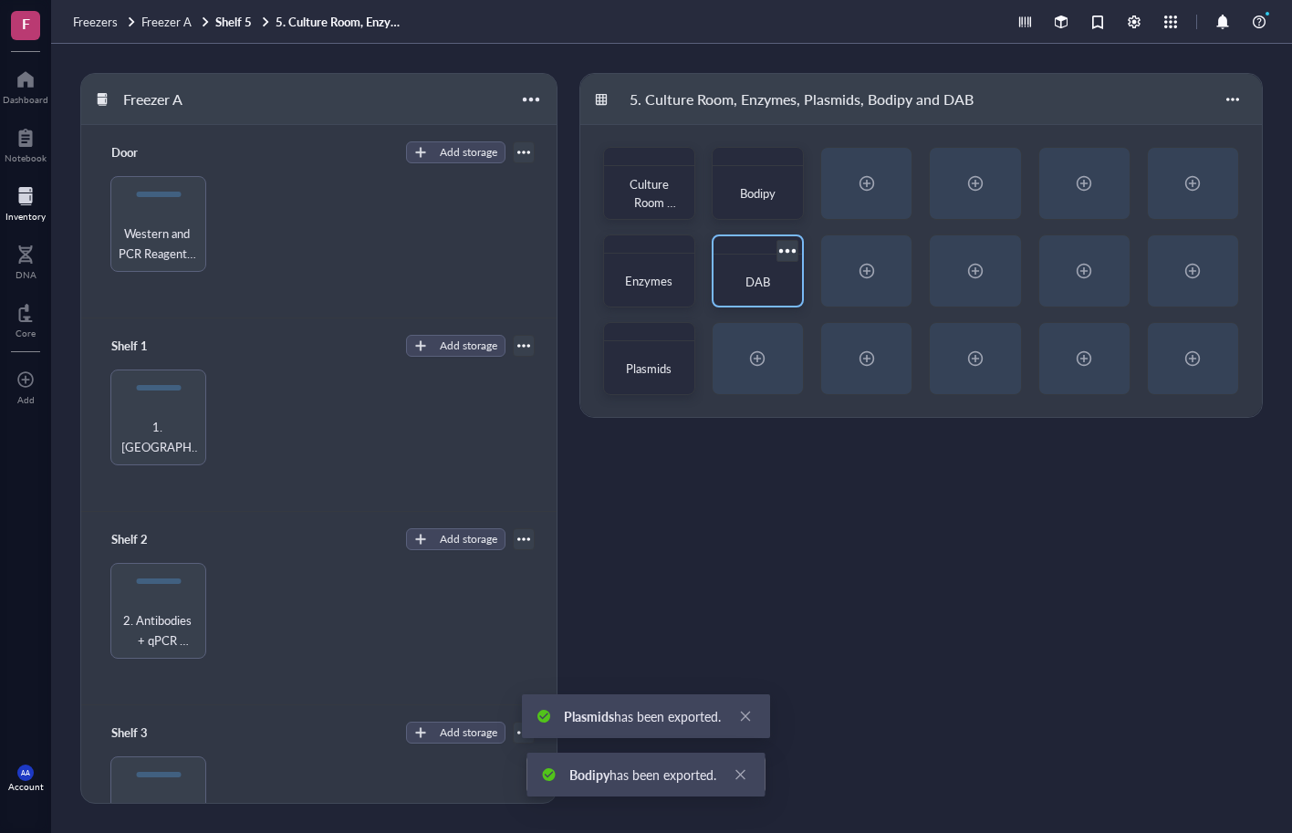
click at [789, 248] on div at bounding box center [787, 250] width 26 height 26
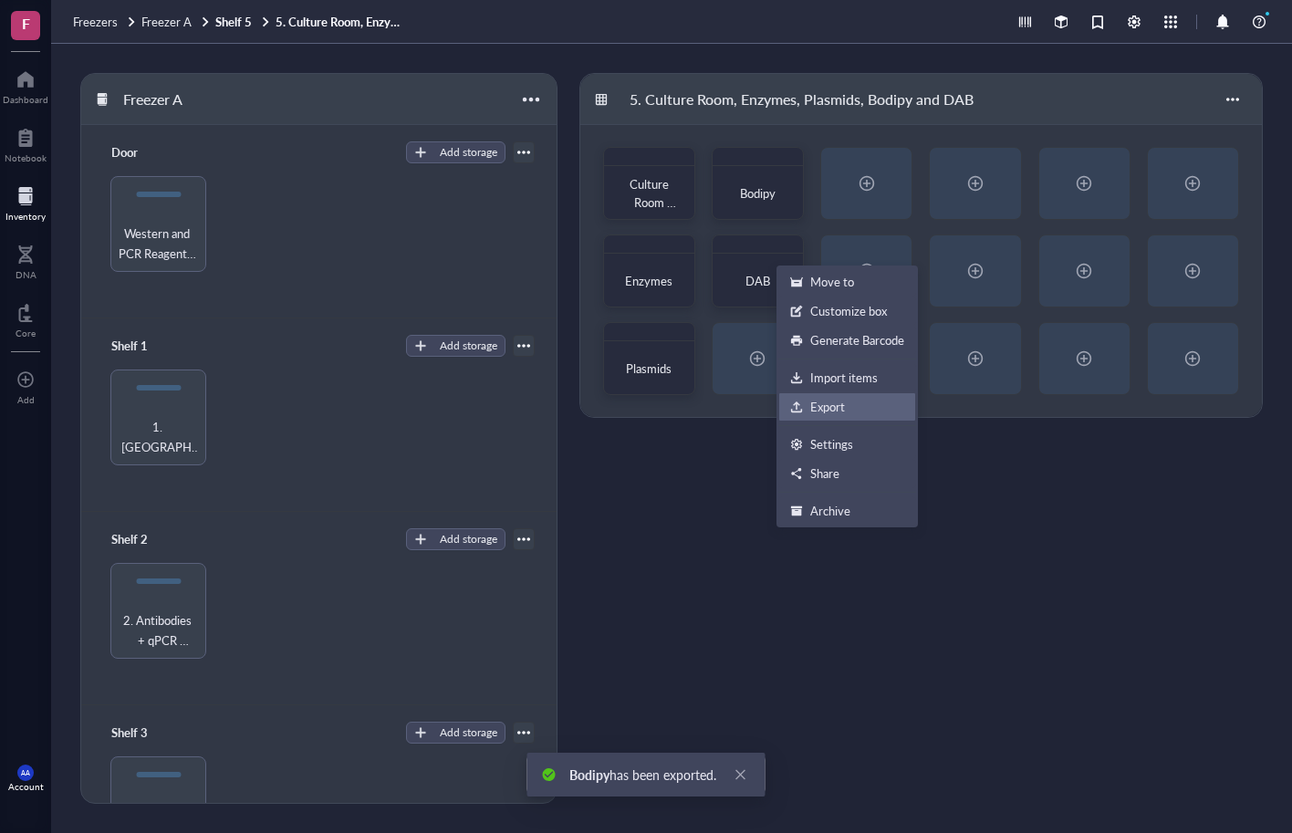
click at [814, 401] on div "Export" at bounding box center [827, 407] width 35 height 16
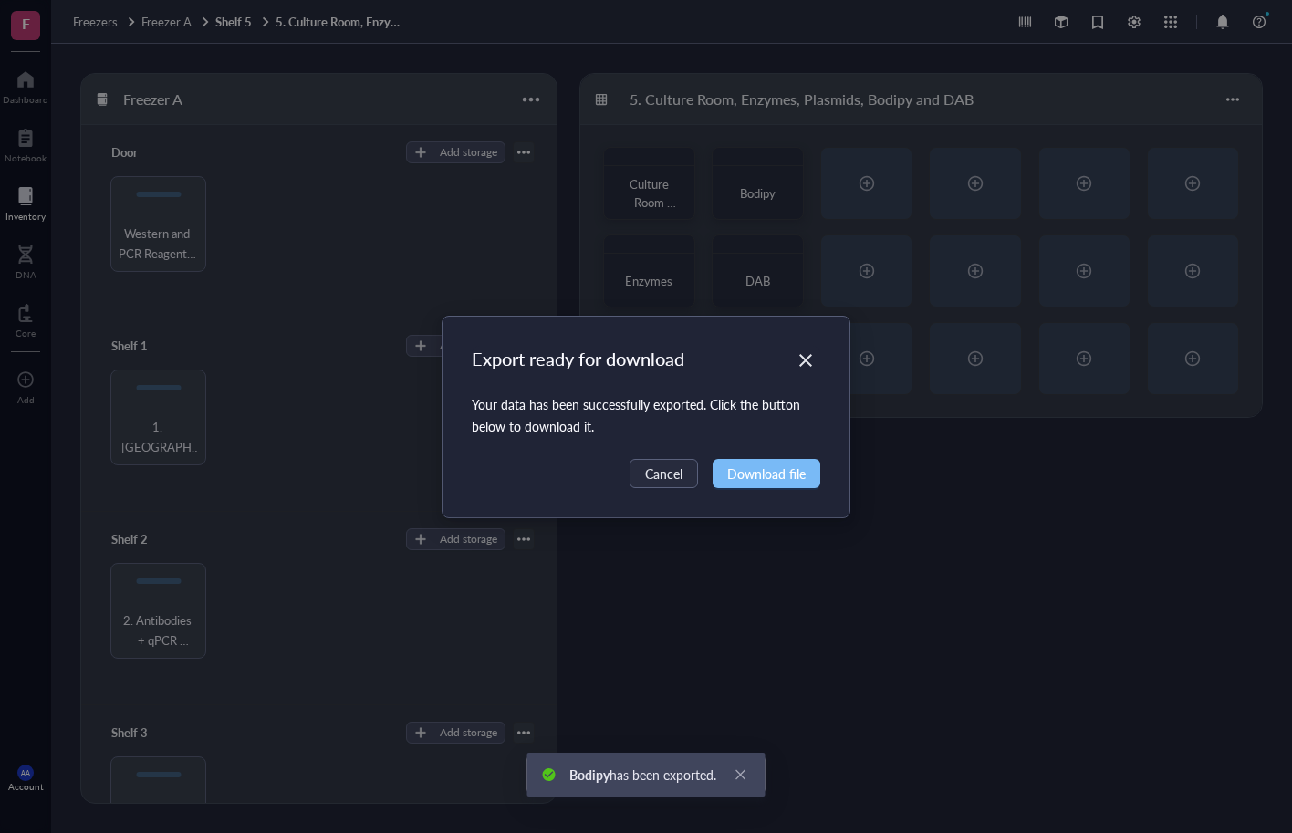
click at [741, 474] on span "Download file" at bounding box center [766, 474] width 78 height 20
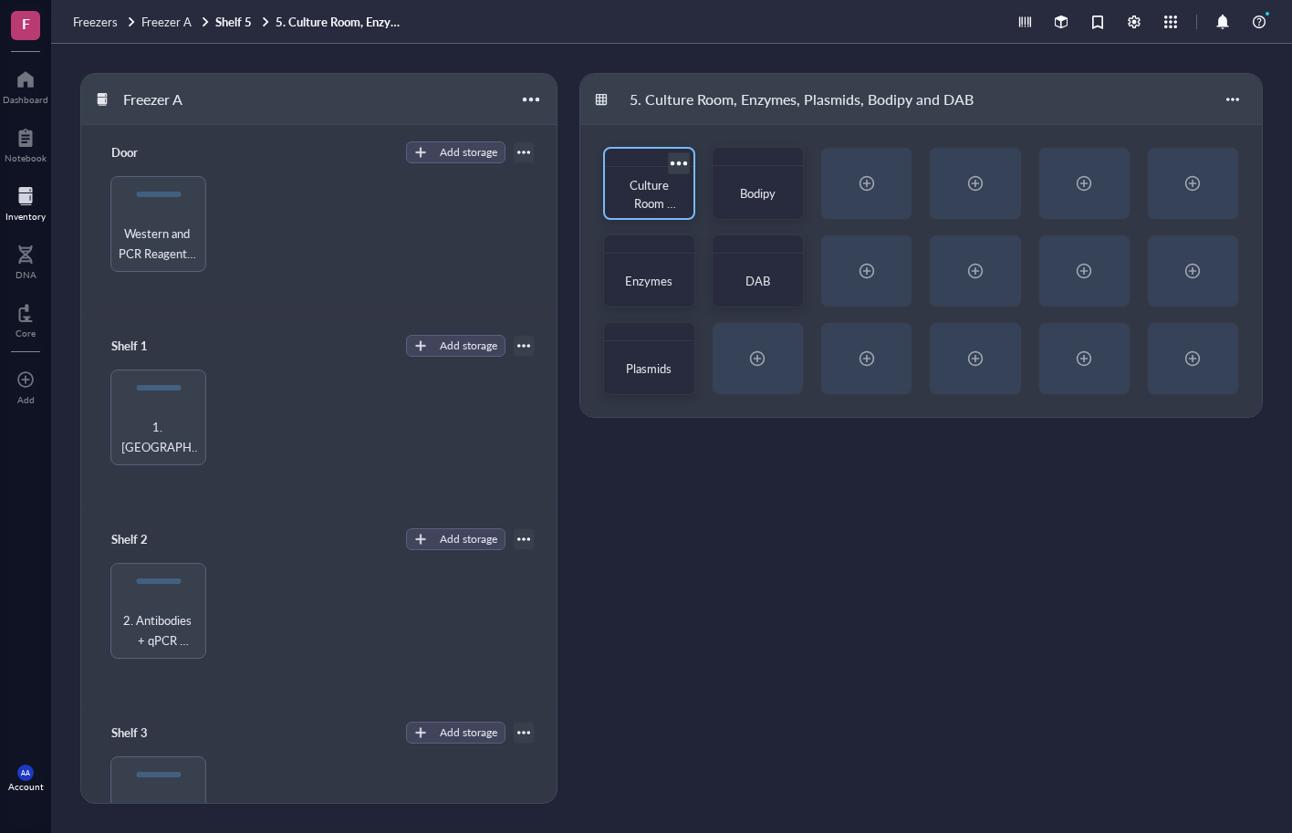
click at [682, 162] on div at bounding box center [678, 163] width 26 height 26
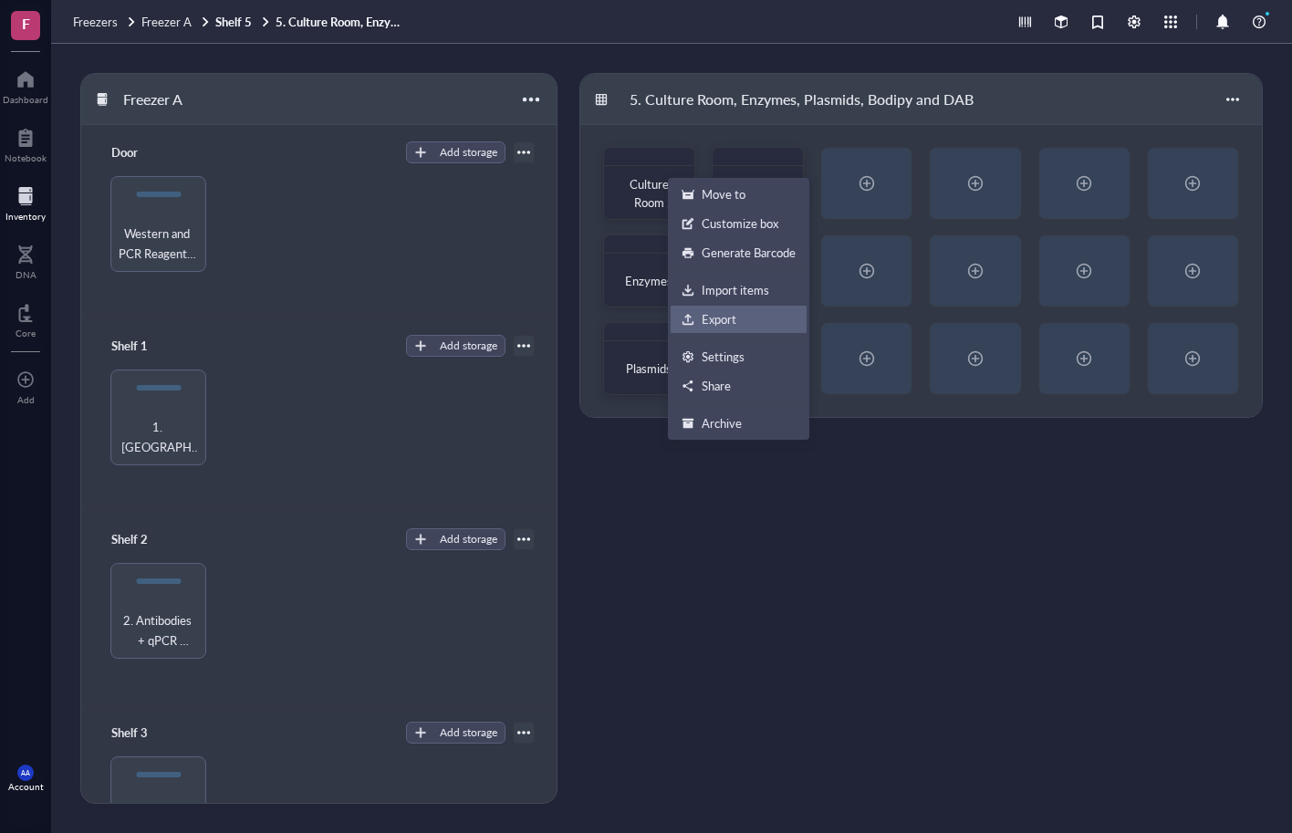
click at [725, 313] on div "Export" at bounding box center [719, 319] width 35 height 16
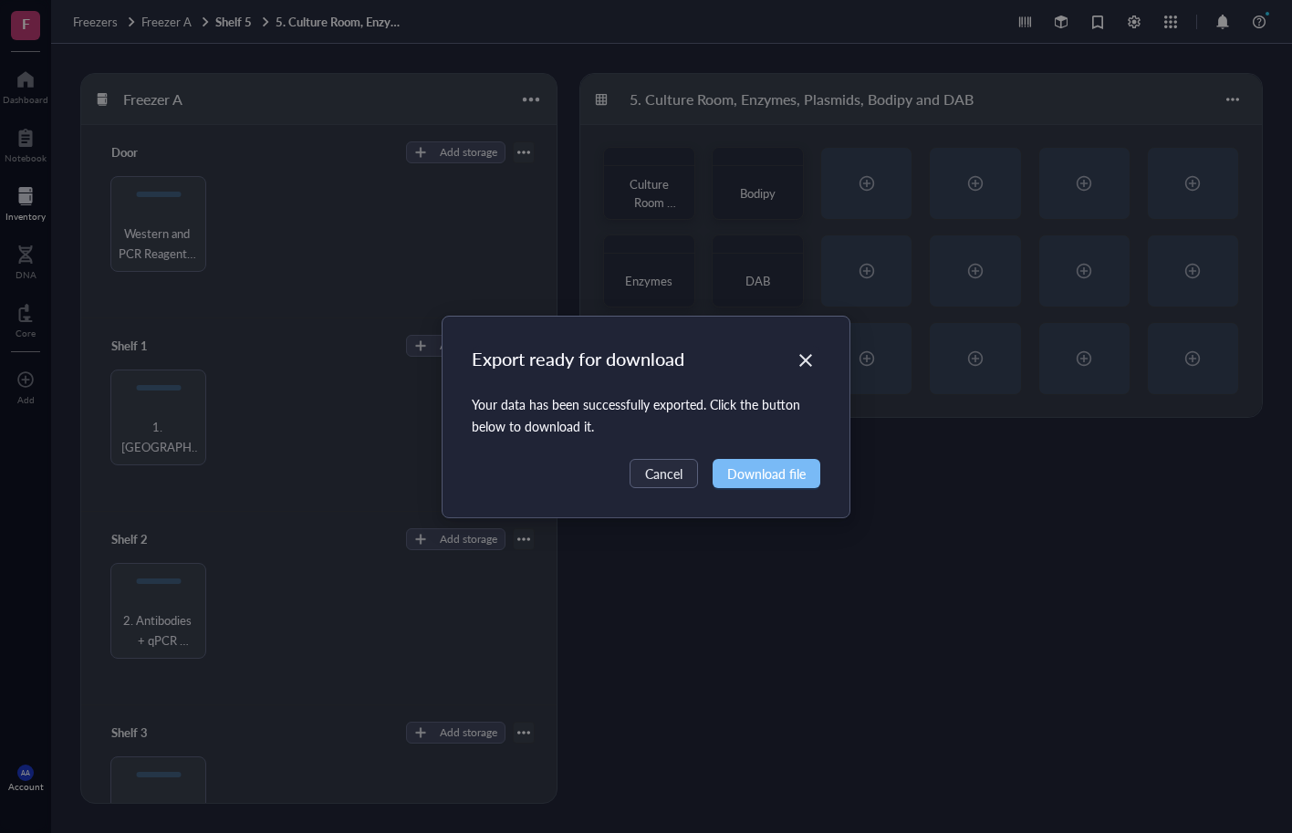
click at [799, 473] on span "Download file" at bounding box center [766, 474] width 78 height 20
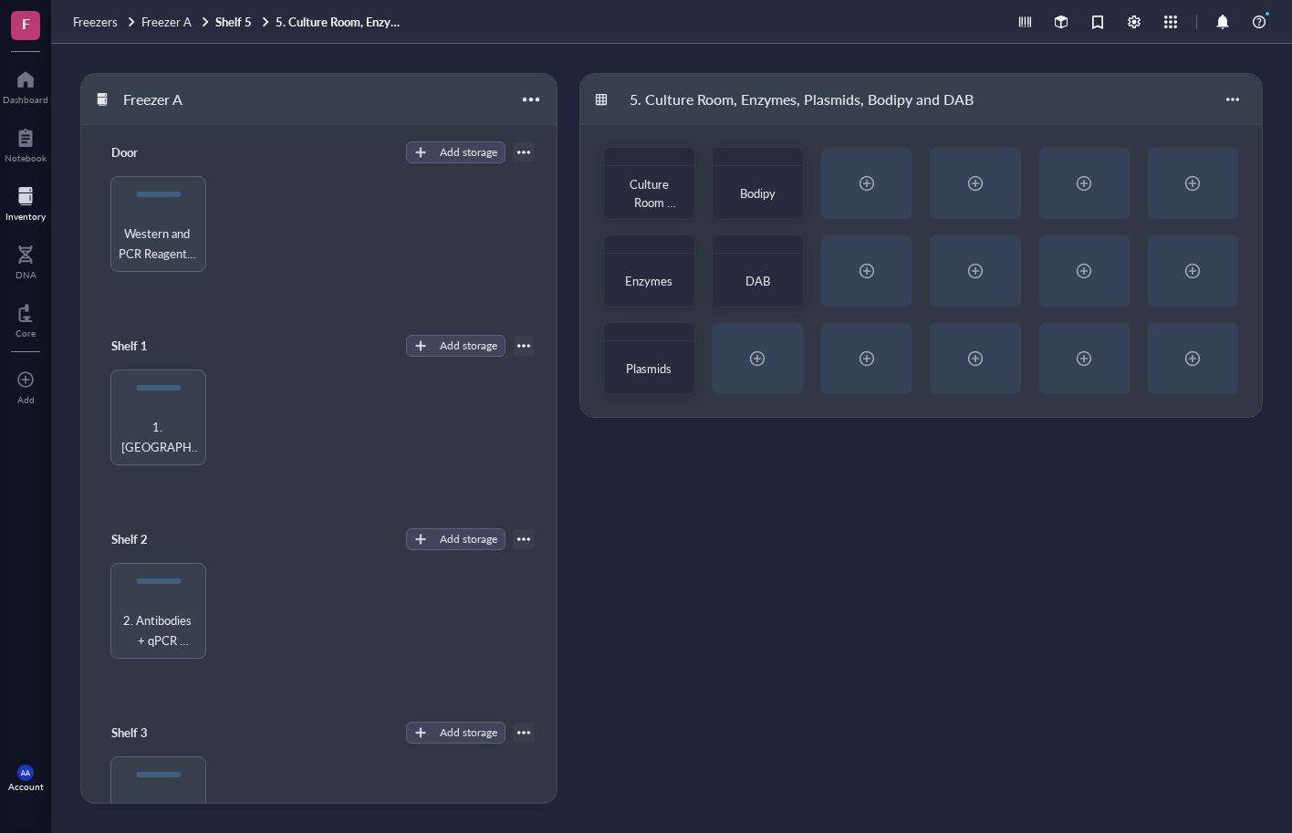
scroll to position [468, 0]
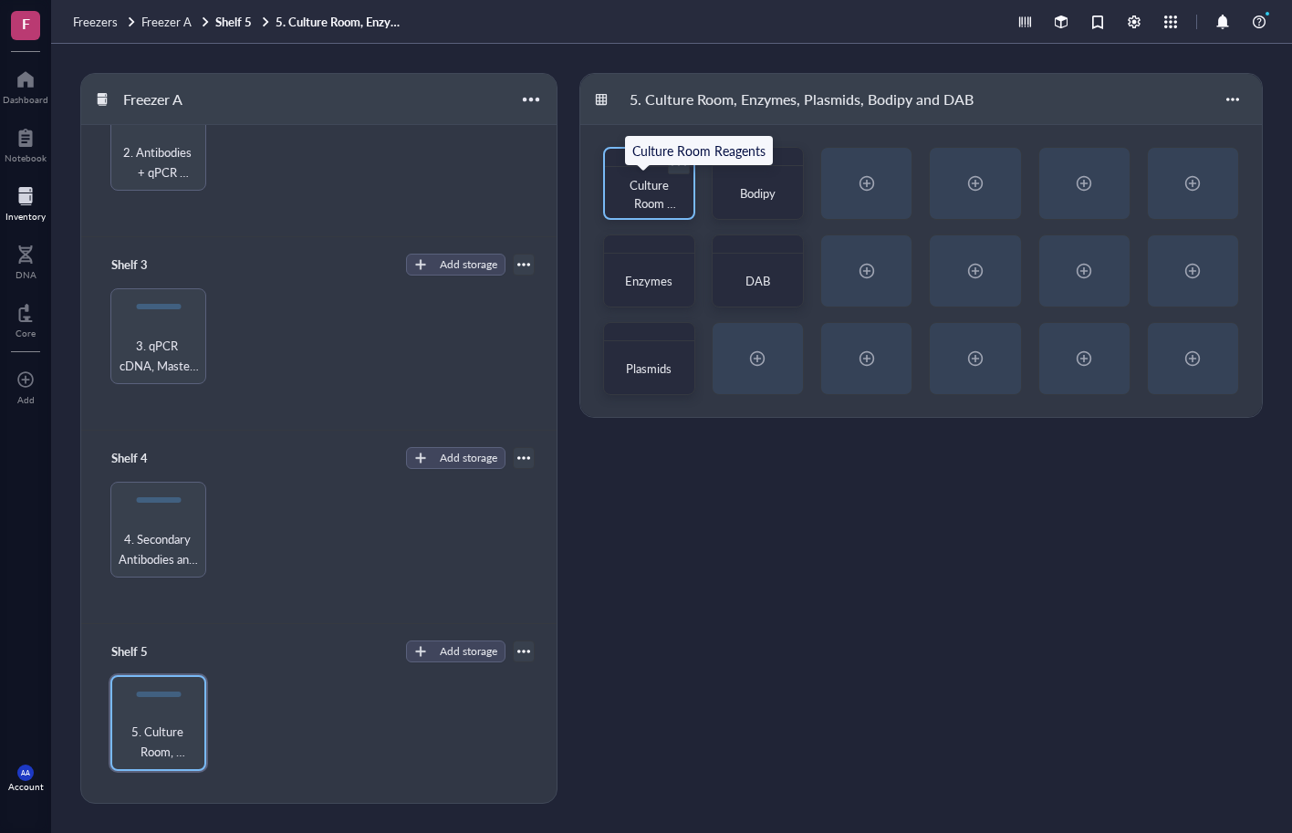
click at [641, 194] on span "Culture Room Reagents" at bounding box center [650, 203] width 51 height 54
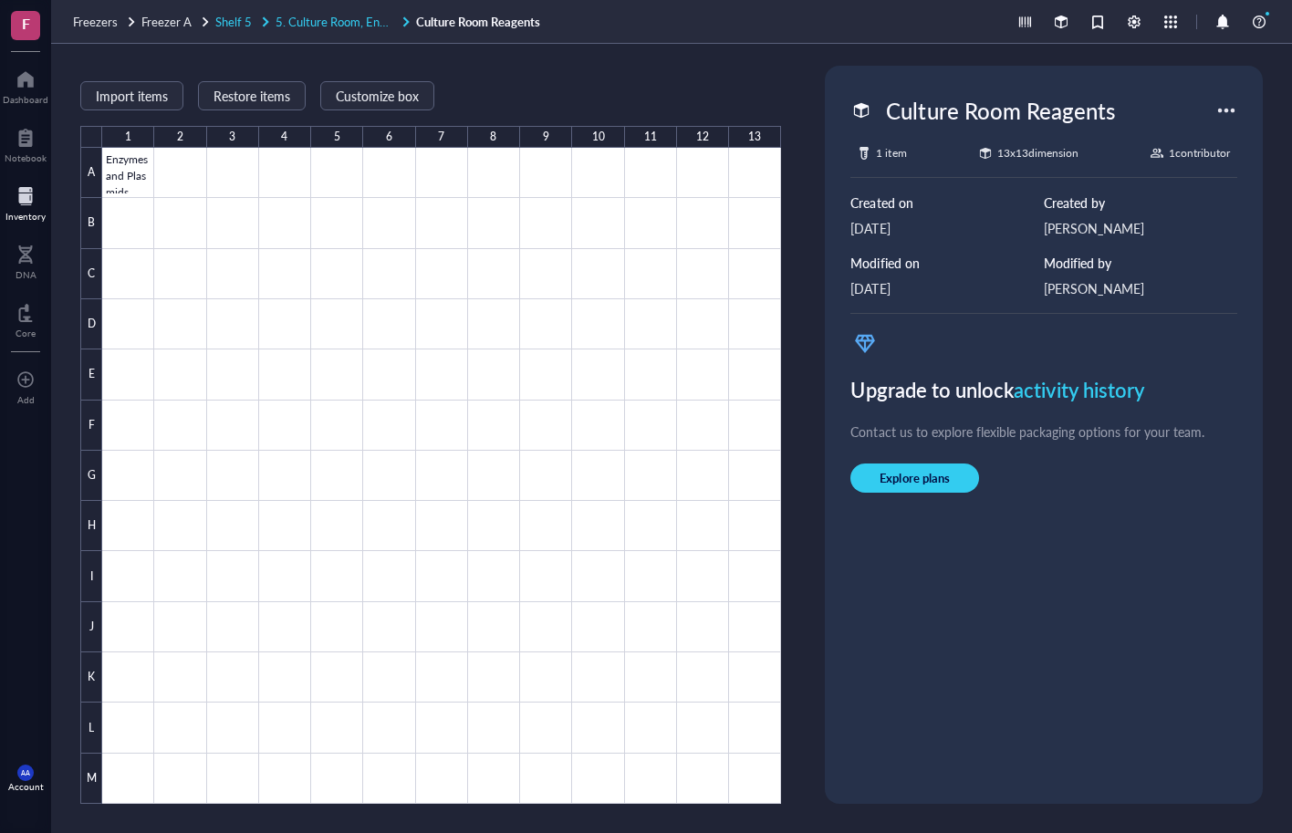
click at [362, 19] on span "5. Culture Room, Enzymes, Plasmids, Bodipy and DAB" at bounding box center [415, 21] width 279 height 17
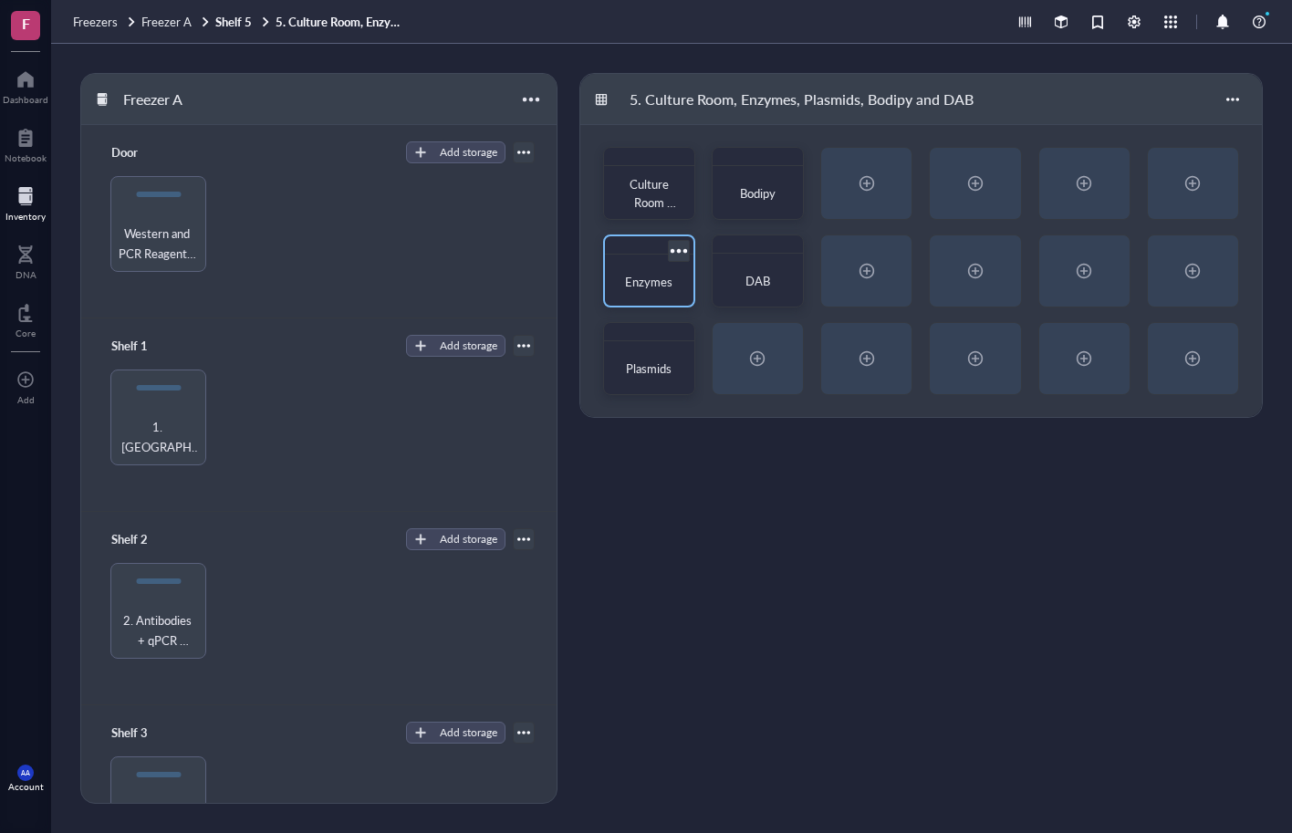
click at [652, 274] on span "Enzymes" at bounding box center [648, 281] width 47 height 17
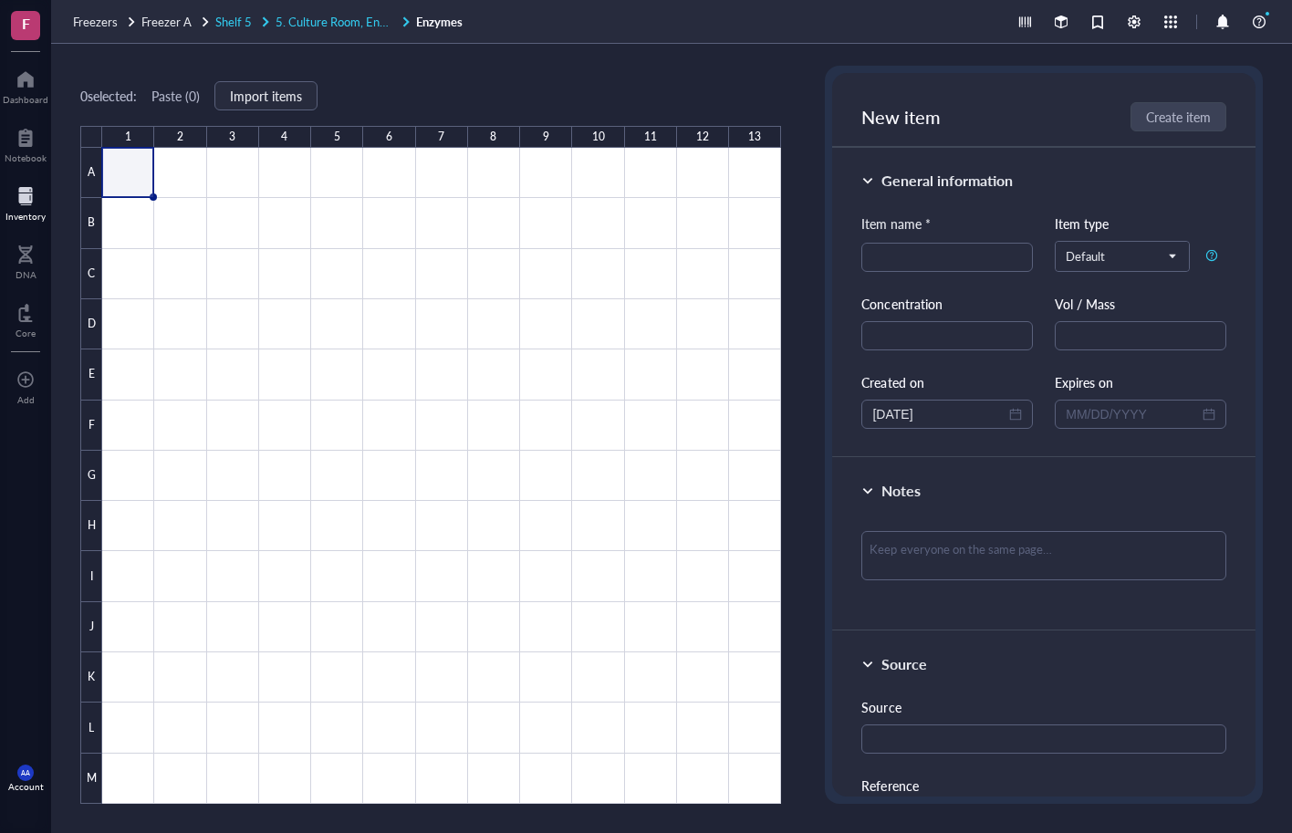
click at [343, 25] on span "5. Culture Room, Enzymes, Plasmids, Bodipy and DAB" at bounding box center [415, 21] width 279 height 17
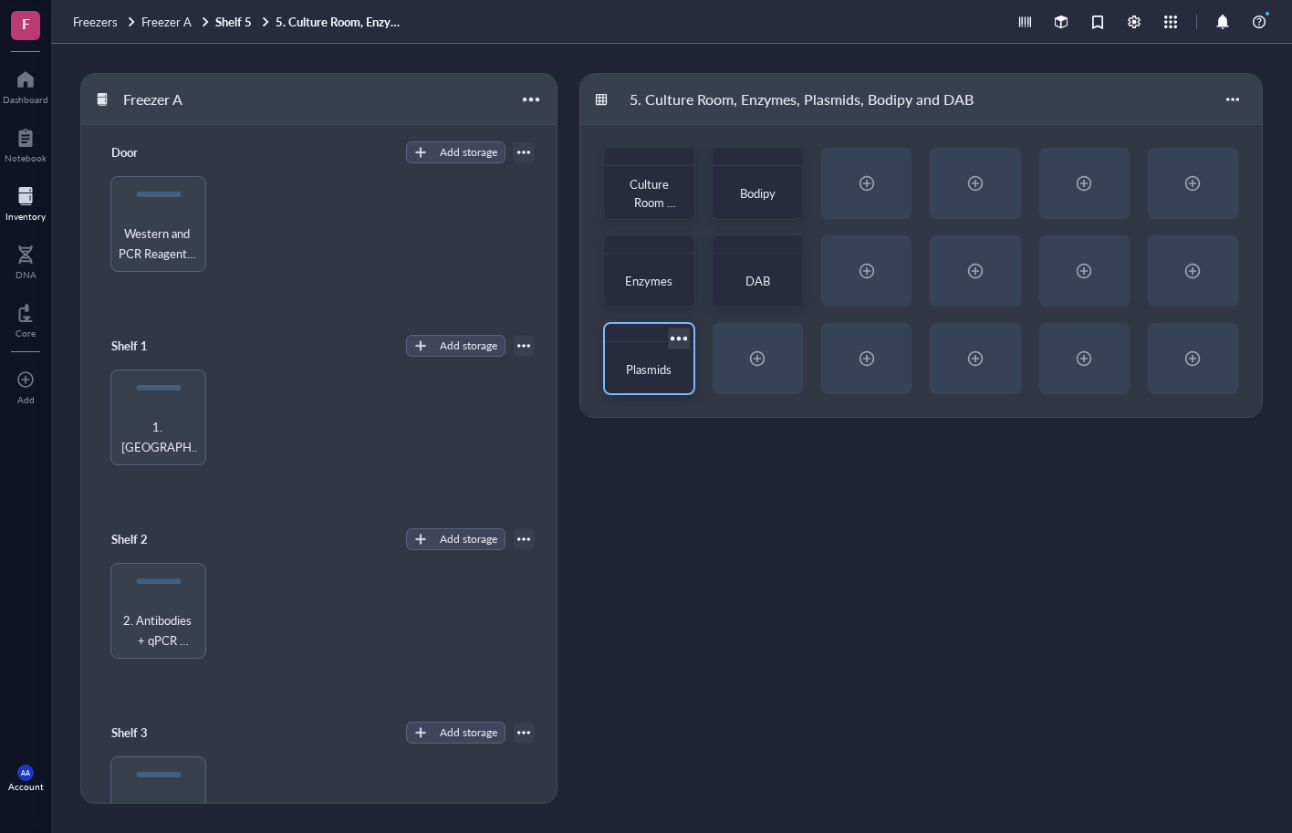
click at [657, 331] on div at bounding box center [649, 333] width 89 height 18
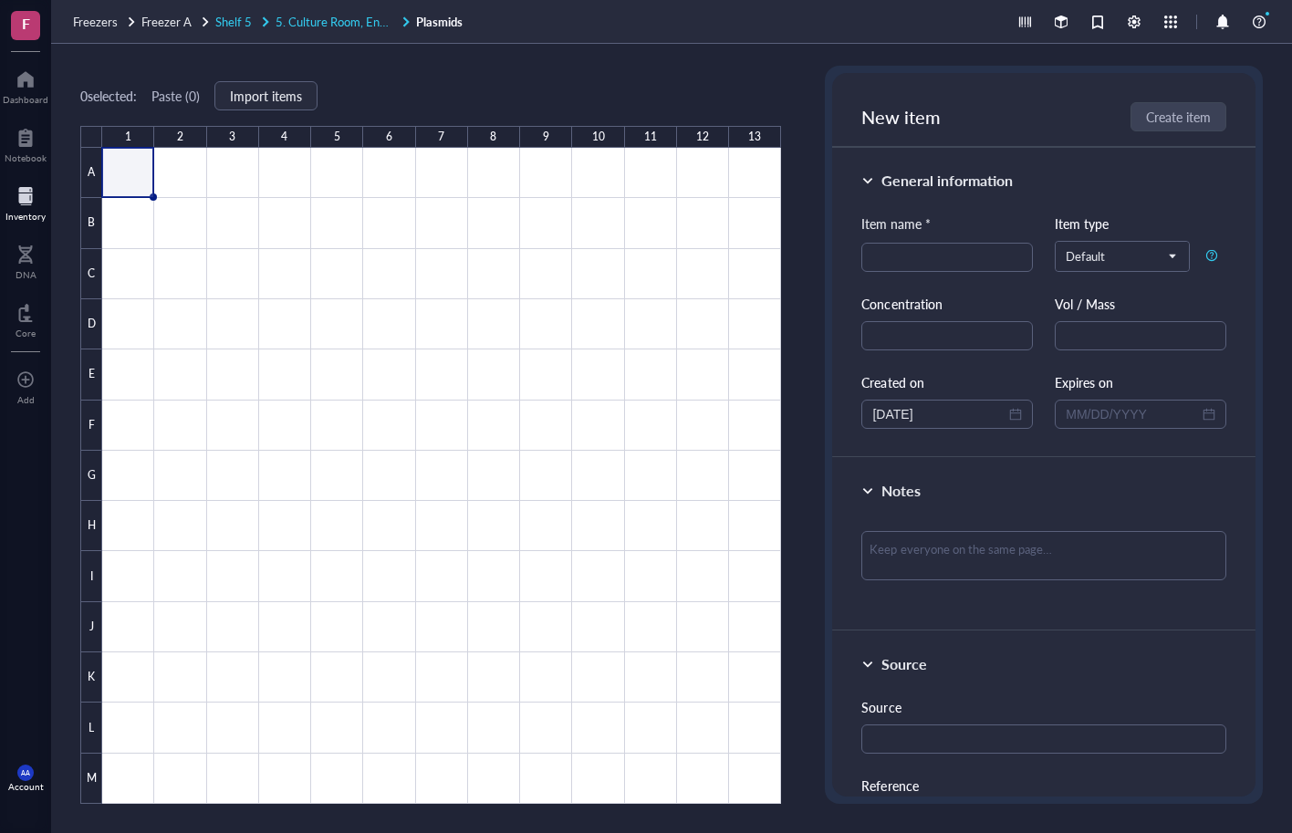
click at [358, 22] on span "5. Culture Room, Enzymes, Plasmids, Bodipy and DAB" at bounding box center [415, 21] width 279 height 17
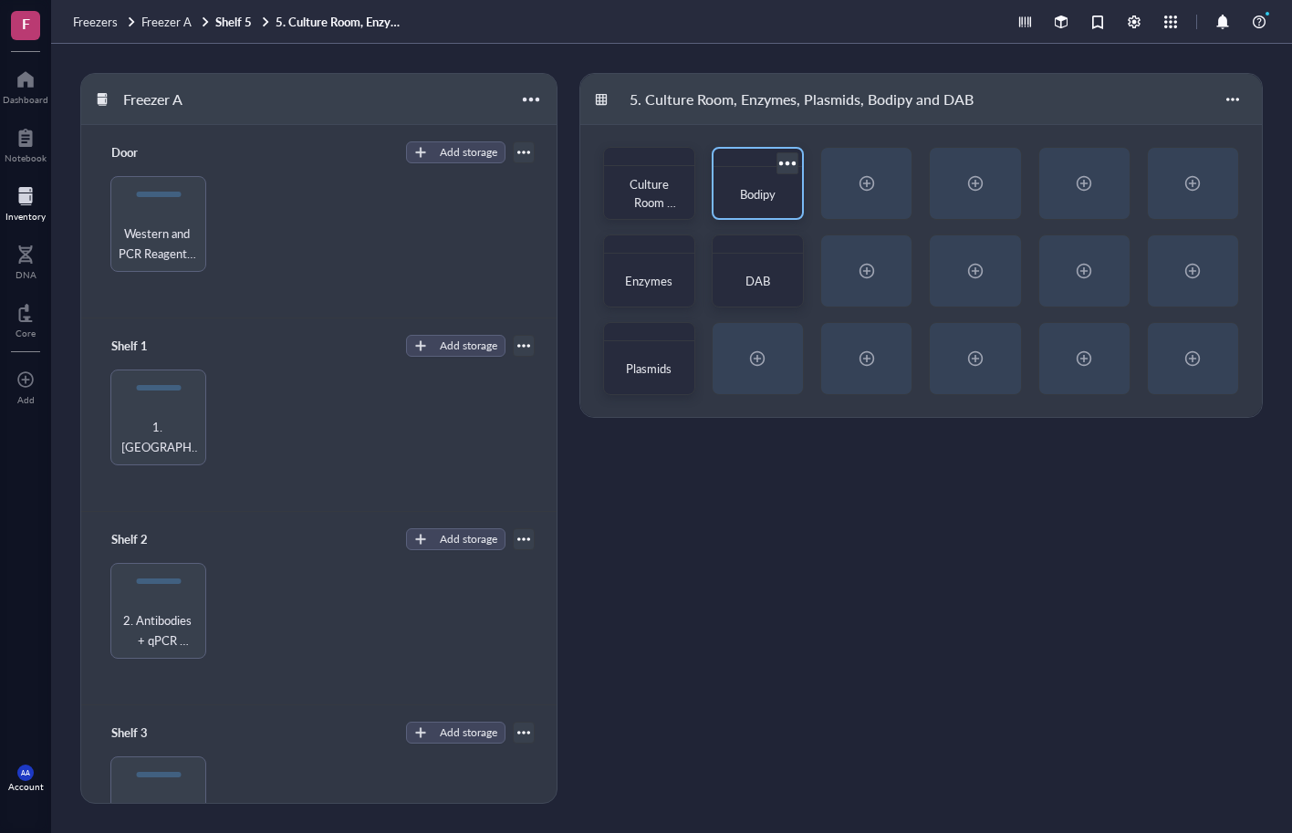
click at [756, 190] on span "Bodipy" at bounding box center [758, 193] width 36 height 17
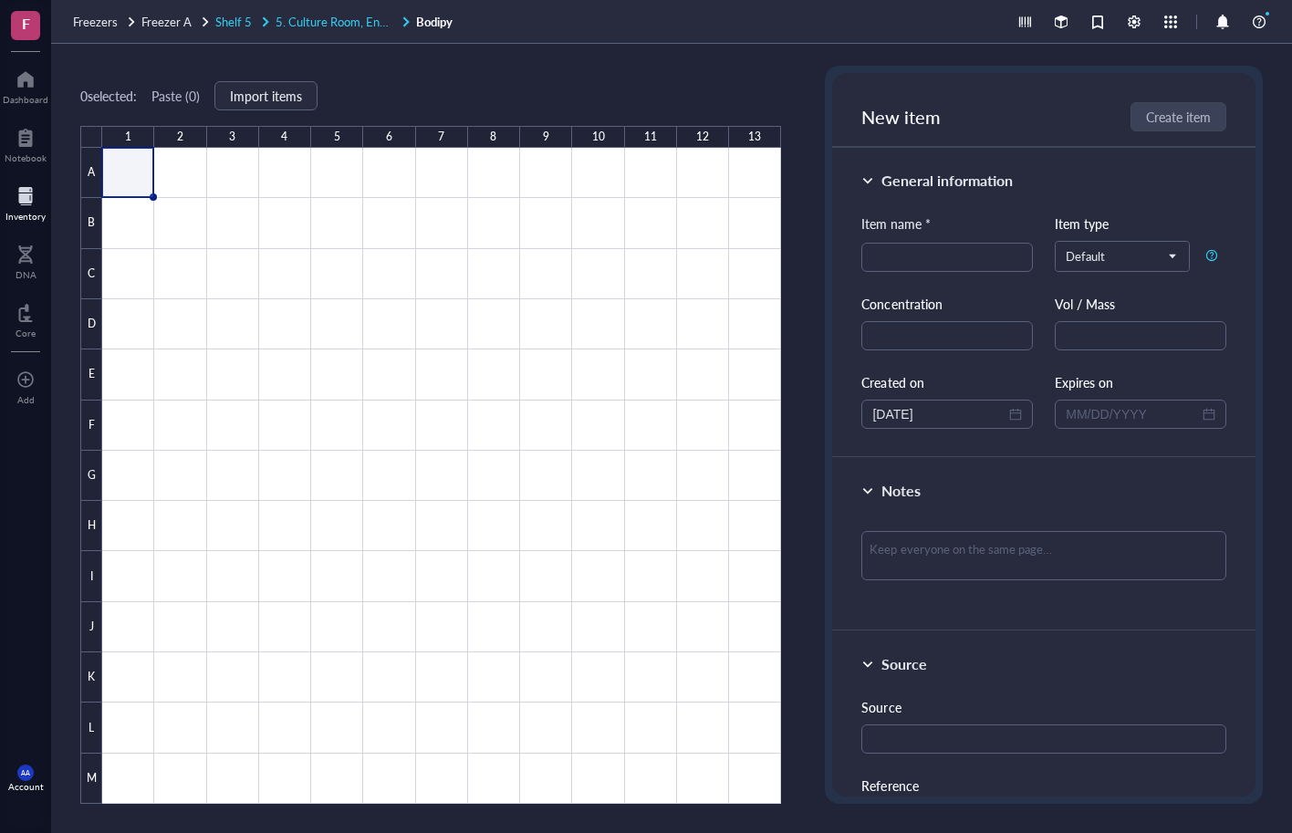
click at [322, 26] on span "5. Culture Room, Enzymes, Plasmids, Bodipy and DAB" at bounding box center [415, 21] width 279 height 17
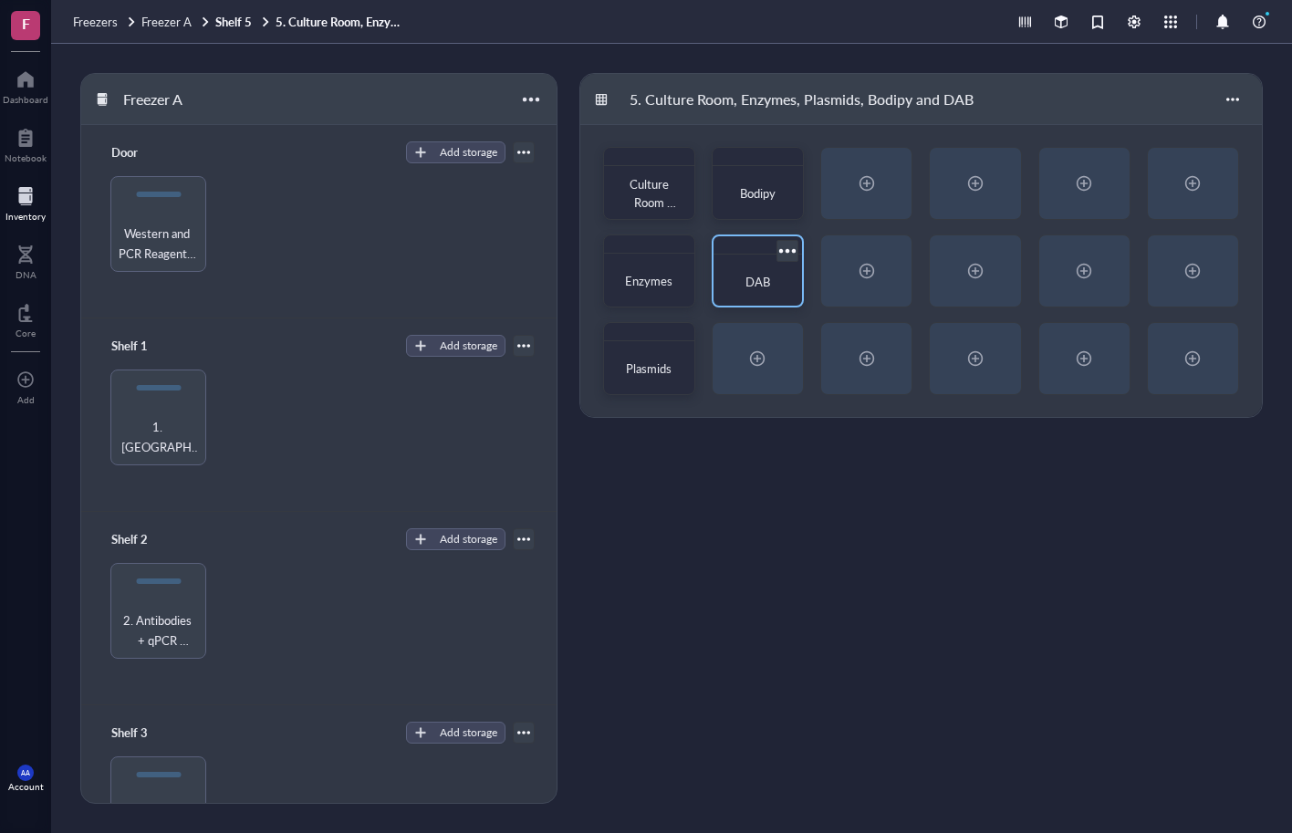
click at [751, 279] on span "DAB" at bounding box center [757, 281] width 25 height 17
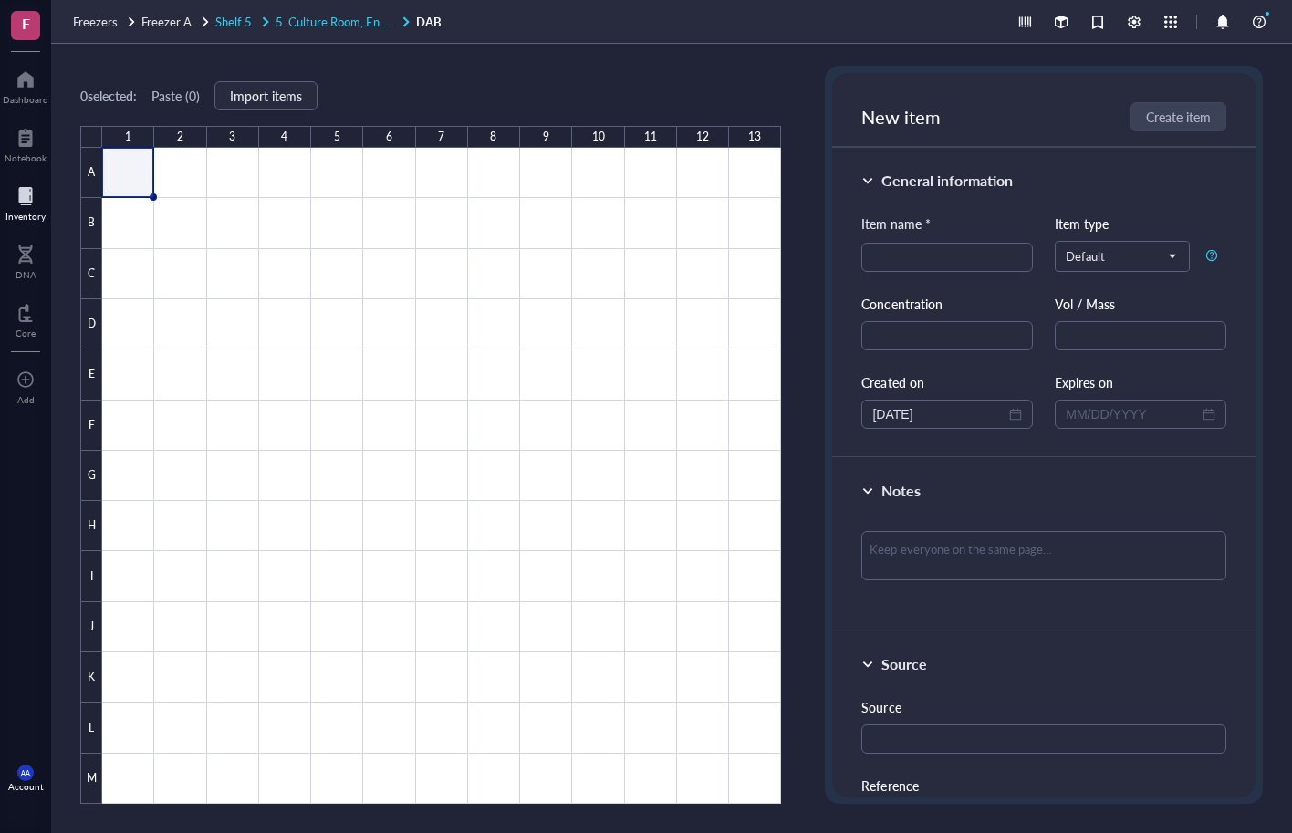
click at [235, 16] on span "Shelf 5" at bounding box center [233, 21] width 36 height 17
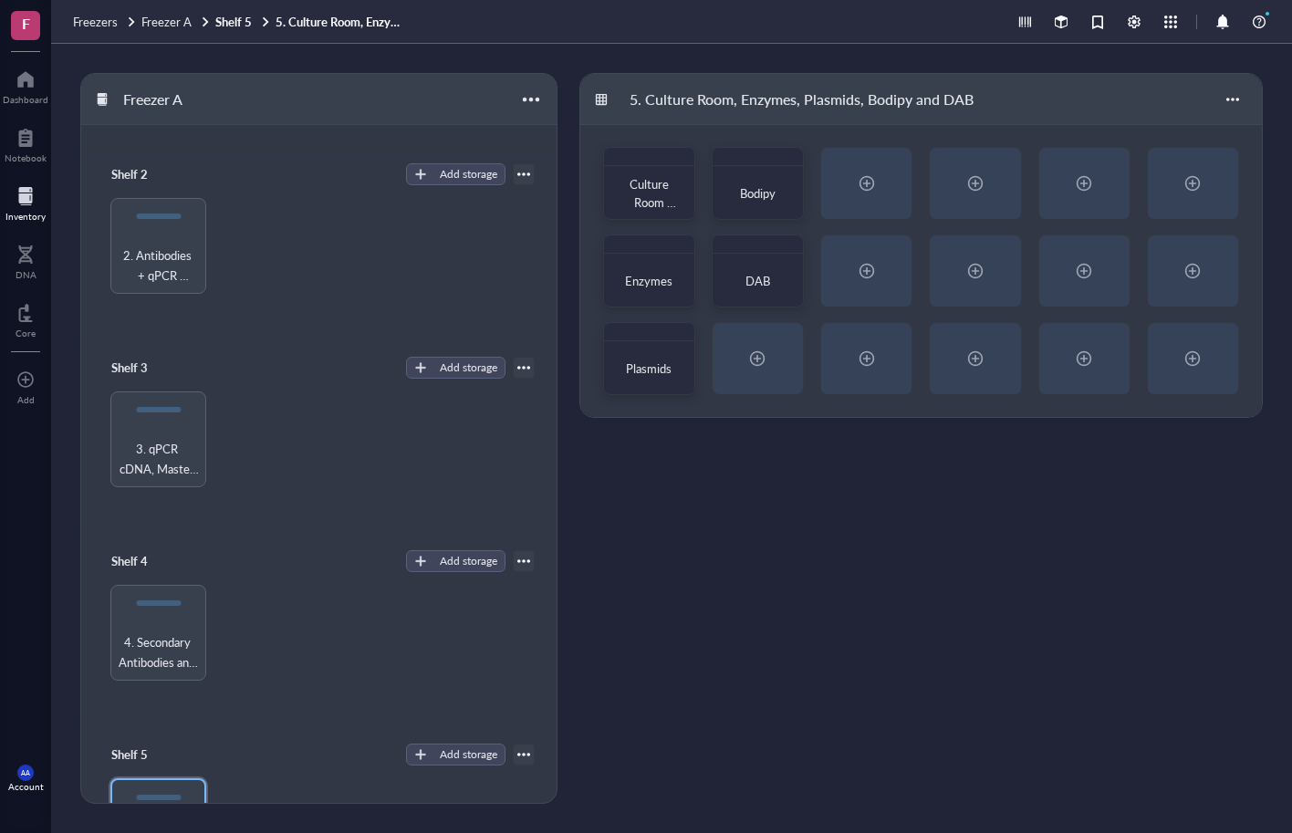
scroll to position [468, 0]
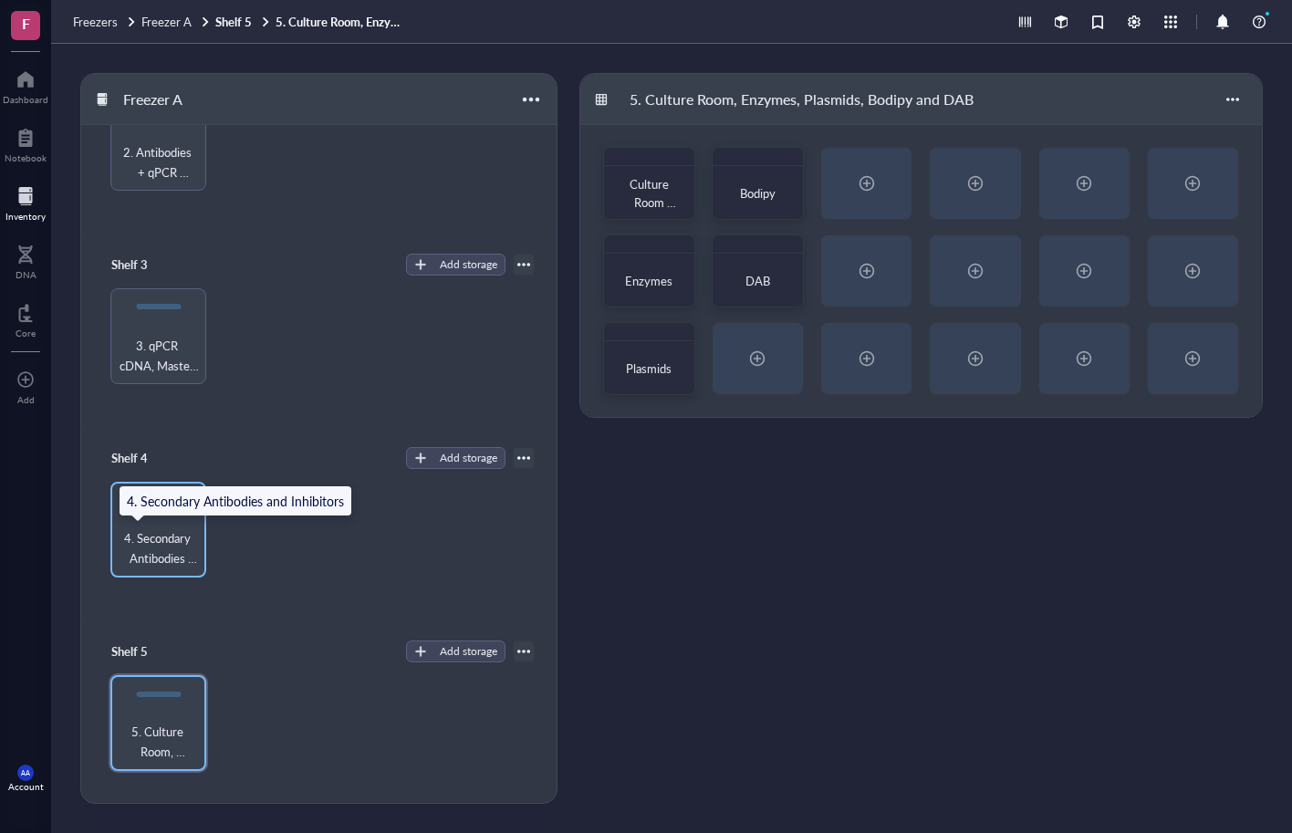
click at [165, 537] on span "4. Secondary Antibodies and Inhibitors" at bounding box center [159, 548] width 78 height 40
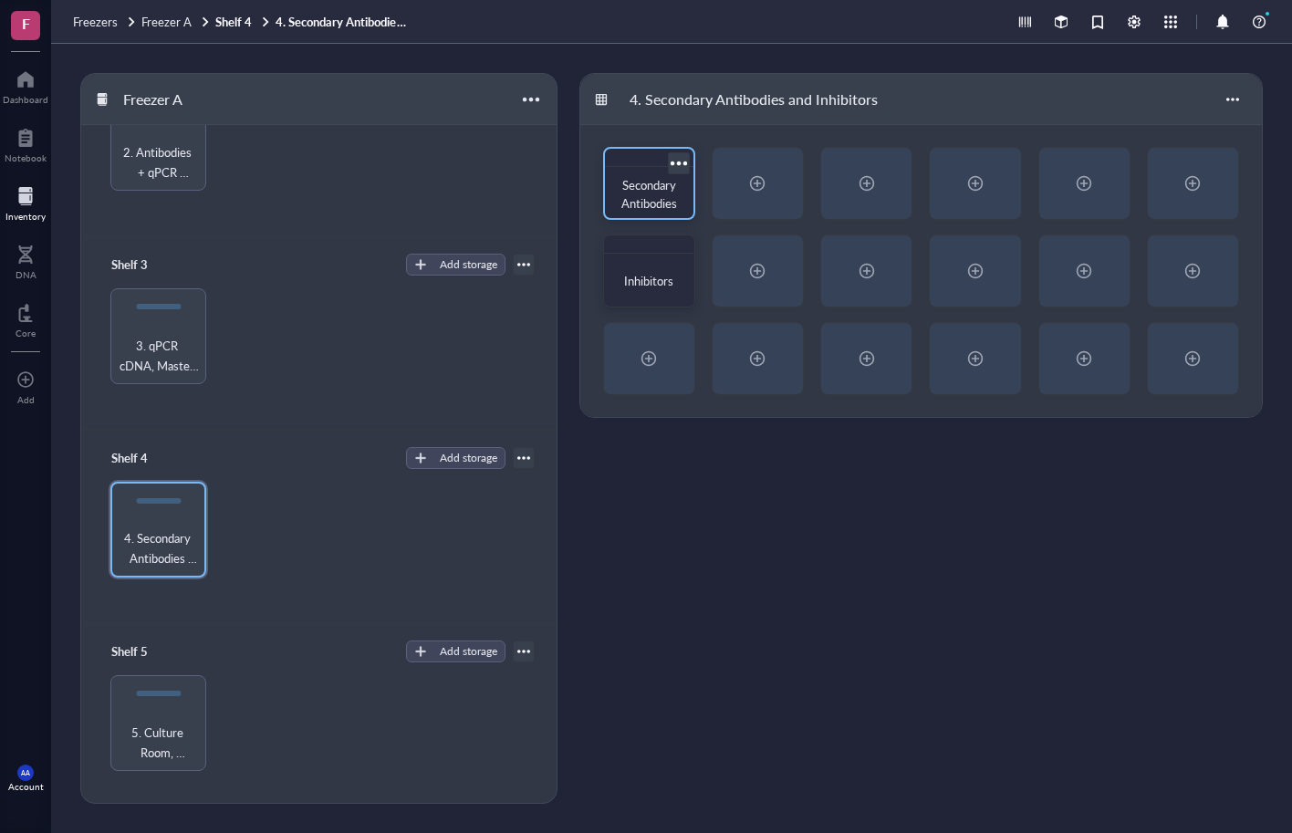
click at [652, 193] on span "Secondary Antibodies" at bounding box center [649, 194] width 57 height 36
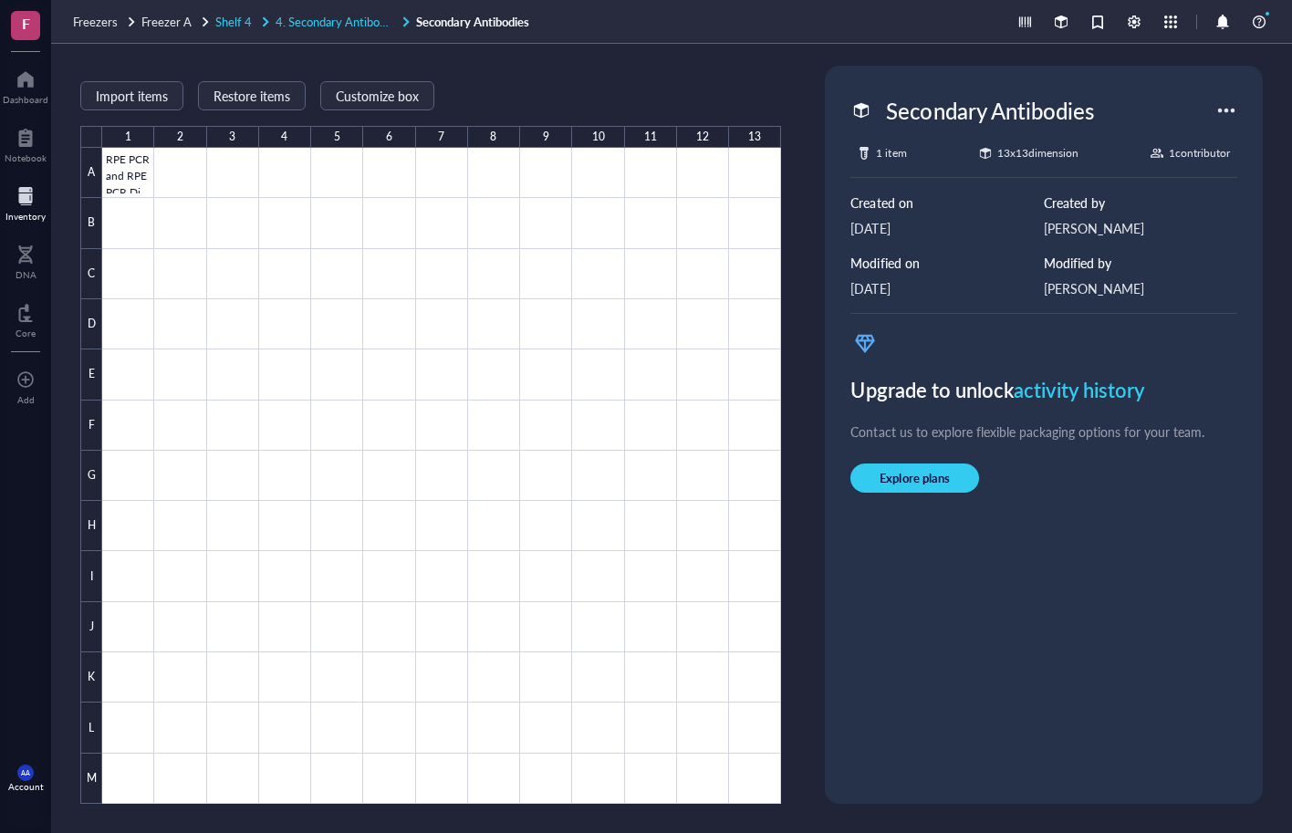
click at [349, 21] on span "4. Secondary Antibodies and Inhibitors" at bounding box center [375, 21] width 198 height 17
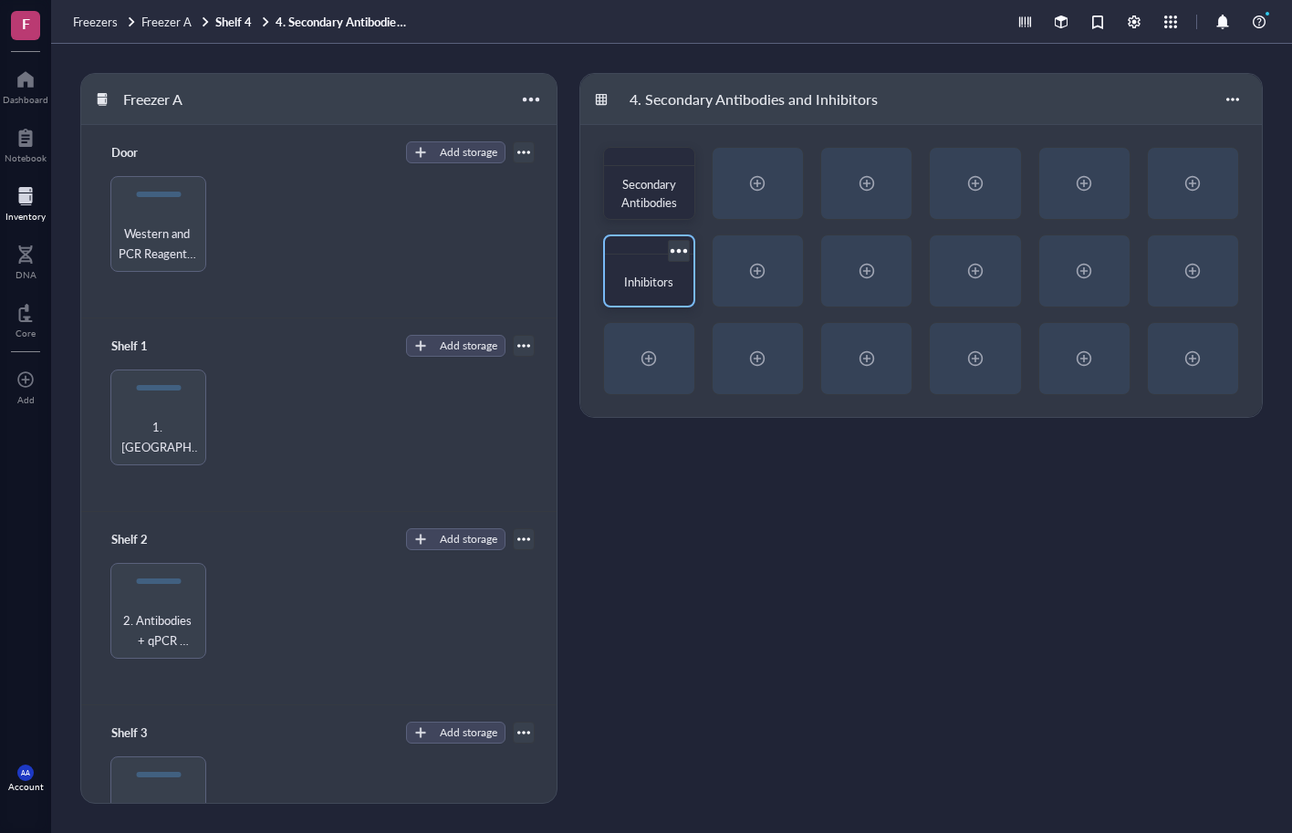
click at [656, 283] on span "Inhibitors" at bounding box center [648, 281] width 49 height 17
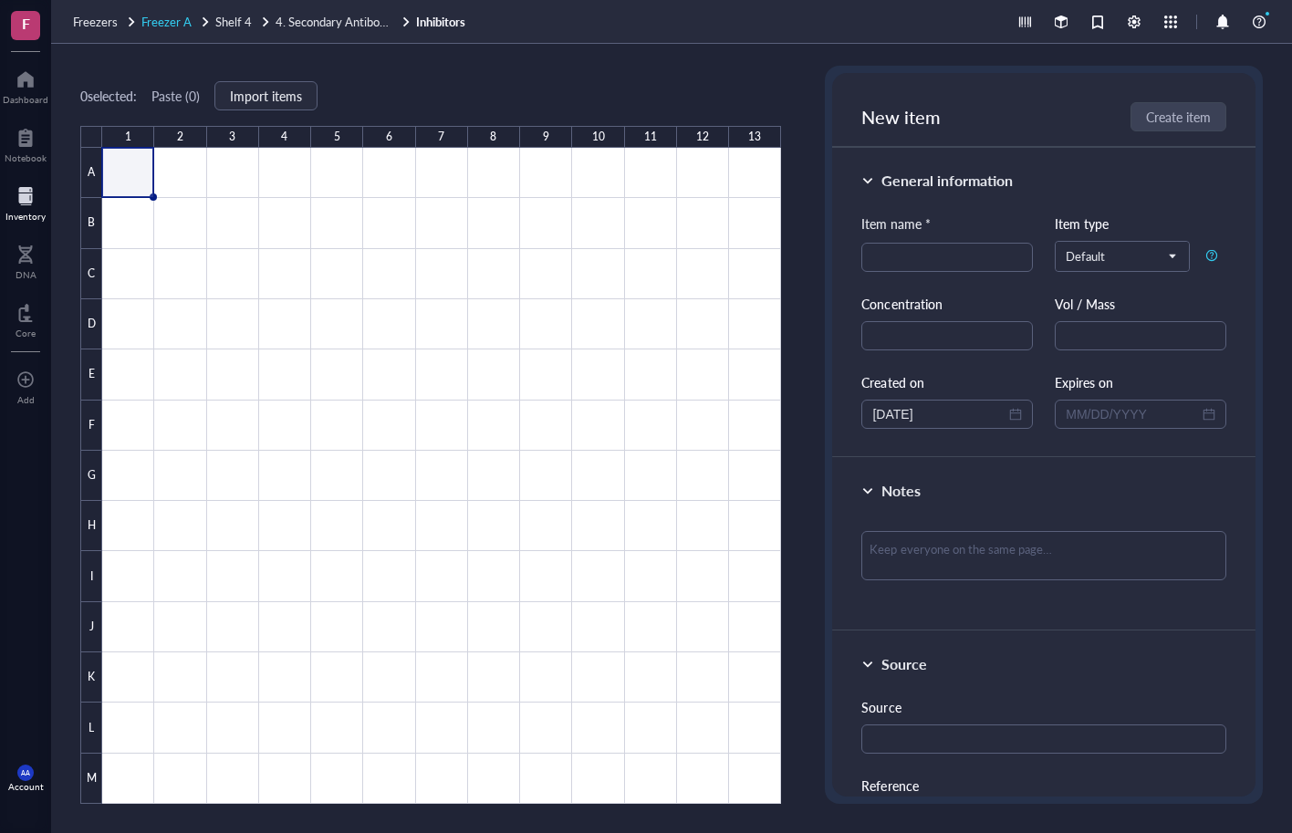
click at [186, 20] on span "Freezer A" at bounding box center [166, 21] width 50 height 17
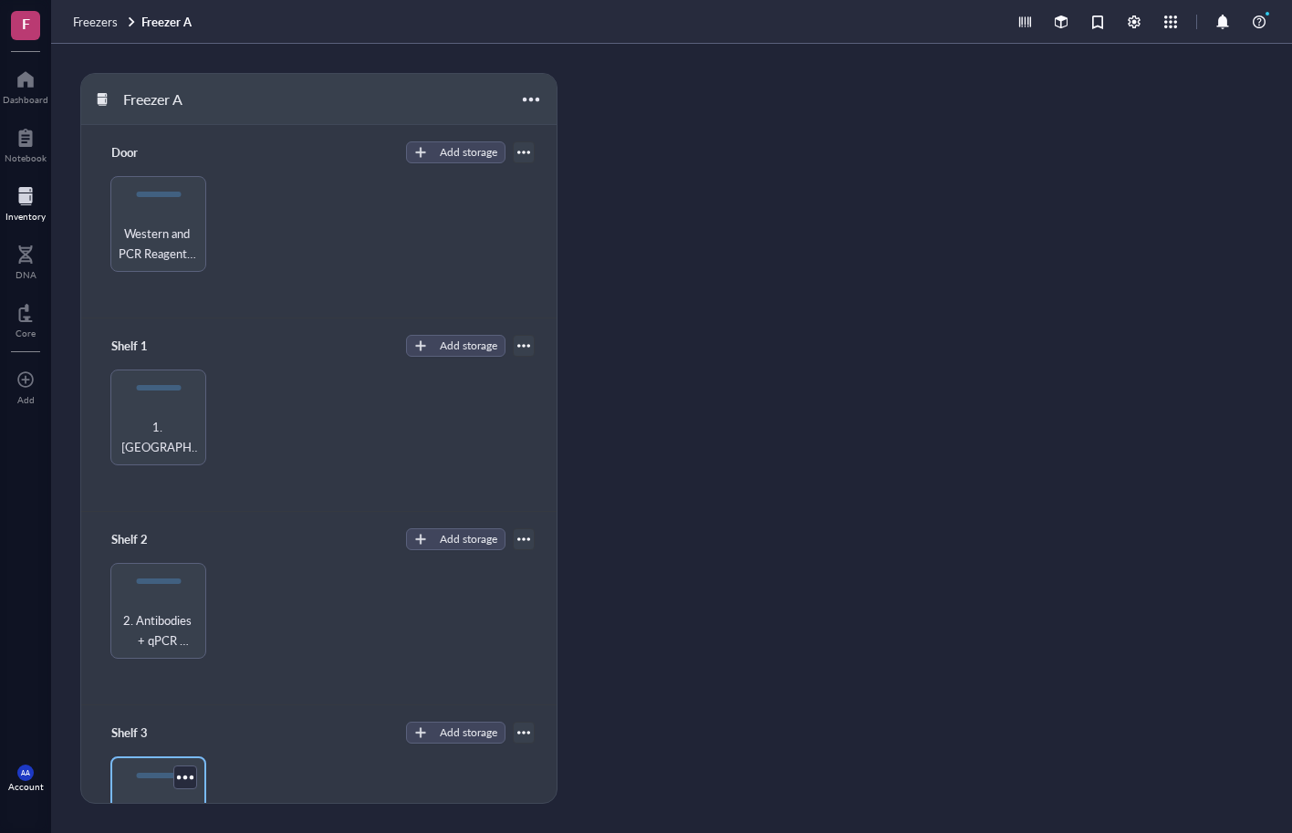
scroll to position [274, 0]
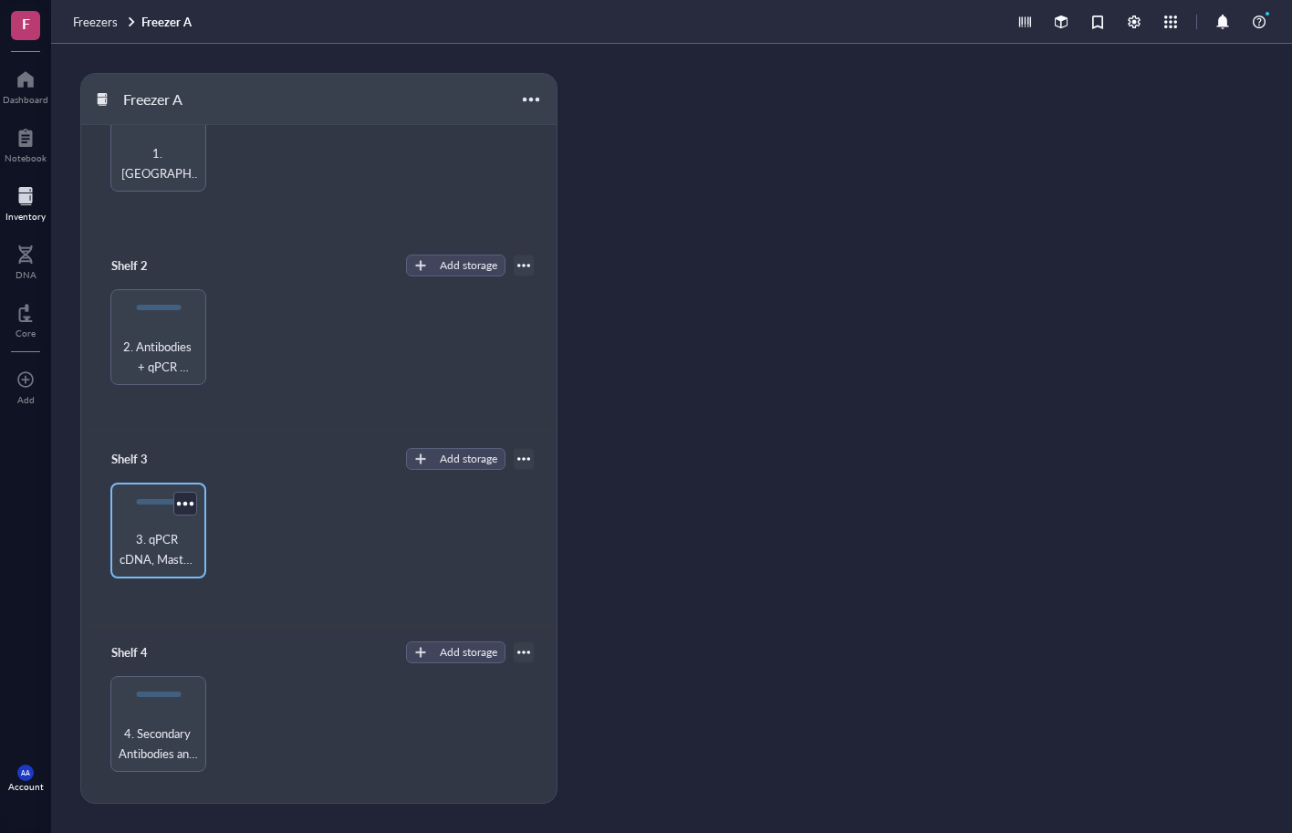
click at [152, 520] on div "3. qPCR cDNA, Master Mix and BD Libraries" at bounding box center [158, 531] width 96 height 96
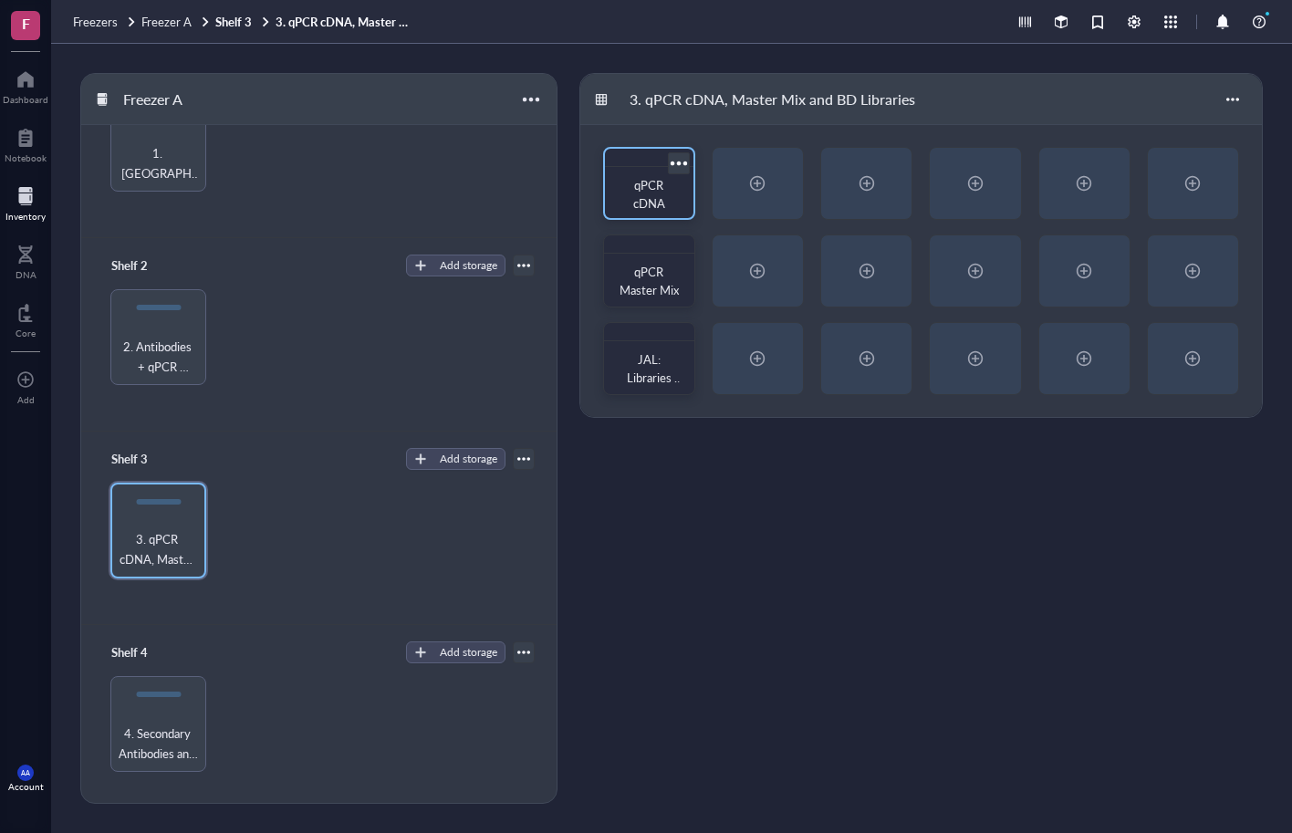
click at [667, 184] on div "qPCR cDNA" at bounding box center [649, 194] width 59 height 36
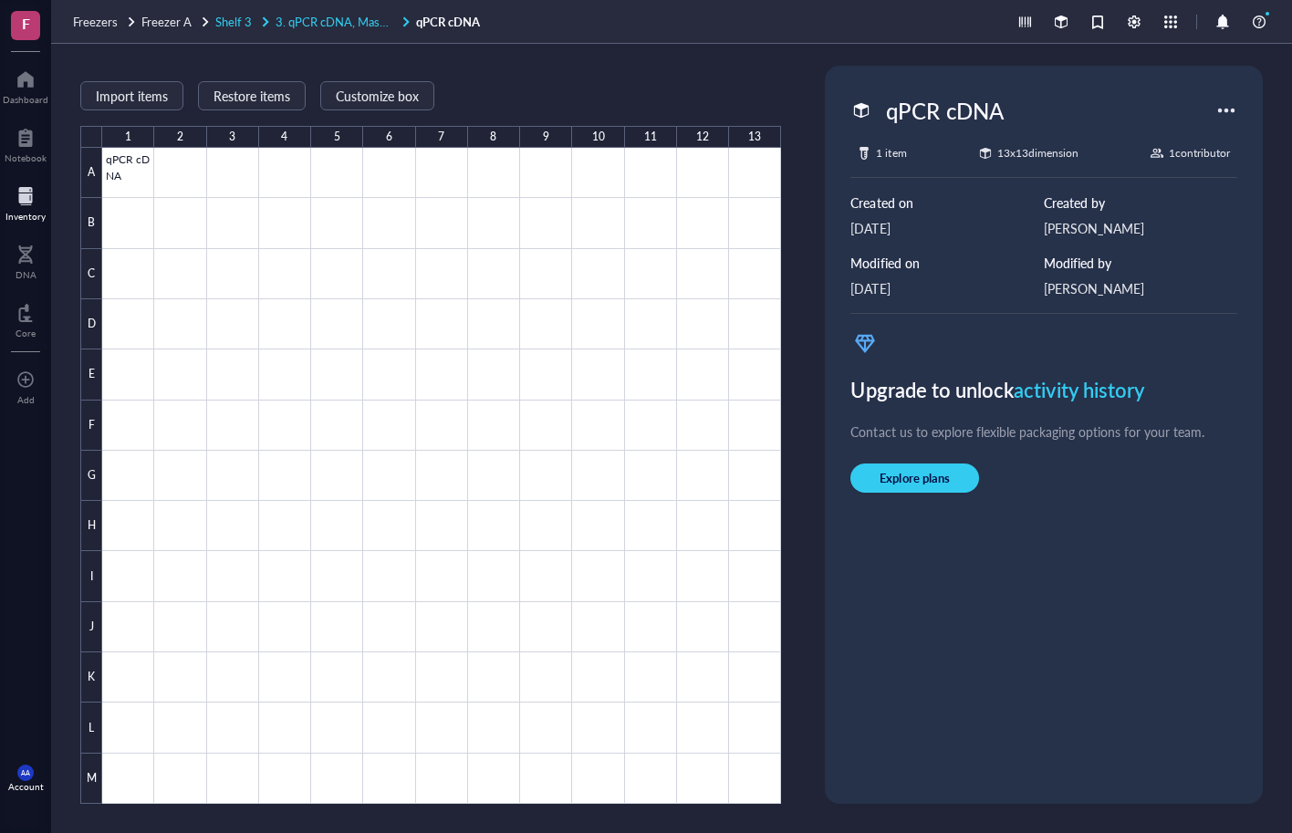
click at [235, 18] on span "Shelf 3" at bounding box center [233, 21] width 36 height 17
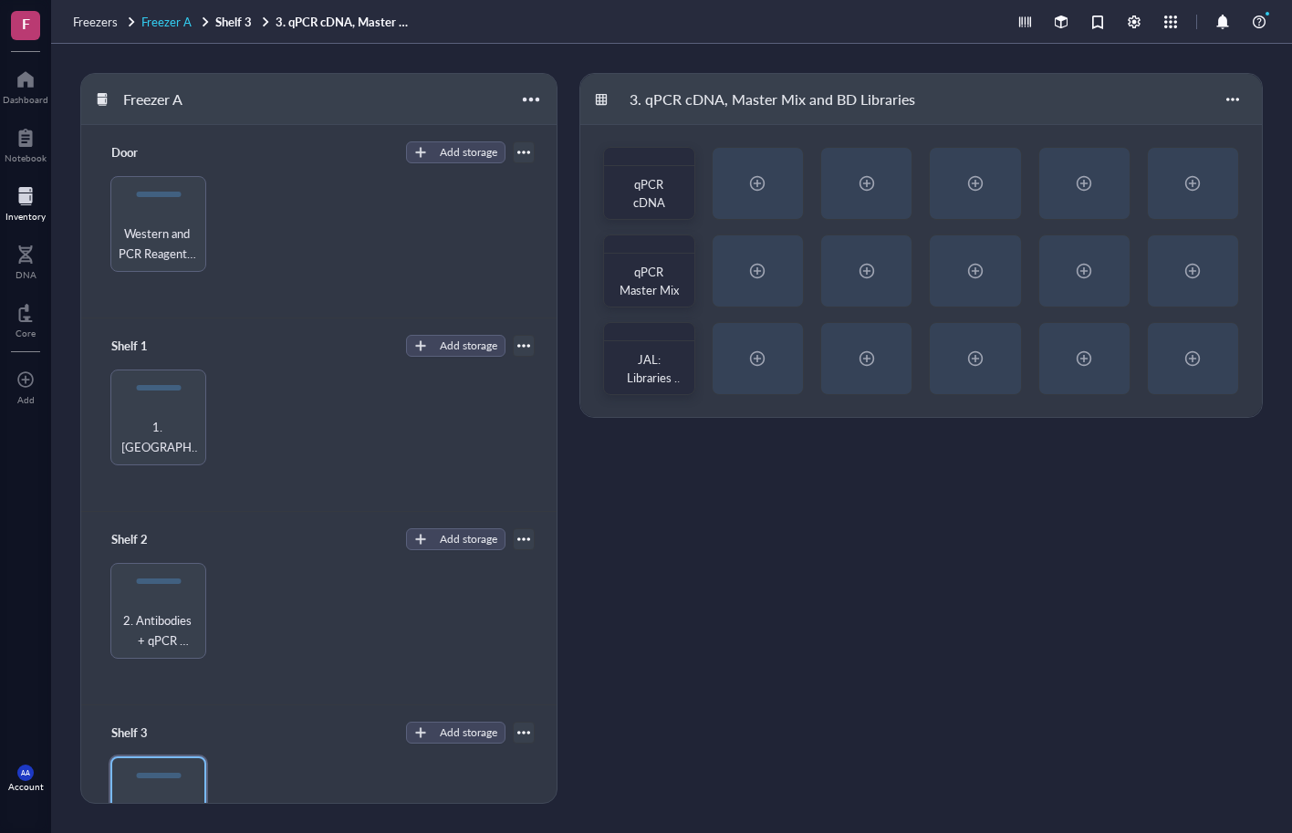
click at [184, 23] on span "Freezer A" at bounding box center [166, 21] width 50 height 17
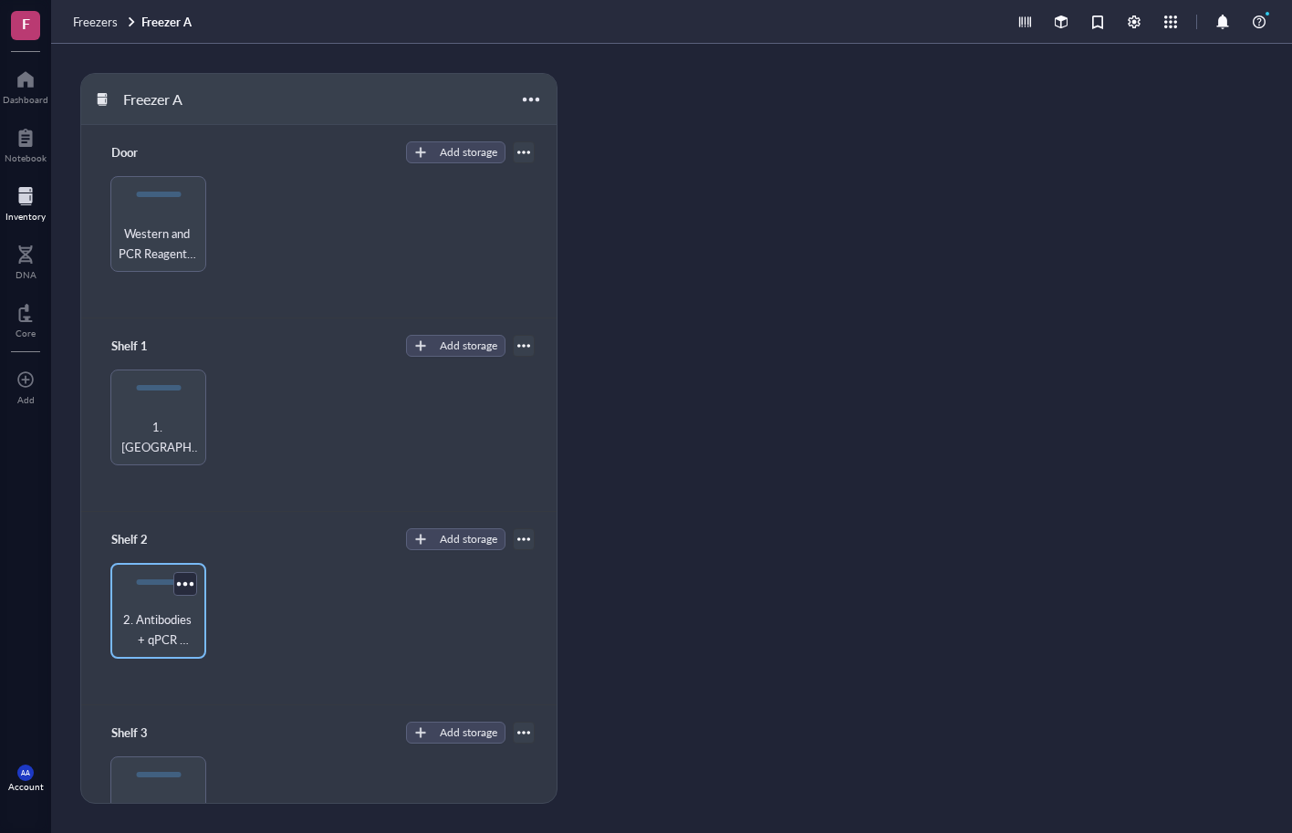
click at [154, 613] on span "2. Antibodies + qPCR Reagents" at bounding box center [159, 630] width 78 height 40
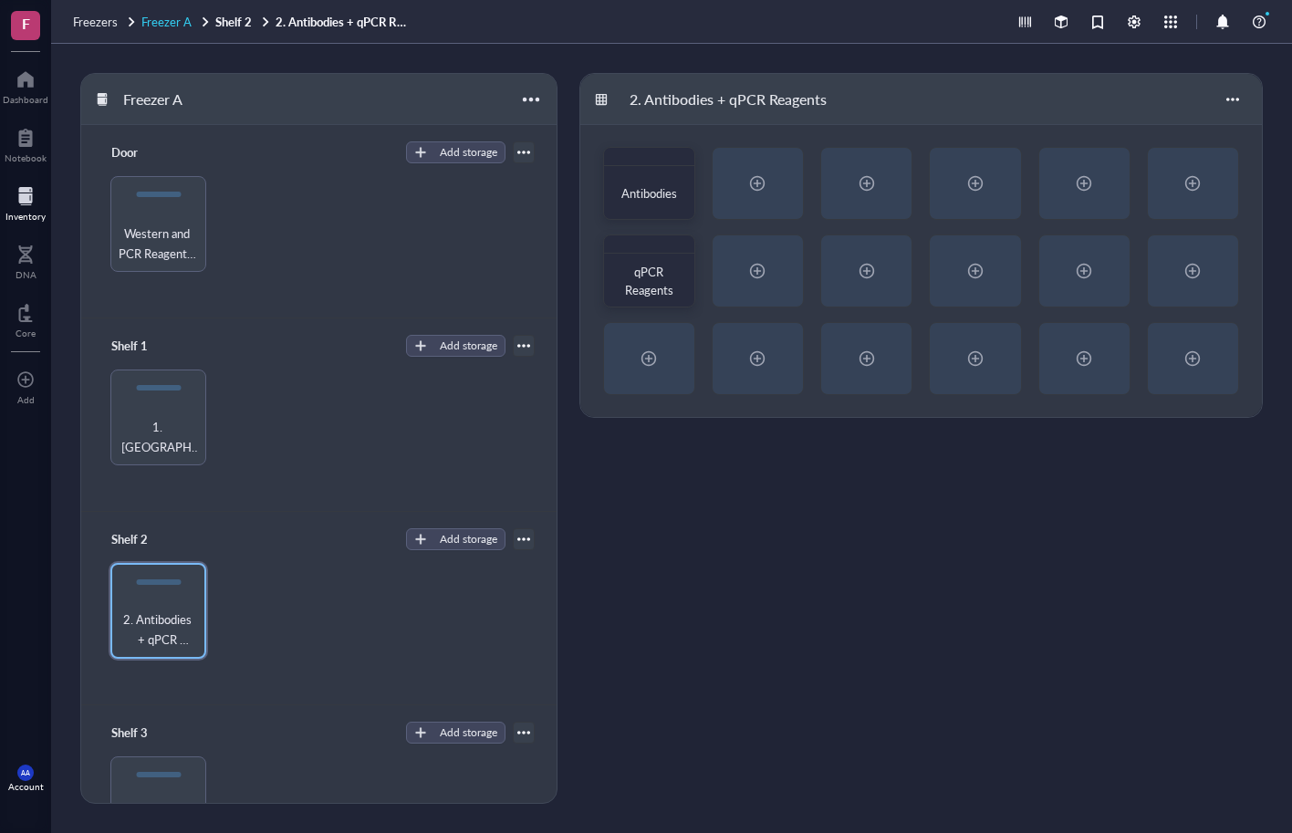
click at [171, 18] on span "Freezer A" at bounding box center [166, 21] width 50 height 17
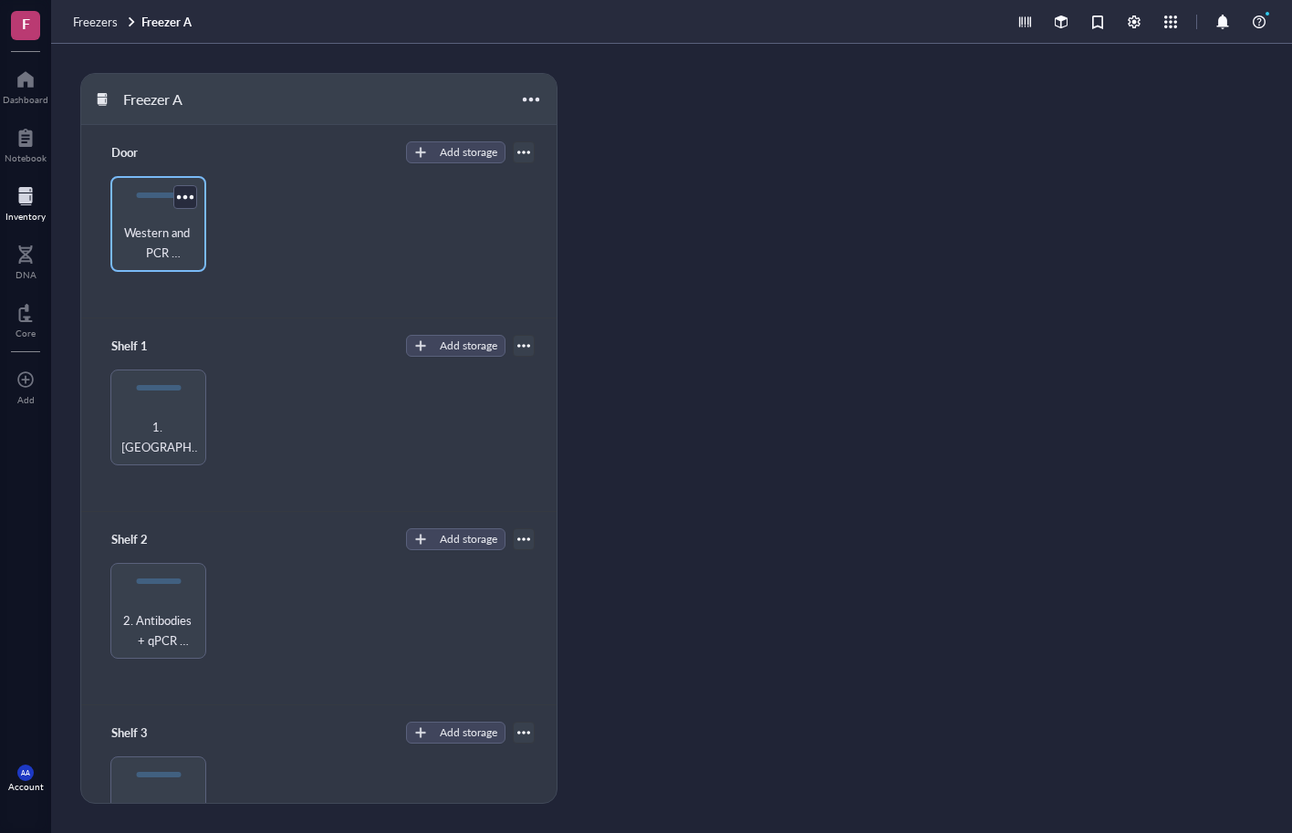
click at [151, 230] on span "Western and PCR Reagents, TAM and Mowiols," at bounding box center [159, 243] width 78 height 40
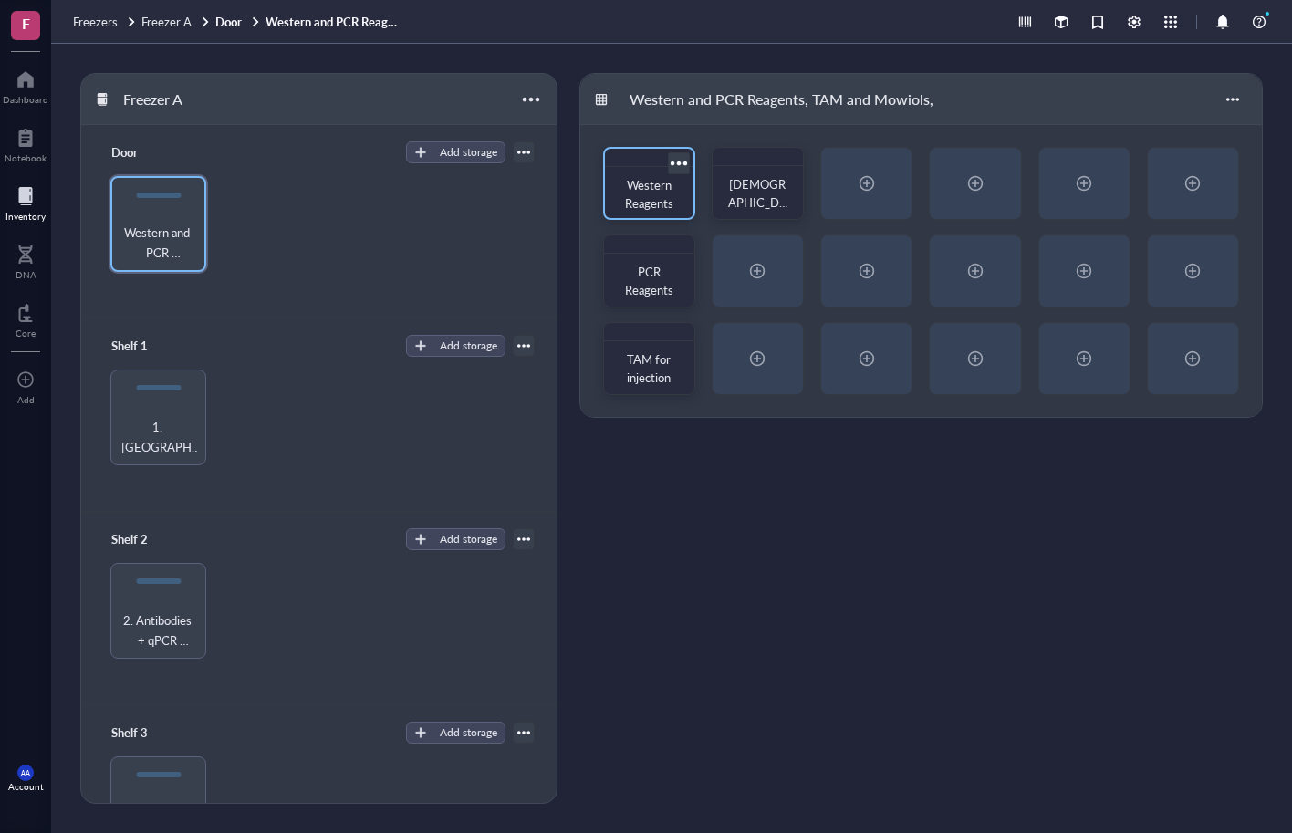
click at [642, 196] on span "Western Reagents" at bounding box center [649, 194] width 49 height 36
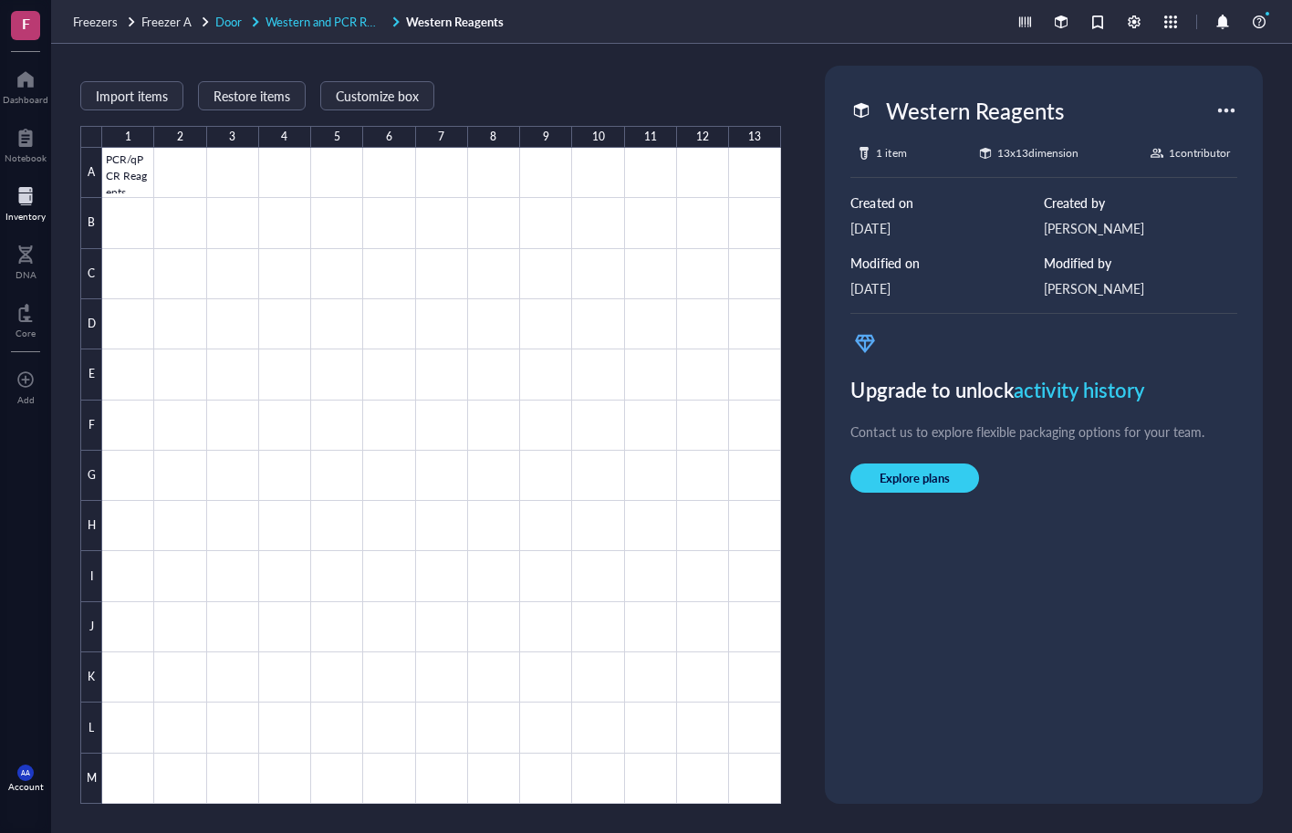
click at [301, 23] on span "Western and PCR Reagents, TAM and Mowiols," at bounding box center [388, 21] width 244 height 17
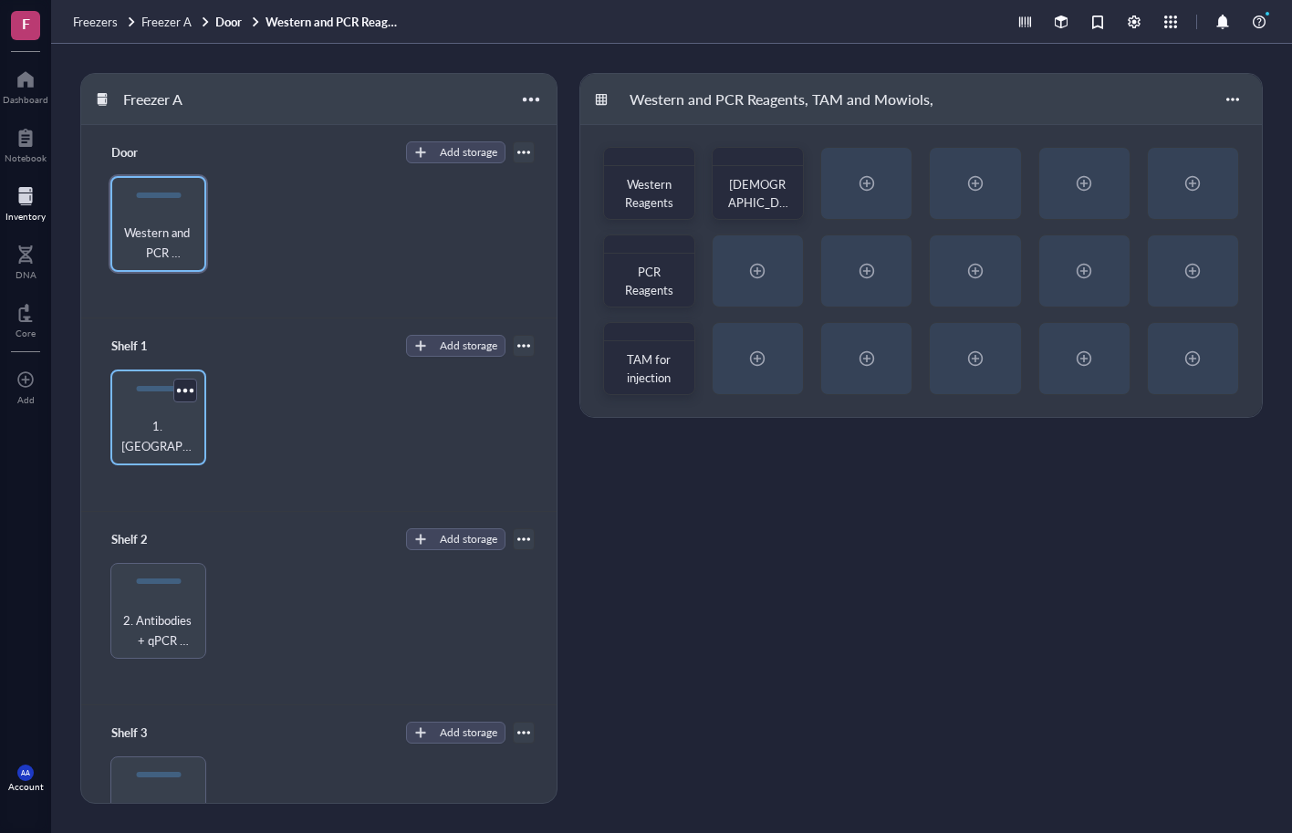
click at [150, 408] on div "1. [GEOGRAPHIC_DATA]" at bounding box center [158, 418] width 96 height 96
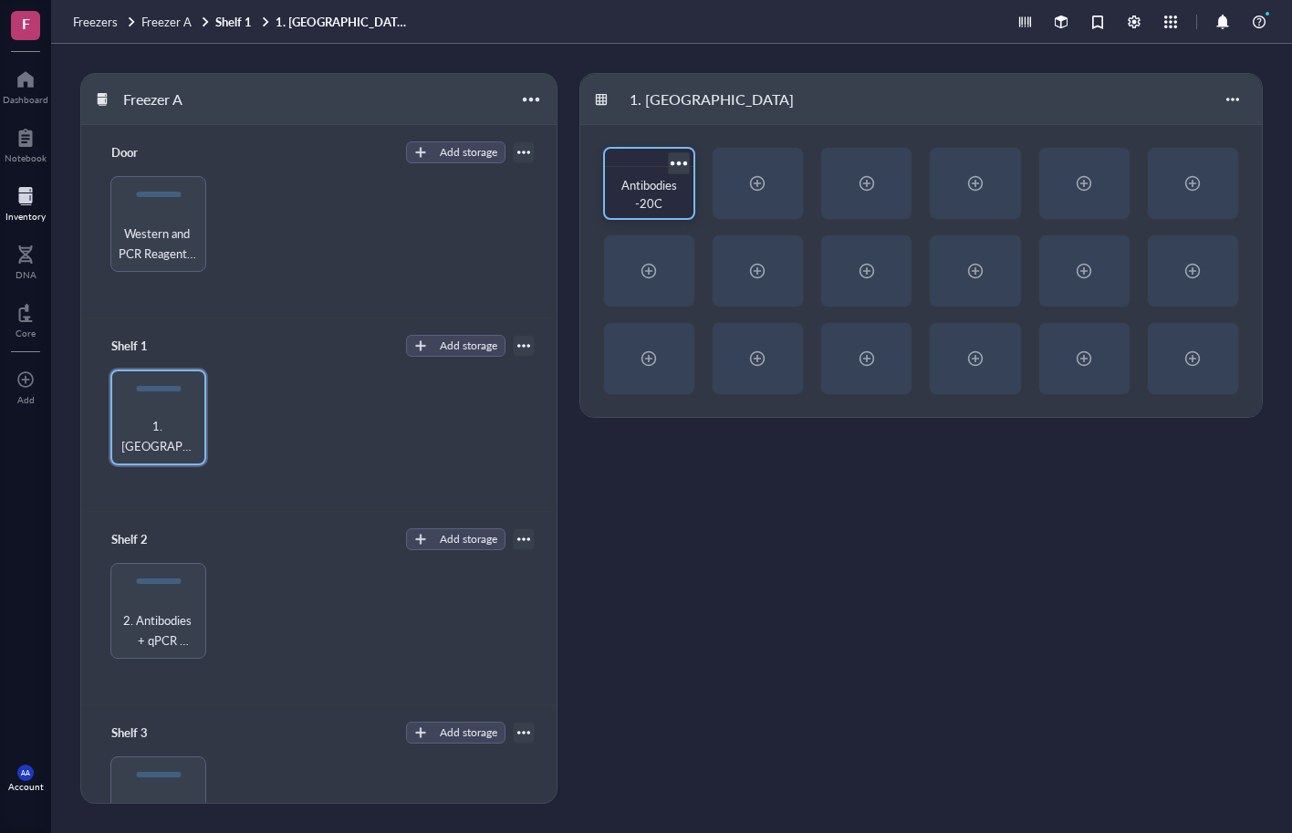
click at [639, 199] on span "Antibodies -20C" at bounding box center [650, 194] width 58 height 36
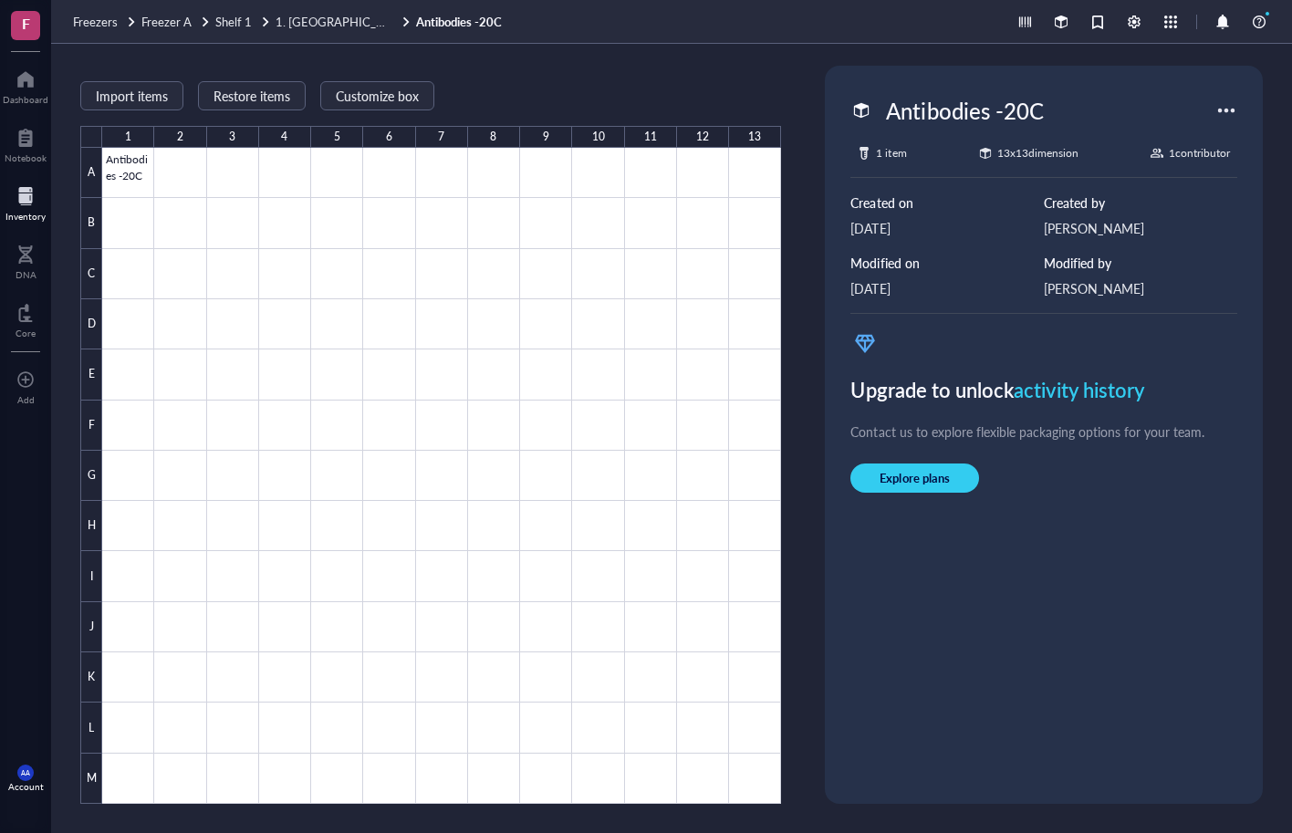
drag, startPoint x: 170, startPoint y: 17, endPoint x: 189, endPoint y: 26, distance: 21.2
click at [170, 17] on span "Freezer A" at bounding box center [166, 21] width 50 height 17
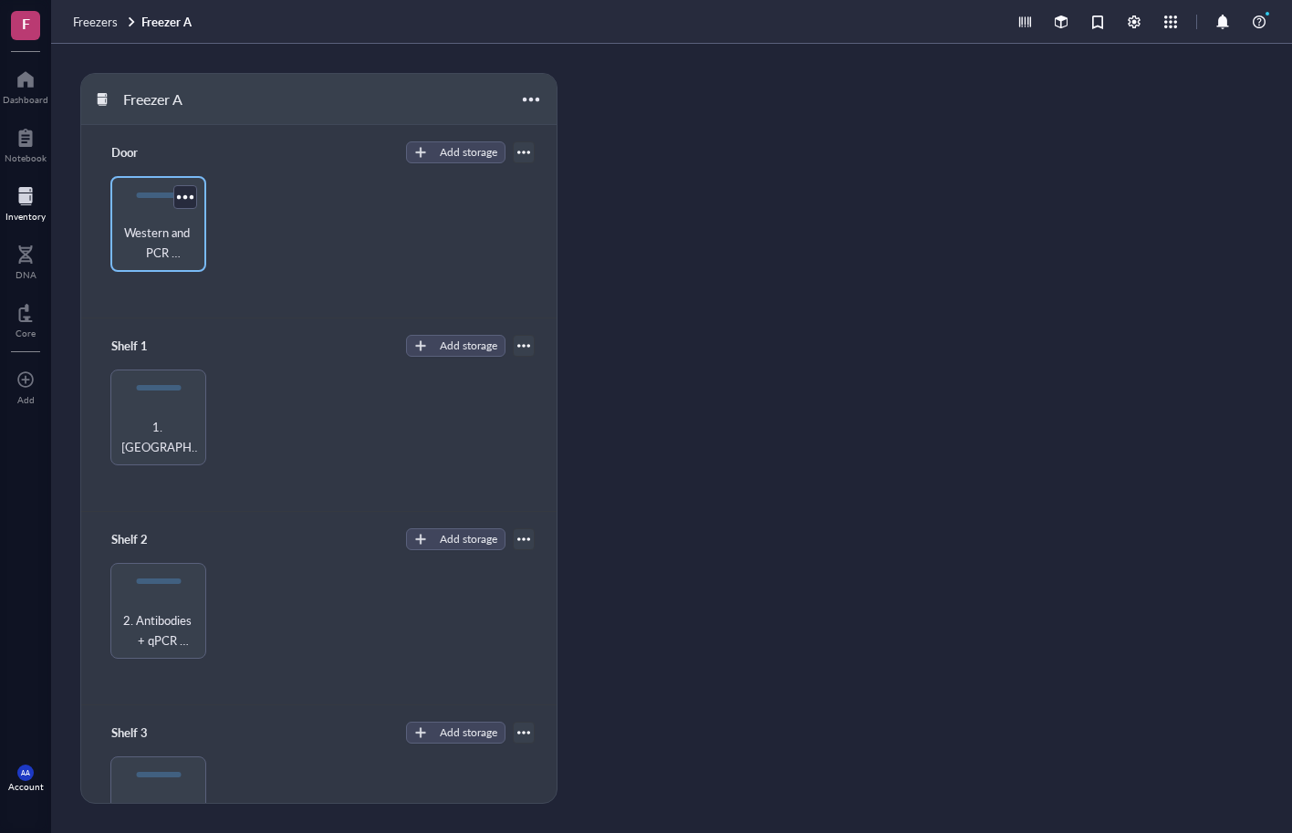
click at [161, 226] on span "Western and PCR Reagents, TAM and Mowiols," at bounding box center [159, 243] width 78 height 40
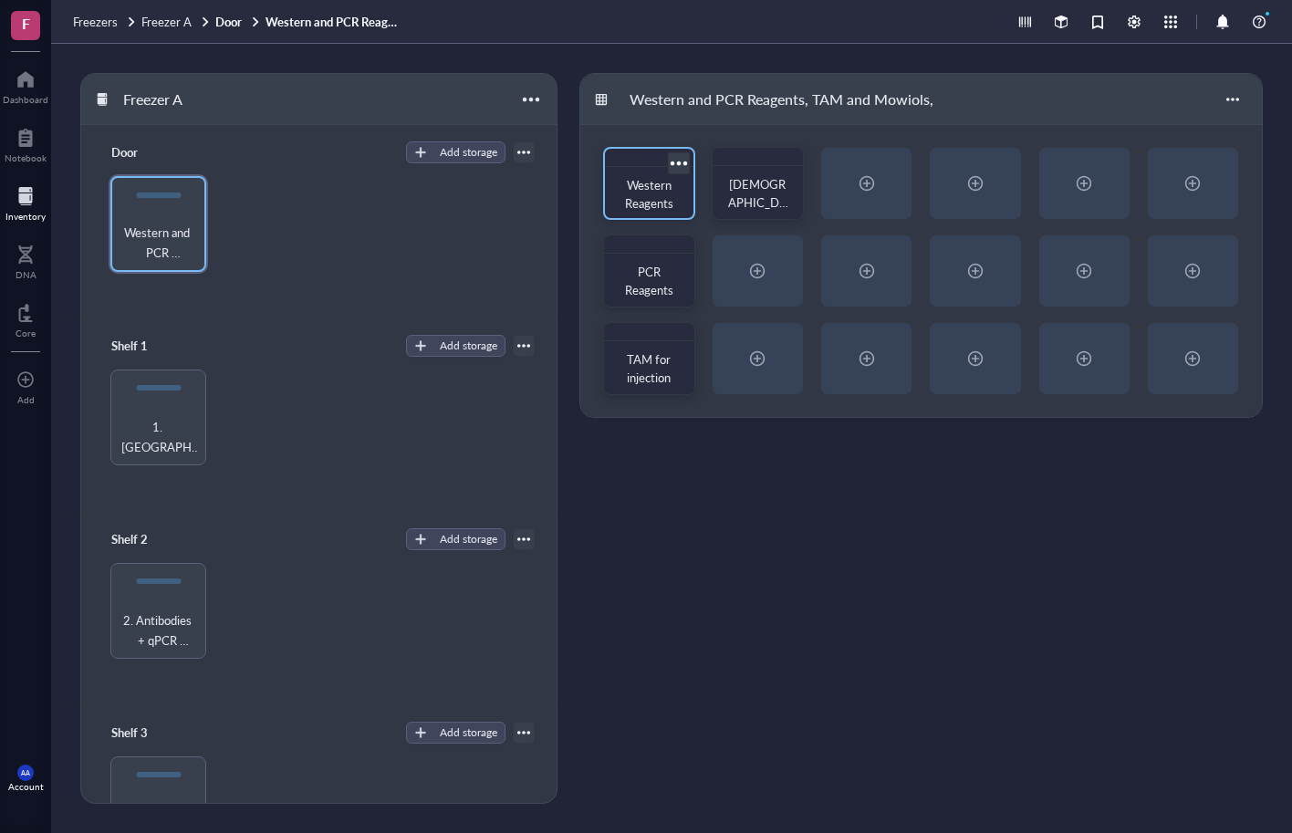
click at [639, 193] on span "Western Reagents" at bounding box center [649, 194] width 49 height 36
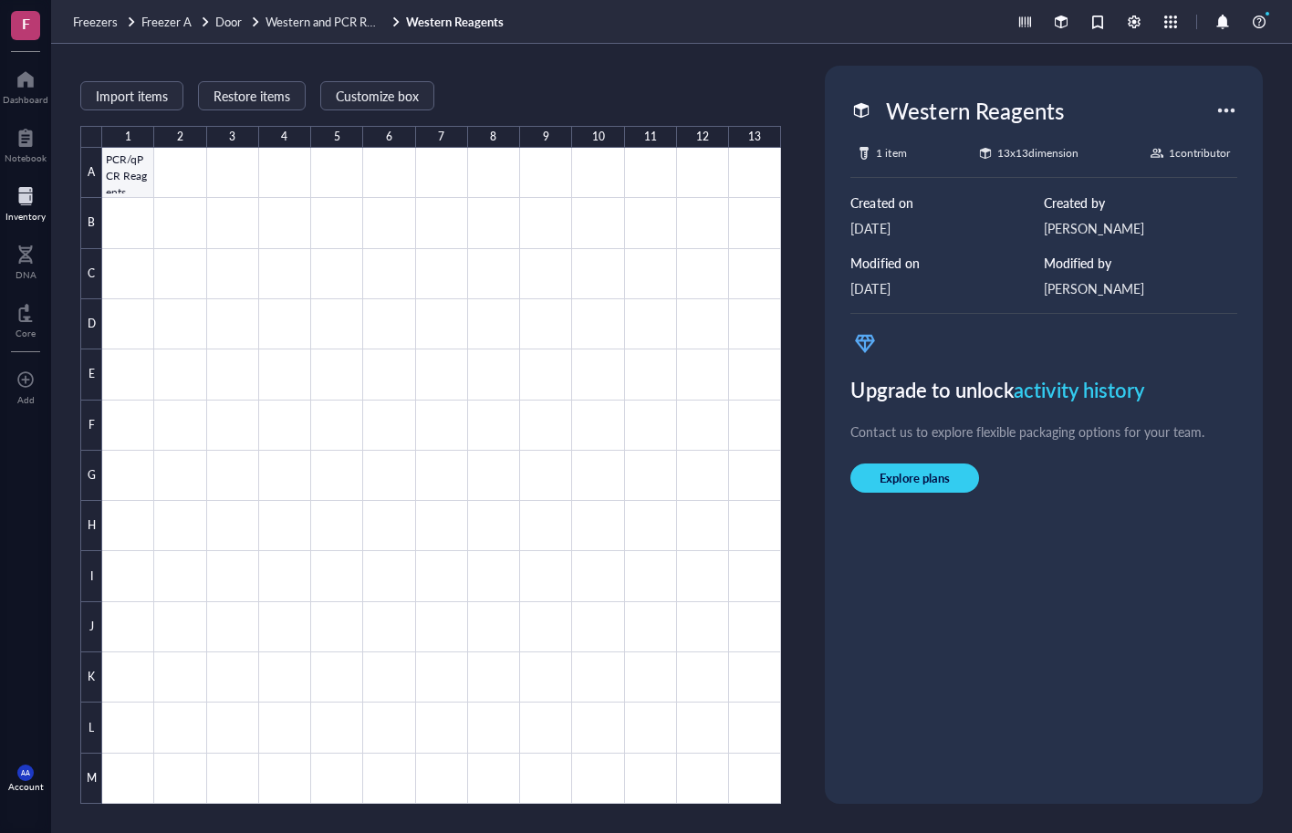
click at [130, 167] on div at bounding box center [441, 476] width 679 height 656
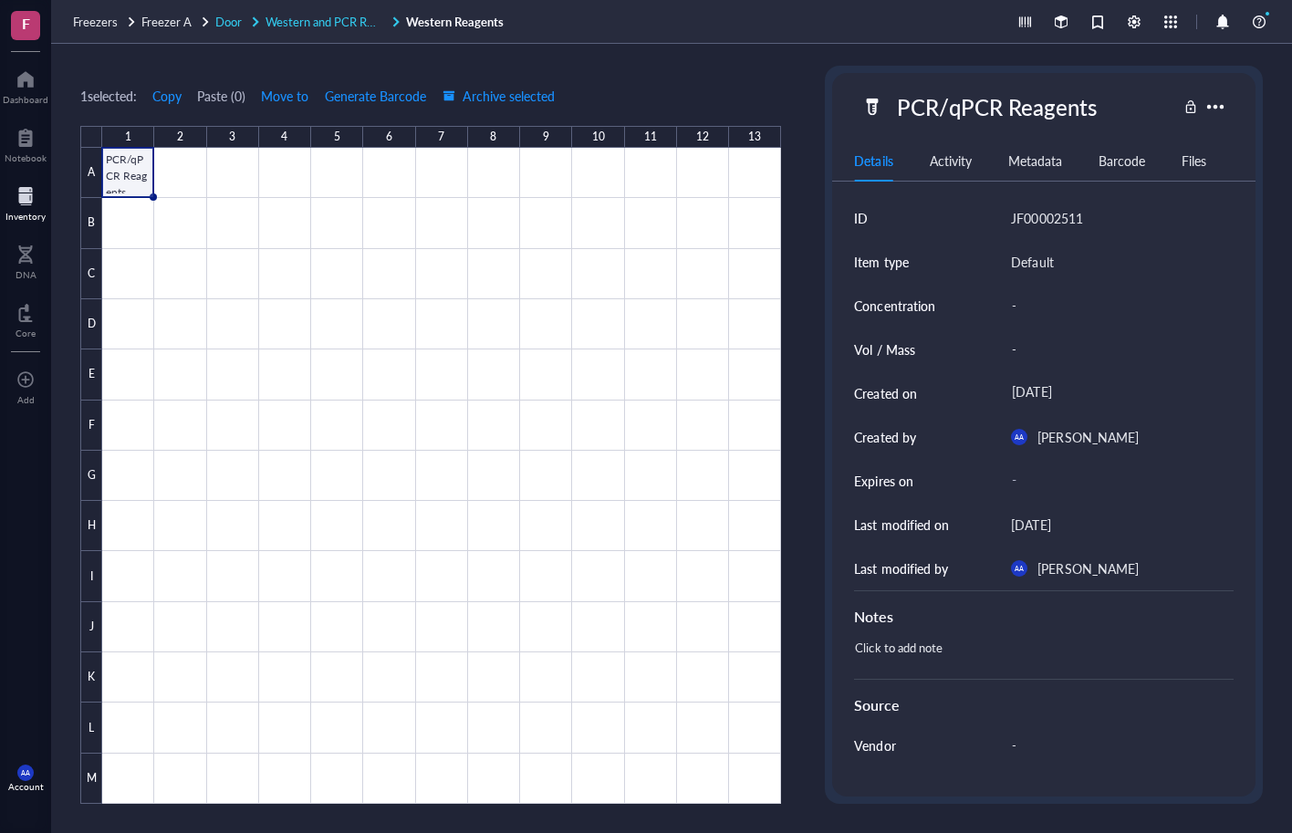
click at [341, 24] on span "Western and PCR Reagents, TAM and Mowiols," at bounding box center [388, 21] width 244 height 17
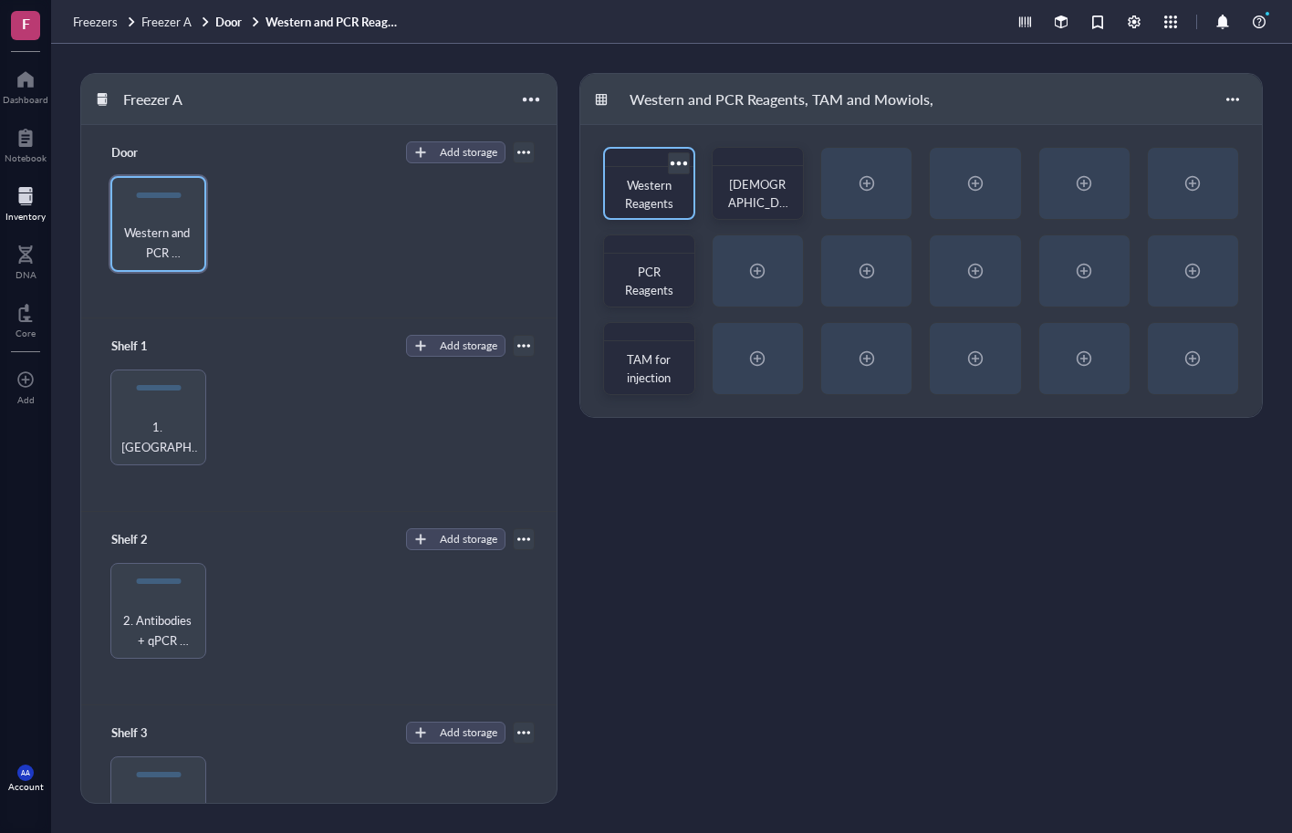
click at [672, 199] on span "Western Reagents" at bounding box center [649, 194] width 49 height 36
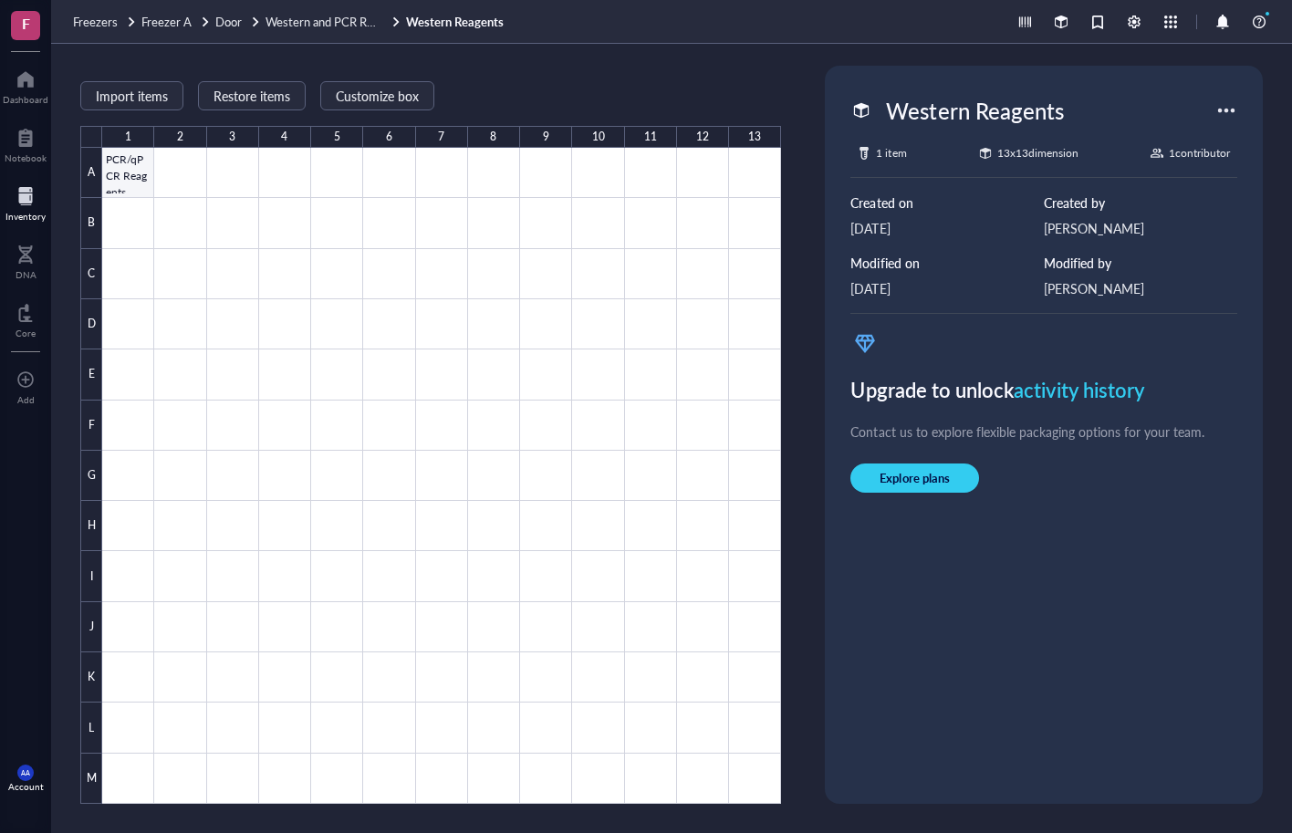
click at [120, 168] on div at bounding box center [441, 476] width 679 height 656
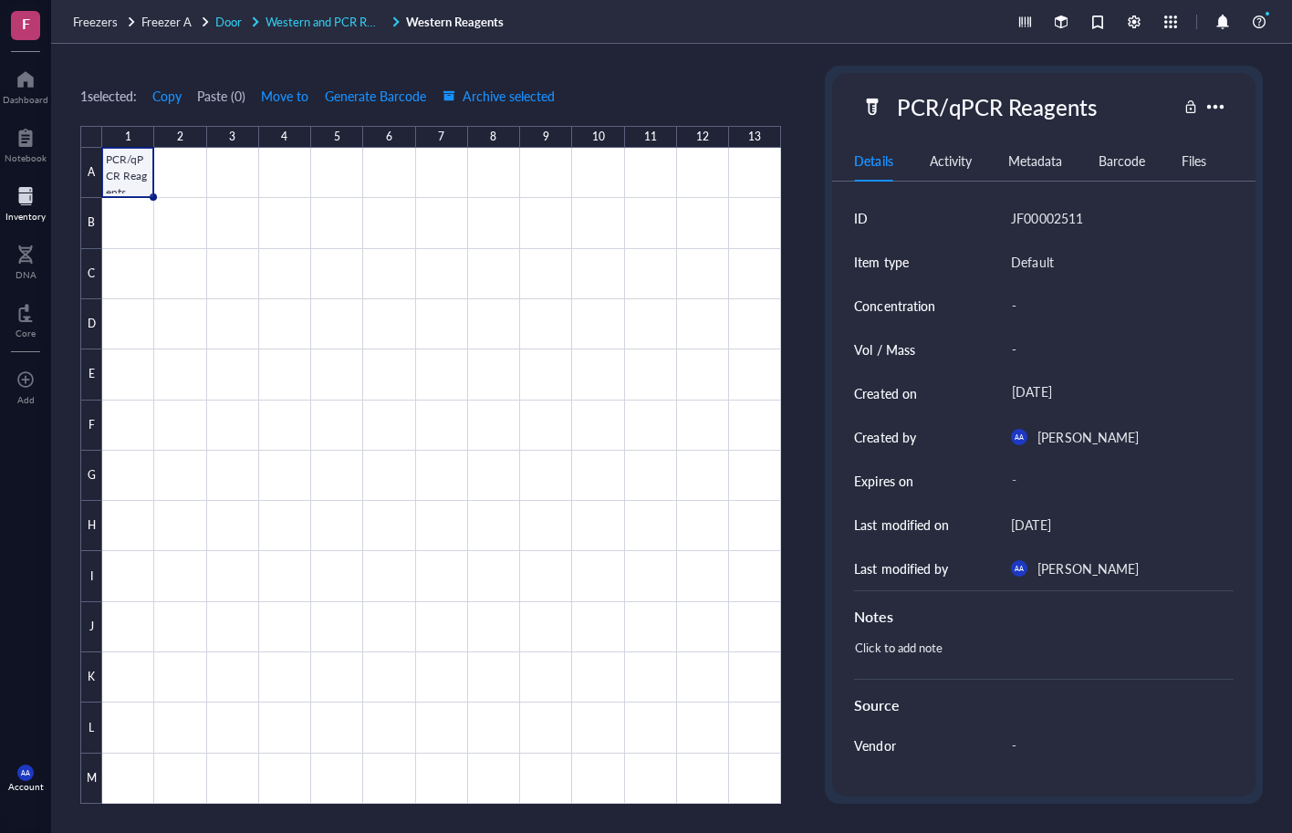
click at [326, 21] on span "Western and PCR Reagents, TAM and Mowiols," at bounding box center [388, 21] width 244 height 17
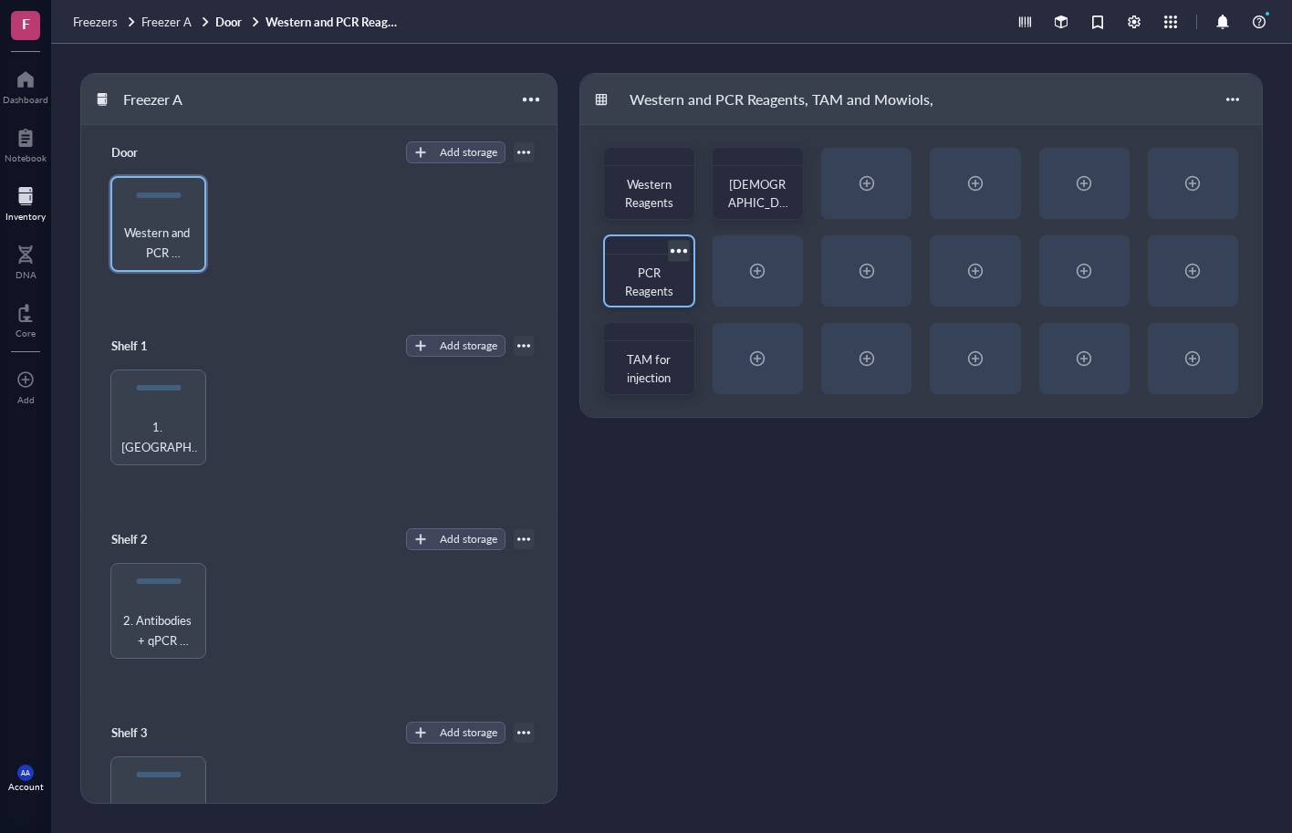
click at [640, 270] on span "PCR Reagents" at bounding box center [649, 282] width 48 height 36
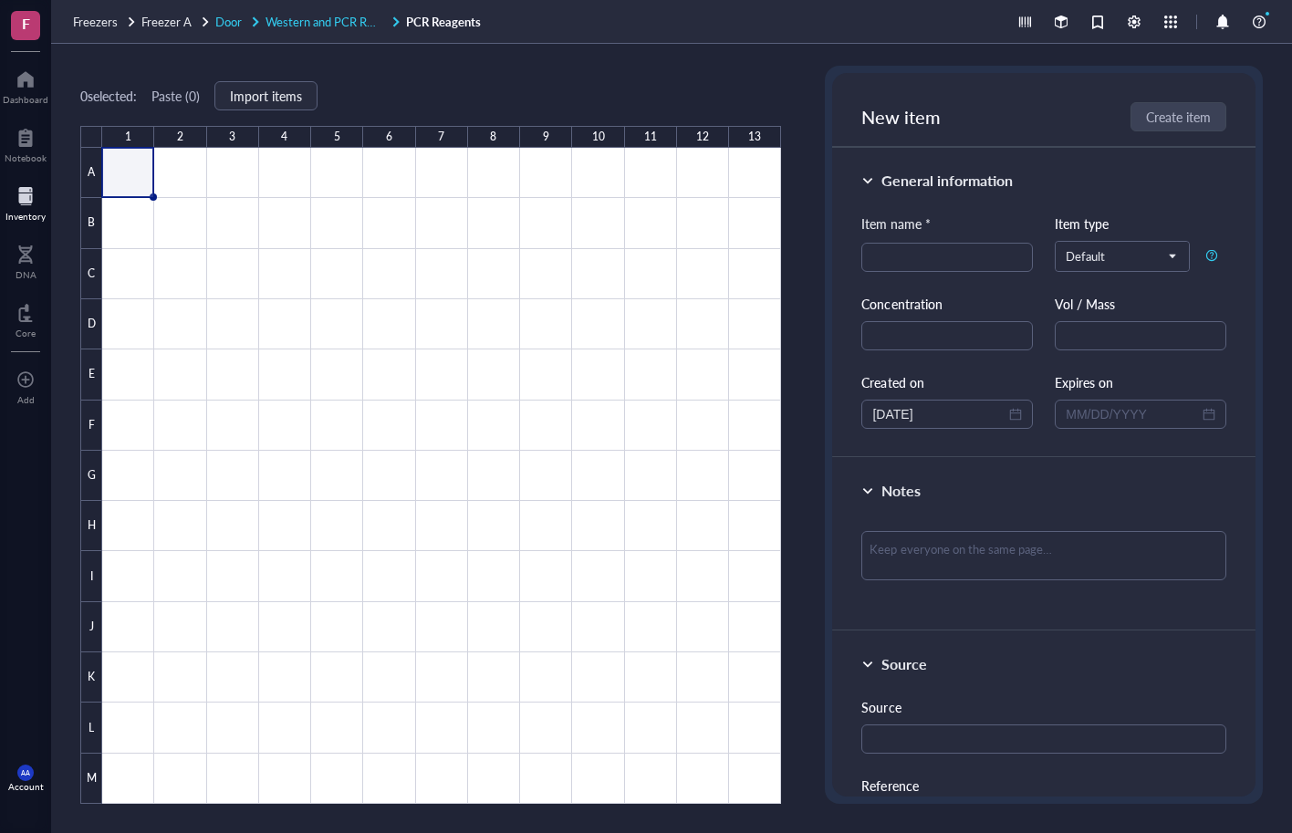
click at [334, 25] on span "Western and PCR Reagents, TAM and Mowiols," at bounding box center [388, 21] width 244 height 17
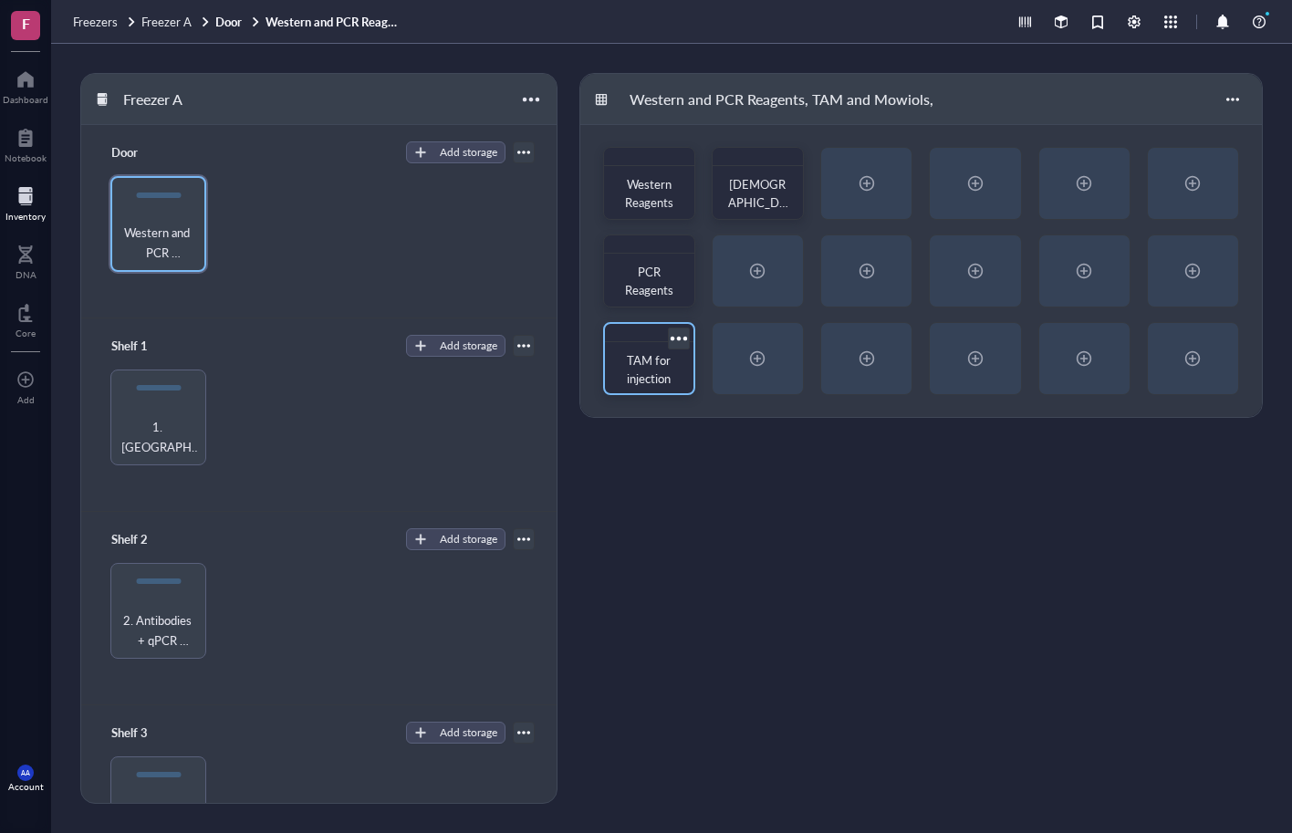
click at [647, 364] on span "TAM for injection" at bounding box center [650, 369] width 47 height 36
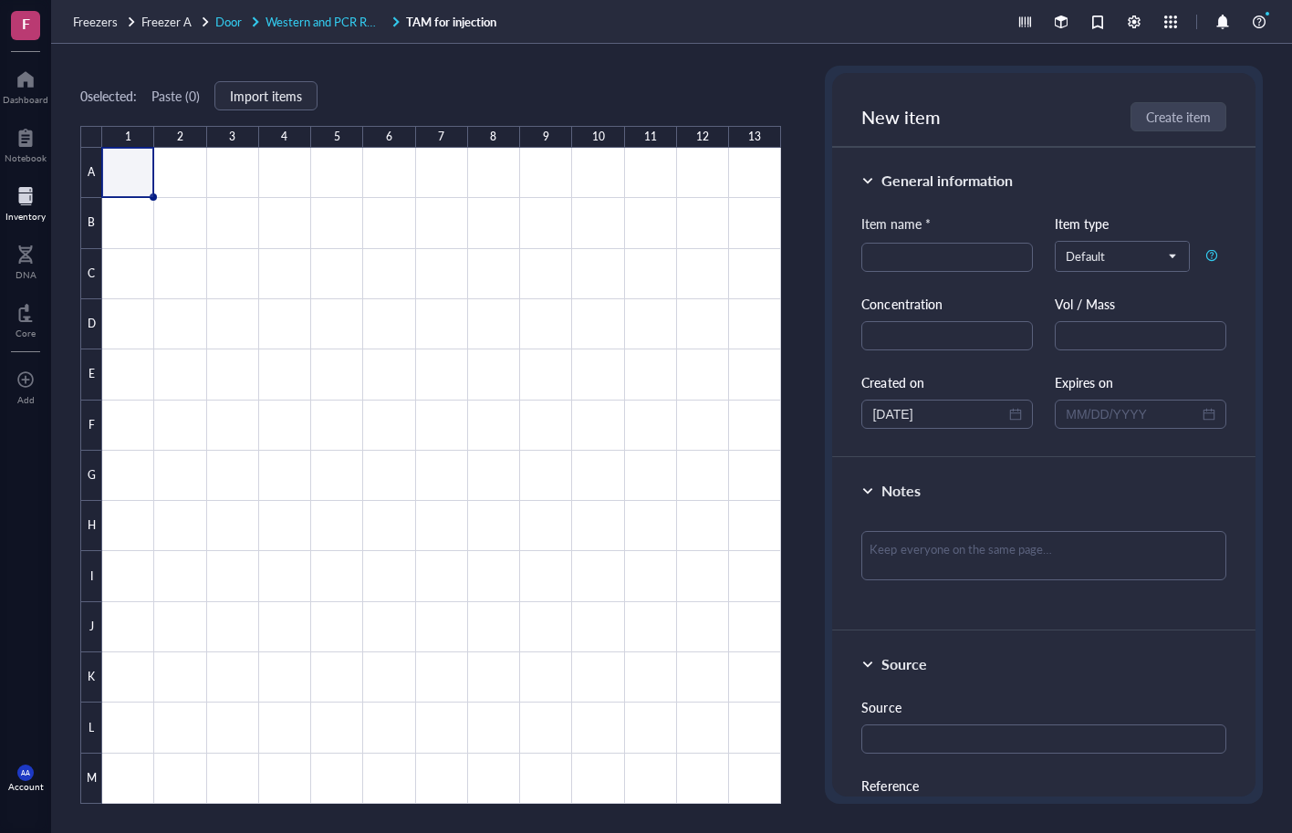
click at [310, 20] on span "Western and PCR Reagents, TAM and Mowiols," at bounding box center [388, 21] width 244 height 17
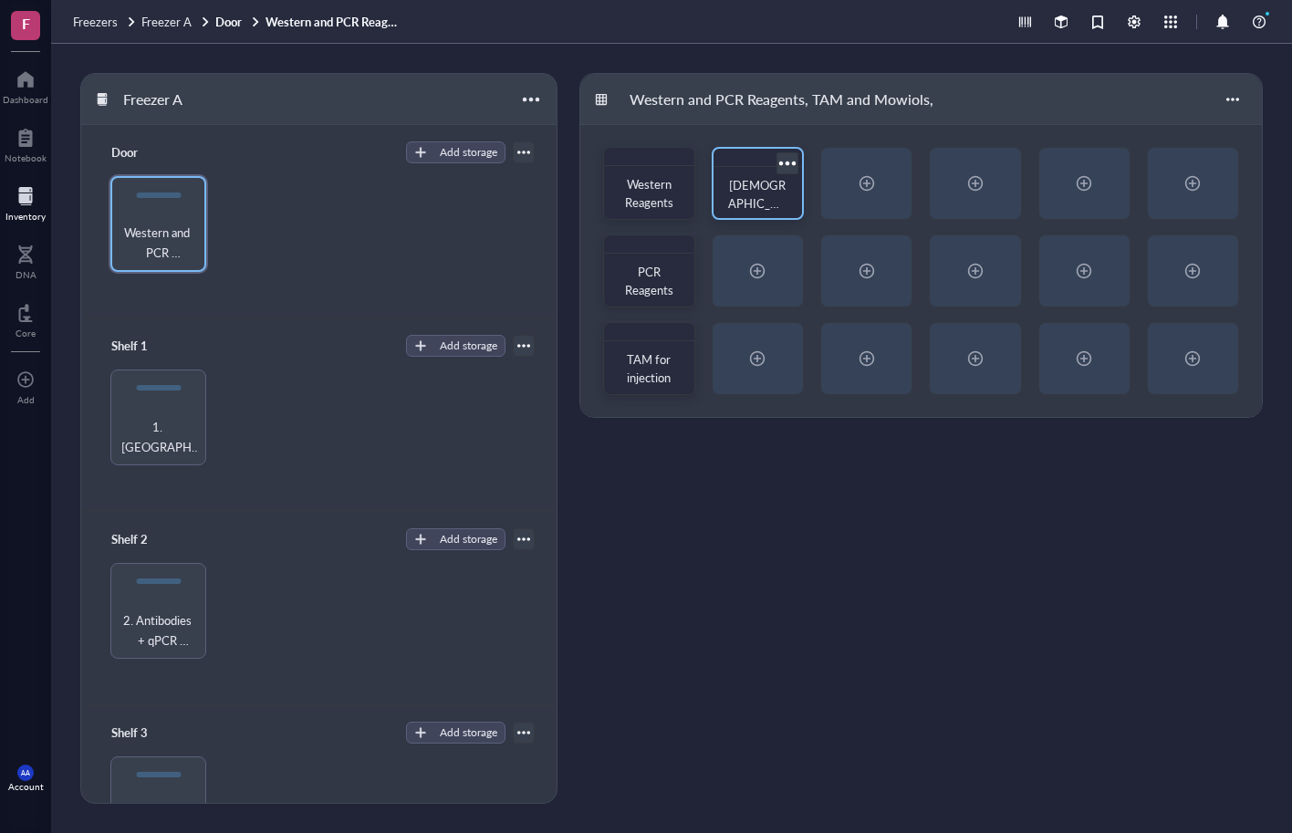
click at [778, 192] on div "[DEMOGRAPHIC_DATA]" at bounding box center [757, 194] width 59 height 36
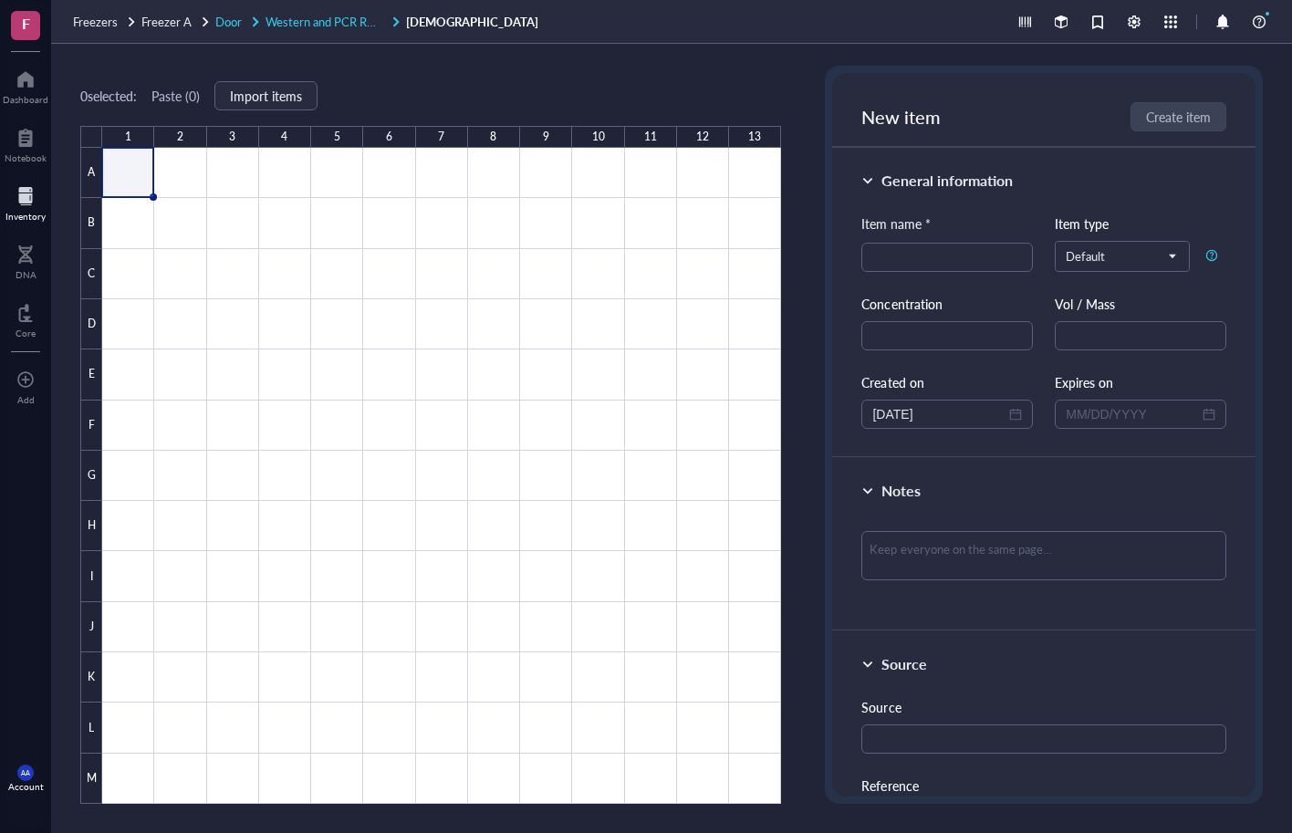
click at [322, 12] on div "Freezers Freezer A Door Western and PCR Reagents, TAM and Mowiols, Mowiol" at bounding box center [671, 22] width 1241 height 44
click at [313, 15] on span "Western and PCR Reagents, TAM and Mowiols," at bounding box center [388, 21] width 244 height 17
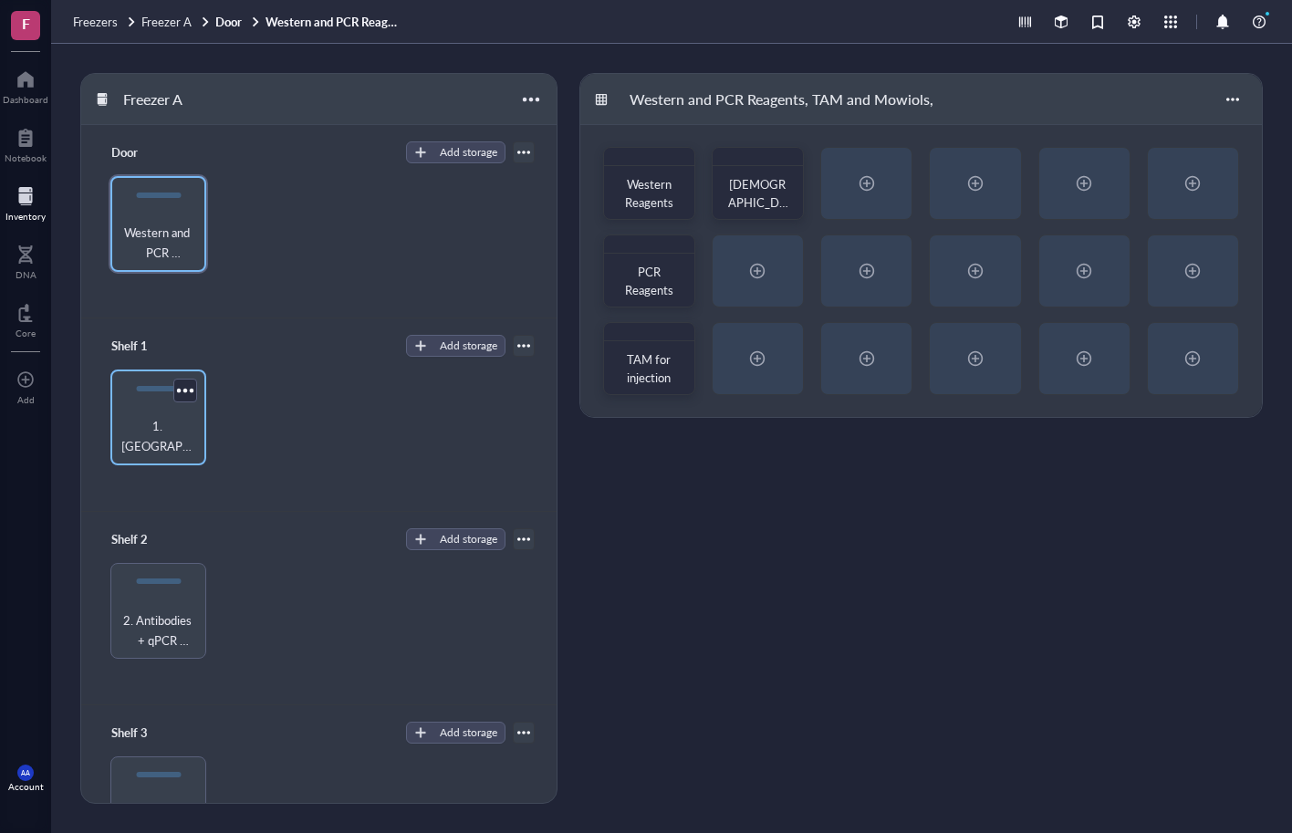
click at [172, 430] on div "1. [GEOGRAPHIC_DATA]" at bounding box center [159, 436] width 78 height 40
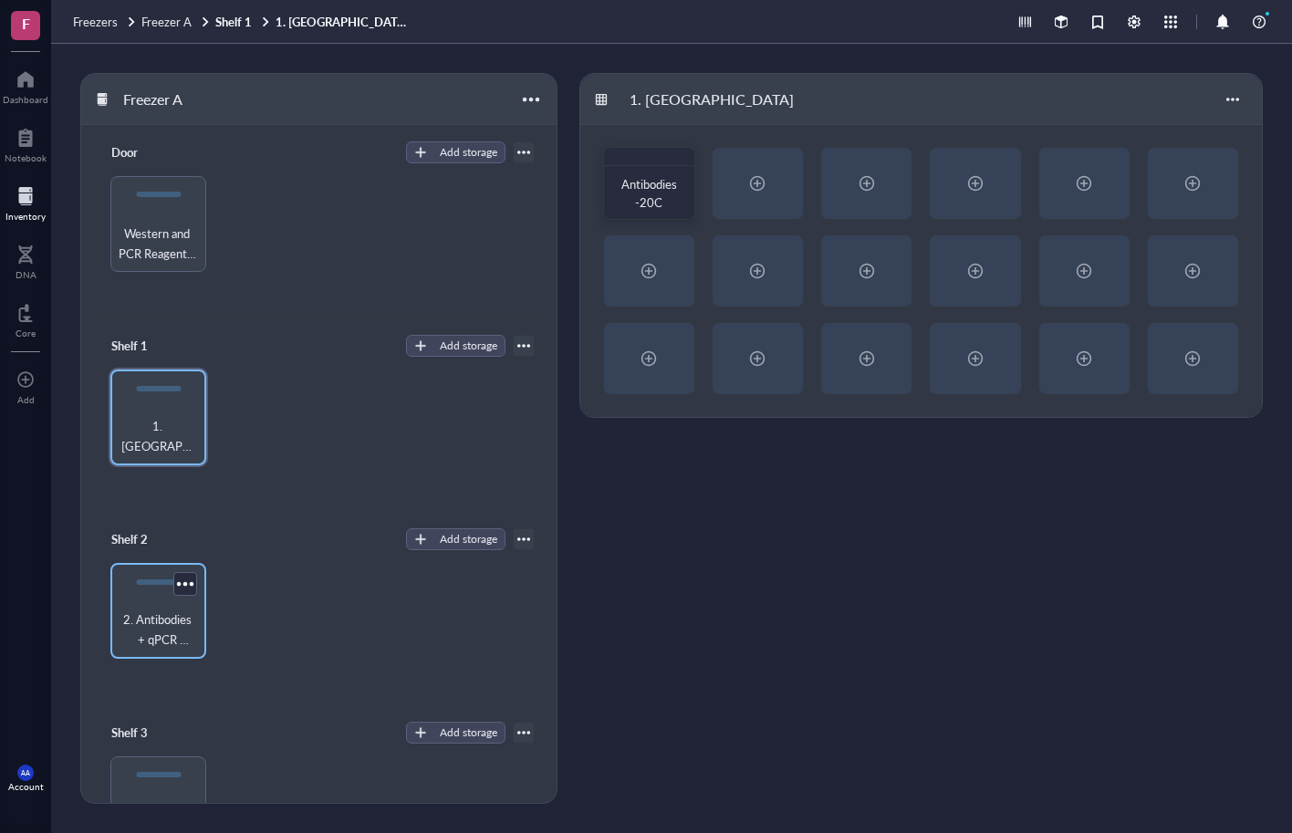
click at [149, 610] on span "2. Antibodies + qPCR Reagents" at bounding box center [159, 630] width 78 height 40
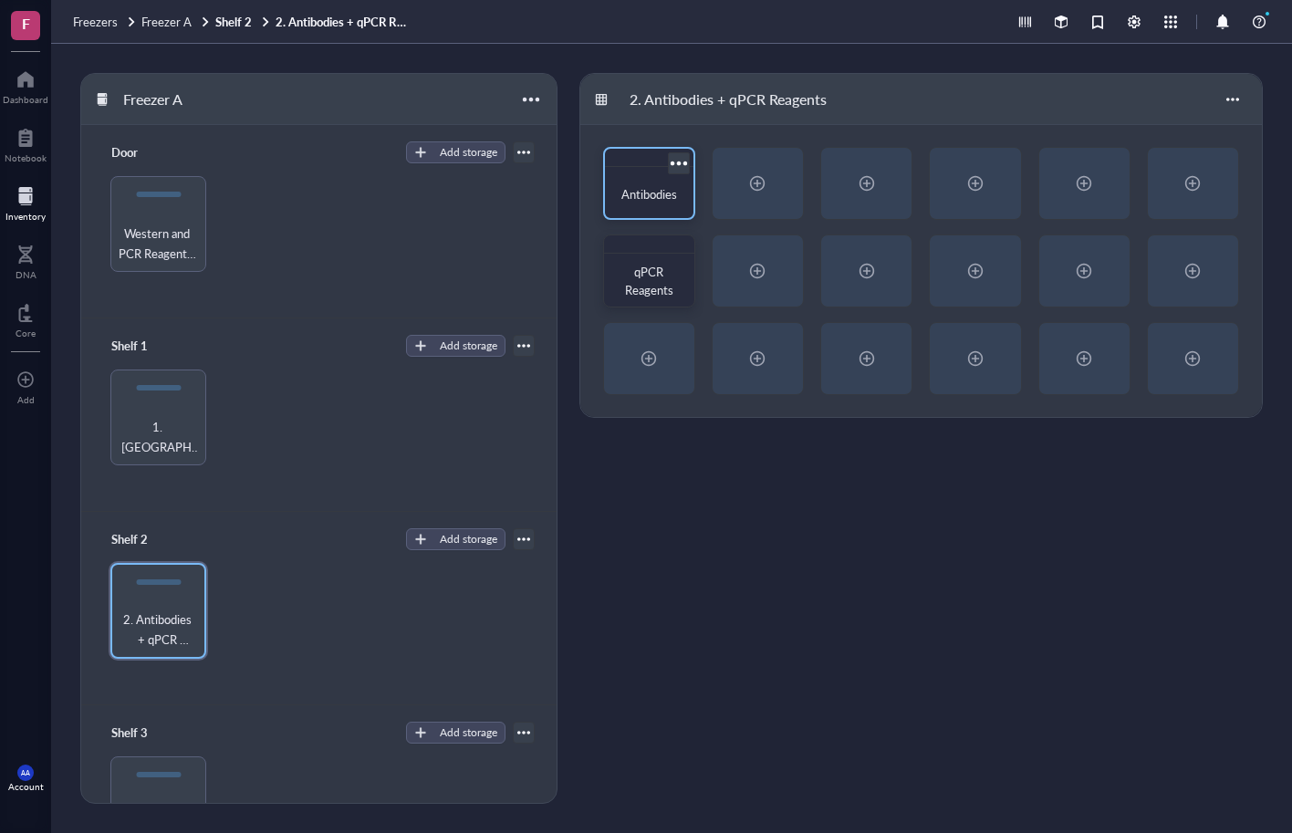
click at [646, 199] on span "Antibodies" at bounding box center [649, 193] width 56 height 17
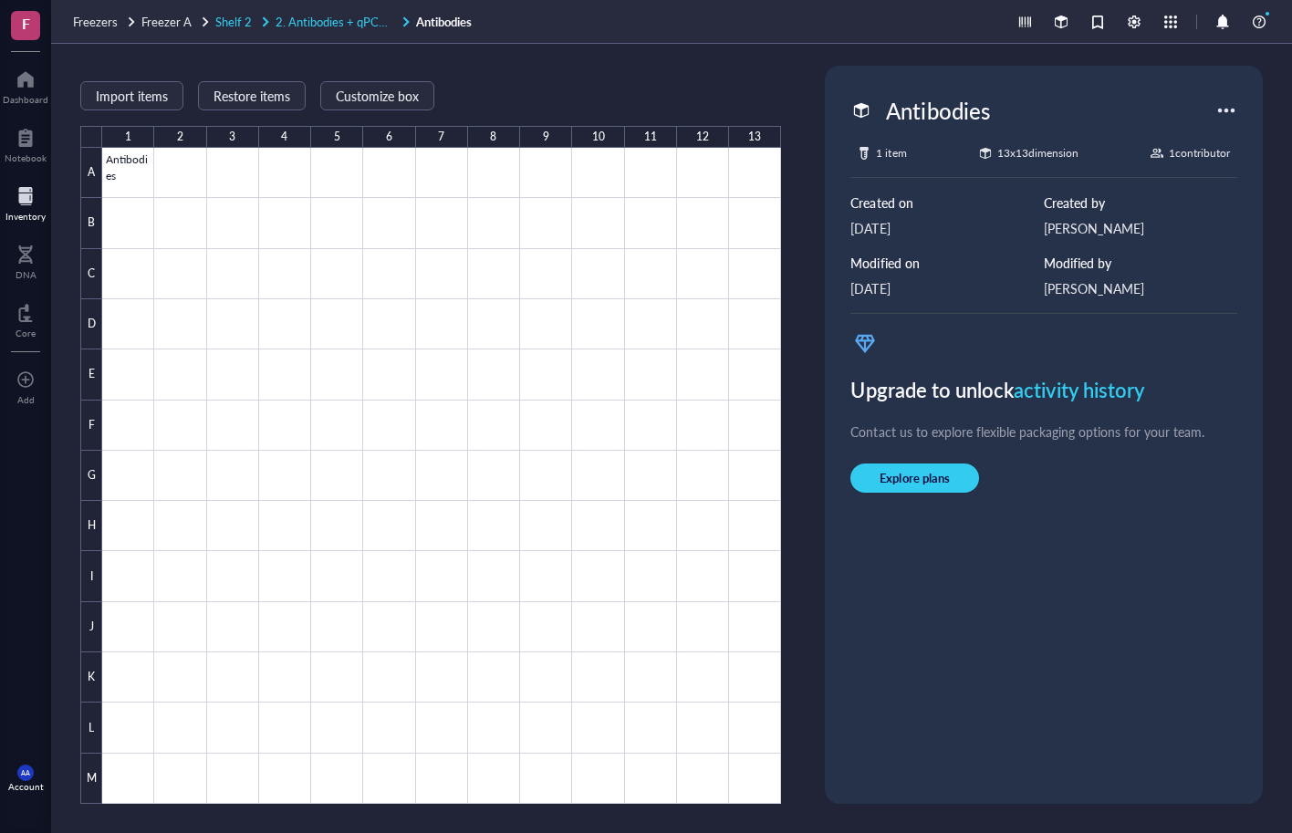
click at [328, 24] on span "2. Antibodies + qPCR Reagents" at bounding box center [357, 21] width 162 height 17
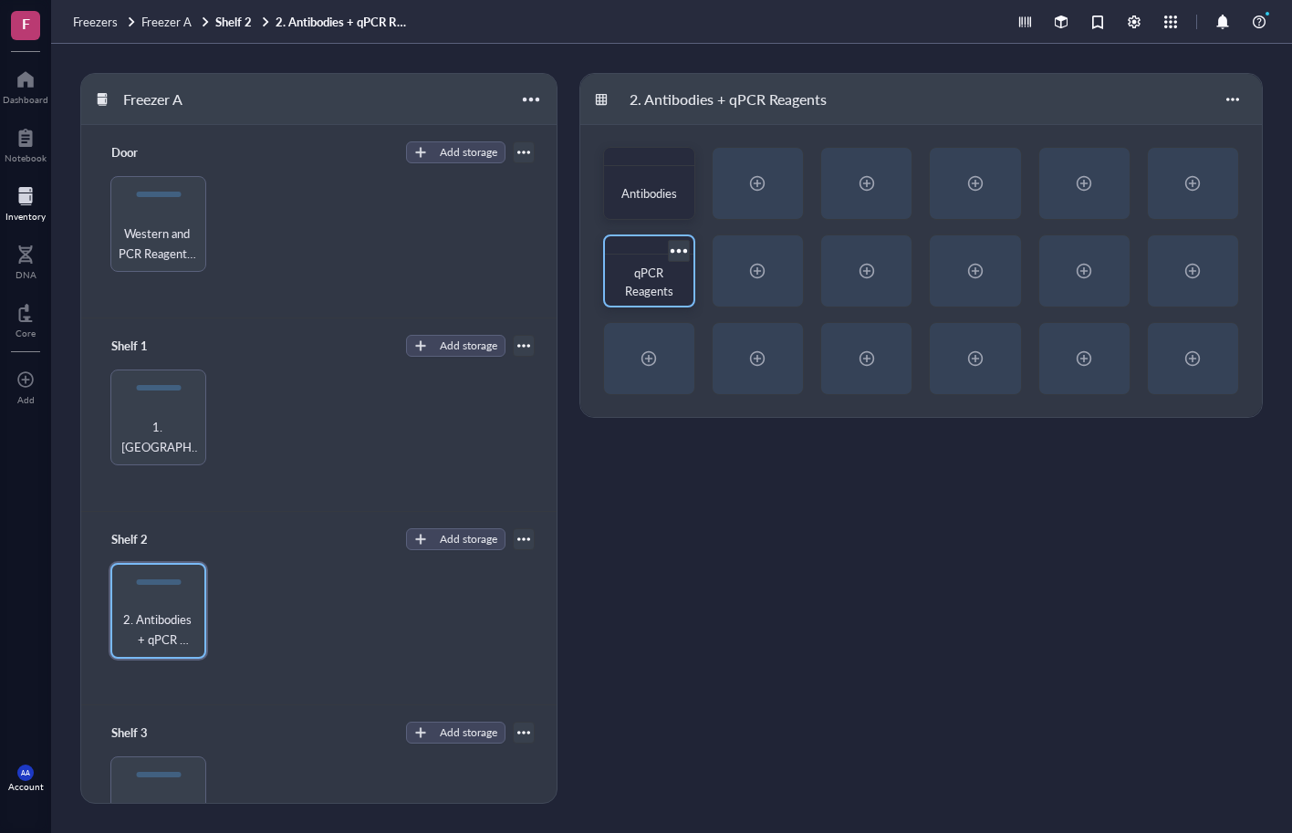
click at [651, 275] on span "qPCR Reagents" at bounding box center [649, 282] width 48 height 36
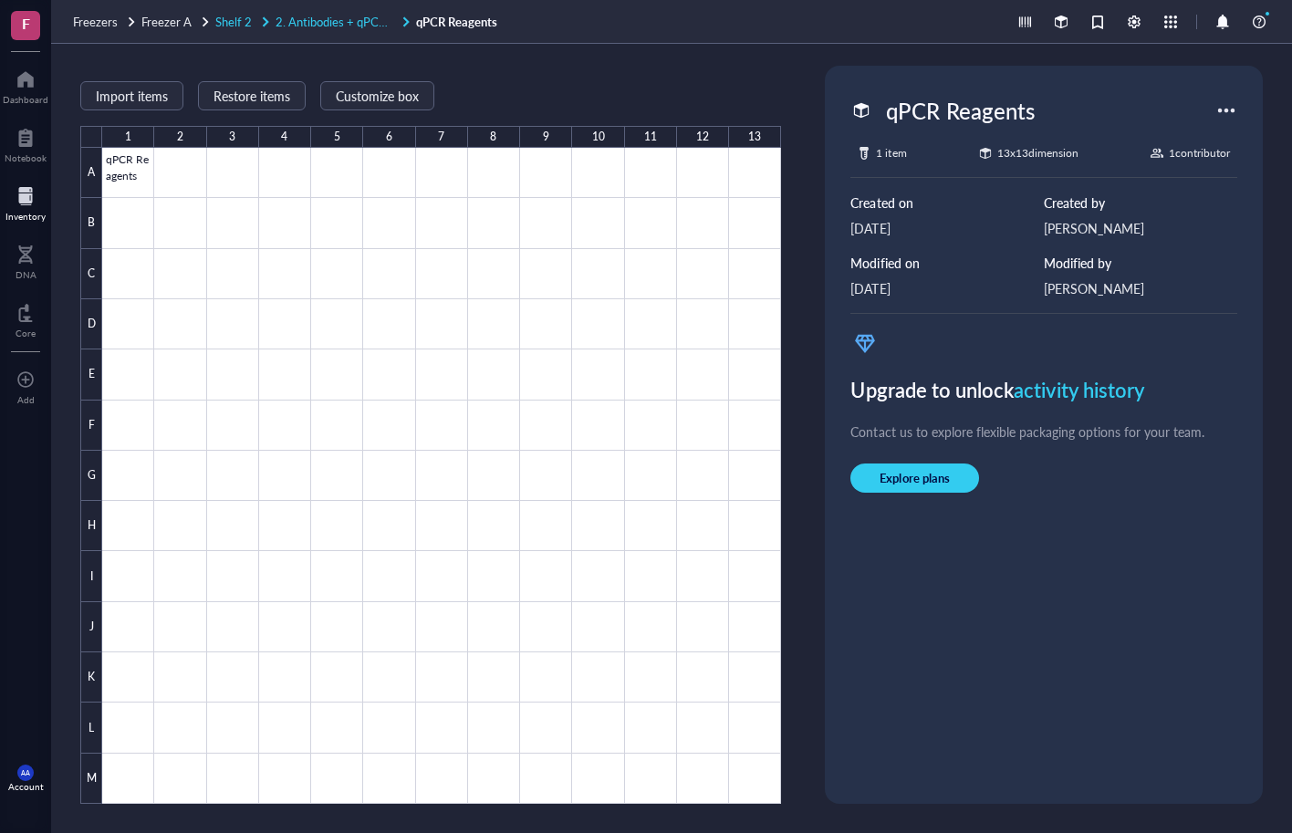
click at [240, 20] on span "Shelf 2" at bounding box center [233, 21] width 36 height 17
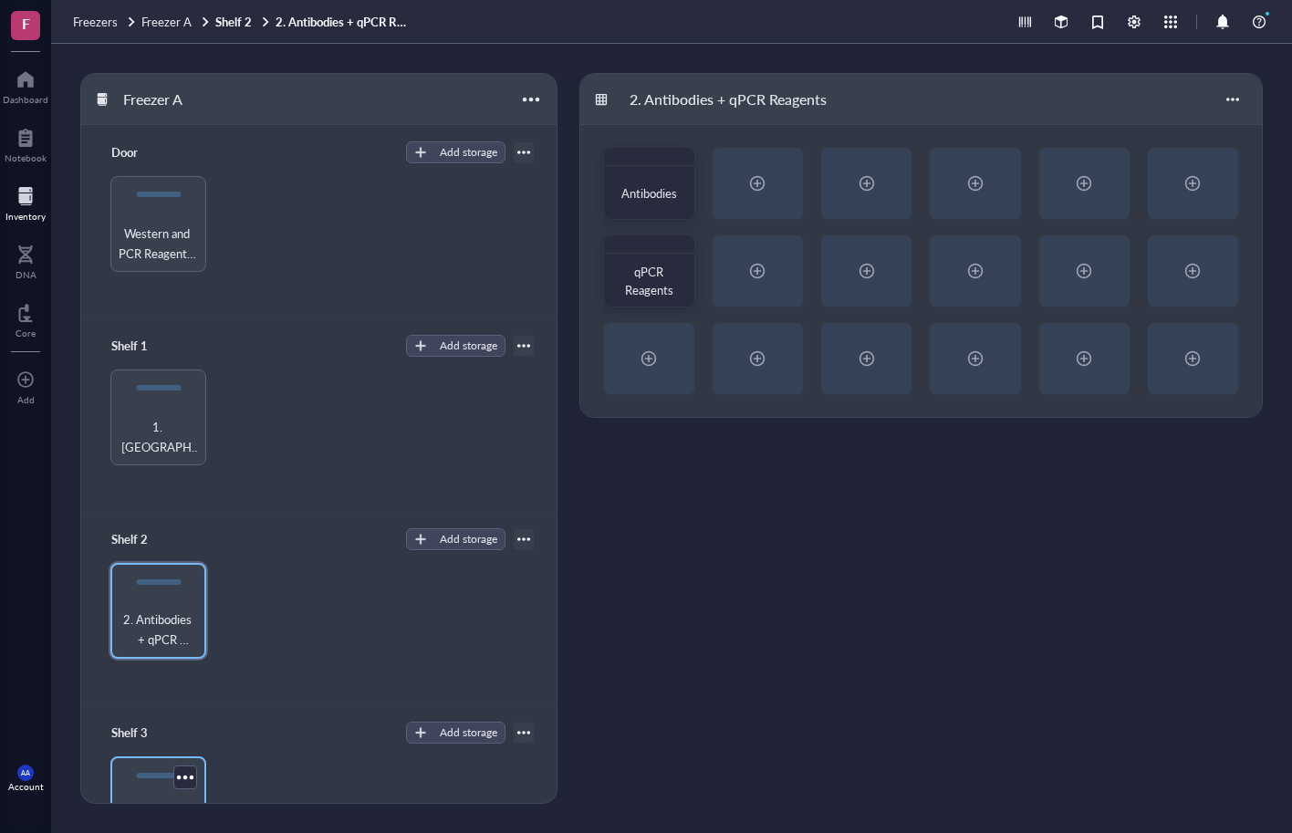
click at [153, 771] on div "3. qPCR cDNA, Master Mix and BD Libraries" at bounding box center [158, 804] width 96 height 96
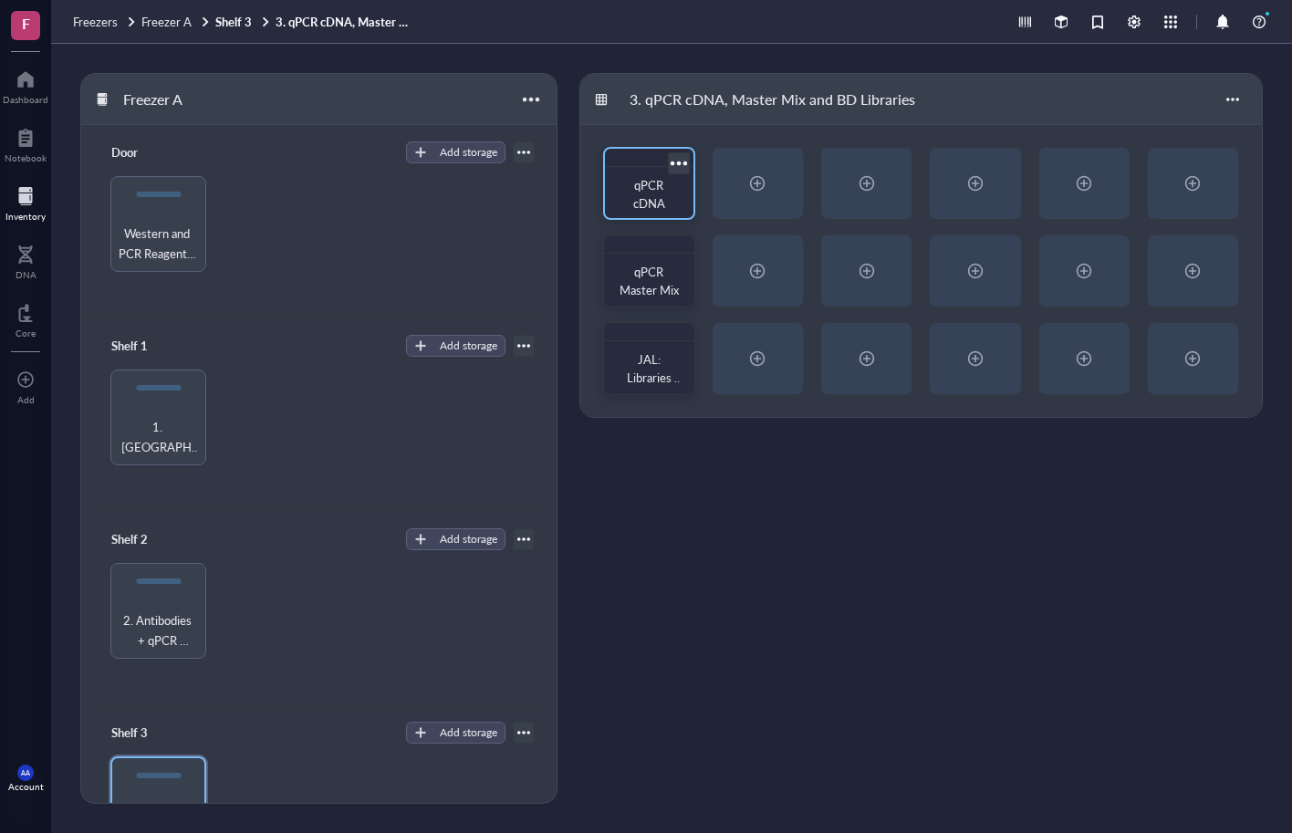
click at [656, 199] on span "qPCR cDNA" at bounding box center [650, 194] width 34 height 36
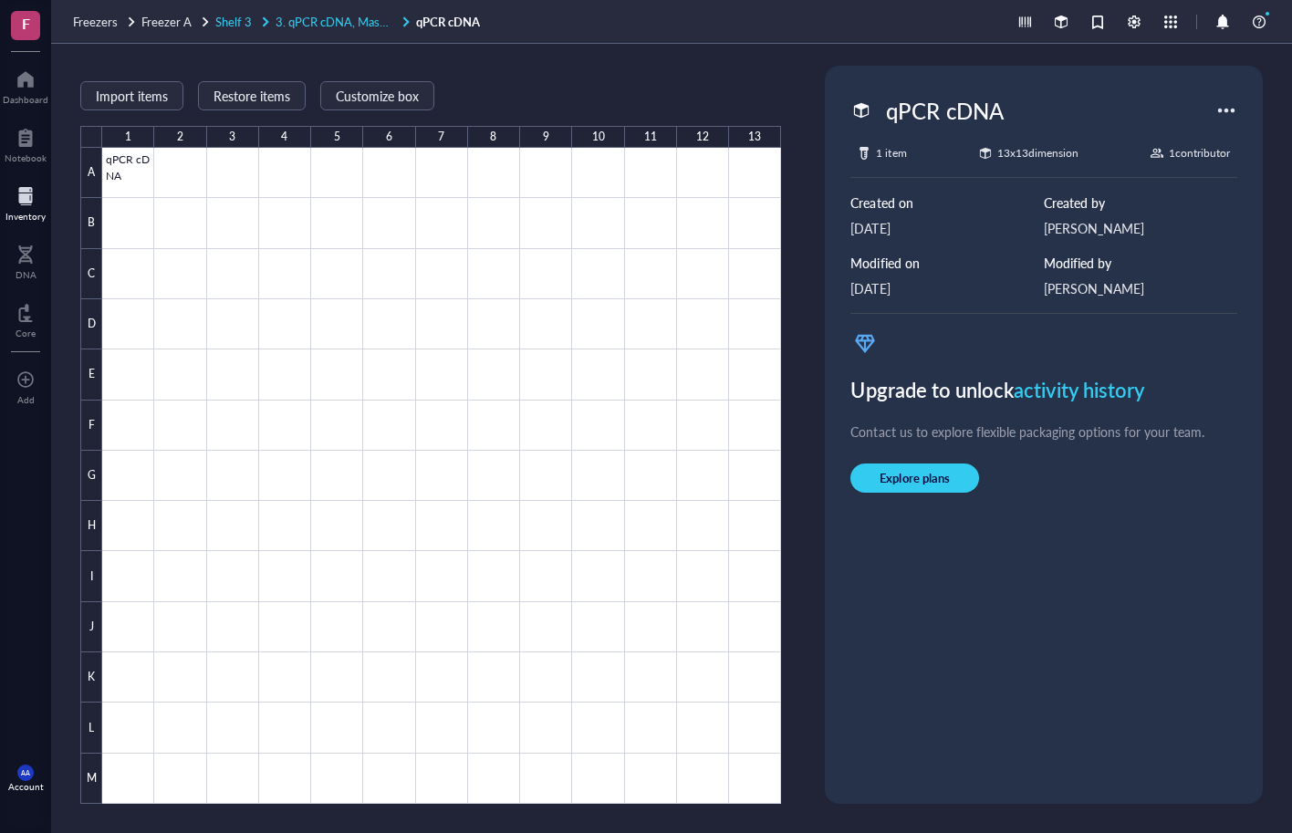
click at [310, 21] on span "3. qPCR cDNA, Master Mix and BD Libraries" at bounding box center [390, 21] width 229 height 17
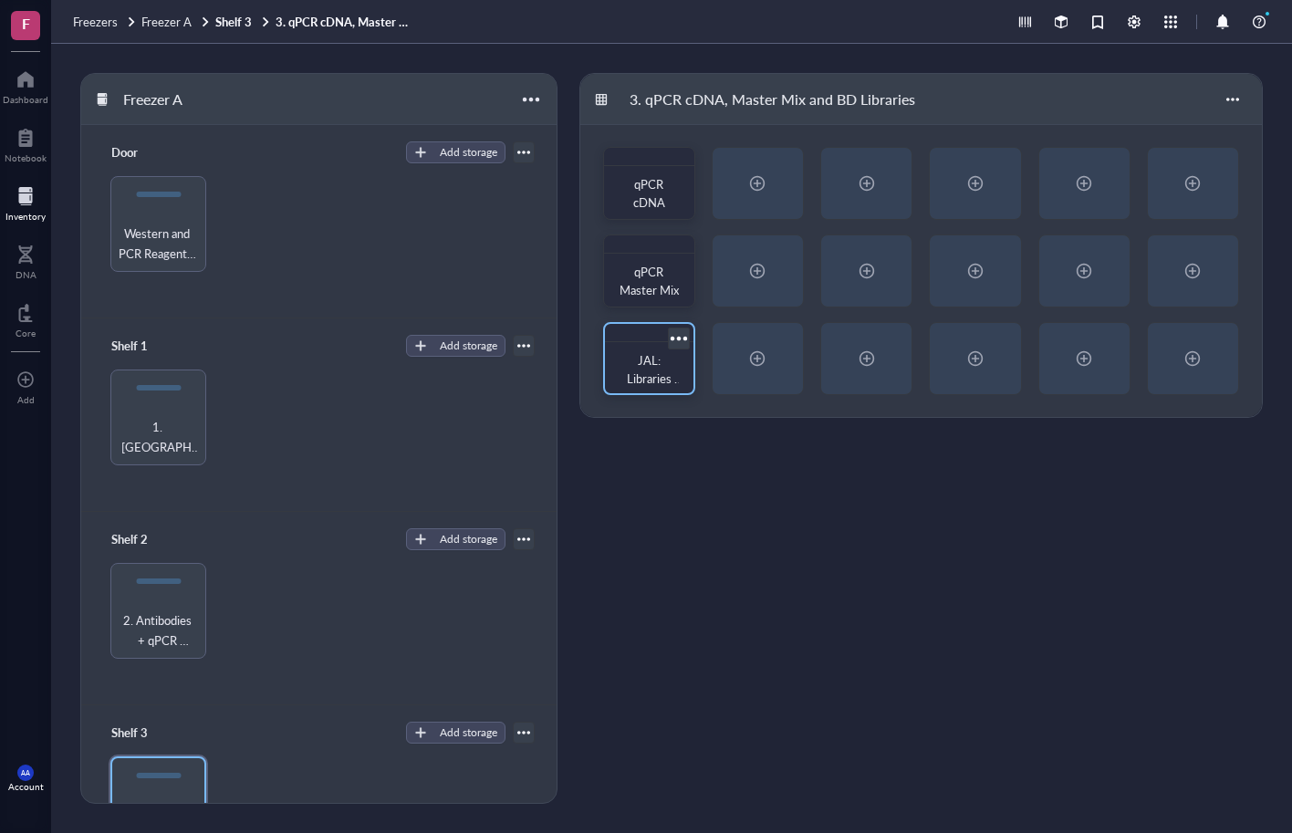
click at [667, 370] on span "JAL: Libraries Single Nuclei 2 weeks exercise [DEMOGRAPHIC_DATA] 3Mo, 5xFAD-[GE…" at bounding box center [652, 469] width 64 height 236
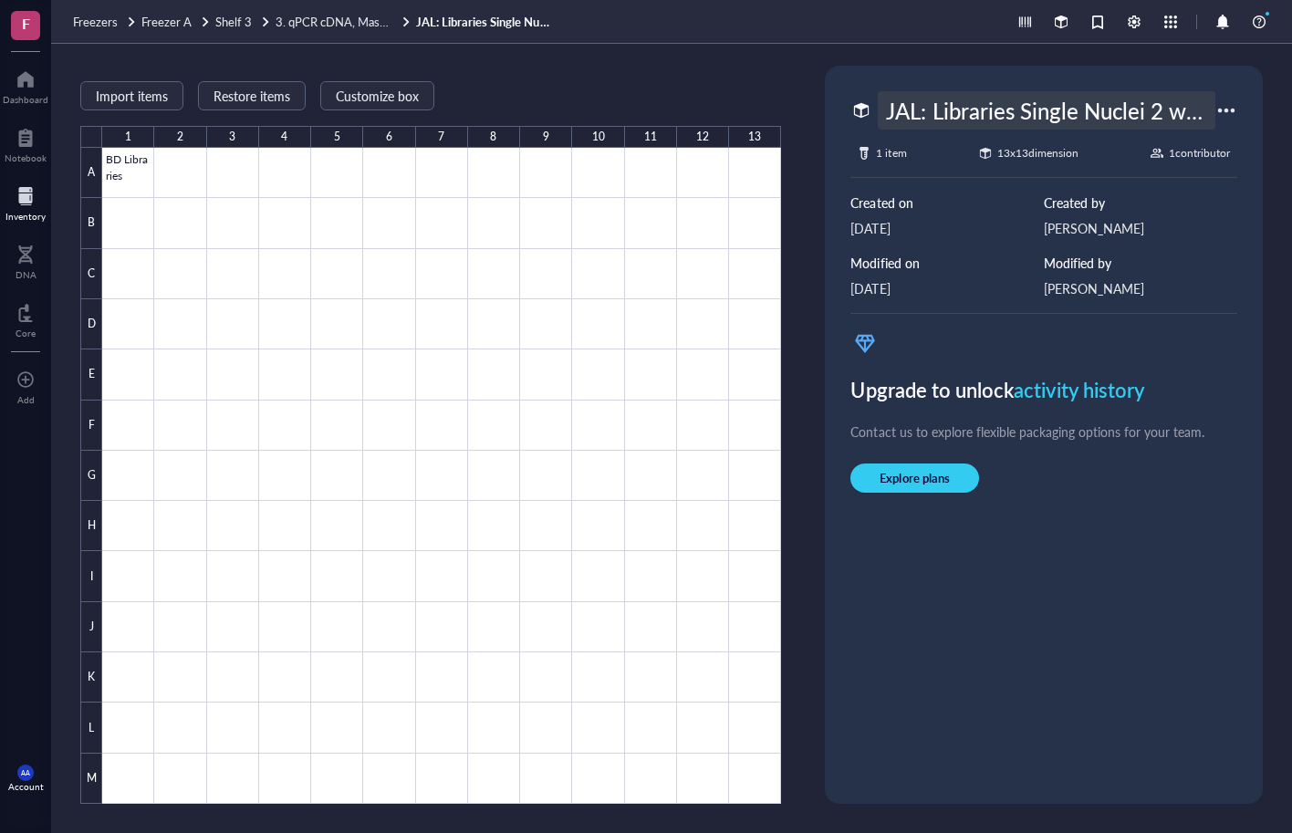
click at [974, 118] on div "JAL: Libraries Single Nuclei 2 weeks exercise [DEMOGRAPHIC_DATA] 3Mo, 5xFAD-[GE…" at bounding box center [1047, 110] width 338 height 38
click at [1204, 111] on input "JAL: Libraries Single Nuclei 2 weeks exercise [DEMOGRAPHIC_DATA] 3Mo, 5xFAD-[GE…" at bounding box center [1047, 110] width 336 height 36
drag, startPoint x: 1211, startPoint y: 112, endPoint x: 888, endPoint y: 111, distance: 323.0
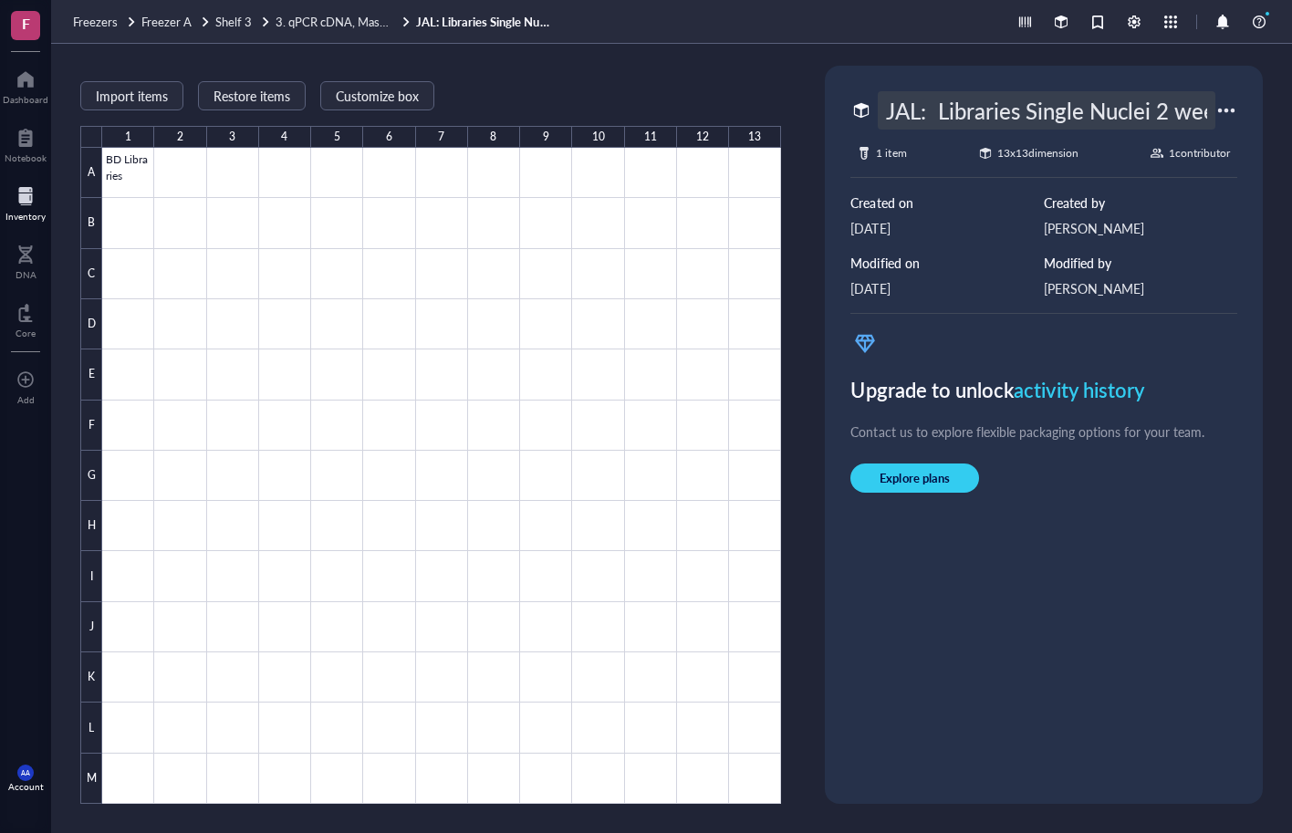
click at [888, 111] on input "JAL: Libraries Single Nuclei 2 weeks exercise [DEMOGRAPHIC_DATA] 3Mo, 5xFAD-[GE…" at bounding box center [1047, 110] width 336 height 36
click at [235, 16] on span "Shelf 3" at bounding box center [233, 21] width 36 height 17
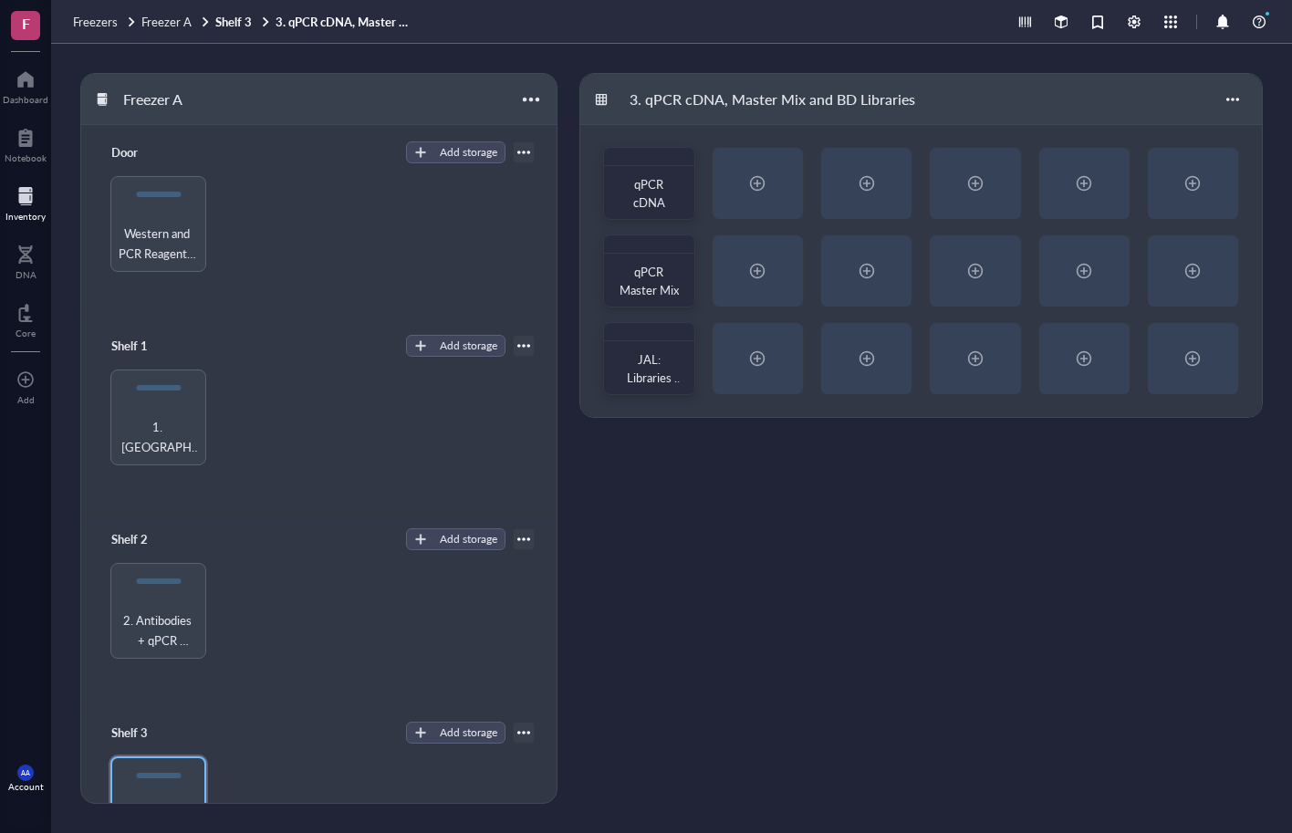
scroll to position [468, 0]
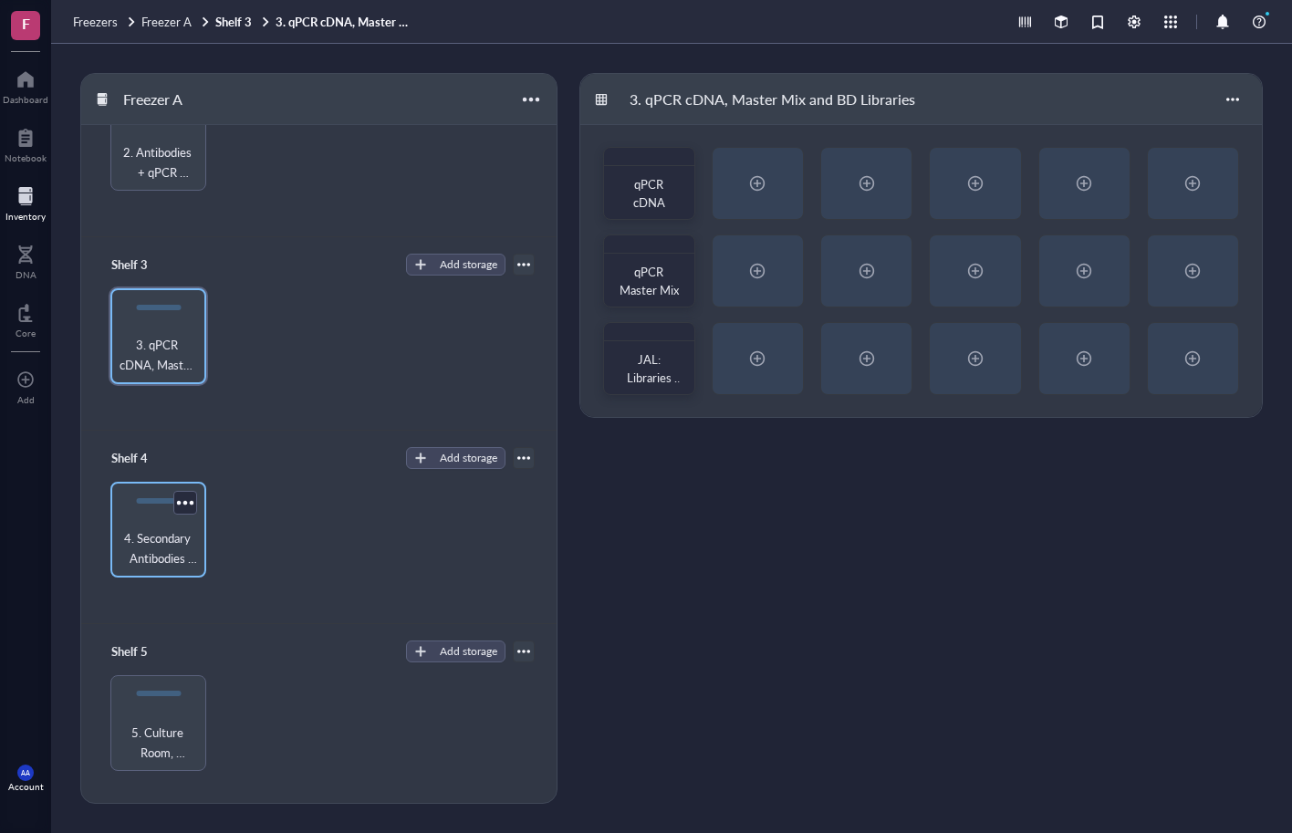
click at [158, 522] on div "4. Secondary Antibodies and Inhibitors" at bounding box center [158, 530] width 96 height 96
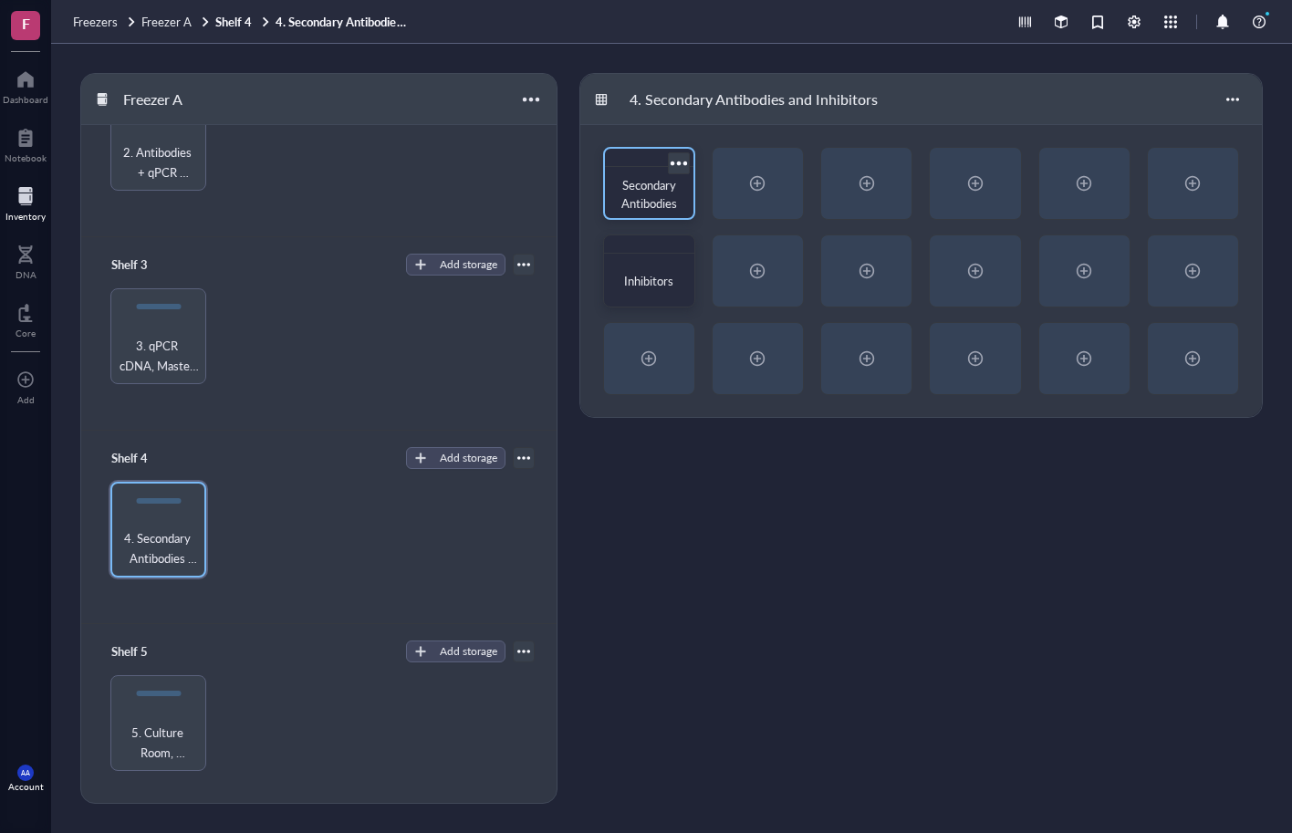
click at [667, 193] on span "Secondary Antibodies" at bounding box center [649, 194] width 57 height 36
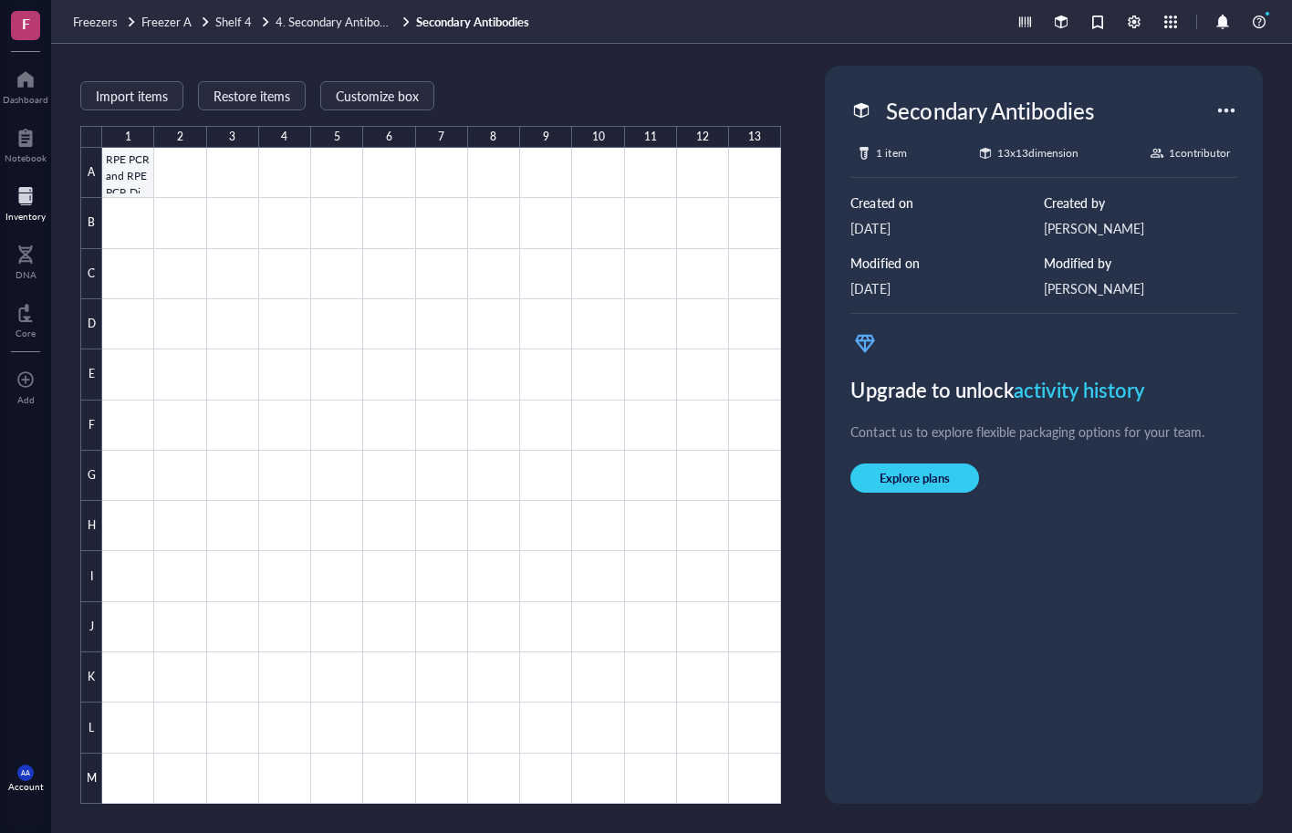
click at [124, 174] on div at bounding box center [441, 476] width 679 height 656
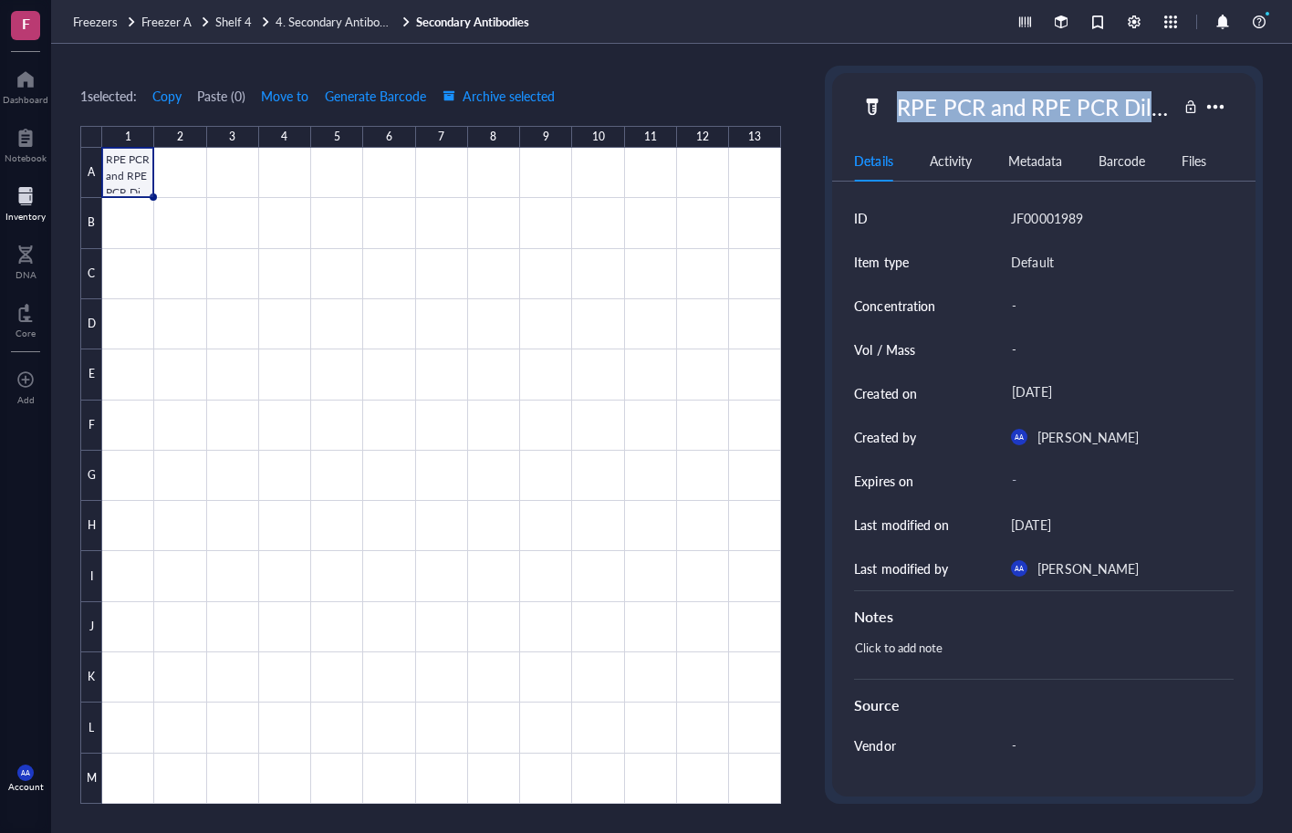
drag, startPoint x: 896, startPoint y: 109, endPoint x: 1294, endPoint y: 112, distance: 397.8
click at [1292, 112] on html "F Dashboard Notebook Inventory DNA Core To pick up a draggable item, press the …" at bounding box center [646, 416] width 1292 height 833
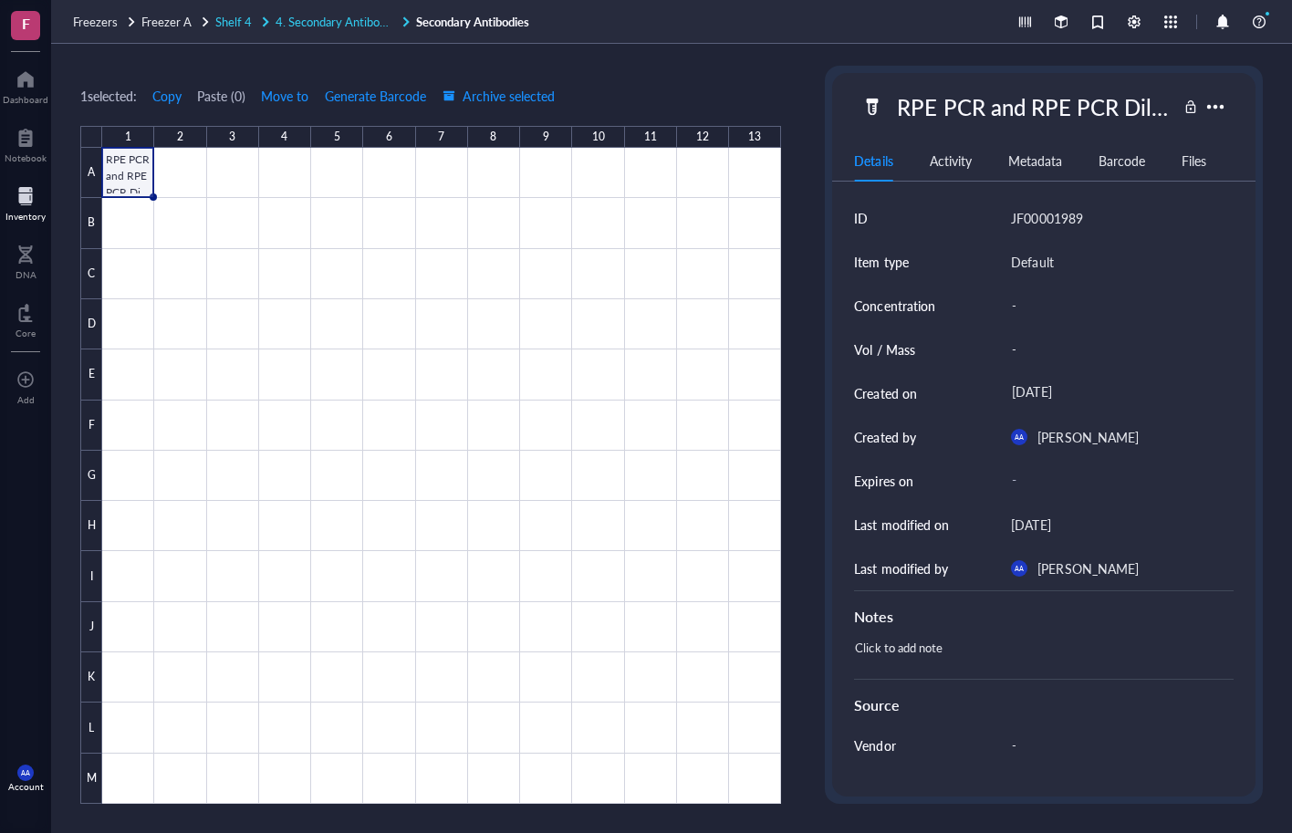
drag, startPoint x: 344, startPoint y: 9, endPoint x: 347, endPoint y: 18, distance: 9.5
click at [345, 9] on div "Freezers Freezer A Shelf 4 4. Secondary Antibodies and Inhibitors Secondary Ant…" at bounding box center [671, 22] width 1241 height 44
click at [360, 20] on span "4. Secondary Antibodies and Inhibitors" at bounding box center [375, 21] width 198 height 17
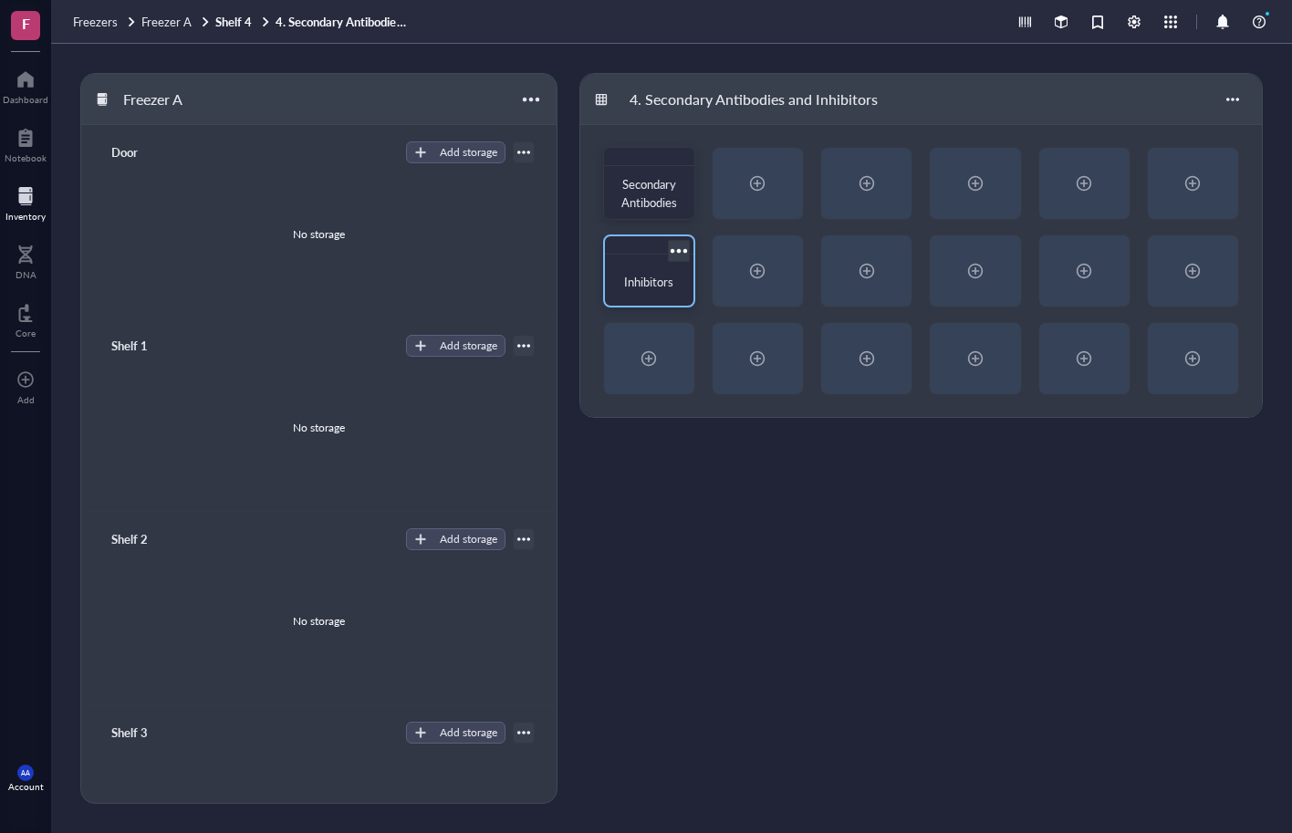
click at [647, 278] on span "Inhibitors" at bounding box center [648, 281] width 49 height 17
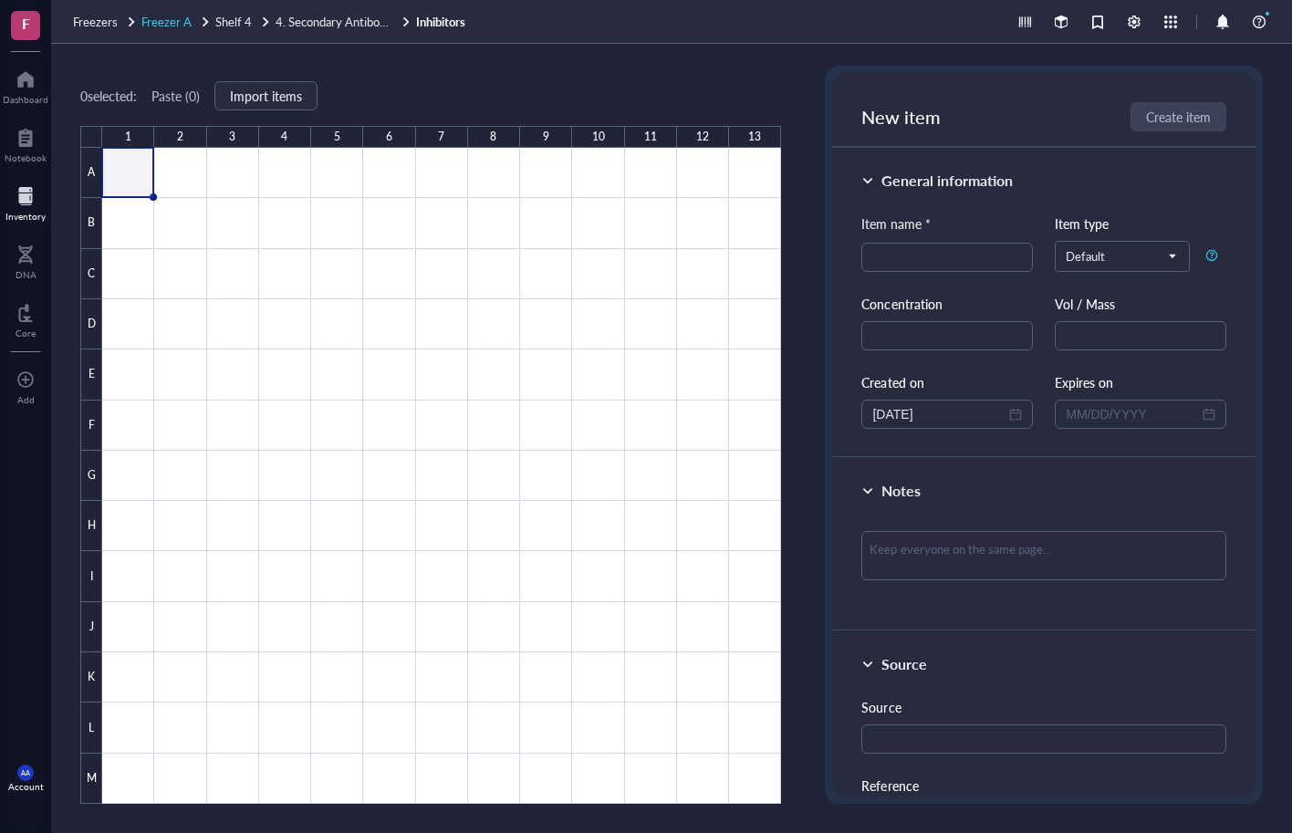
click at [173, 21] on span "Freezer A" at bounding box center [166, 21] width 50 height 17
